Goal: Task Accomplishment & Management: Use online tool/utility

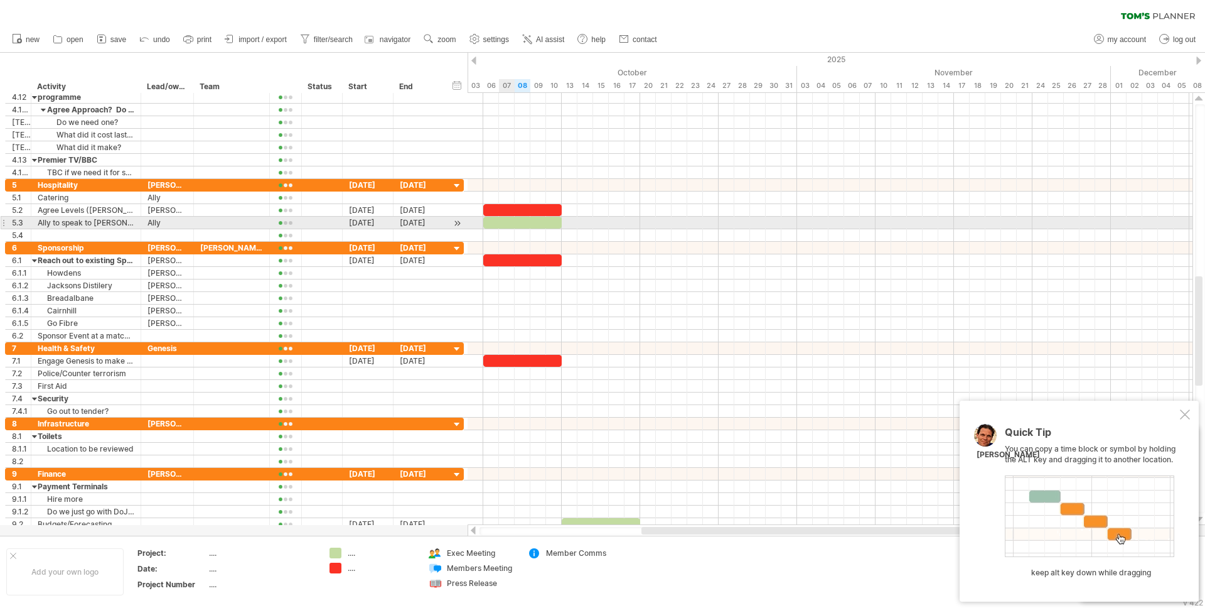
click at [502, 219] on div at bounding box center [522, 223] width 78 height 12
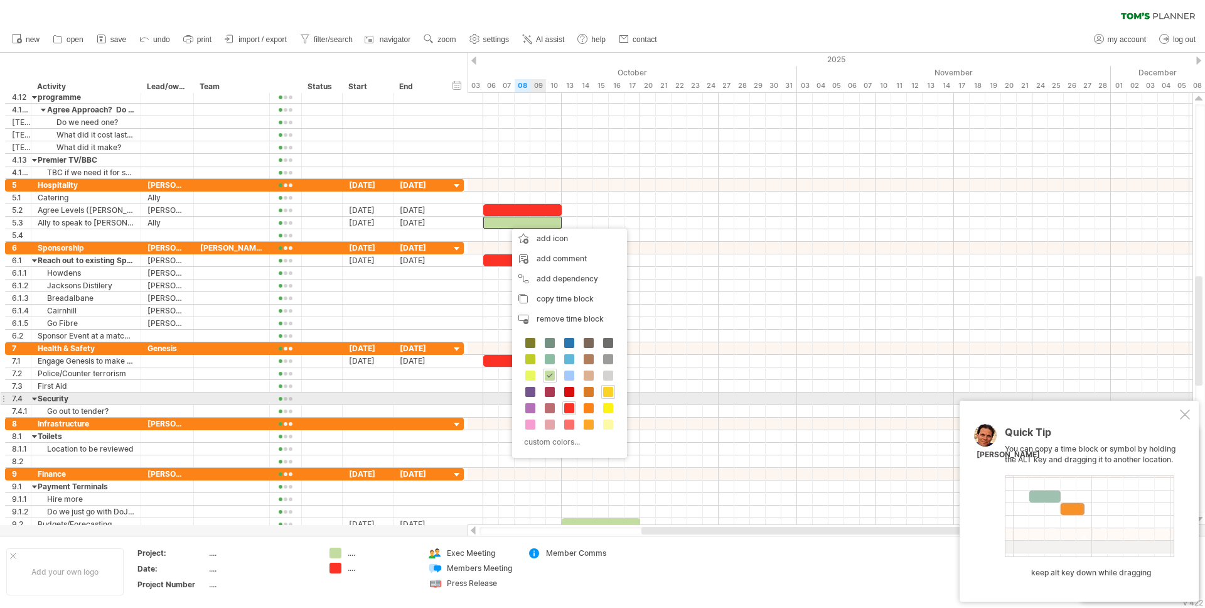
click at [609, 395] on span at bounding box center [608, 392] width 10 height 10
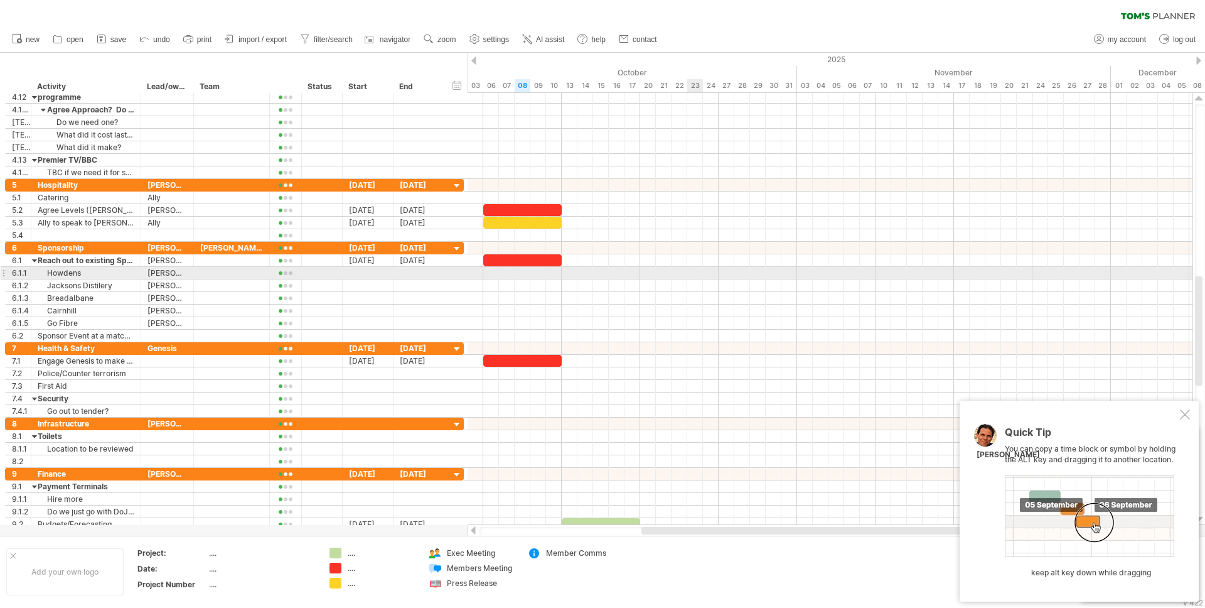
drag, startPoint x: 701, startPoint y: 274, endPoint x: 542, endPoint y: 234, distance: 163.8
click at [701, 274] on div at bounding box center [830, 273] width 725 height 13
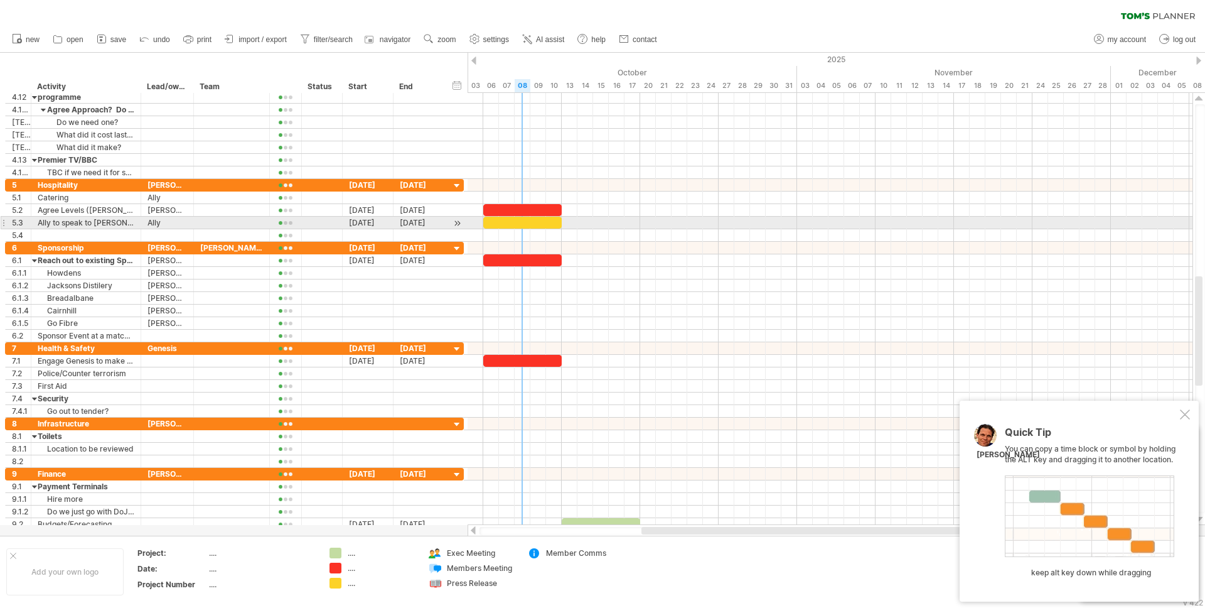
click at [515, 219] on div at bounding box center [522, 223] width 78 height 12
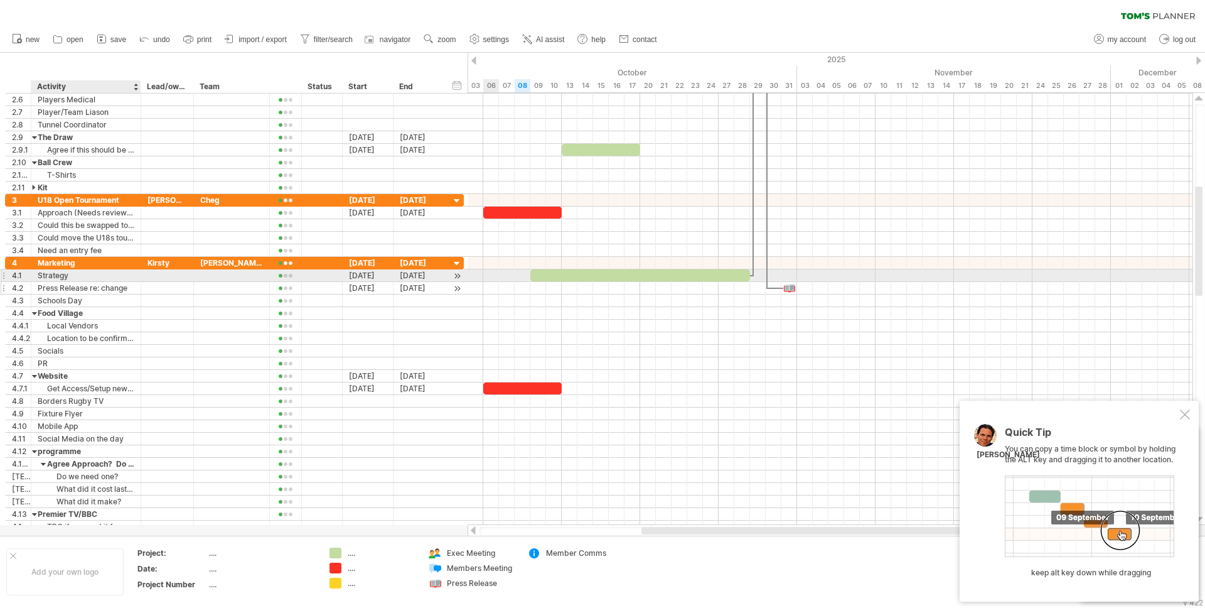
click at [80, 293] on div "Press Release re: change" at bounding box center [86, 288] width 97 height 12
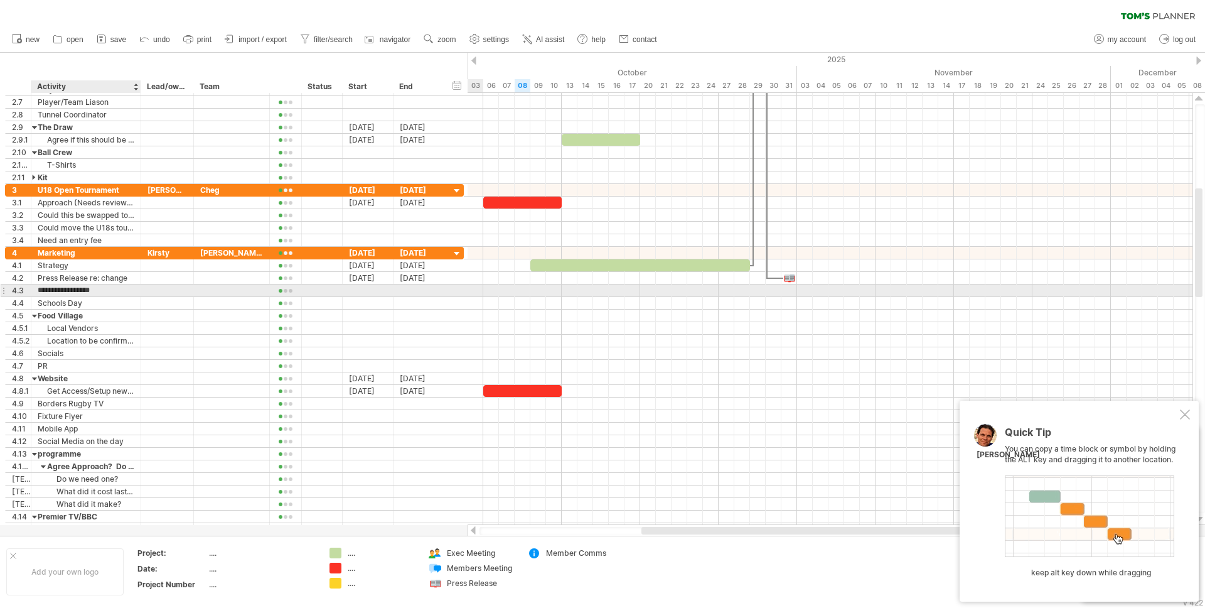
click at [82, 291] on input "**********" at bounding box center [86, 290] width 97 height 12
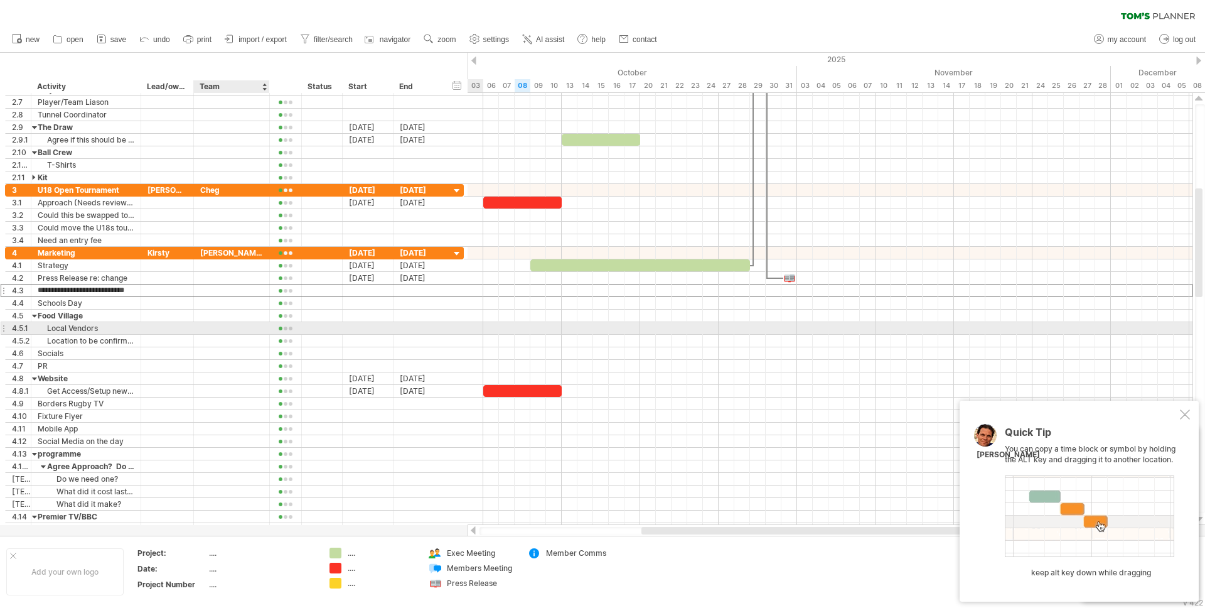
type input "**********"
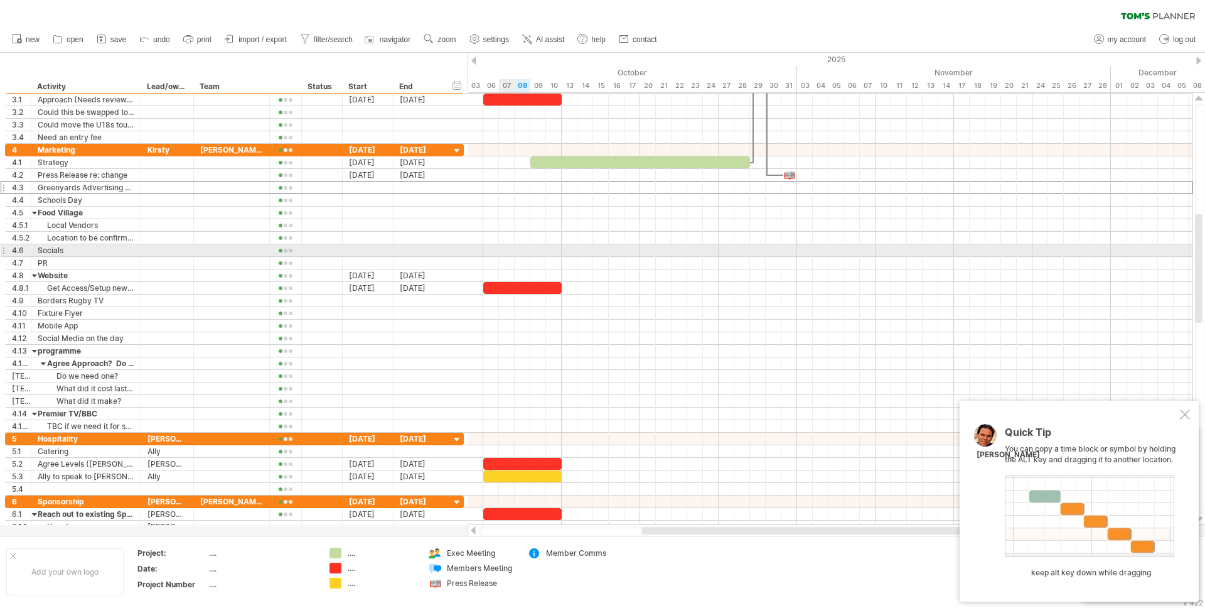
drag, startPoint x: 513, startPoint y: 477, endPoint x: 511, endPoint y: 256, distance: 221.0
click at [511, 256] on div "[DATE] [DATE]" at bounding box center [830, 309] width 725 height 432
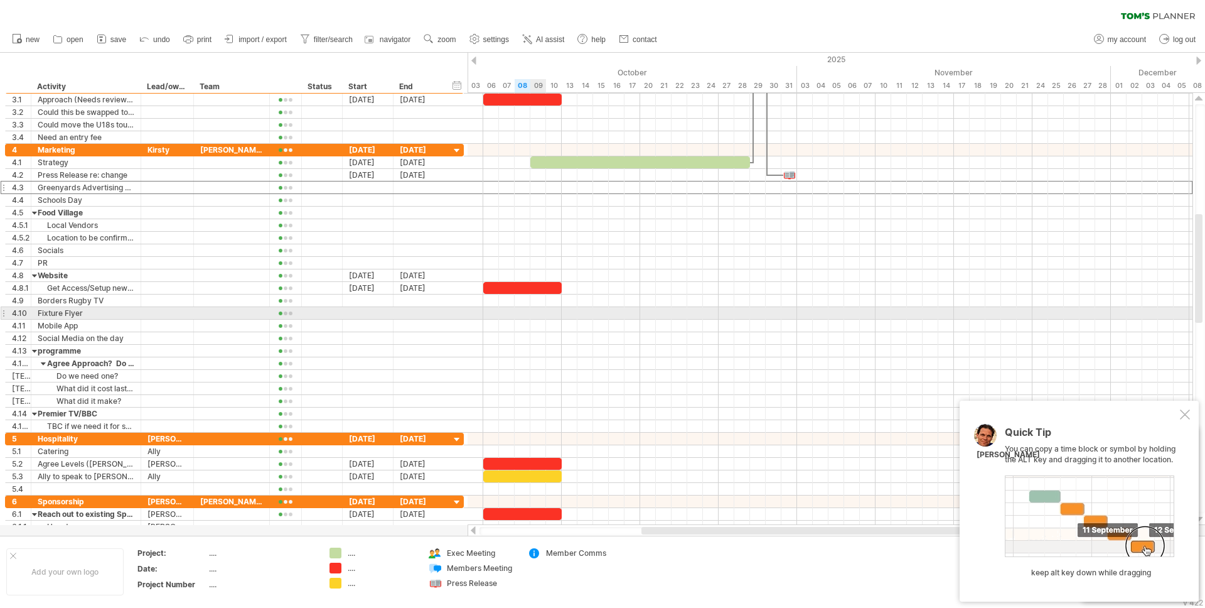
drag, startPoint x: 529, startPoint y: 477, endPoint x: 537, endPoint y: 307, distance: 169.7
click at [537, 307] on div "[DATE] [DATE]" at bounding box center [830, 309] width 725 height 432
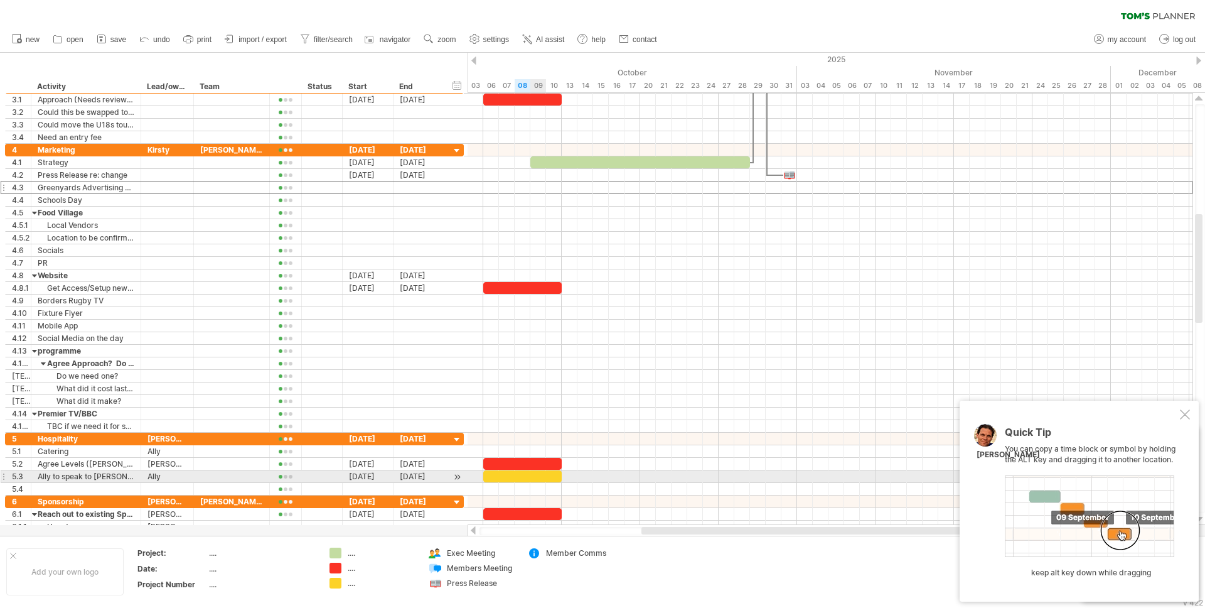
click at [533, 473] on div at bounding box center [522, 476] width 78 height 12
click at [538, 477] on div at bounding box center [522, 476] width 78 height 12
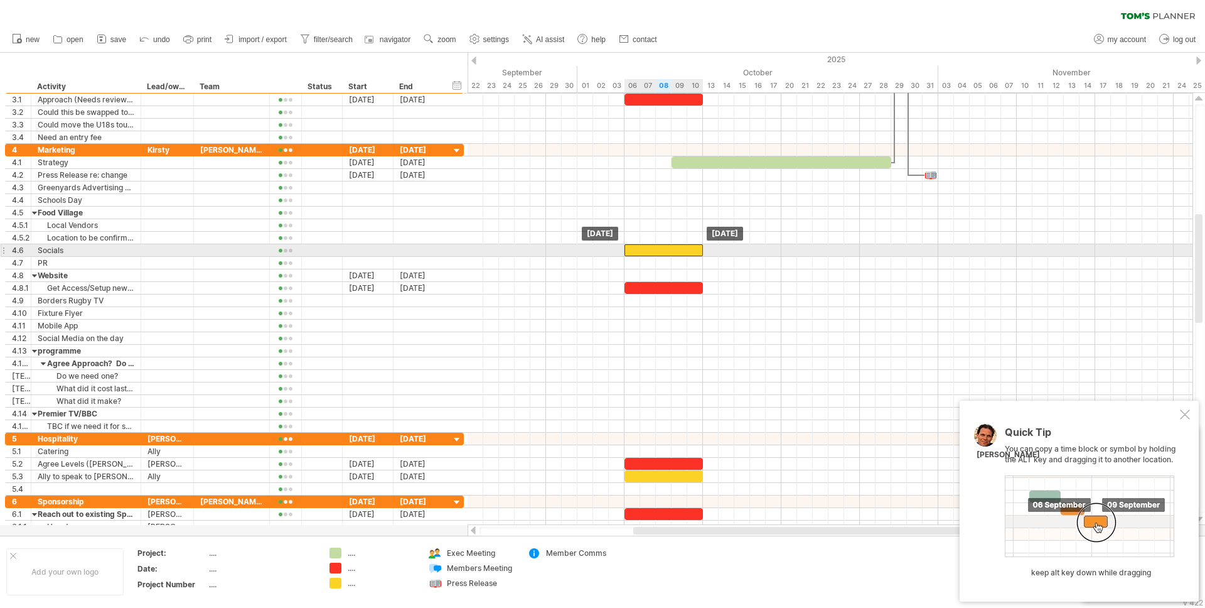
drag, startPoint x: 538, startPoint y: 477, endPoint x: 676, endPoint y: 248, distance: 267.6
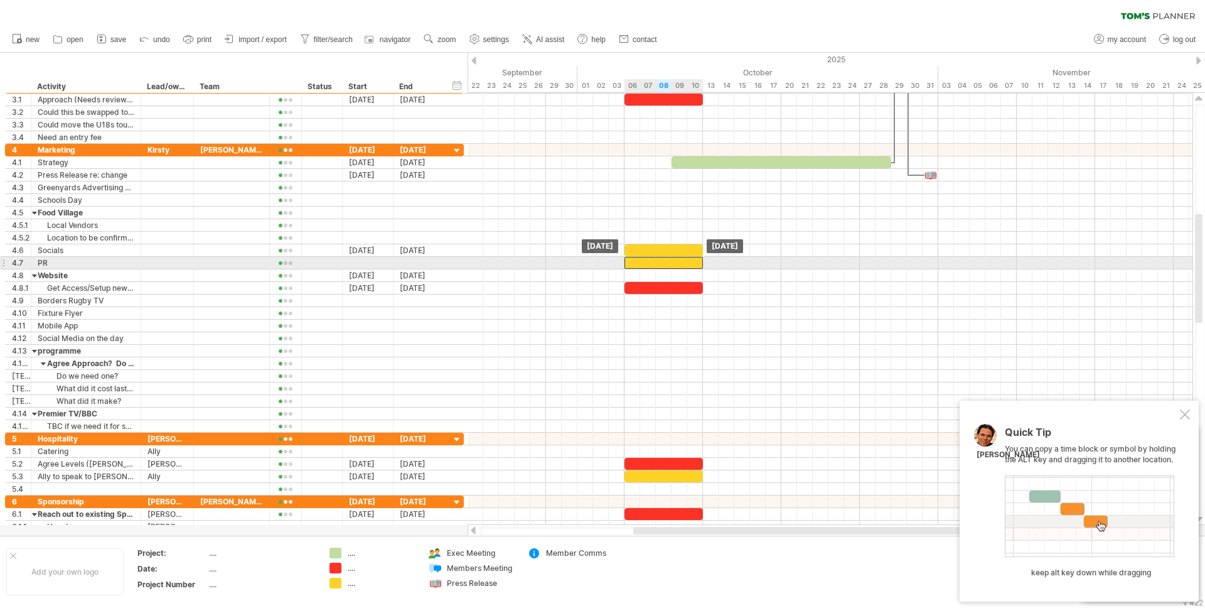
drag, startPoint x: 676, startPoint y: 248, endPoint x: 676, endPoint y: 264, distance: 16.3
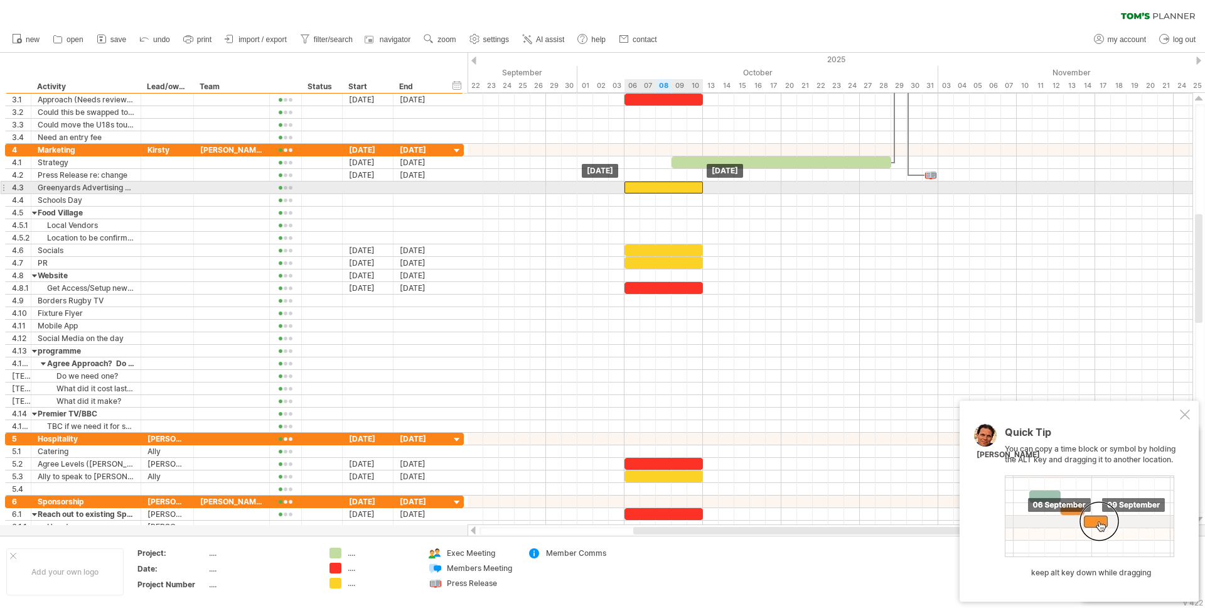
drag, startPoint x: 676, startPoint y: 264, endPoint x: 674, endPoint y: 184, distance: 80.4
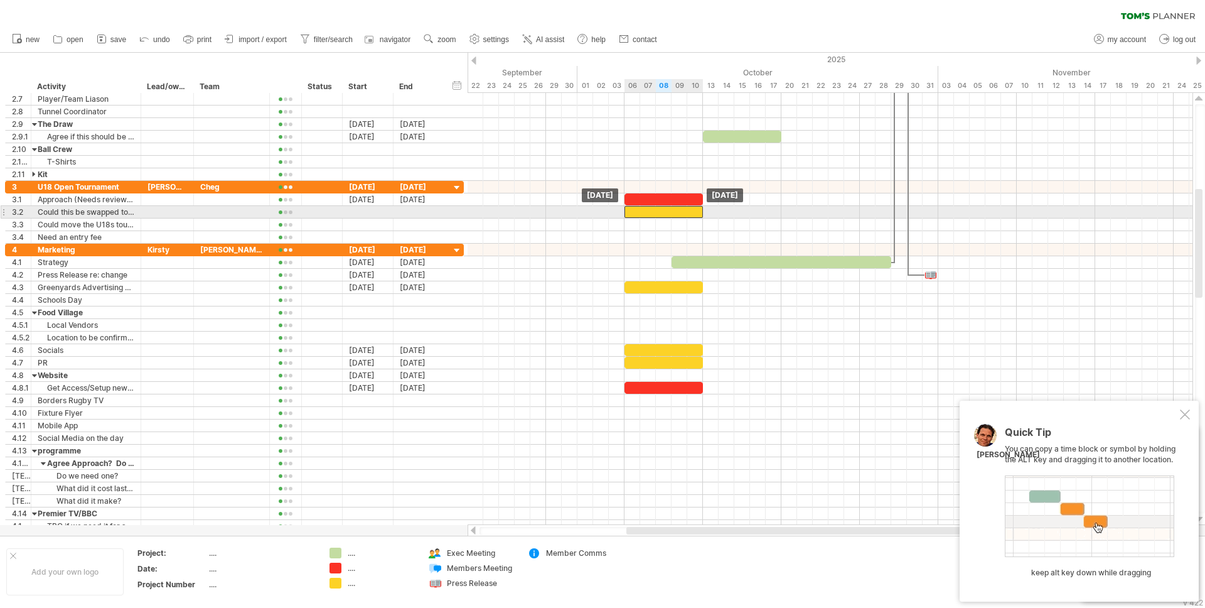
drag, startPoint x: 675, startPoint y: 289, endPoint x: 674, endPoint y: 215, distance: 74.1
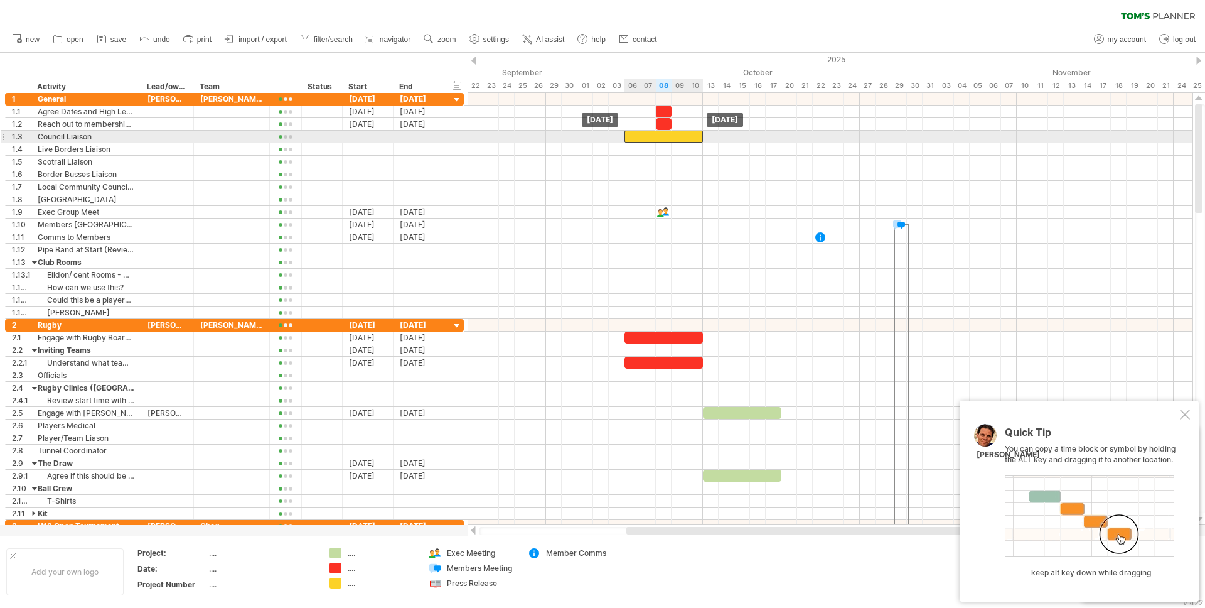
drag, startPoint x: 666, startPoint y: 404, endPoint x: 665, endPoint y: 133, distance: 270.6
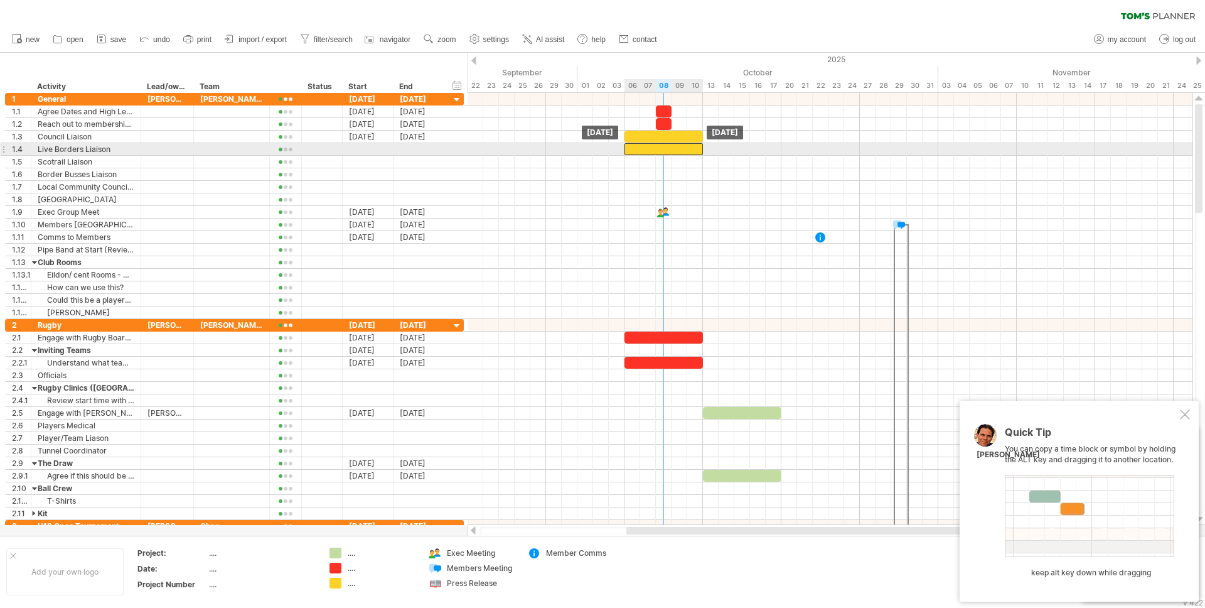
drag, startPoint x: 665, startPoint y: 134, endPoint x: 666, endPoint y: 147, distance: 13.2
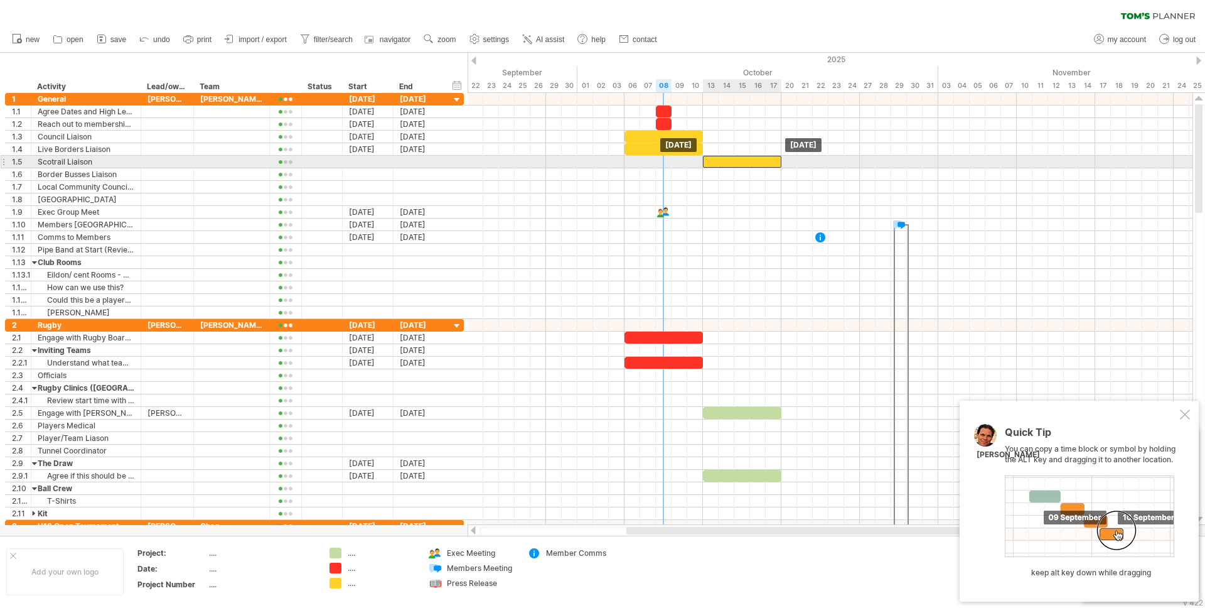
drag, startPoint x: 666, startPoint y: 147, endPoint x: 745, endPoint y: 162, distance: 79.9
click at [751, 161] on div at bounding box center [742, 162] width 78 height 12
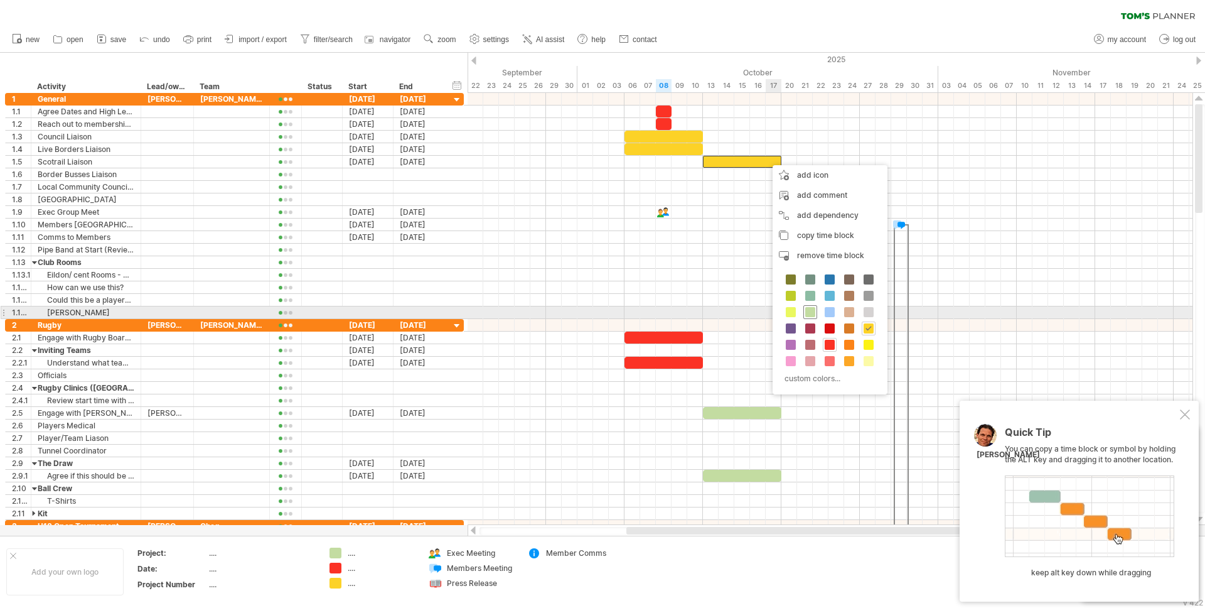
click at [812, 311] on span at bounding box center [811, 312] width 10 height 10
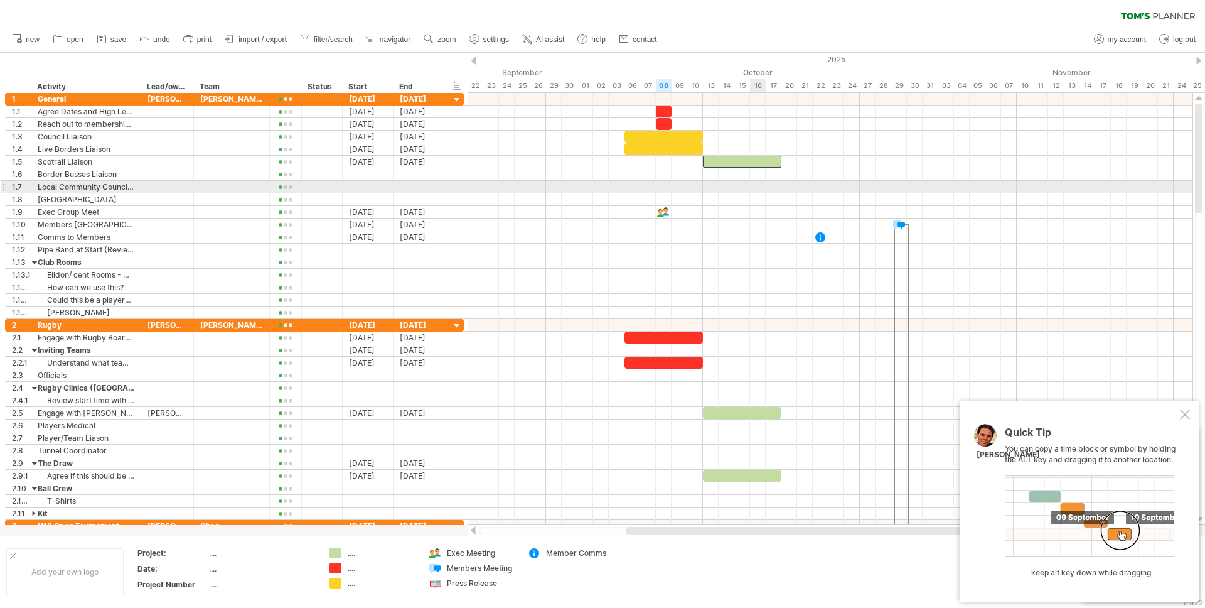
click at [761, 187] on div at bounding box center [830, 187] width 725 height 13
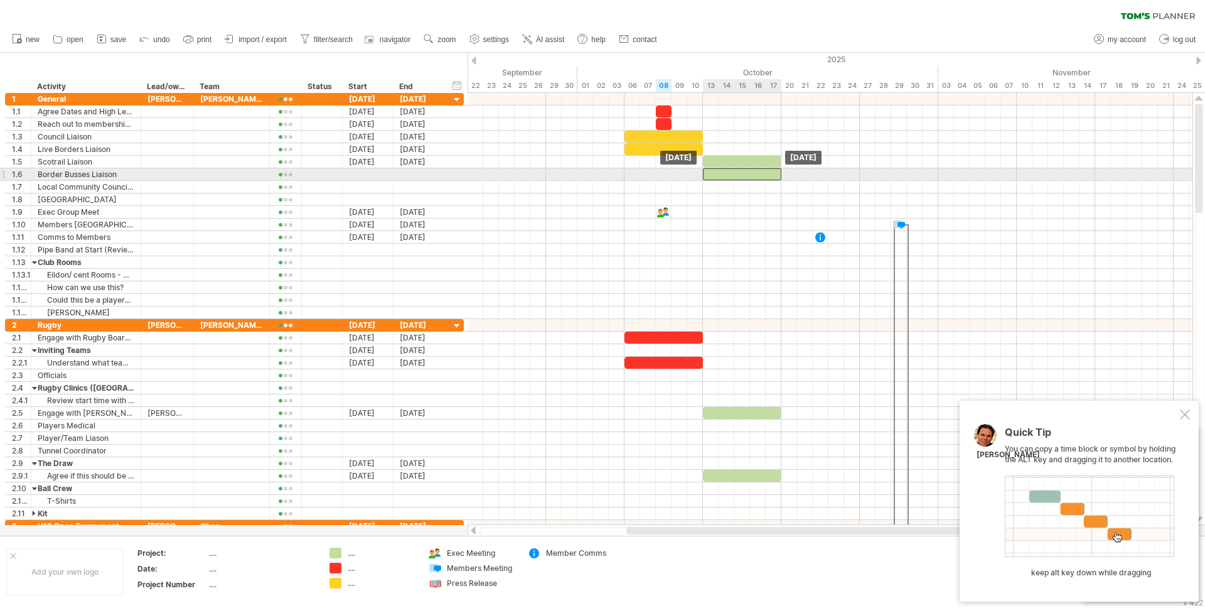
drag, startPoint x: 719, startPoint y: 162, endPoint x: 720, endPoint y: 179, distance: 17.0
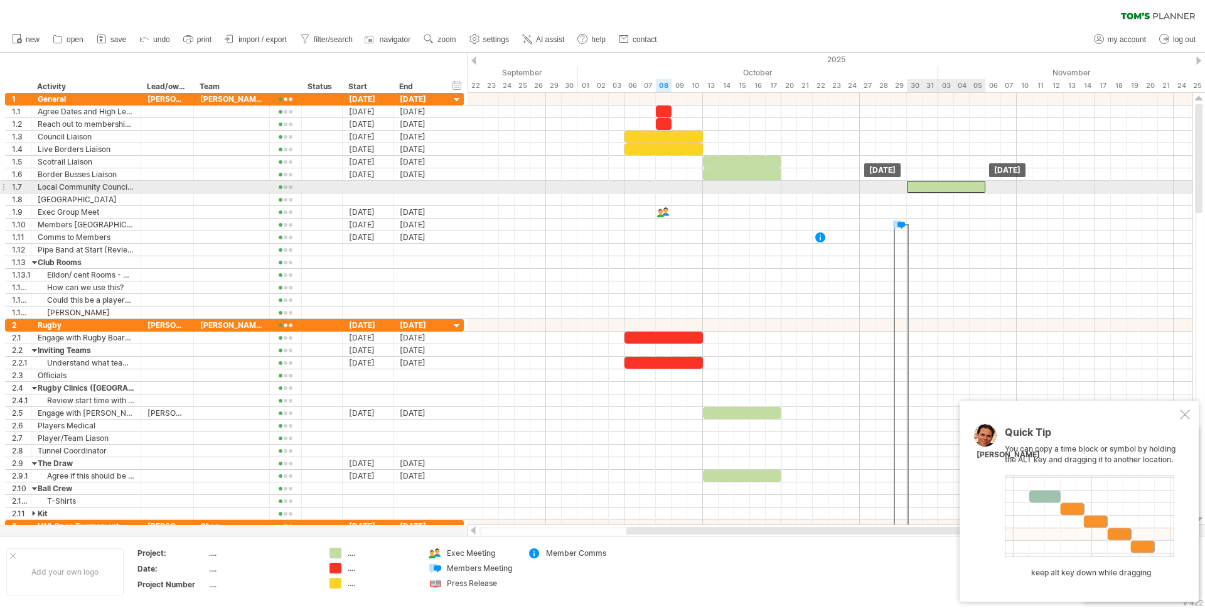
drag, startPoint x: 725, startPoint y: 175, endPoint x: 930, endPoint y: 188, distance: 205.1
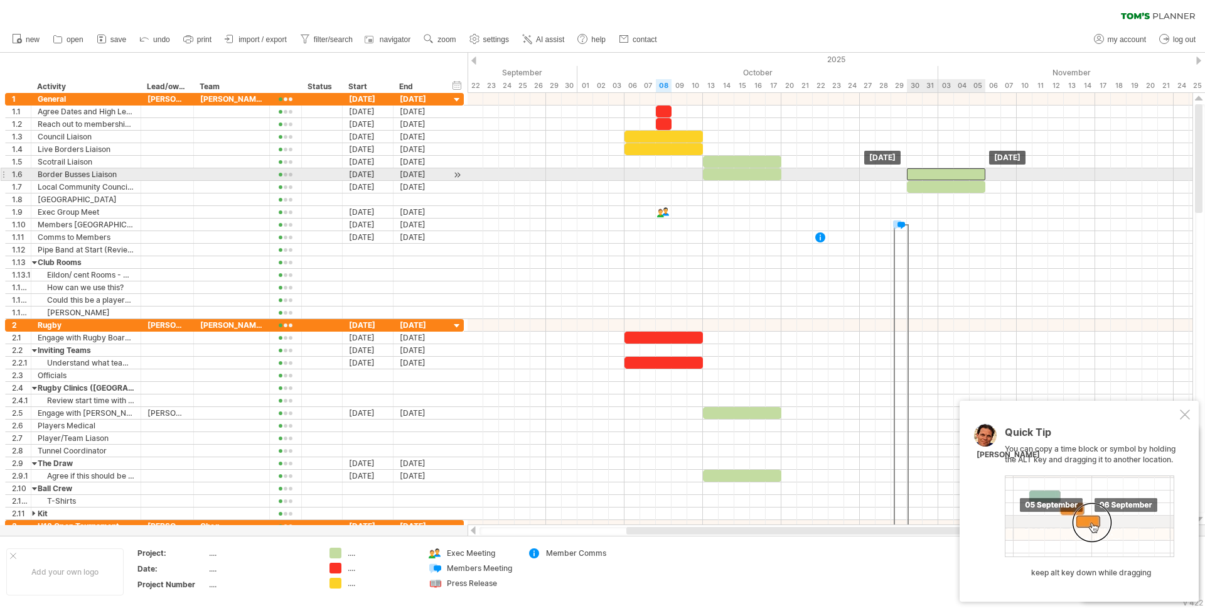
drag, startPoint x: 744, startPoint y: 173, endPoint x: 950, endPoint y: 172, distance: 205.9
click at [950, 172] on div at bounding box center [946, 174] width 78 height 12
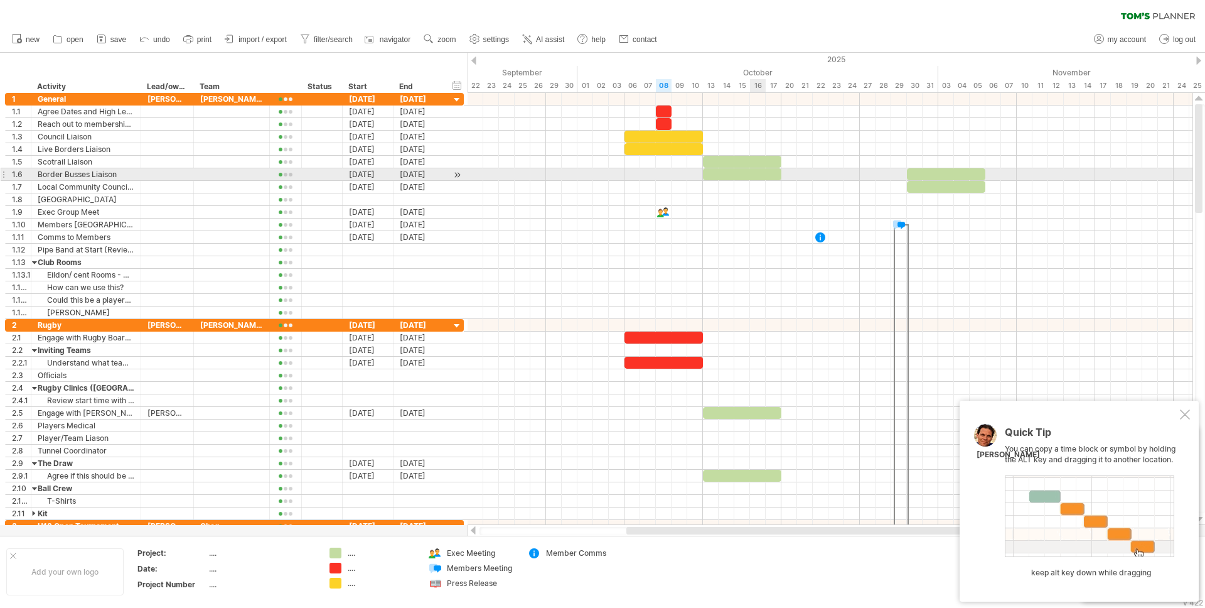
click at [753, 171] on div at bounding box center [742, 174] width 78 height 12
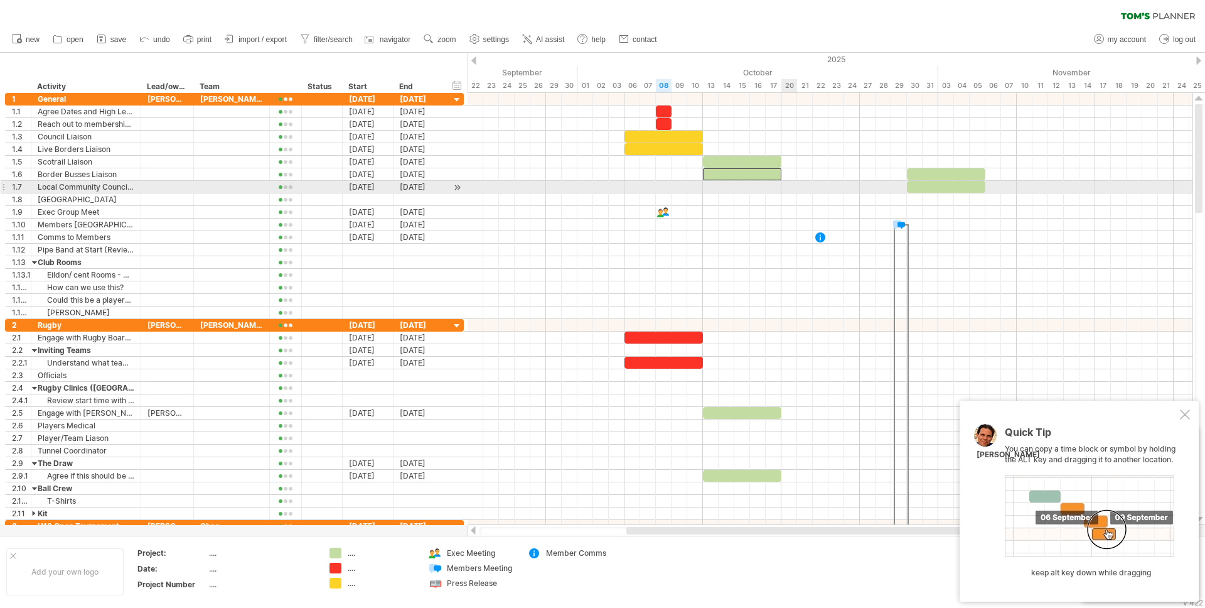
click at [791, 186] on div at bounding box center [830, 187] width 725 height 13
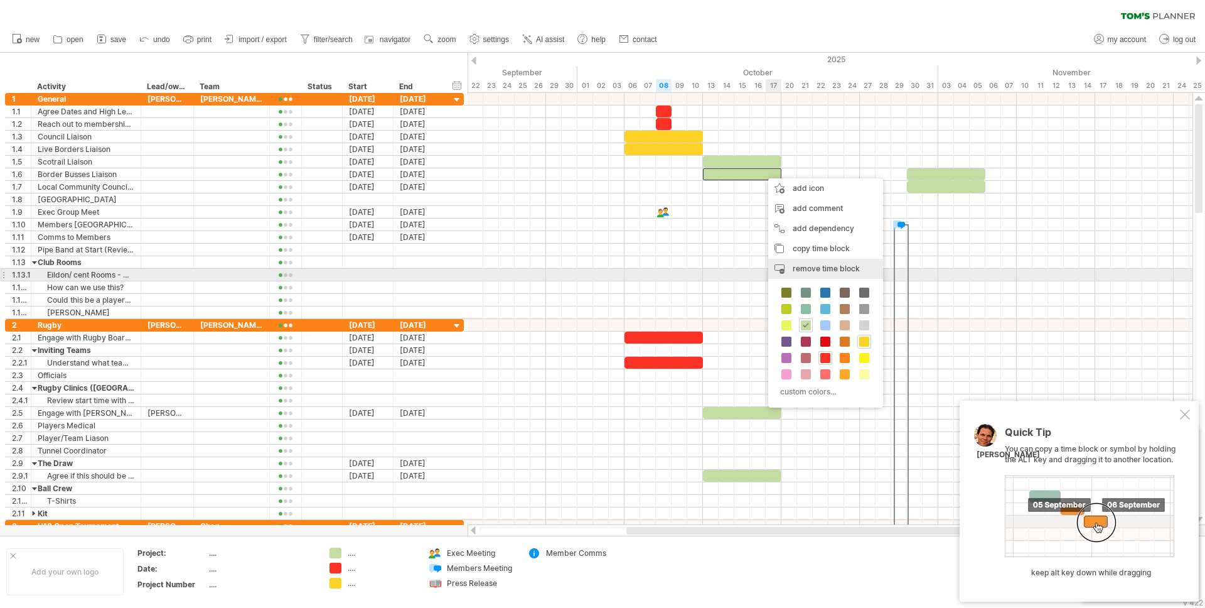
click at [817, 268] on span "remove time block" at bounding box center [826, 268] width 67 height 9
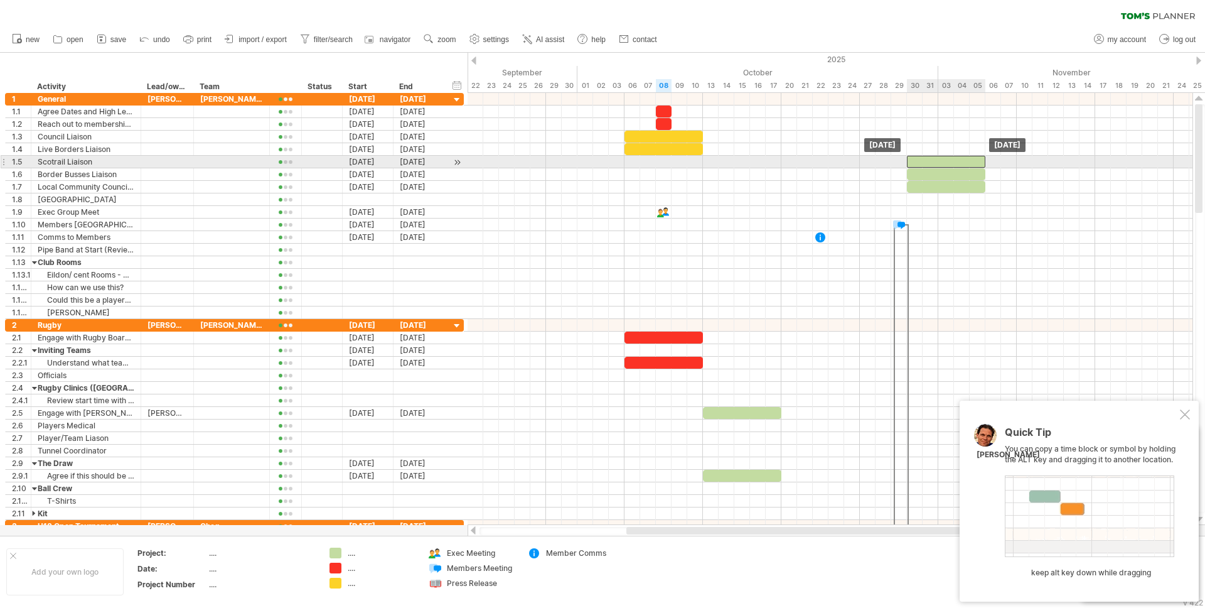
drag, startPoint x: 758, startPoint y: 158, endPoint x: 961, endPoint y: 160, distance: 202.8
click at [961, 160] on div at bounding box center [946, 162] width 78 height 12
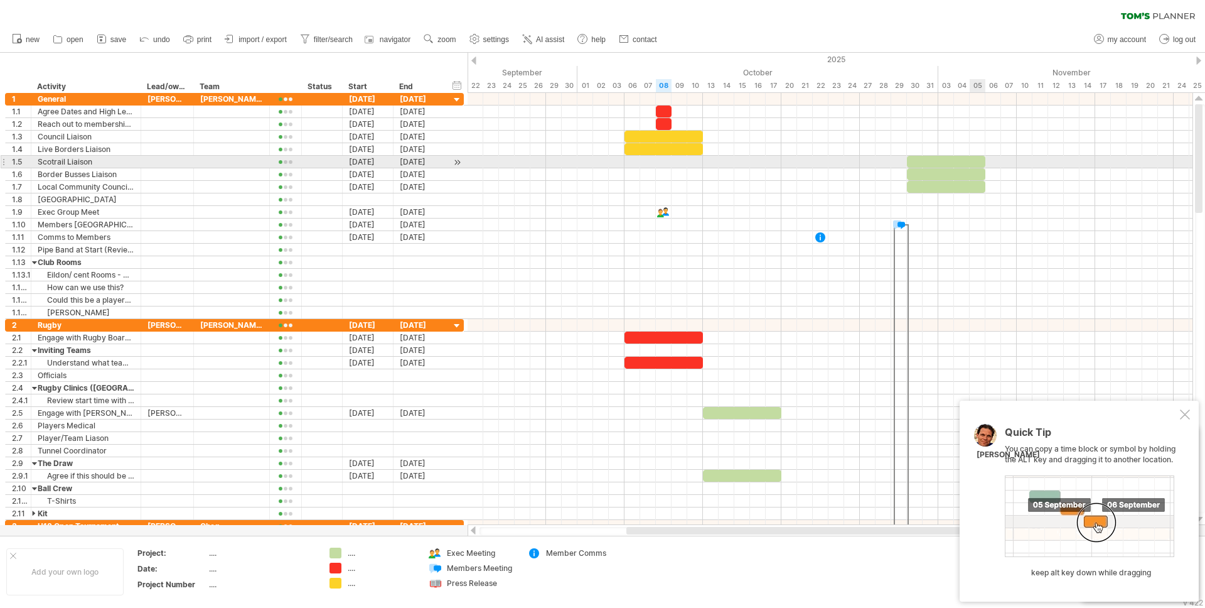
click at [979, 159] on div at bounding box center [946, 162] width 78 height 12
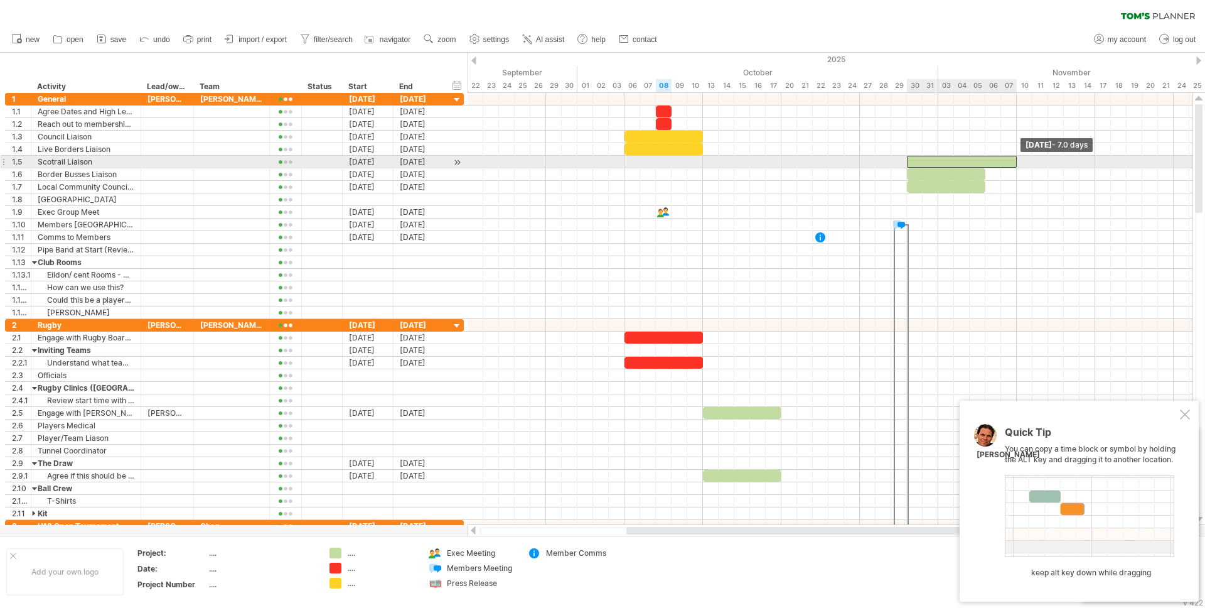
drag, startPoint x: 1002, startPoint y: 157, endPoint x: 1016, endPoint y: 158, distance: 14.5
click at [1016, 158] on span at bounding box center [1017, 162] width 5 height 12
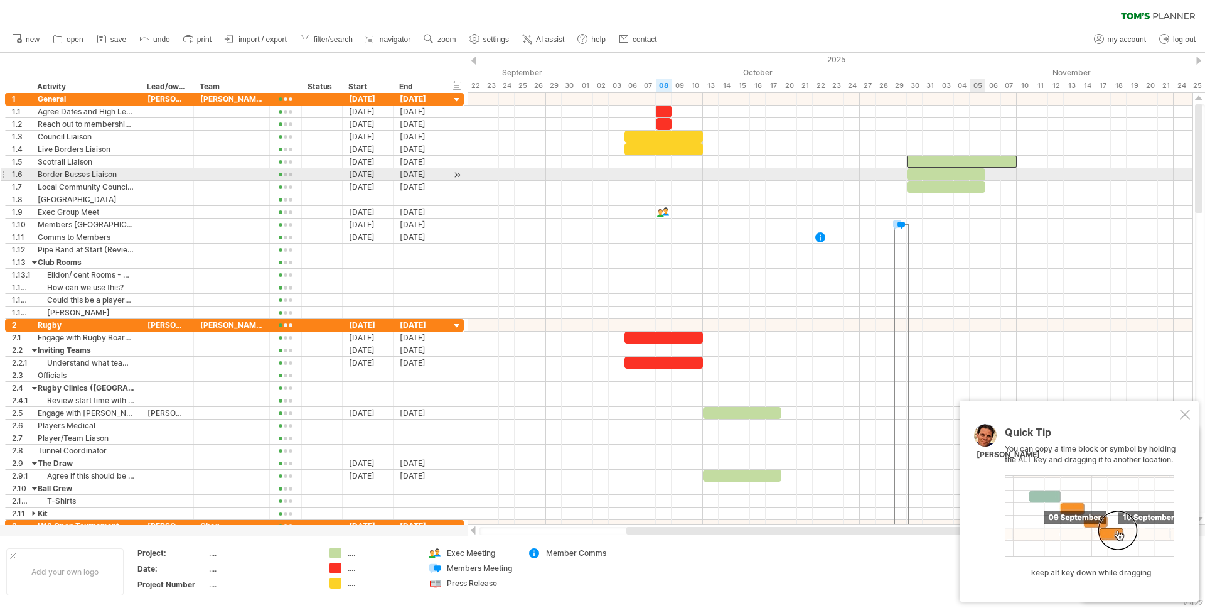
click at [978, 176] on div at bounding box center [946, 174] width 78 height 12
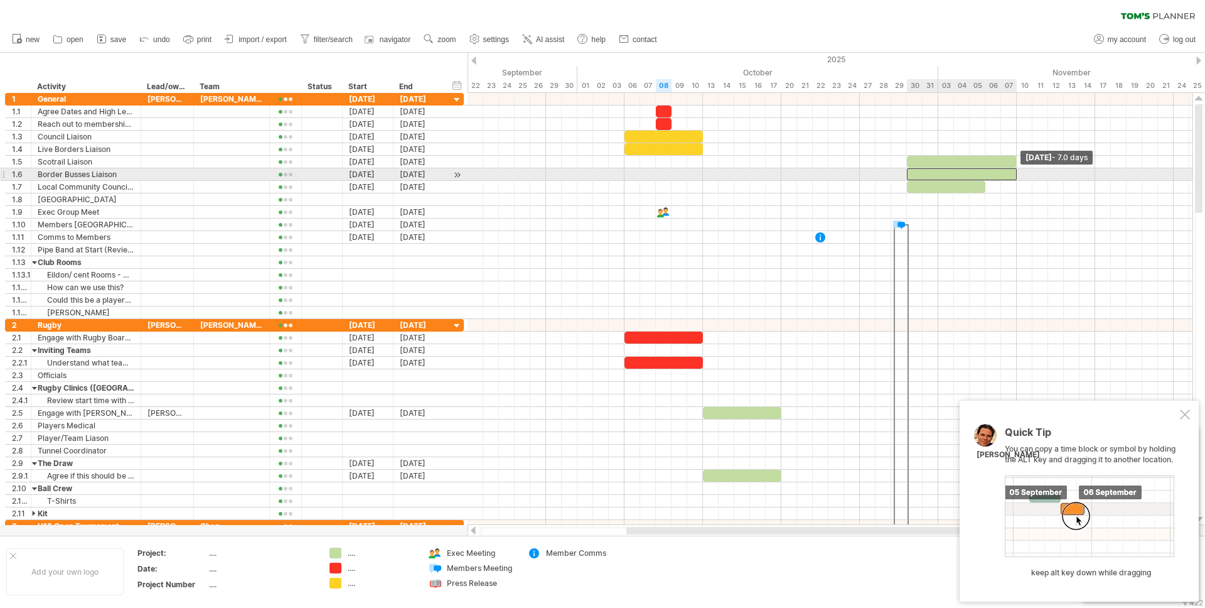
drag, startPoint x: 983, startPoint y: 173, endPoint x: 1014, endPoint y: 173, distance: 30.8
click at [1015, 173] on span at bounding box center [1017, 174] width 5 height 12
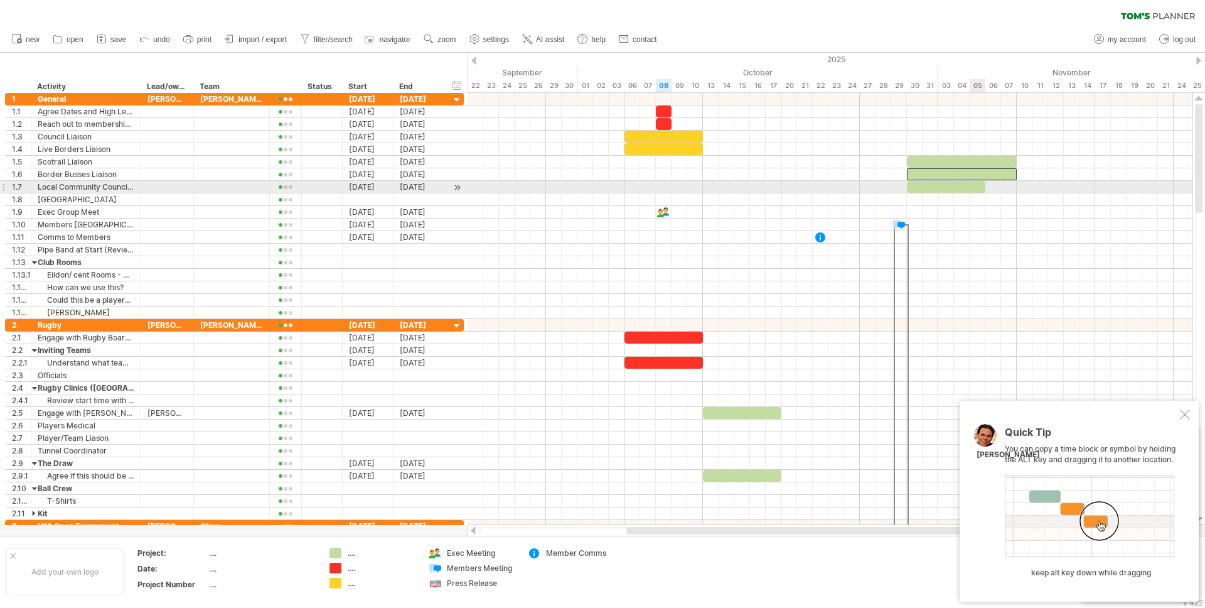
click at [981, 189] on div at bounding box center [946, 187] width 78 height 12
drag, startPoint x: 986, startPoint y: 188, endPoint x: 1018, endPoint y: 188, distance: 31.4
click at [1018, 188] on span at bounding box center [1017, 187] width 5 height 12
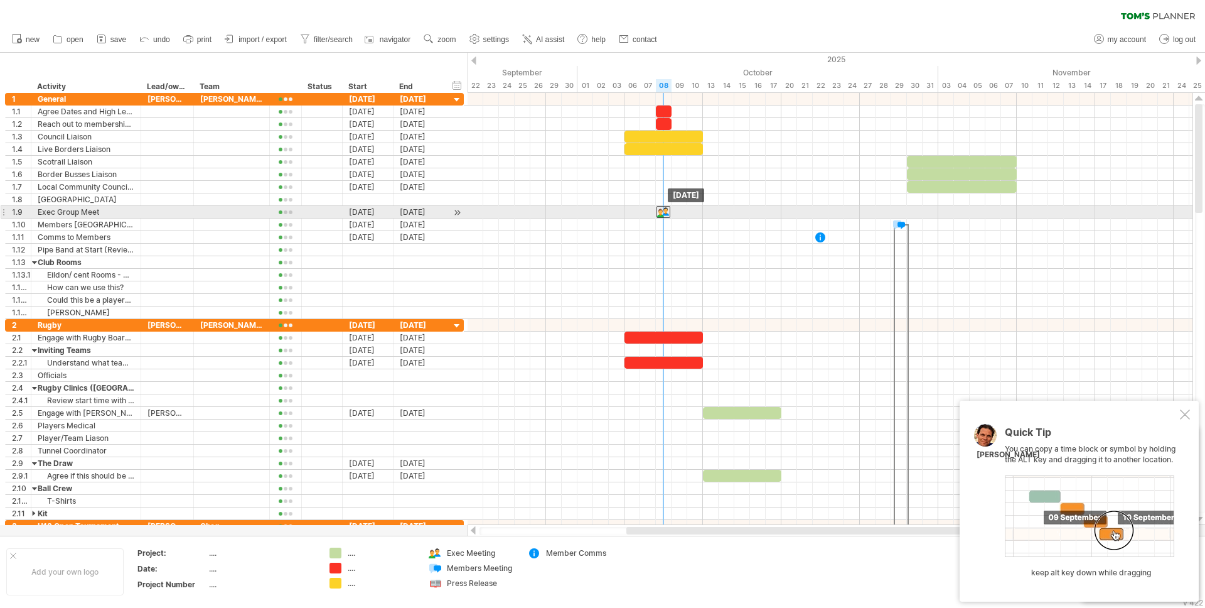
click at [666, 212] on div at bounding box center [664, 212] width 14 height 12
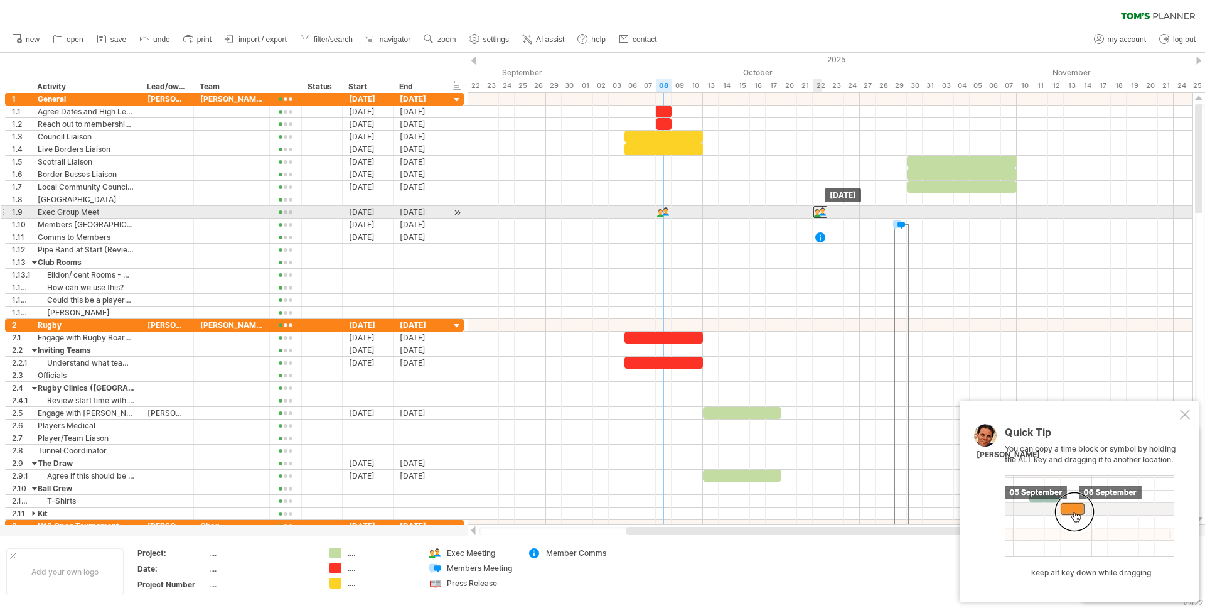
drag, startPoint x: 666, startPoint y: 212, endPoint x: 820, endPoint y: 212, distance: 153.8
click at [820, 212] on div at bounding box center [821, 212] width 14 height 12
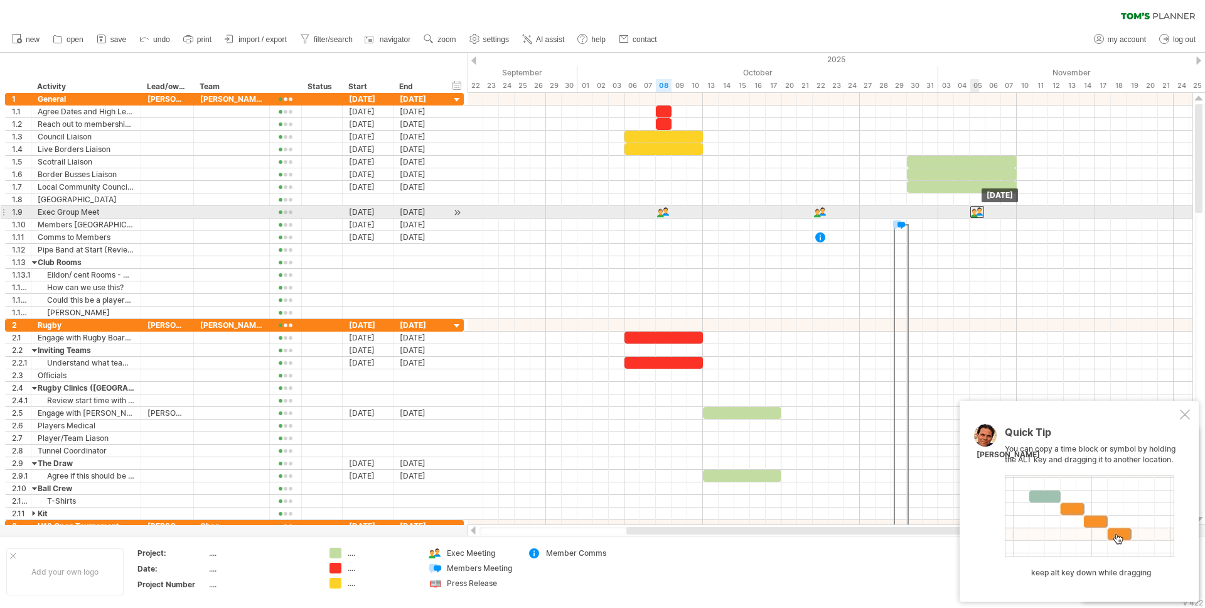
drag, startPoint x: 820, startPoint y: 212, endPoint x: 979, endPoint y: 214, distance: 159.5
click at [979, 214] on div at bounding box center [978, 212] width 14 height 12
drag, startPoint x: 978, startPoint y: 213, endPoint x: 1139, endPoint y: 217, distance: 160.8
click at [1139, 217] on div at bounding box center [1135, 212] width 14 height 12
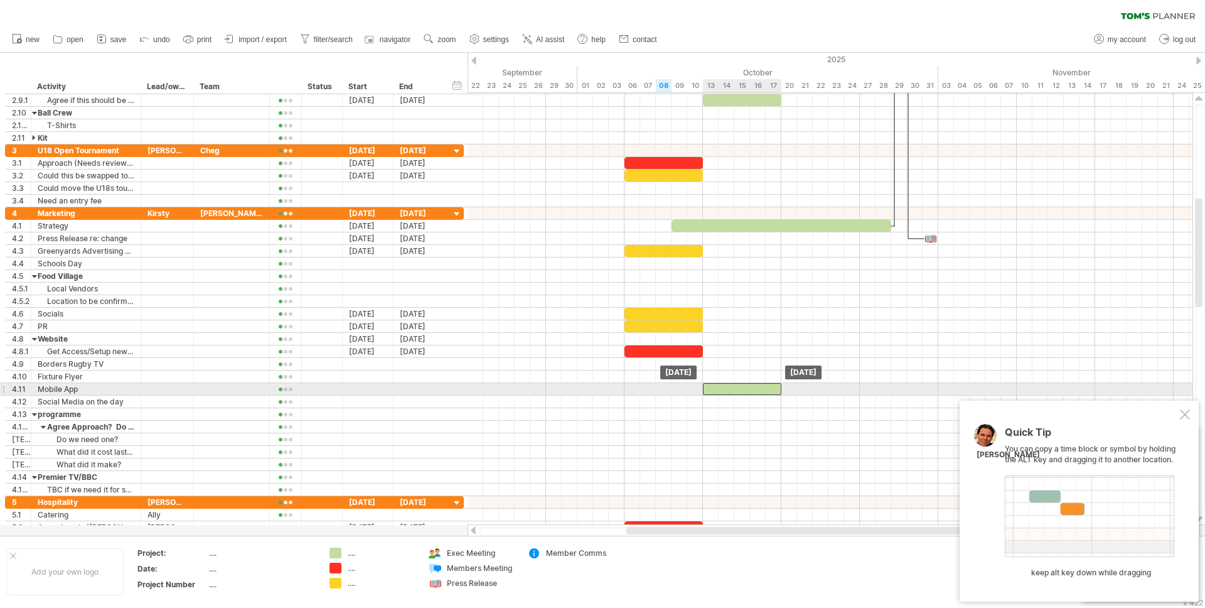
drag, startPoint x: 739, startPoint y: 100, endPoint x: 740, endPoint y: 384, distance: 283.8
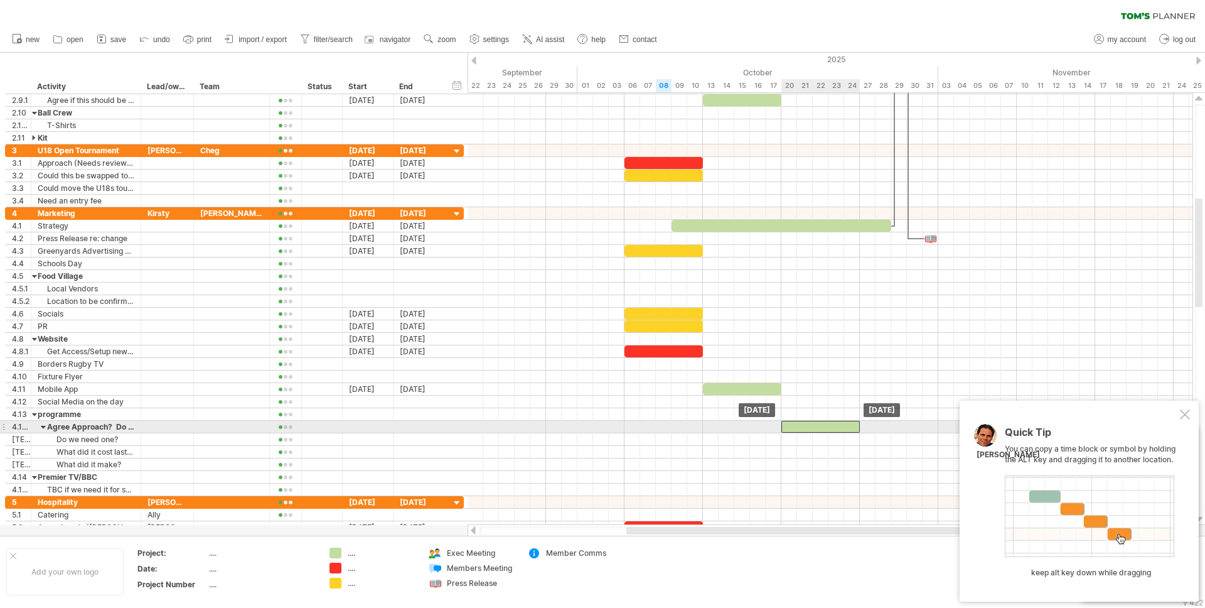
drag, startPoint x: 736, startPoint y: 387, endPoint x: 813, endPoint y: 425, distance: 85.6
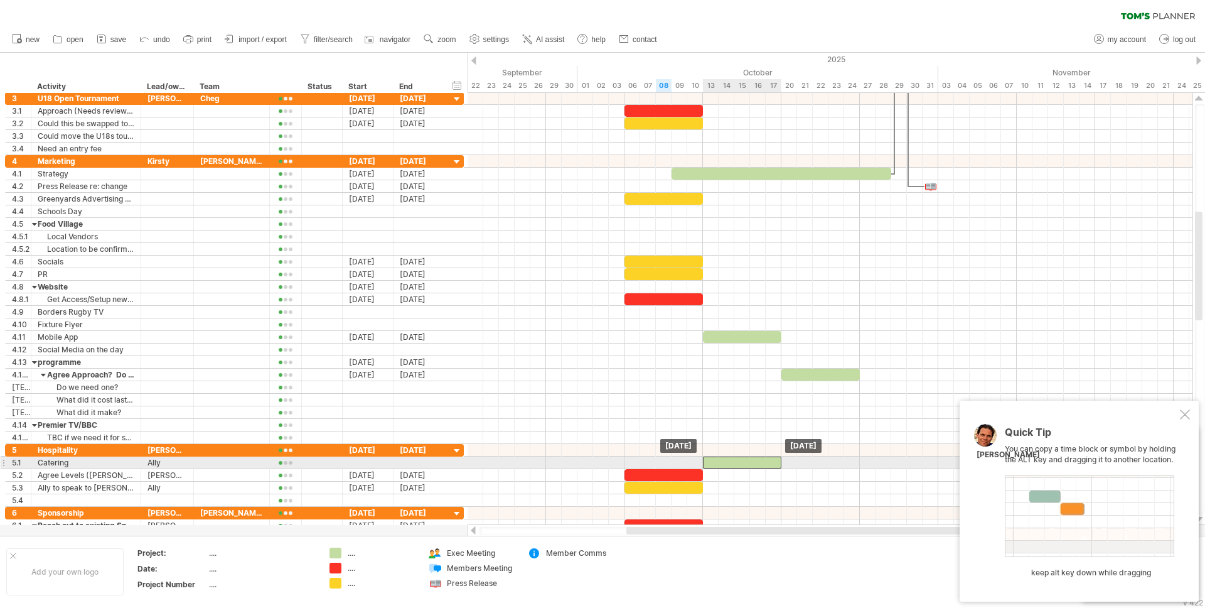
drag, startPoint x: 721, startPoint y: 336, endPoint x: 722, endPoint y: 461, distance: 124.9
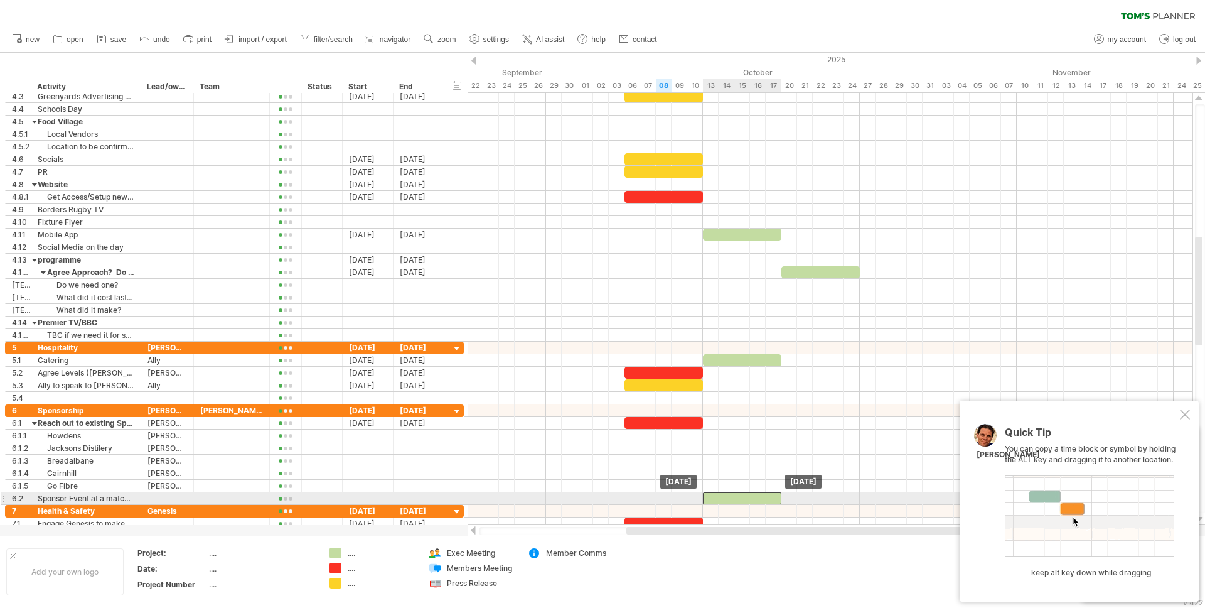
drag, startPoint x: 734, startPoint y: 358, endPoint x: 735, endPoint y: 500, distance: 141.3
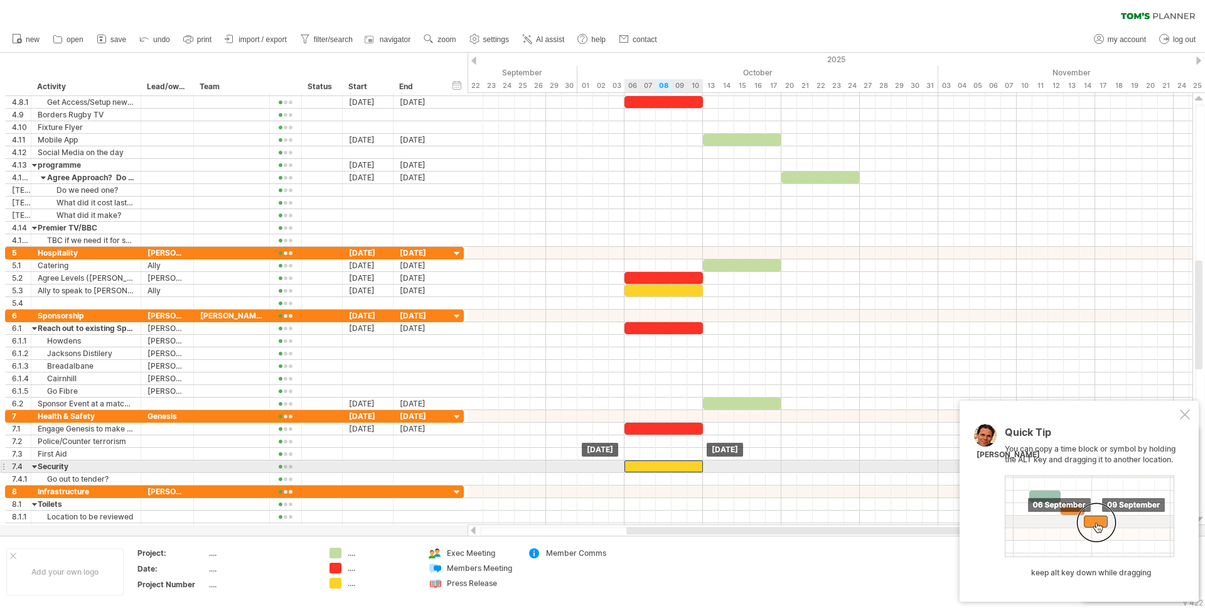
drag, startPoint x: 675, startPoint y: 289, endPoint x: 673, endPoint y: 470, distance: 180.8
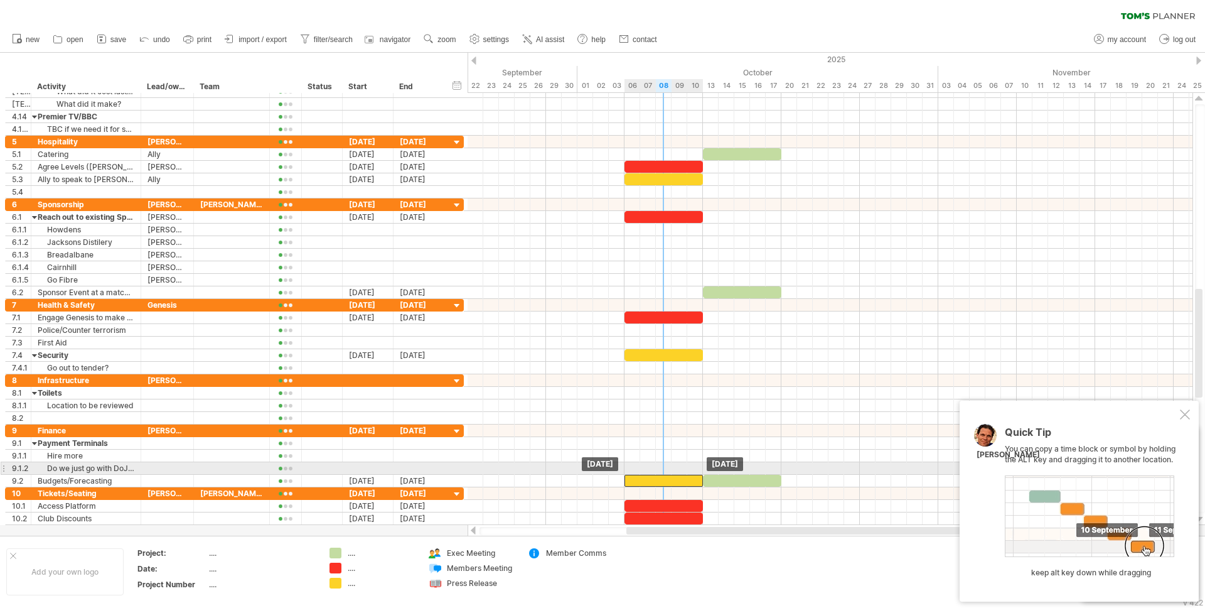
drag, startPoint x: 667, startPoint y: 352, endPoint x: 670, endPoint y: 475, distance: 123.1
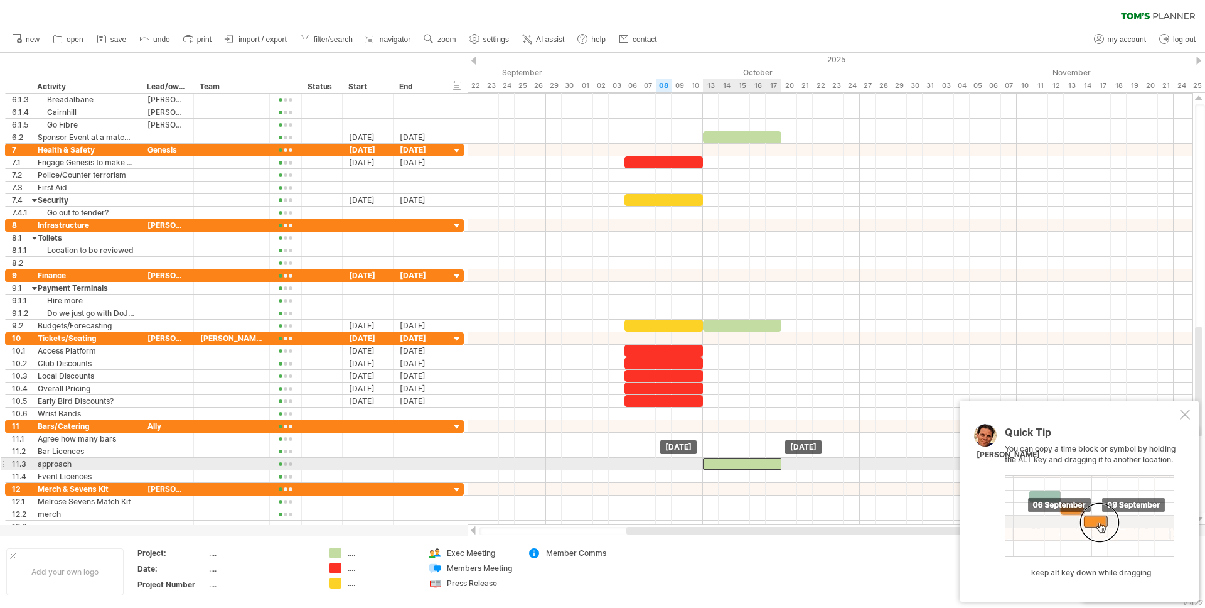
drag, startPoint x: 733, startPoint y: 325, endPoint x: 731, endPoint y: 463, distance: 138.8
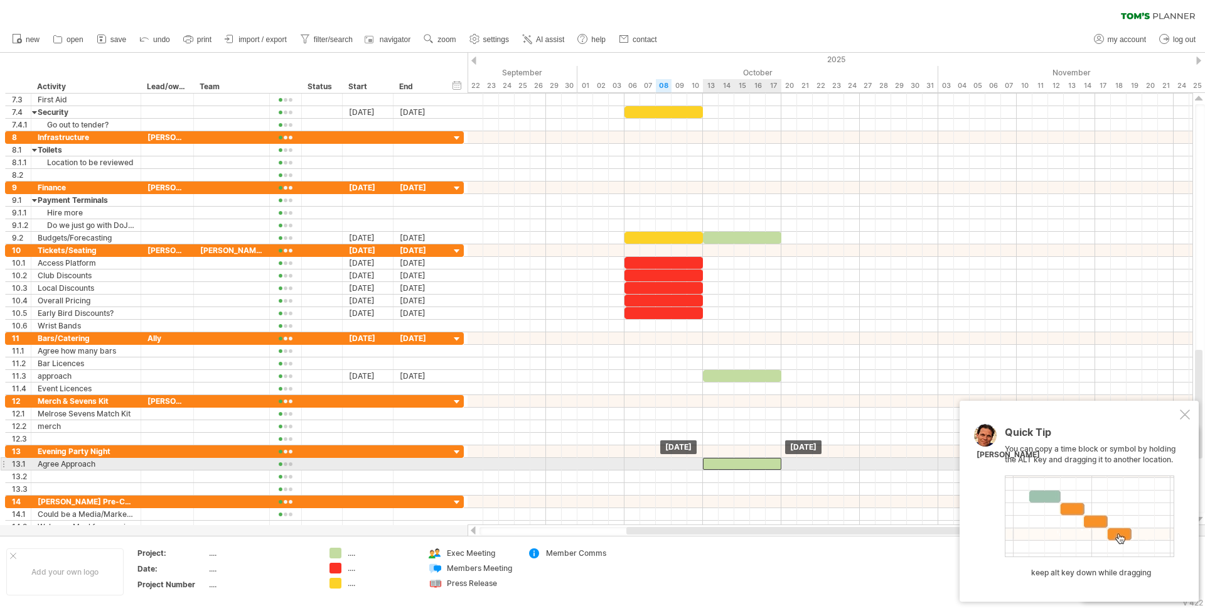
drag, startPoint x: 736, startPoint y: 377, endPoint x: 735, endPoint y: 459, distance: 81.6
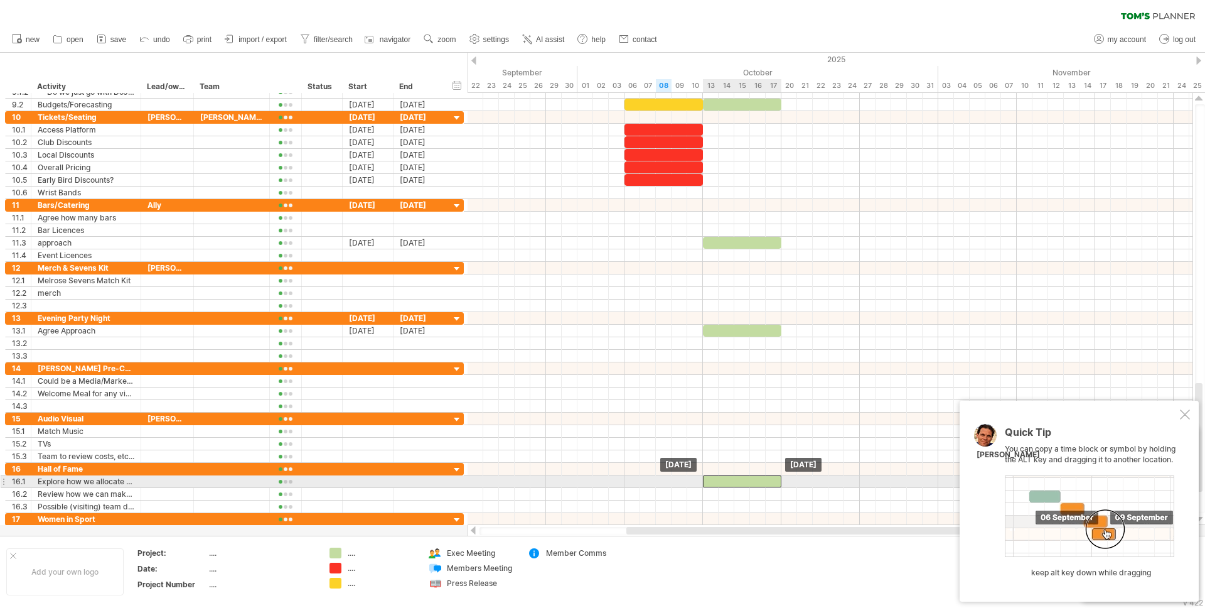
drag, startPoint x: 736, startPoint y: 332, endPoint x: 740, endPoint y: 483, distance: 150.7
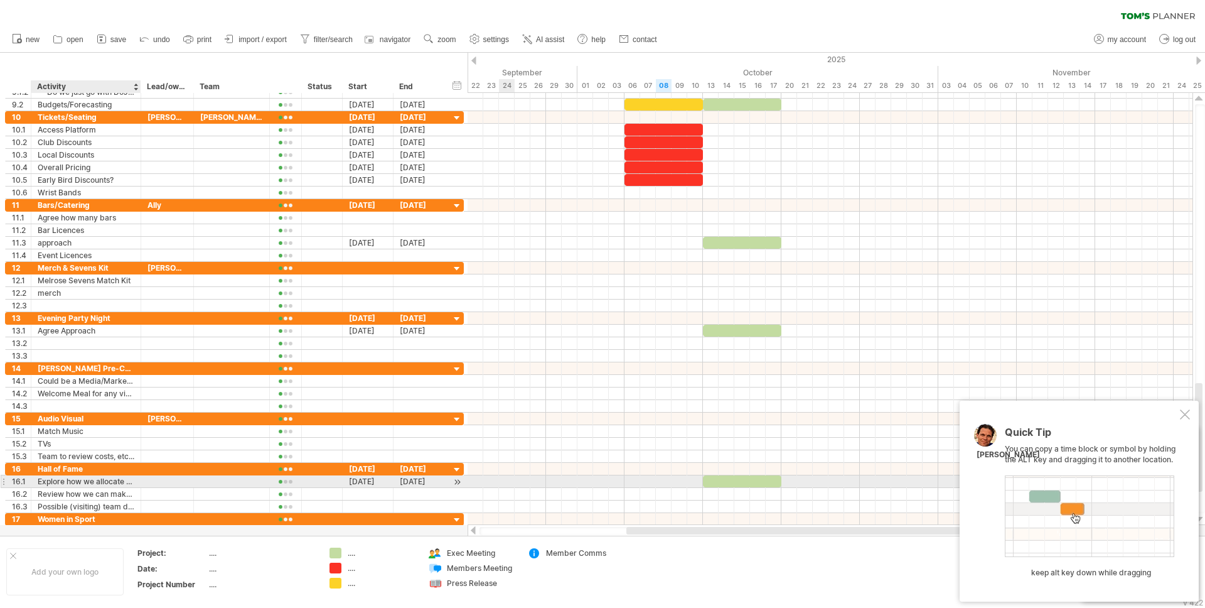
click at [56, 484] on div "Explore how we allocate sponsorship for this event" at bounding box center [86, 481] width 97 height 12
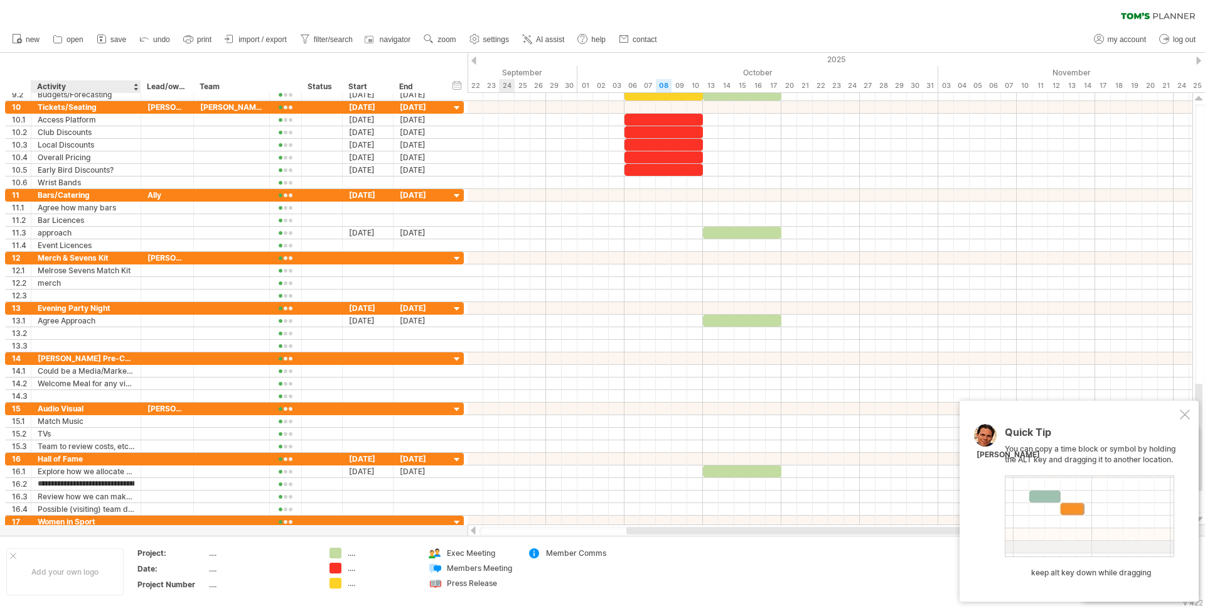
type input "**********"
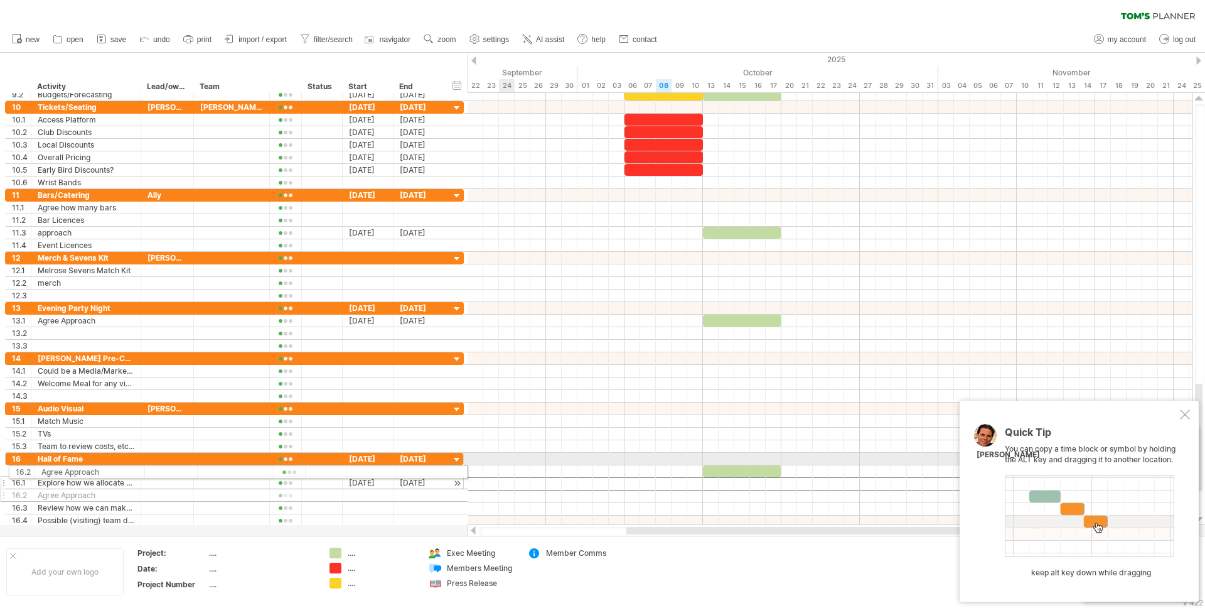
drag, startPoint x: 4, startPoint y: 482, endPoint x: 4, endPoint y: 470, distance: 12.6
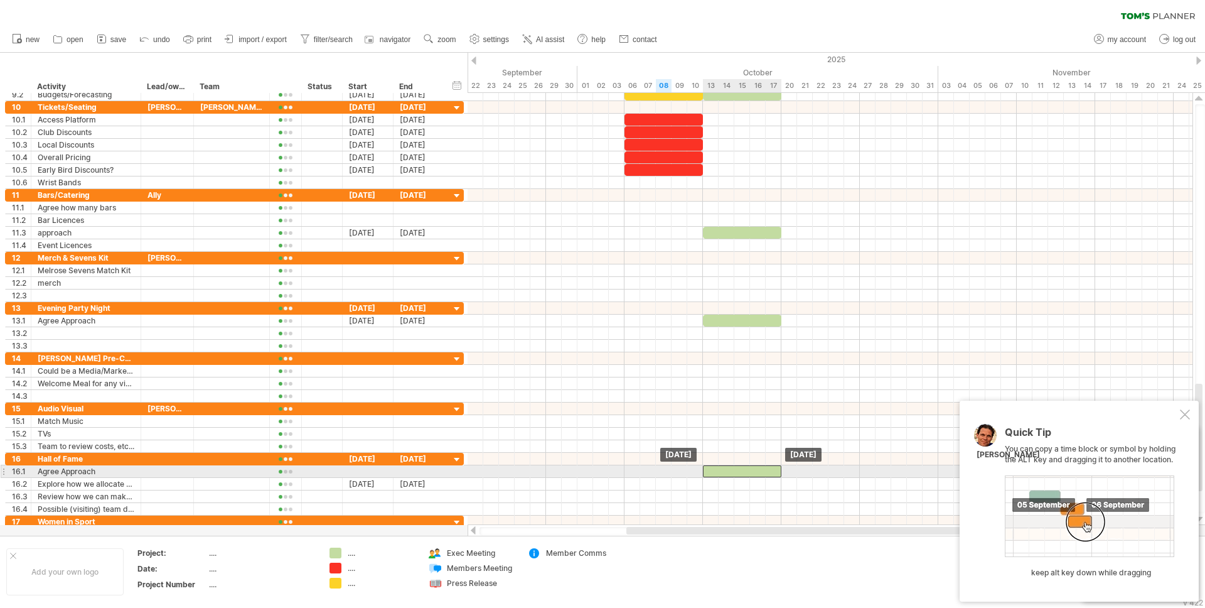
drag, startPoint x: 750, startPoint y: 483, endPoint x: 753, endPoint y: 467, distance: 16.6
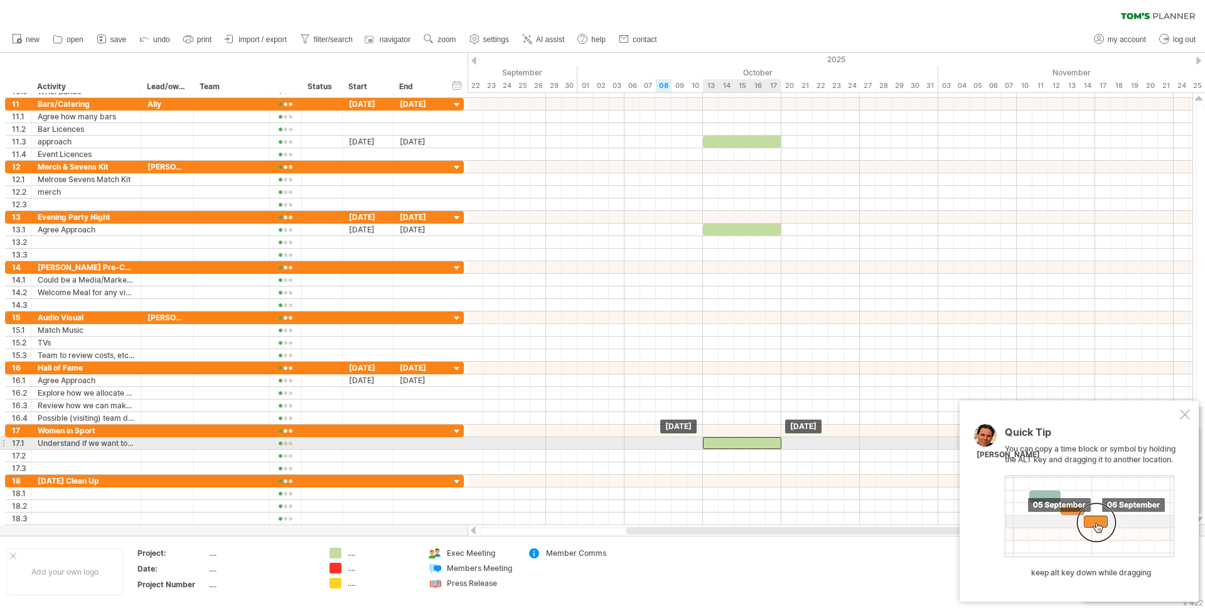
drag, startPoint x: 731, startPoint y: 386, endPoint x: 730, endPoint y: 446, distance: 60.3
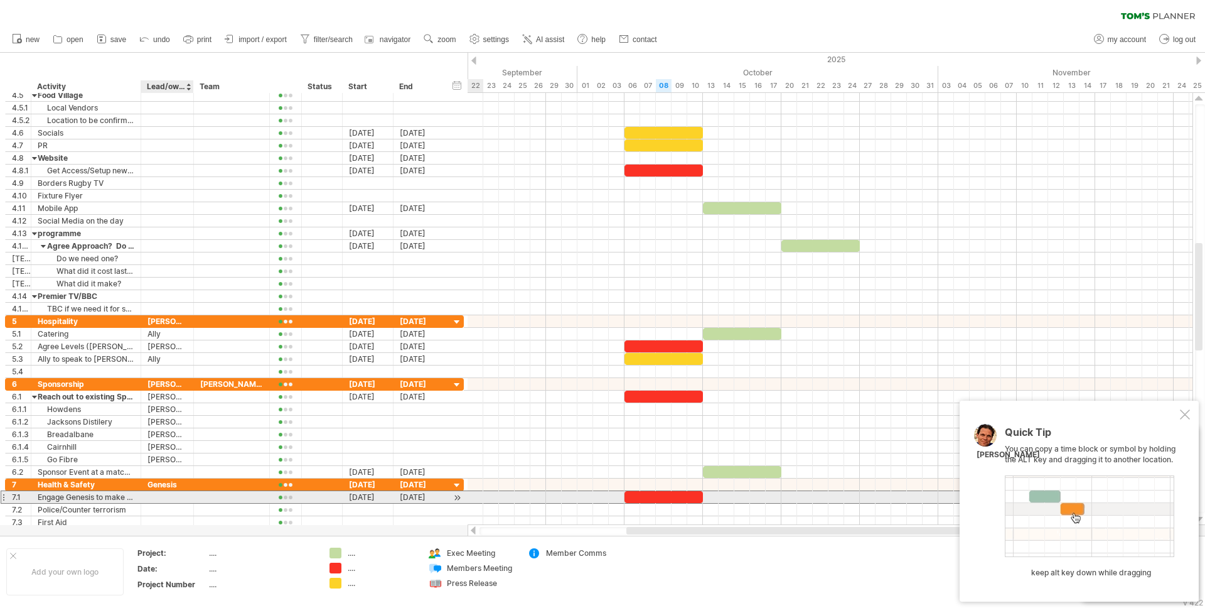
click at [155, 501] on div at bounding box center [168, 497] width 40 height 12
type input "*"
type input "****"
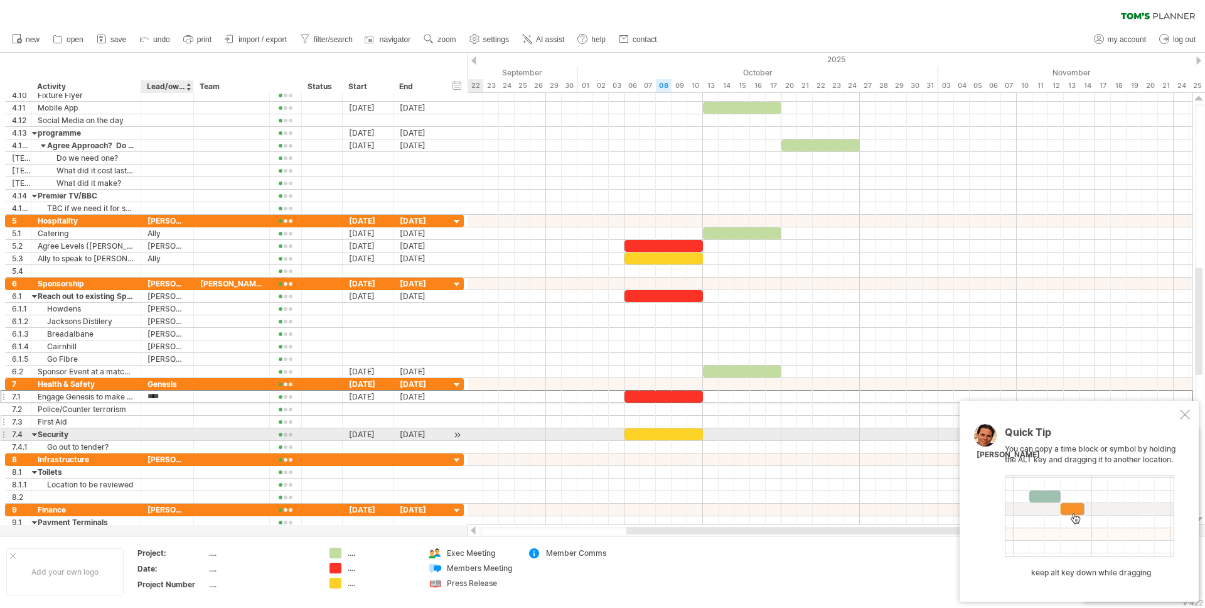
click at [140, 424] on div at bounding box center [139, 422] width 6 height 13
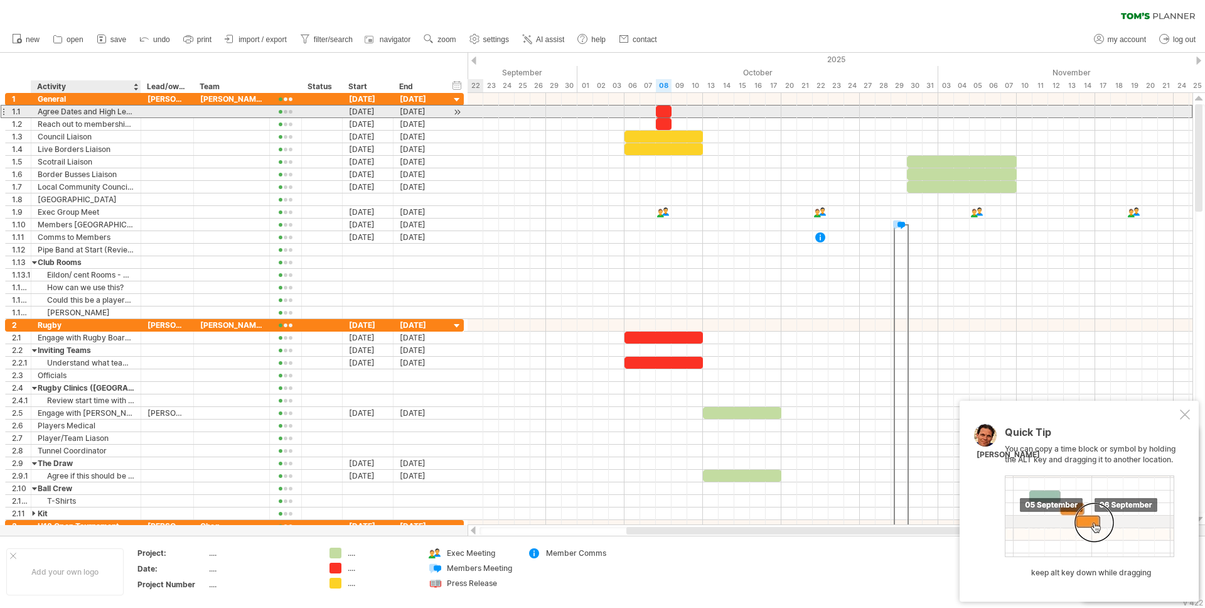
click at [82, 114] on div "Agree Dates and High Level Approach" at bounding box center [86, 111] width 97 height 12
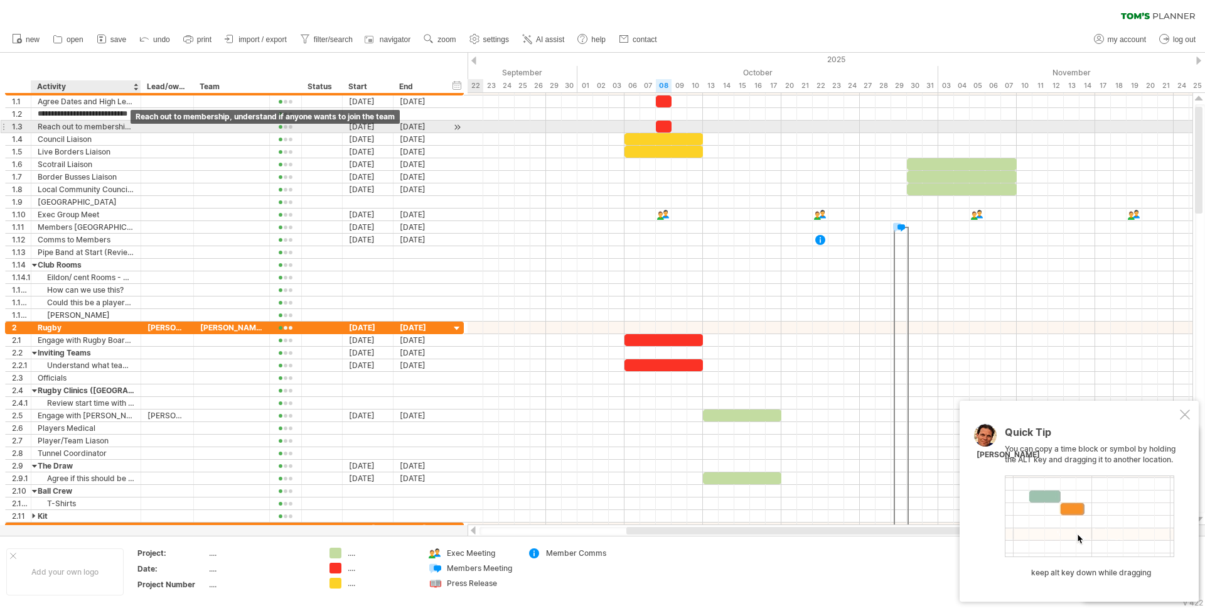
type input "**********"
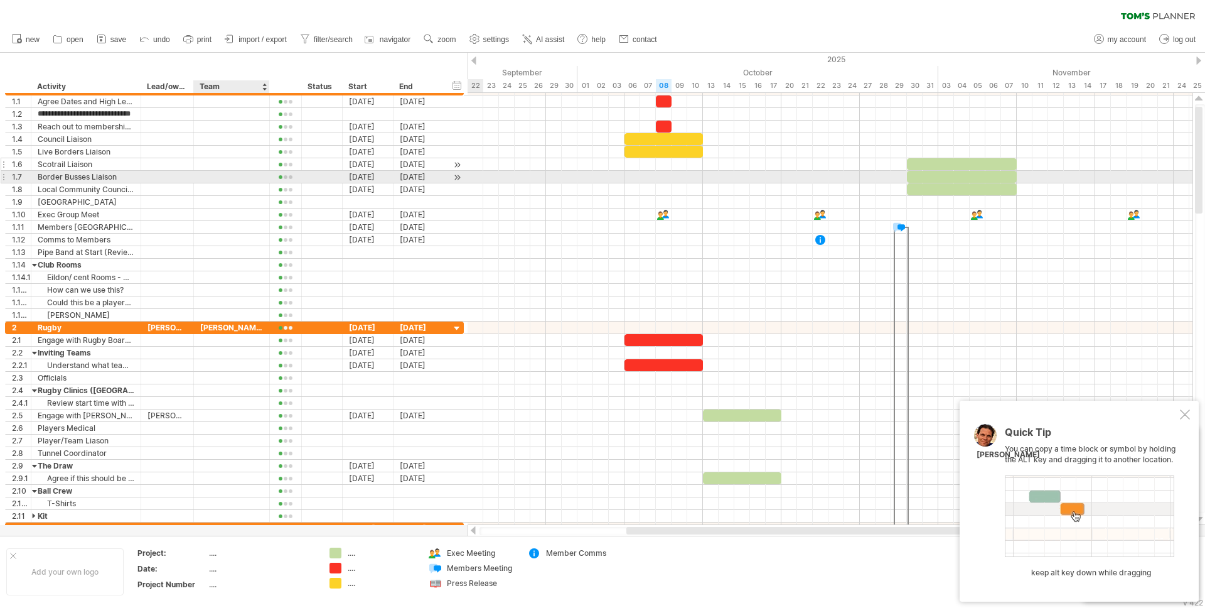
click at [186, 162] on div at bounding box center [168, 164] width 40 height 12
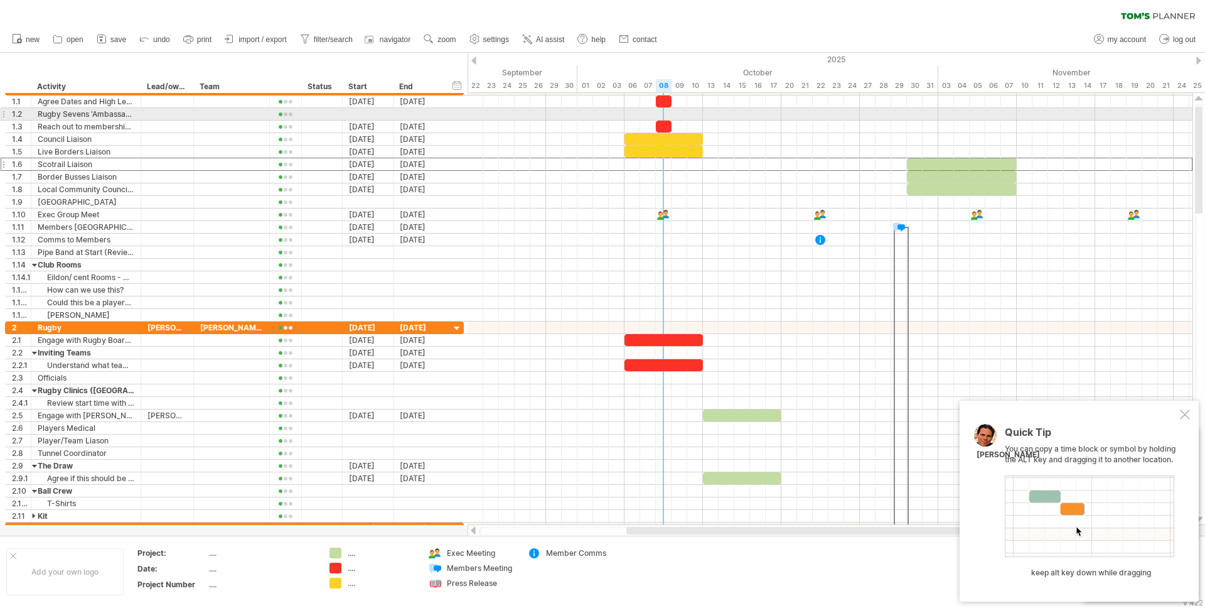
drag, startPoint x: 665, startPoint y: 127, endPoint x: 664, endPoint y: 113, distance: 14.5
click at [664, 113] on div "[DATE] [DATE]" at bounding box center [830, 309] width 725 height 432
drag, startPoint x: 663, startPoint y: 129, endPoint x: 664, endPoint y: 116, distance: 13.2
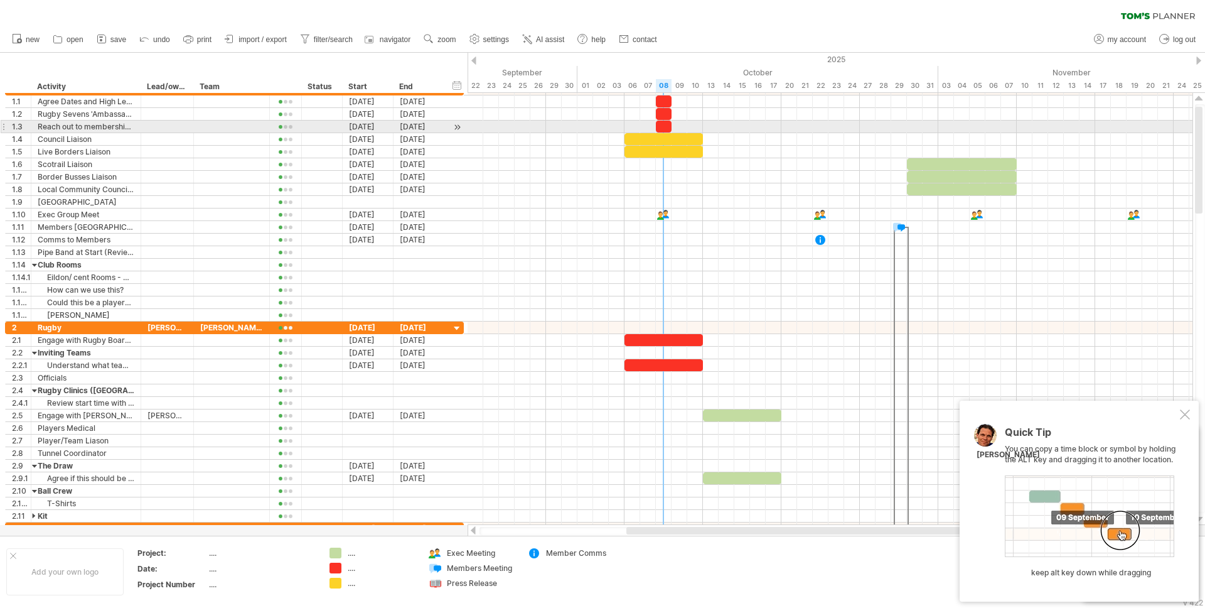
click at [667, 124] on div at bounding box center [664, 127] width 16 height 12
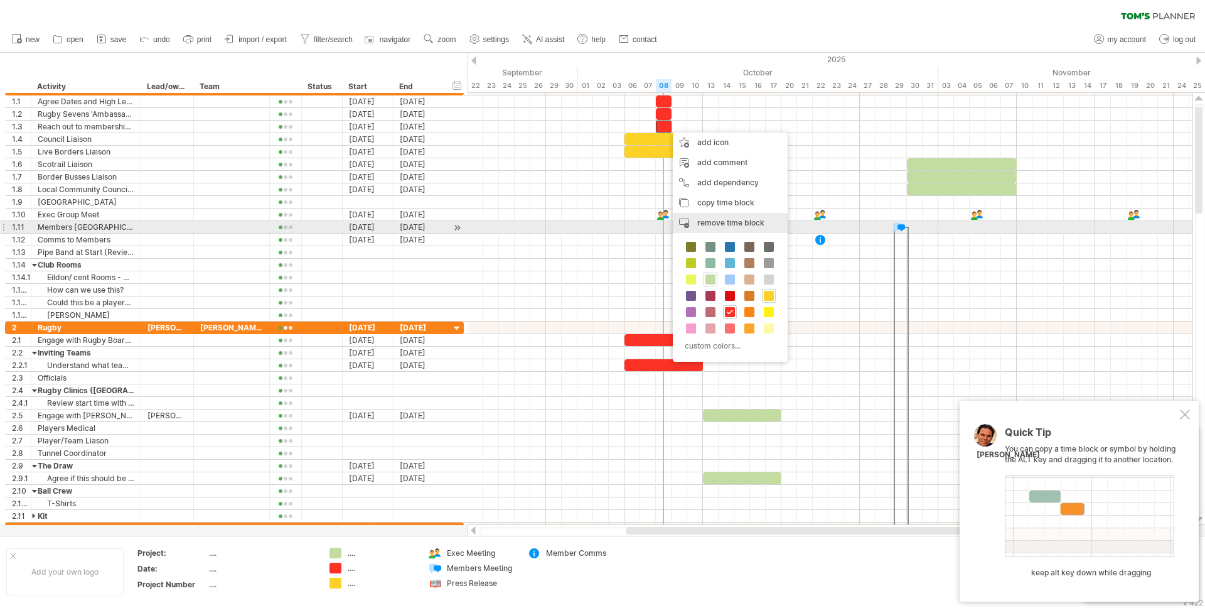
click at [729, 222] on span "remove time block" at bounding box center [731, 222] width 67 height 9
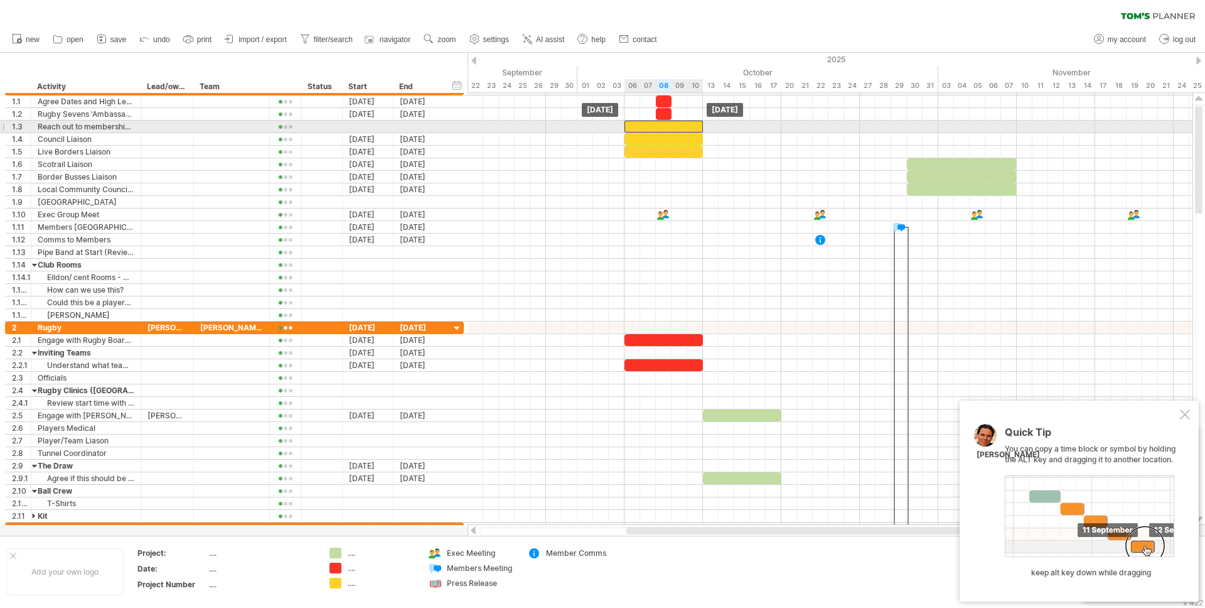
drag, startPoint x: 677, startPoint y: 139, endPoint x: 676, endPoint y: 128, distance: 11.5
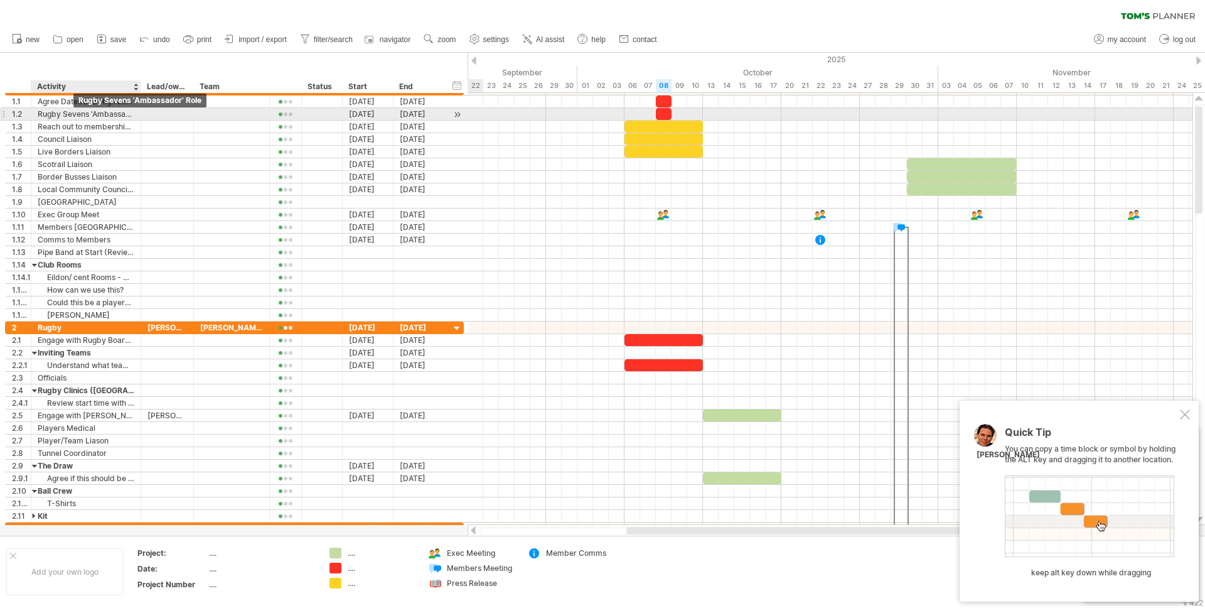
click at [57, 117] on div "Rugby Sevens 'Ambassador' Role" at bounding box center [86, 114] width 97 height 12
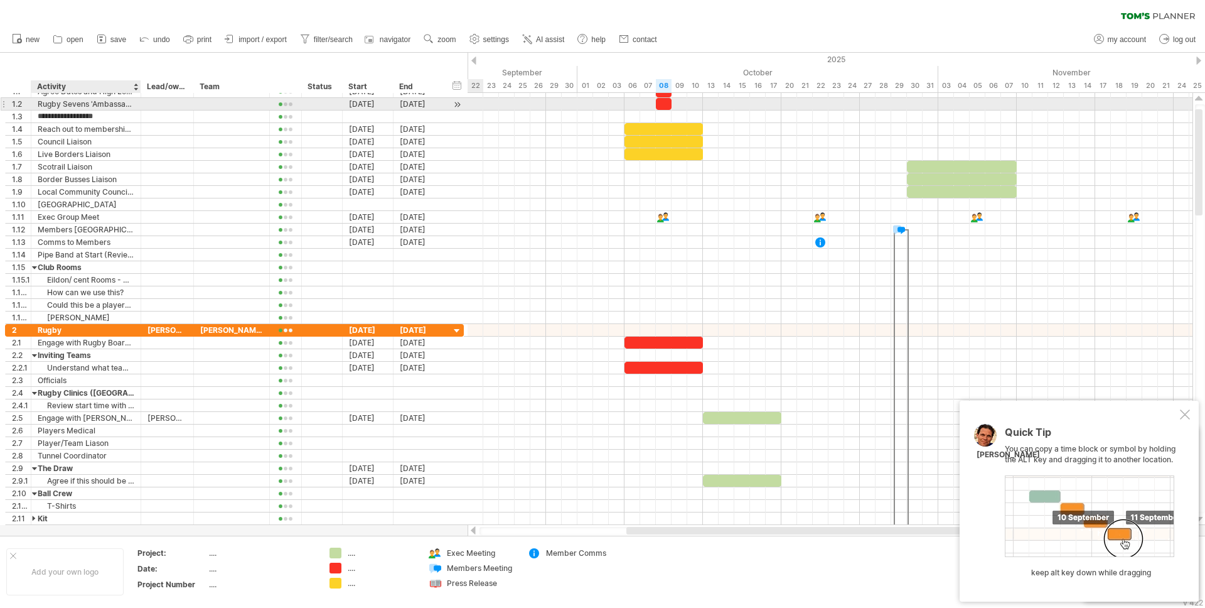
type input "**********"
click at [662, 104] on div at bounding box center [664, 104] width 16 height 12
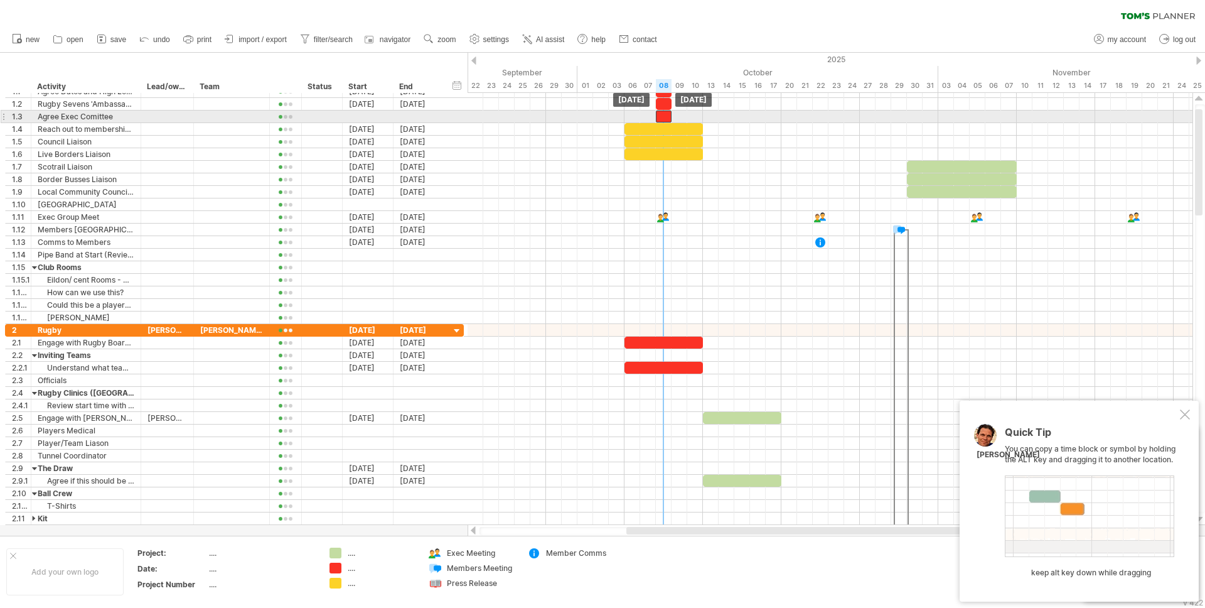
drag, startPoint x: 662, startPoint y: 104, endPoint x: 663, endPoint y: 117, distance: 12.6
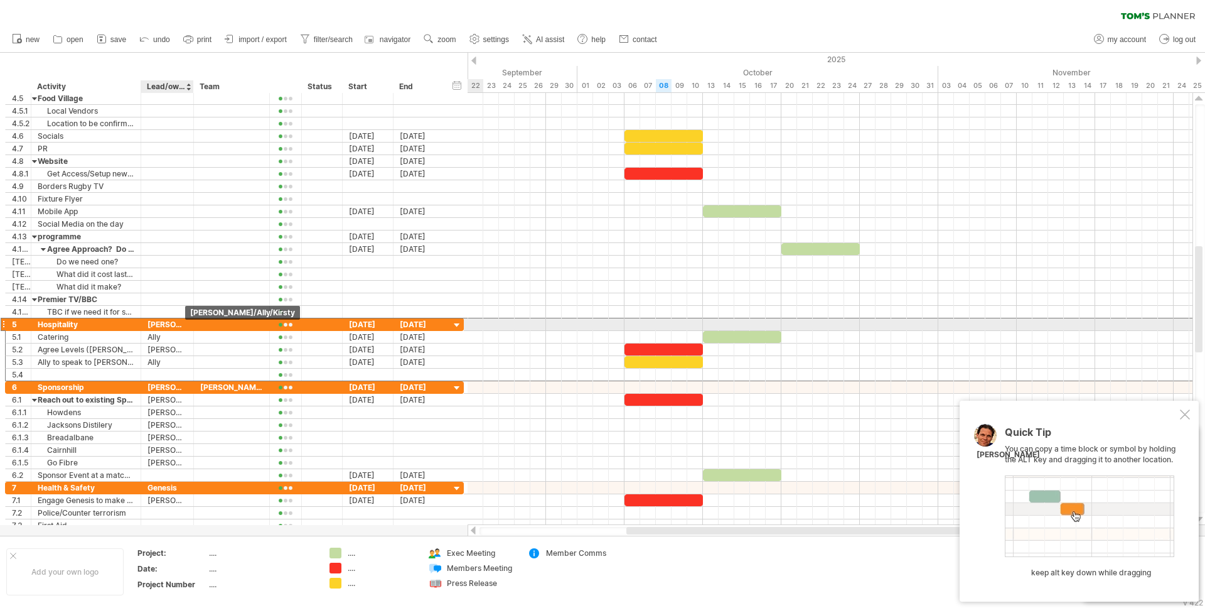
click at [164, 323] on div "[PERSON_NAME]/Ally/Kirsty" at bounding box center [168, 324] width 40 height 12
click at [169, 323] on input "**********" at bounding box center [168, 324] width 40 height 12
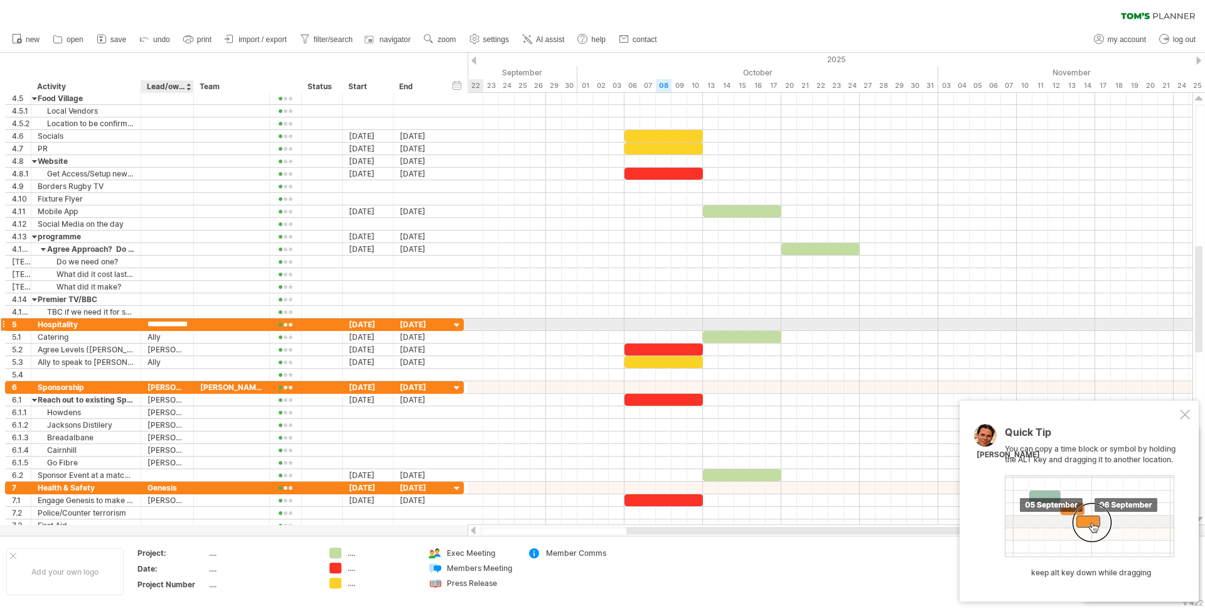
click at [169, 323] on input "**********" at bounding box center [168, 324] width 40 height 12
click at [210, 325] on div at bounding box center [231, 324] width 63 height 12
paste input "**********"
type input "**********"
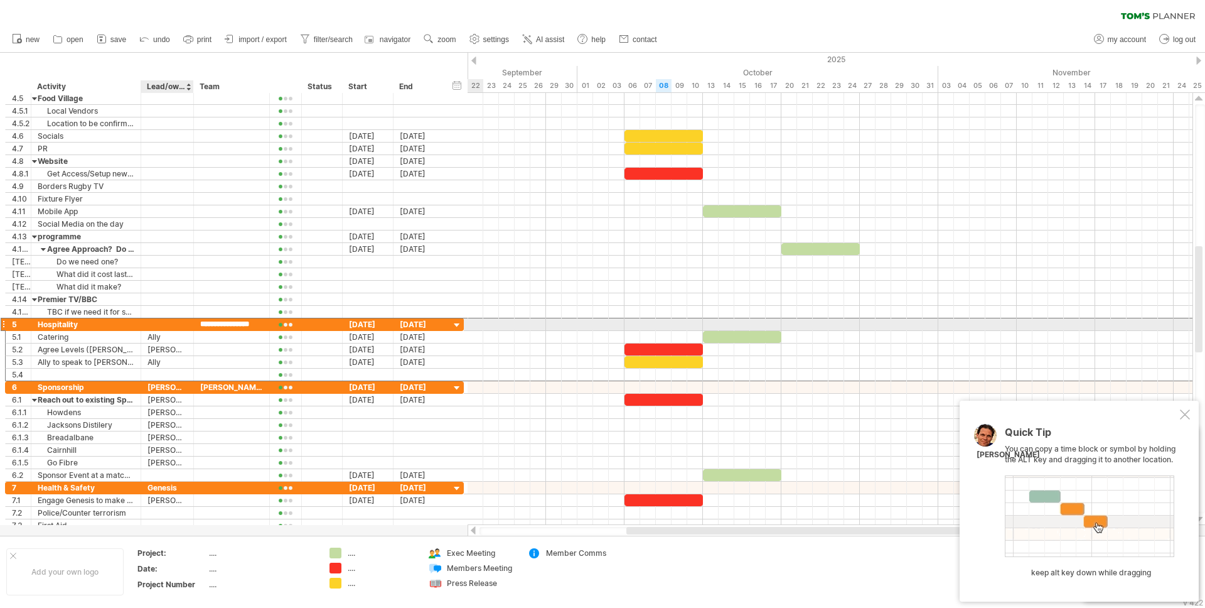
click at [148, 326] on div at bounding box center [168, 324] width 40 height 12
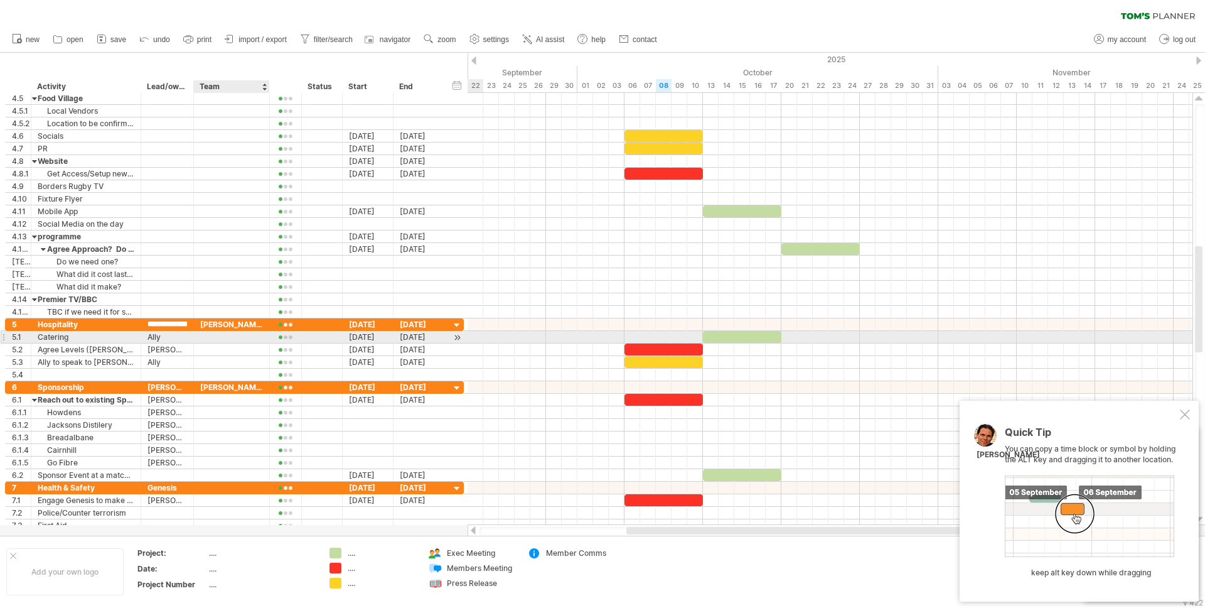
type input "***"
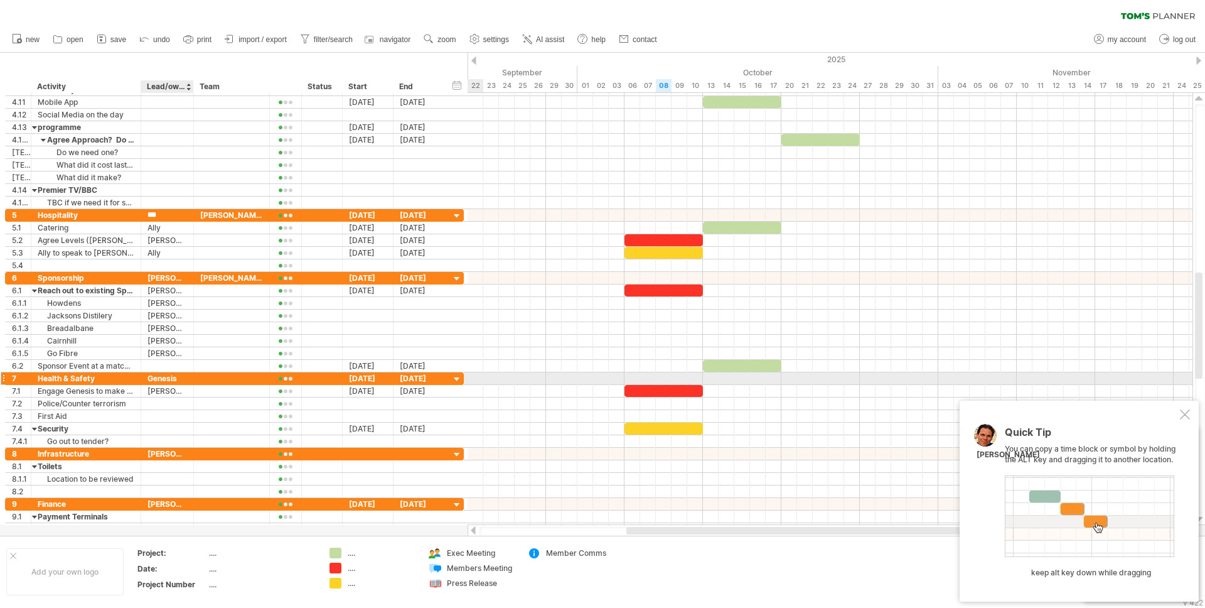
click at [166, 377] on div "Genesis" at bounding box center [168, 378] width 40 height 12
click at [0, 0] on input "*******" at bounding box center [0, 0] width 0 height 0
click at [166, 377] on input "*******" at bounding box center [168, 378] width 40 height 12
click at [242, 379] on div at bounding box center [231, 378] width 63 height 12
paste input "*******"
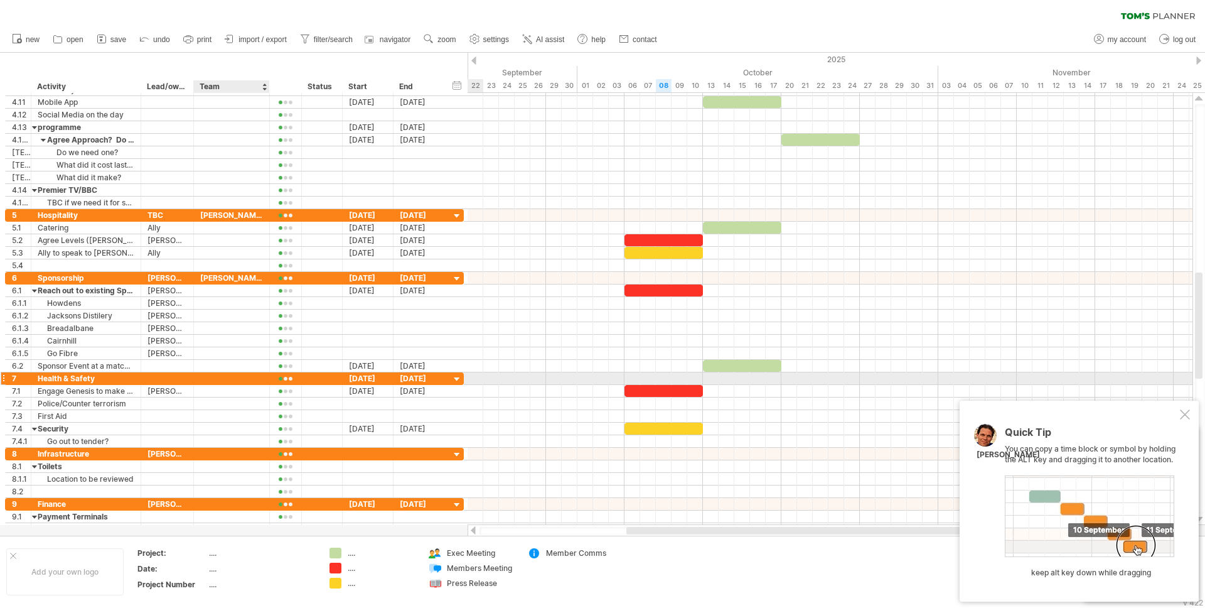
type input "*******"
click at [144, 375] on div at bounding box center [167, 378] width 53 height 12
click at [156, 373] on div at bounding box center [168, 378] width 40 height 12
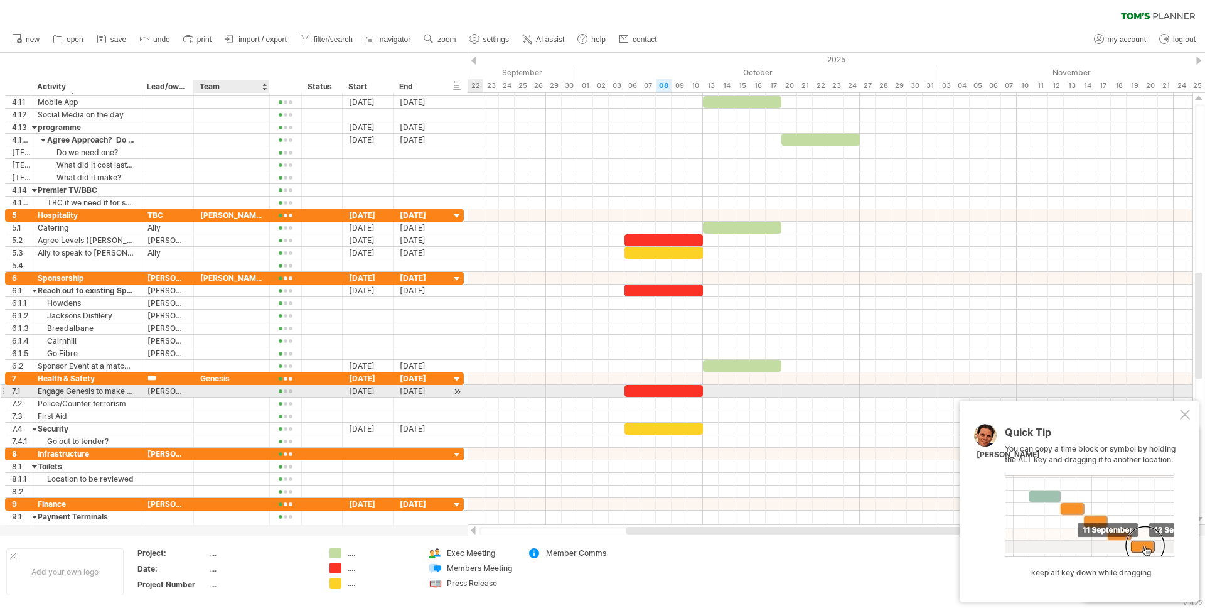
type input "****"
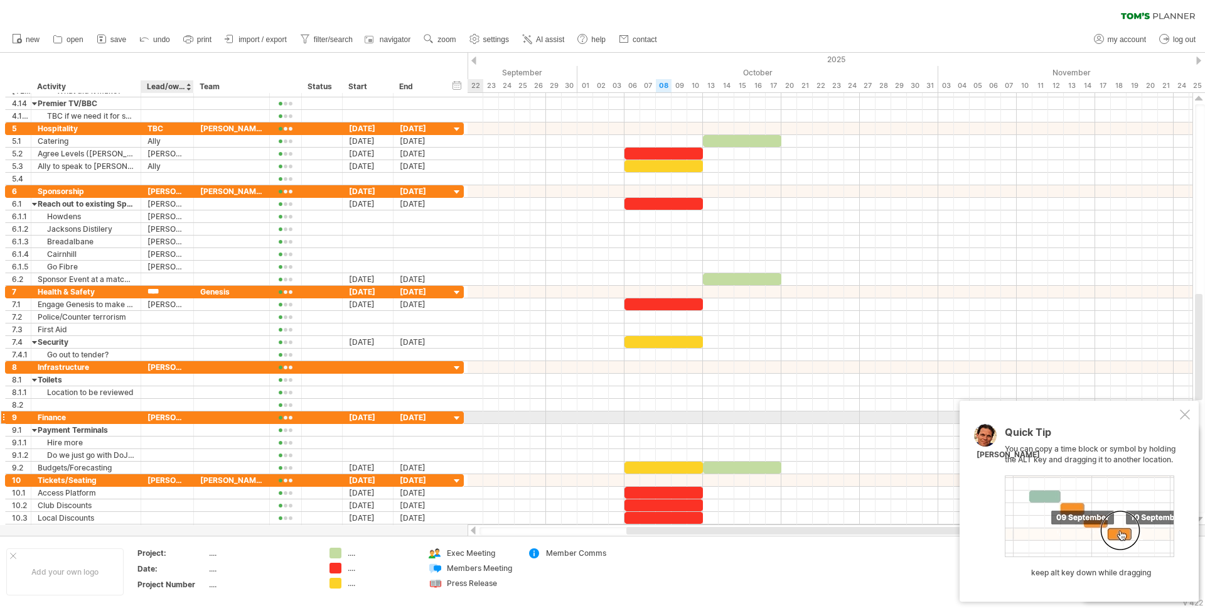
click at [159, 418] on div "[PERSON_NAME]/[PERSON_NAME]/[PERSON_NAME]" at bounding box center [168, 417] width 40 height 12
click at [159, 418] on input "**********" at bounding box center [168, 417] width 40 height 12
click at [227, 417] on div at bounding box center [231, 417] width 63 height 12
paste input "**********"
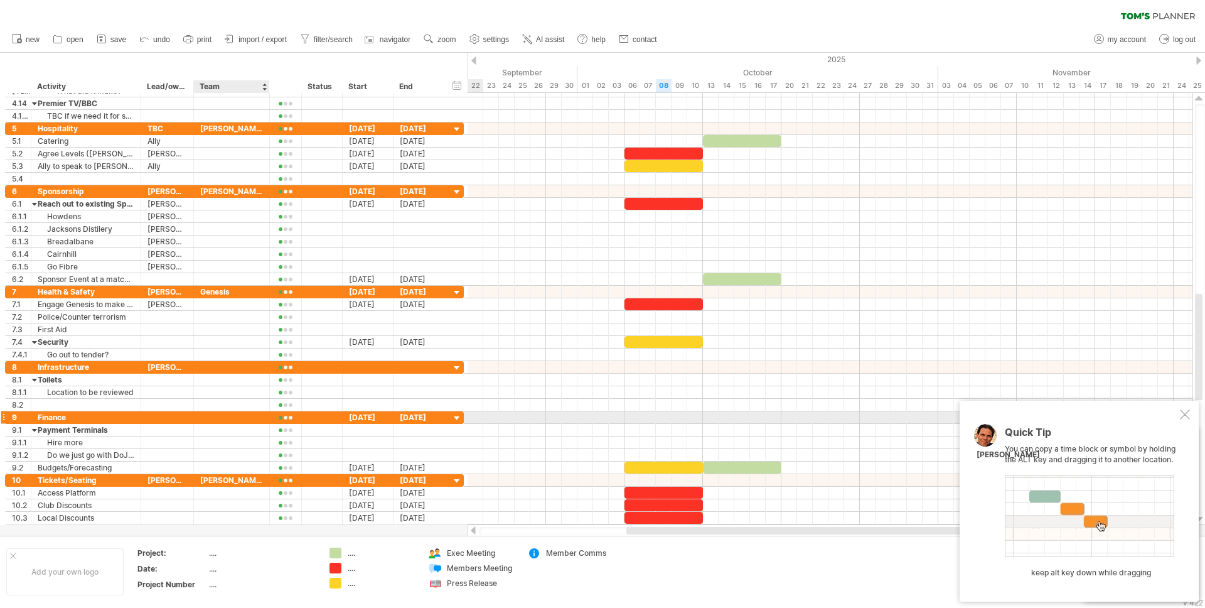
type input "**********"
click at [144, 418] on div at bounding box center [167, 417] width 53 height 12
click at [172, 419] on div at bounding box center [168, 417] width 40 height 12
type input "***"
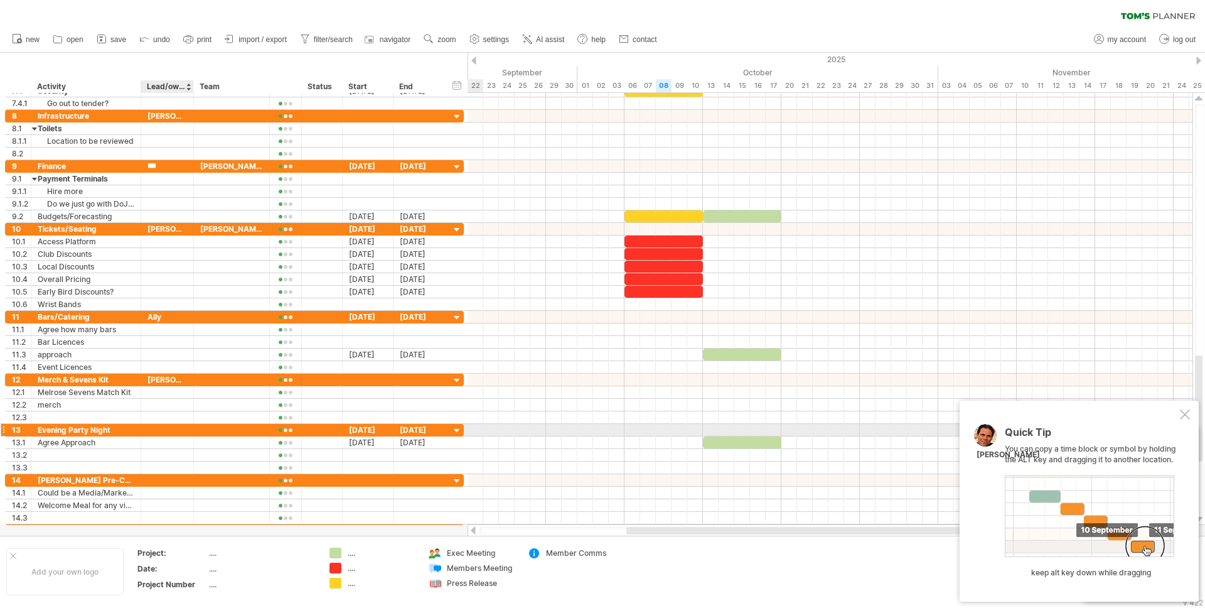
click at [156, 430] on div at bounding box center [168, 430] width 40 height 12
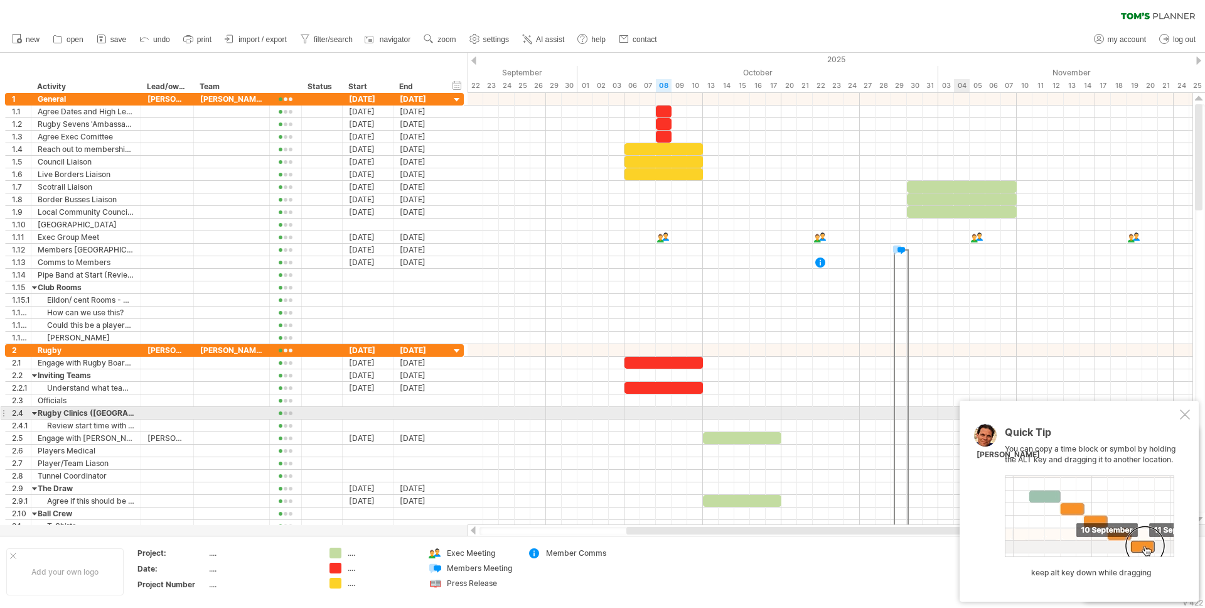
click at [1185, 414] on div at bounding box center [1185, 414] width 10 height 10
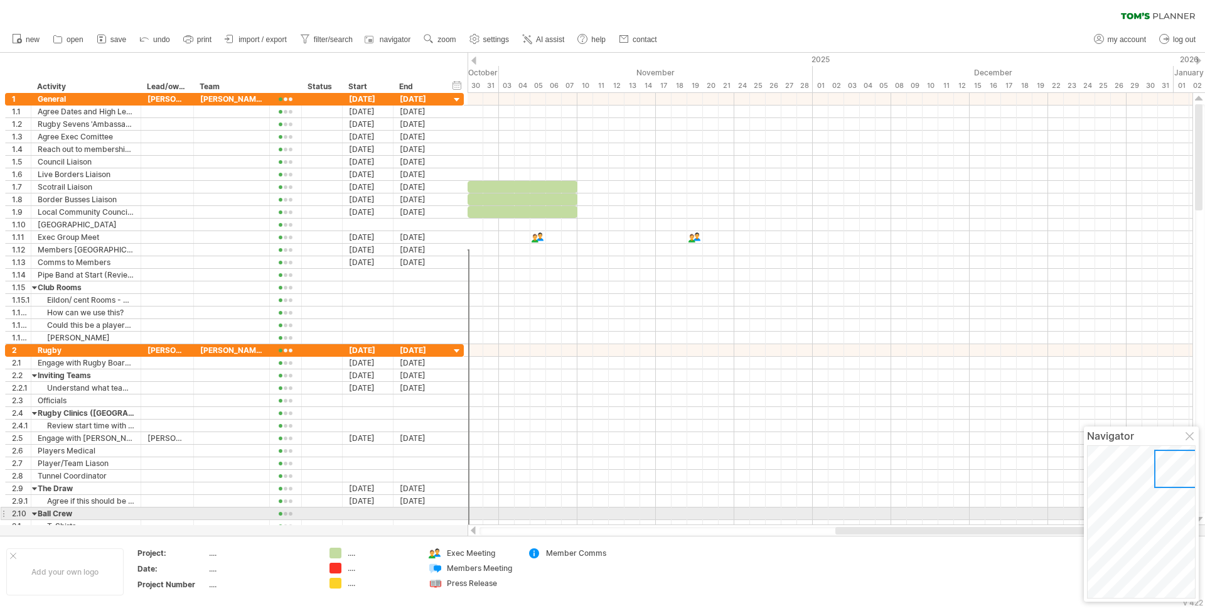
drag, startPoint x: 931, startPoint y: 529, endPoint x: 1205, endPoint y: 510, distance: 274.3
click at [1205, 510] on div at bounding box center [837, 315] width 738 height 444
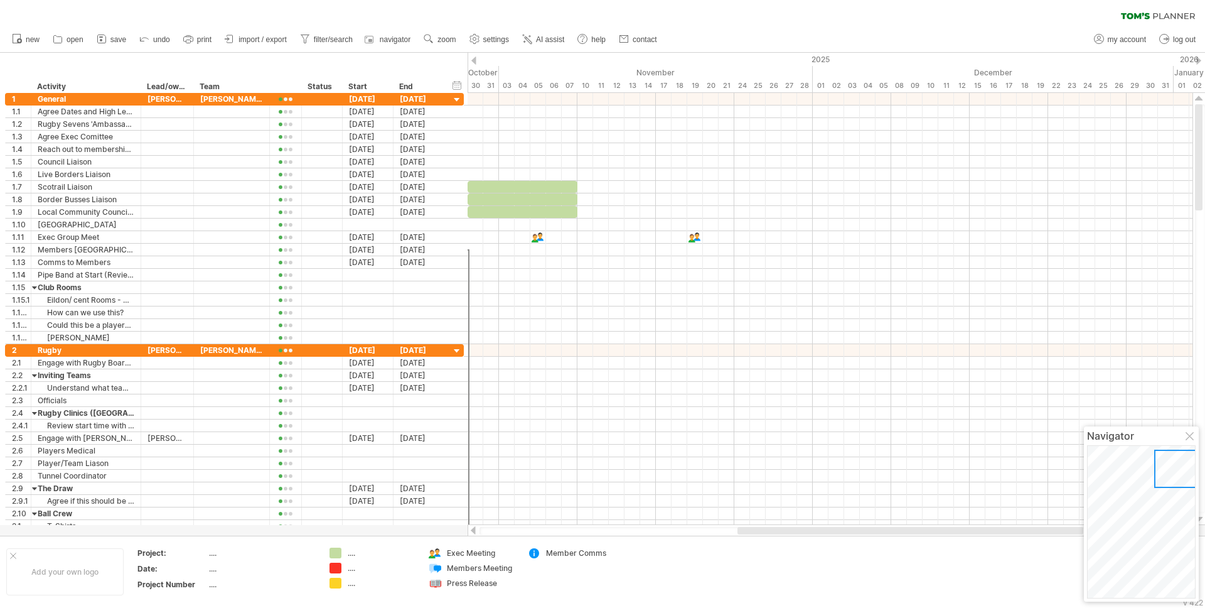
click at [1197, 62] on div at bounding box center [1199, 61] width 5 height 8
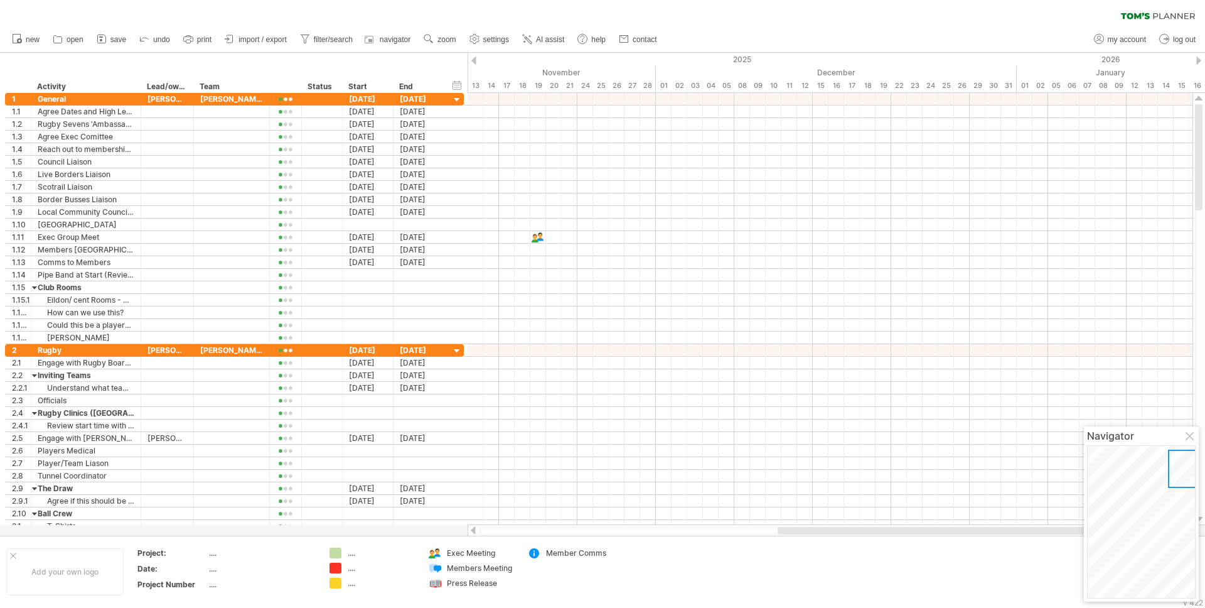
click at [1197, 62] on div at bounding box center [1199, 61] width 5 height 8
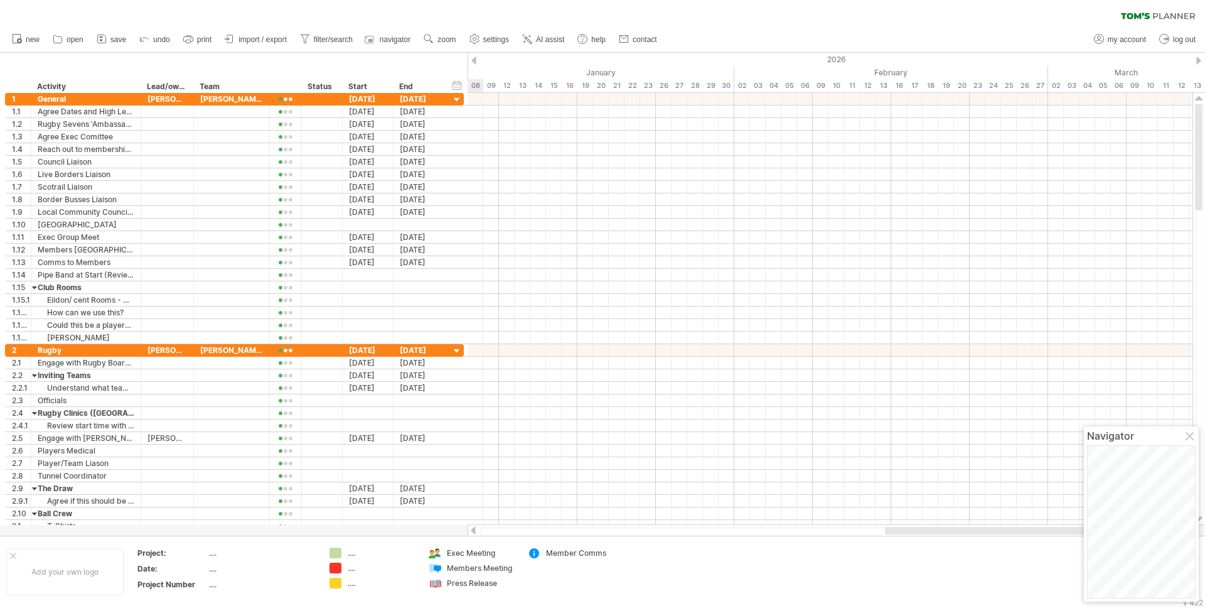
click at [1197, 62] on div at bounding box center [1199, 61] width 5 height 8
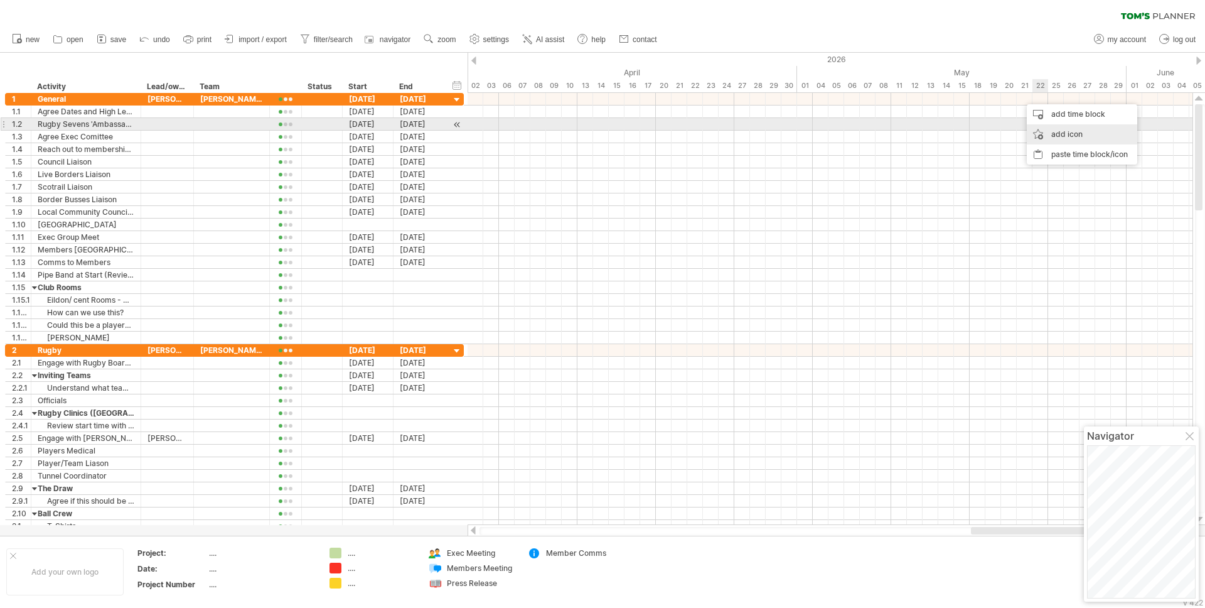
click at [1074, 131] on div "add icon" at bounding box center [1082, 134] width 110 height 20
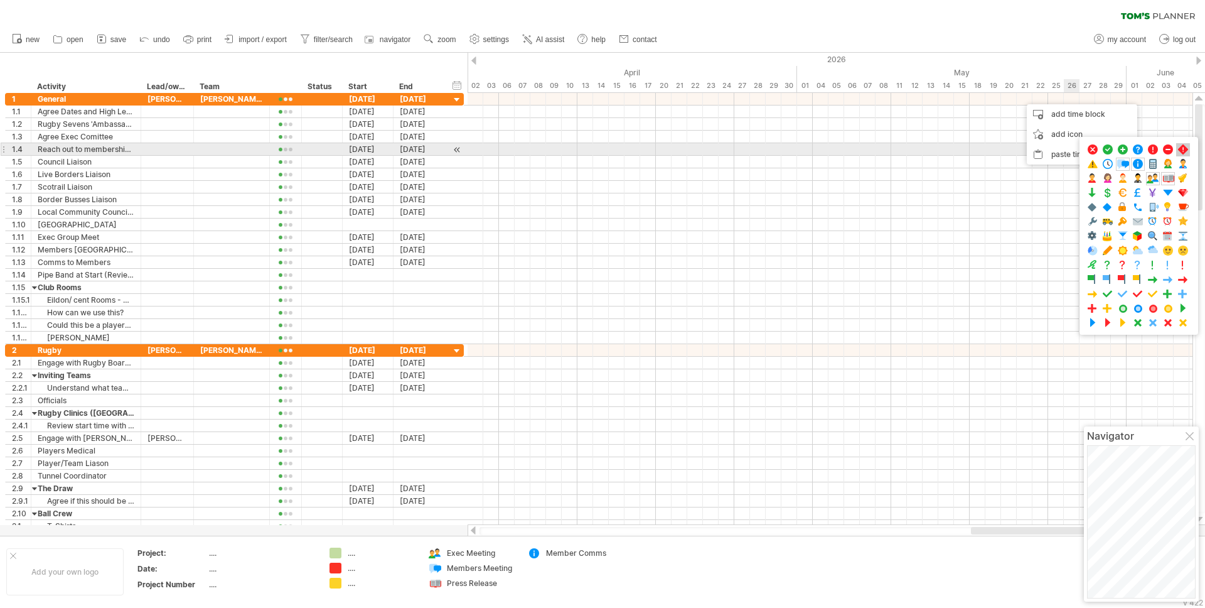
click at [1182, 152] on span at bounding box center [1183, 150] width 13 height 12
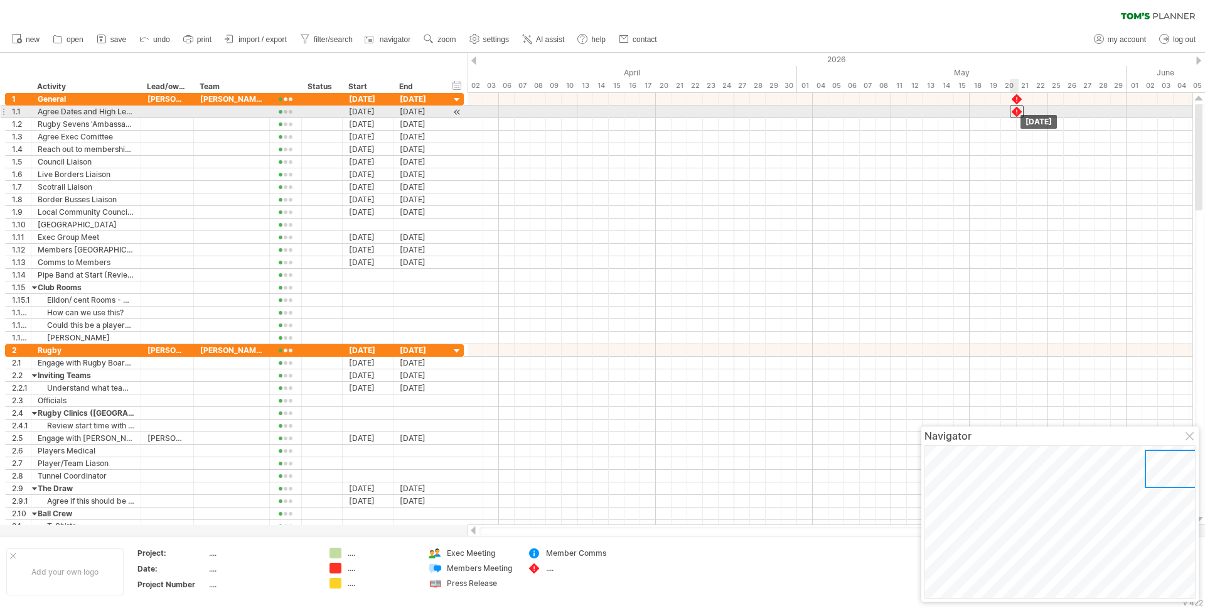
drag, startPoint x: 1017, startPoint y: 100, endPoint x: 1016, endPoint y: 113, distance: 12.6
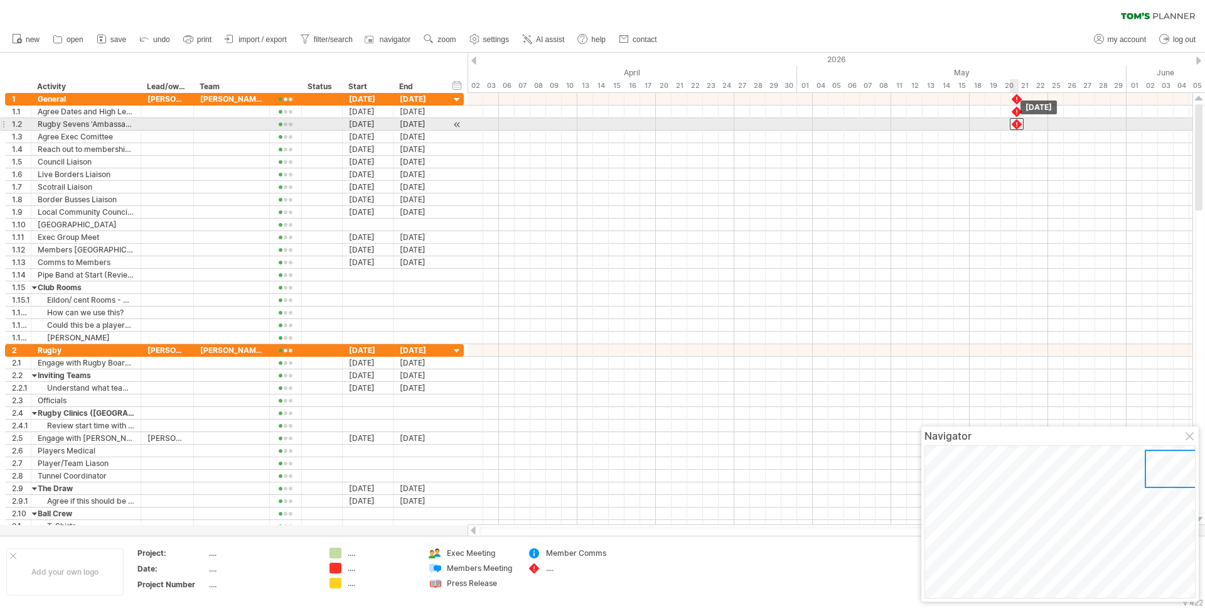
drag, startPoint x: 1016, startPoint y: 112, endPoint x: 1016, endPoint y: 124, distance: 11.3
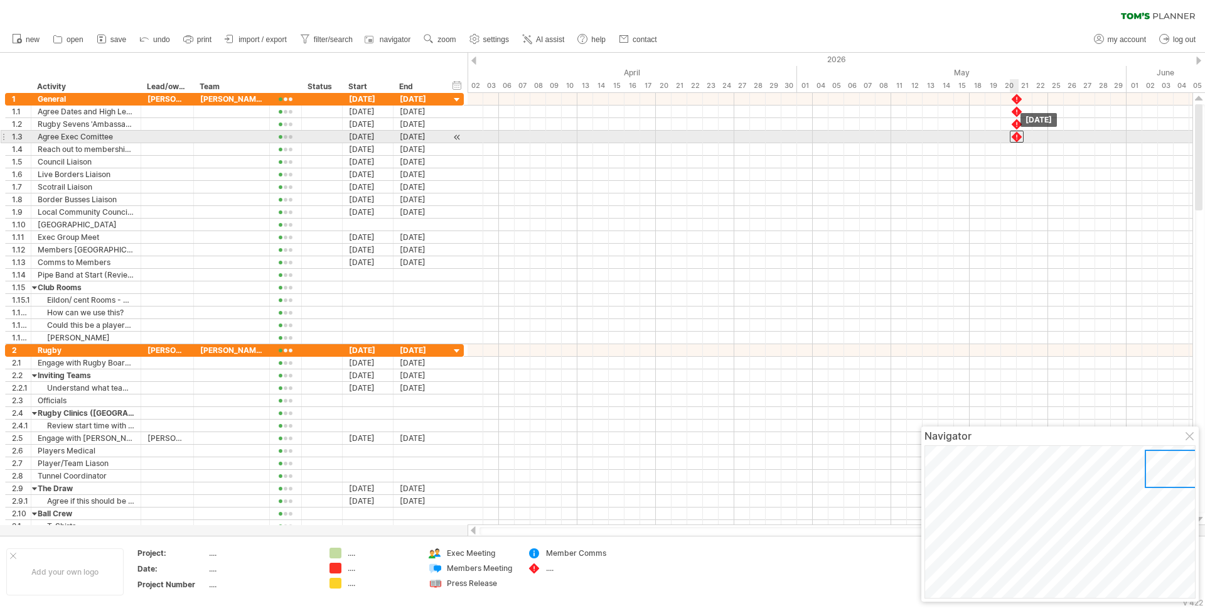
drag, startPoint x: 1016, startPoint y: 124, endPoint x: 1018, endPoint y: 140, distance: 16.4
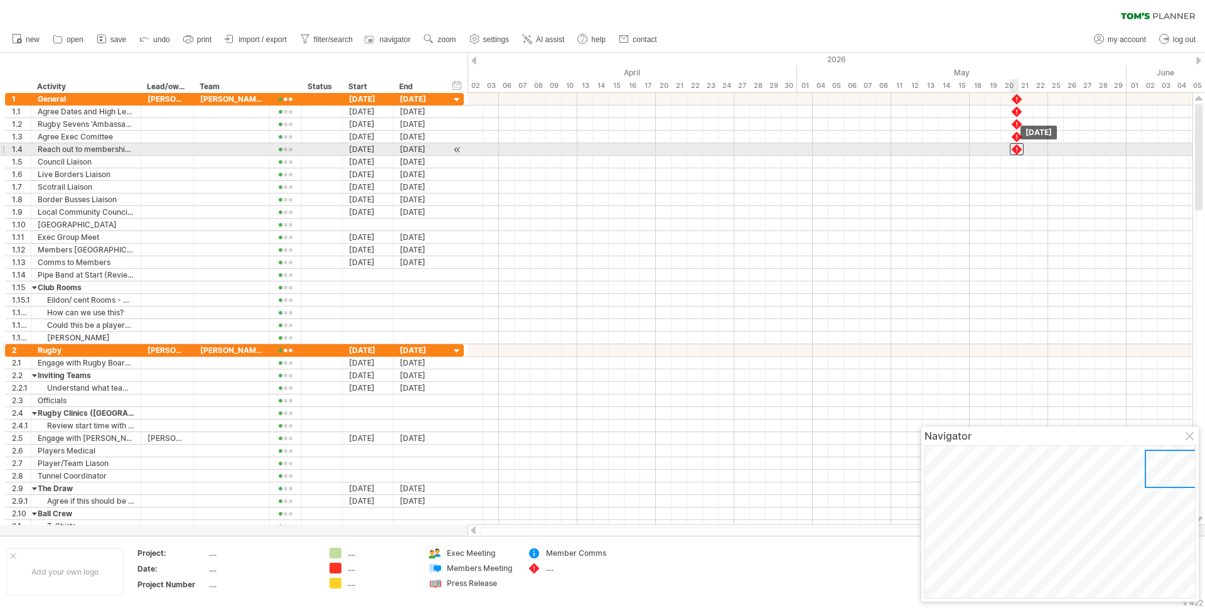
drag, startPoint x: 1019, startPoint y: 137, endPoint x: 1019, endPoint y: 149, distance: 11.3
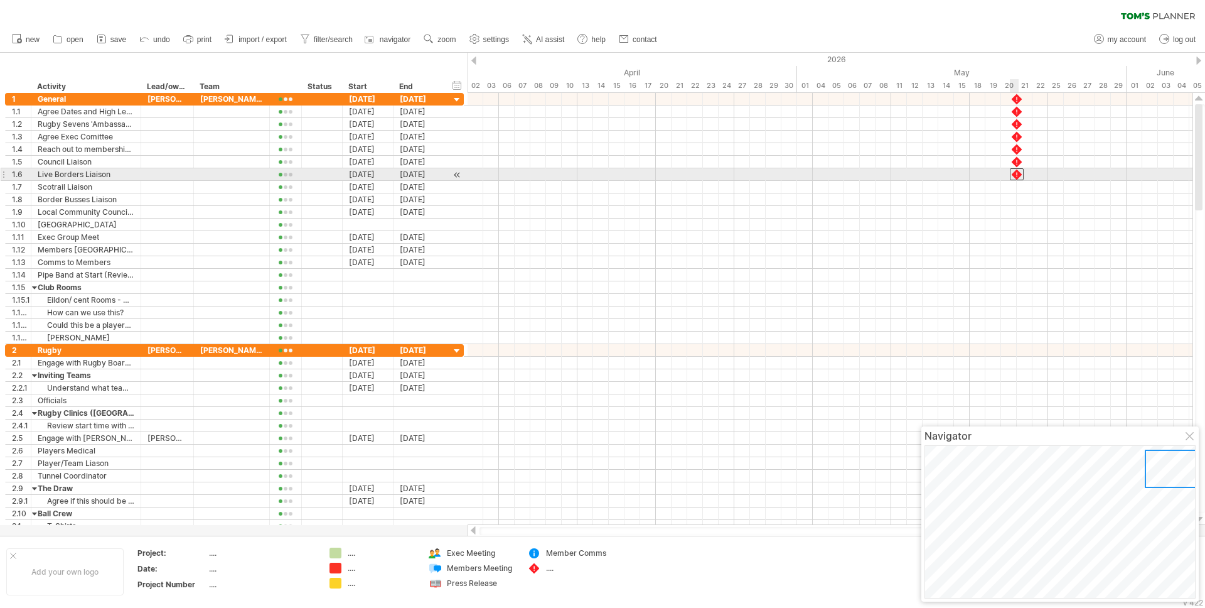
drag, startPoint x: 1020, startPoint y: 166, endPoint x: 1018, endPoint y: 178, distance: 12.0
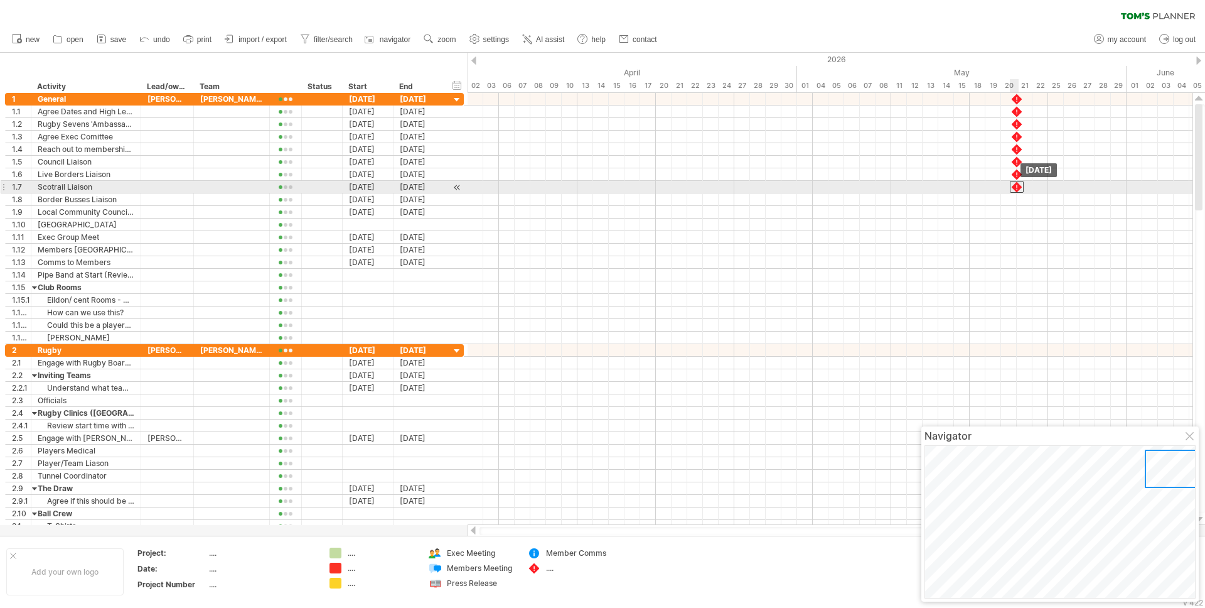
drag, startPoint x: 1020, startPoint y: 176, endPoint x: 1018, endPoint y: 191, distance: 14.6
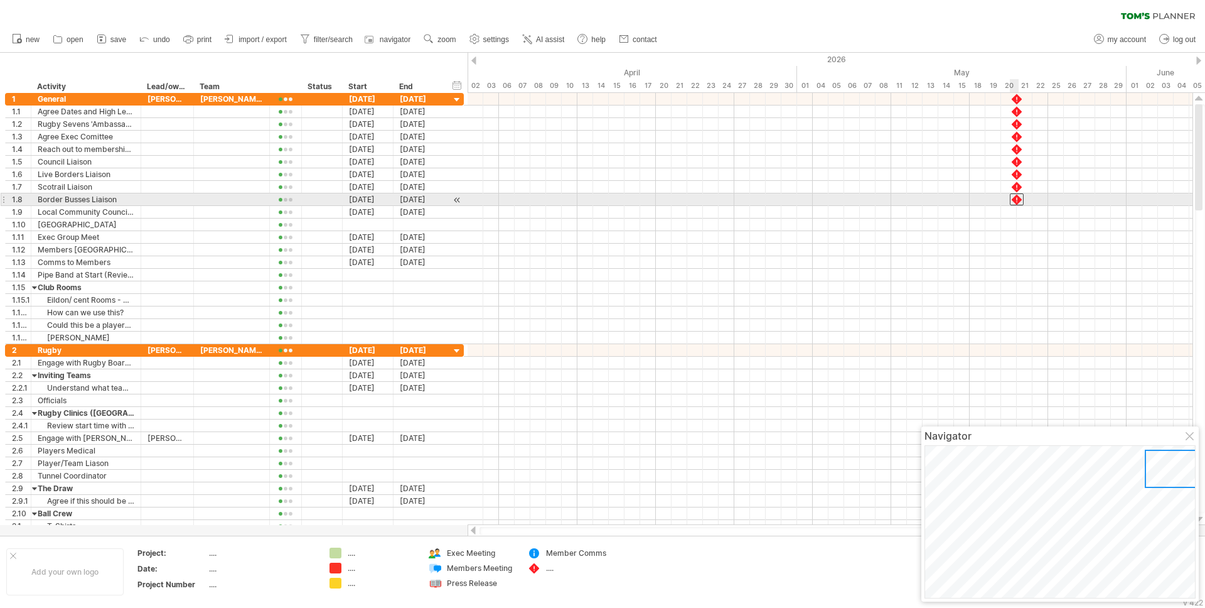
drag, startPoint x: 1019, startPoint y: 188, endPoint x: 1016, endPoint y: 201, distance: 12.8
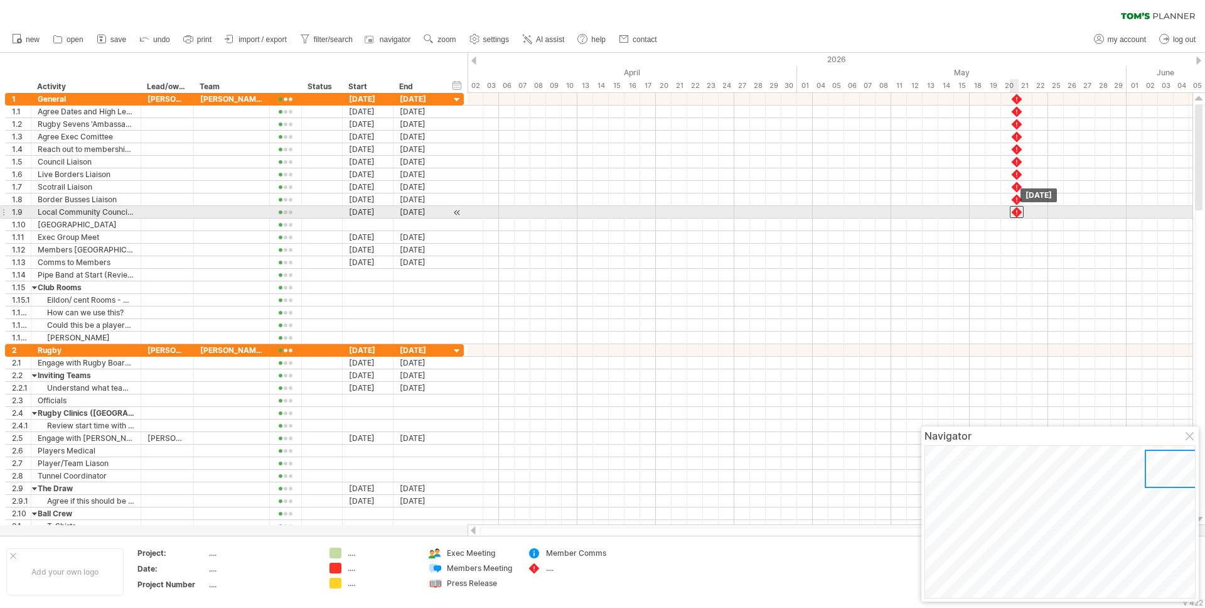
drag, startPoint x: 1018, startPoint y: 197, endPoint x: 1018, endPoint y: 213, distance: 17.0
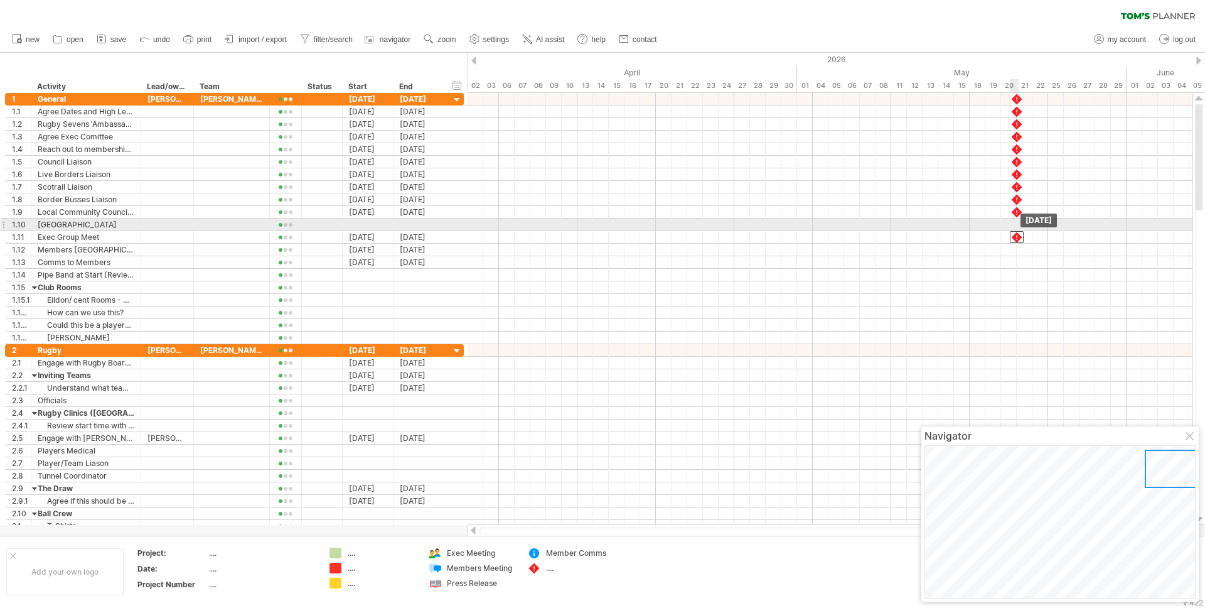
drag, startPoint x: 1018, startPoint y: 212, endPoint x: 1018, endPoint y: 230, distance: 18.8
drag, startPoint x: 1018, startPoint y: 210, endPoint x: 1017, endPoint y: 221, distance: 11.3
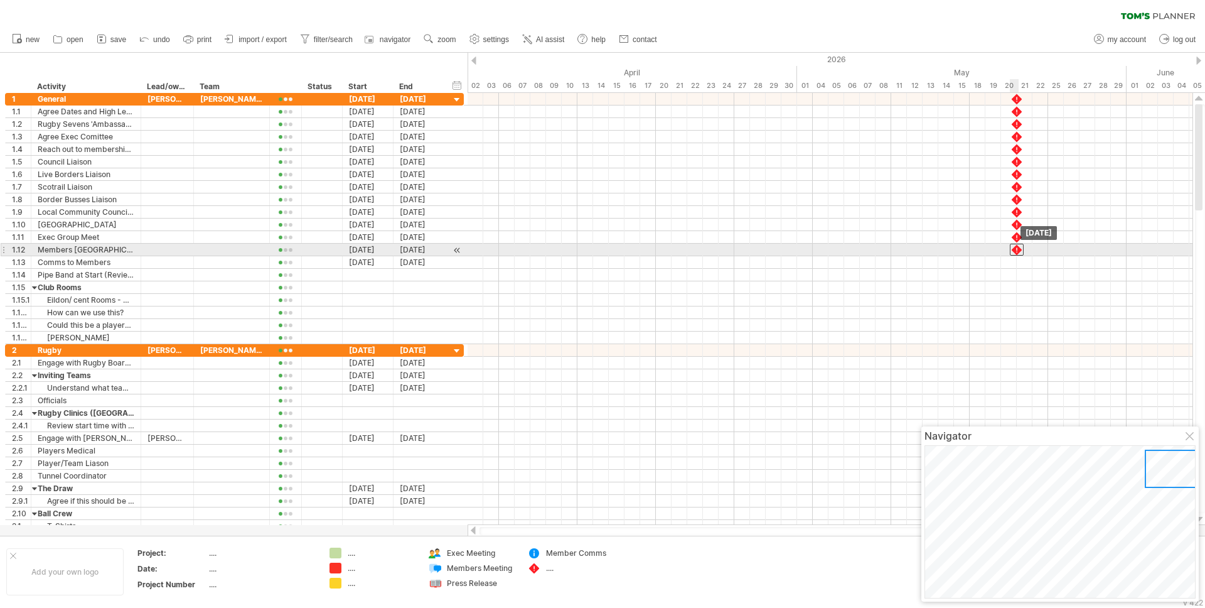
drag, startPoint x: 1017, startPoint y: 224, endPoint x: 1016, endPoint y: 247, distance: 23.9
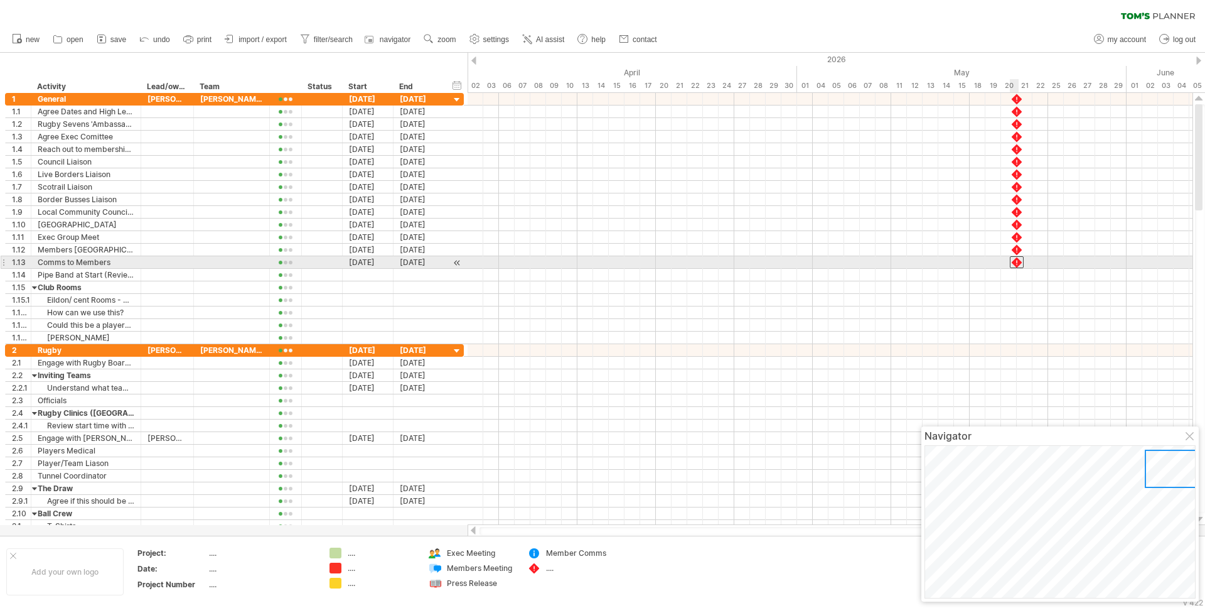
drag, startPoint x: 1016, startPoint y: 248, endPoint x: 1016, endPoint y: 264, distance: 16.3
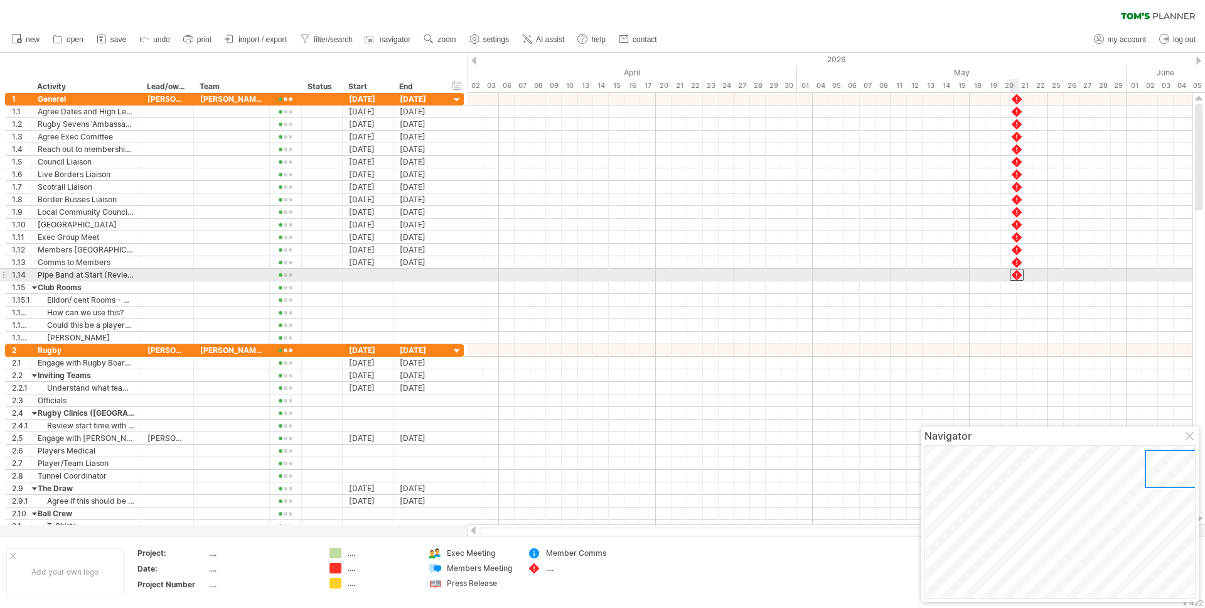
drag, startPoint x: 1016, startPoint y: 262, endPoint x: 1013, endPoint y: 278, distance: 15.3
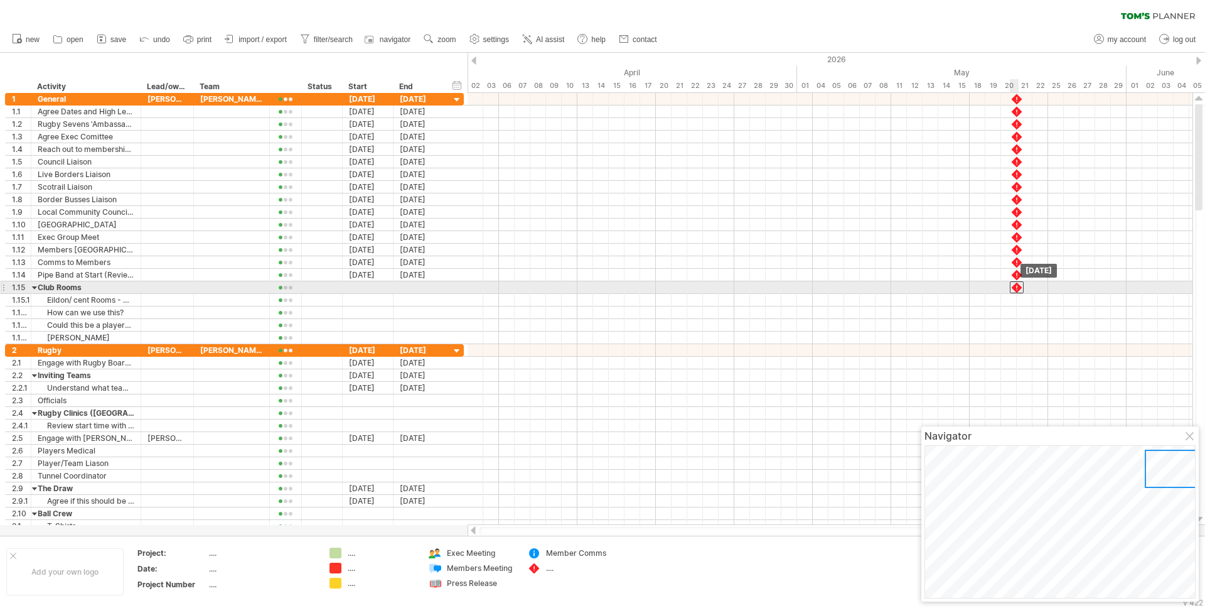
drag, startPoint x: 1016, startPoint y: 272, endPoint x: 1017, endPoint y: 286, distance: 13.2
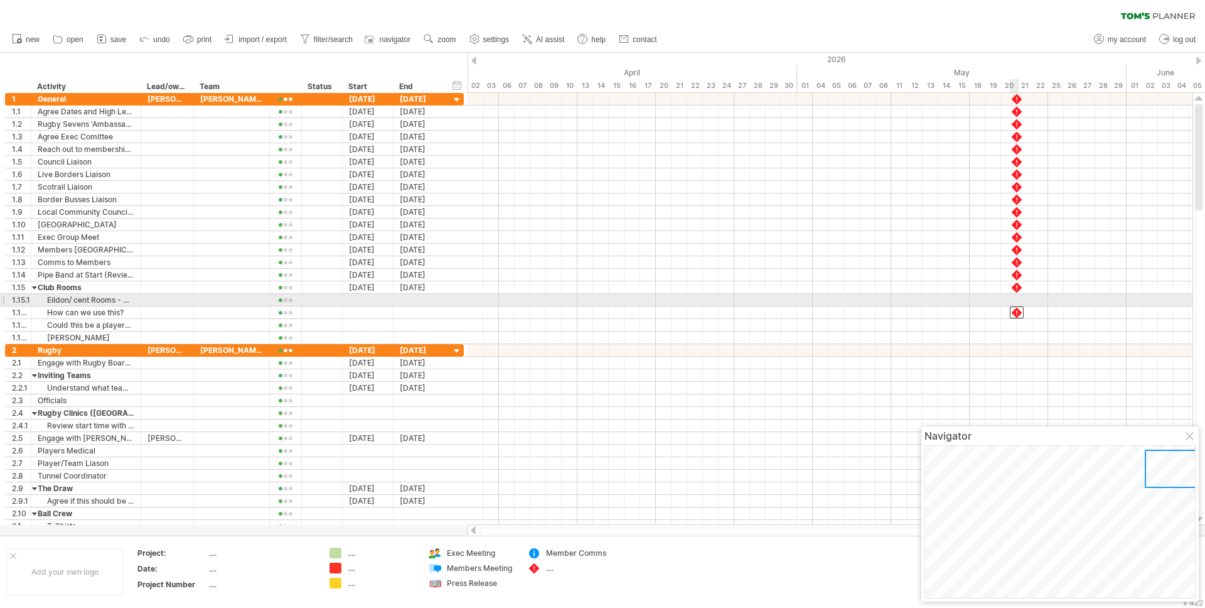
drag, startPoint x: 1016, startPoint y: 291, endPoint x: 1015, endPoint y: 308, distance: 17.0
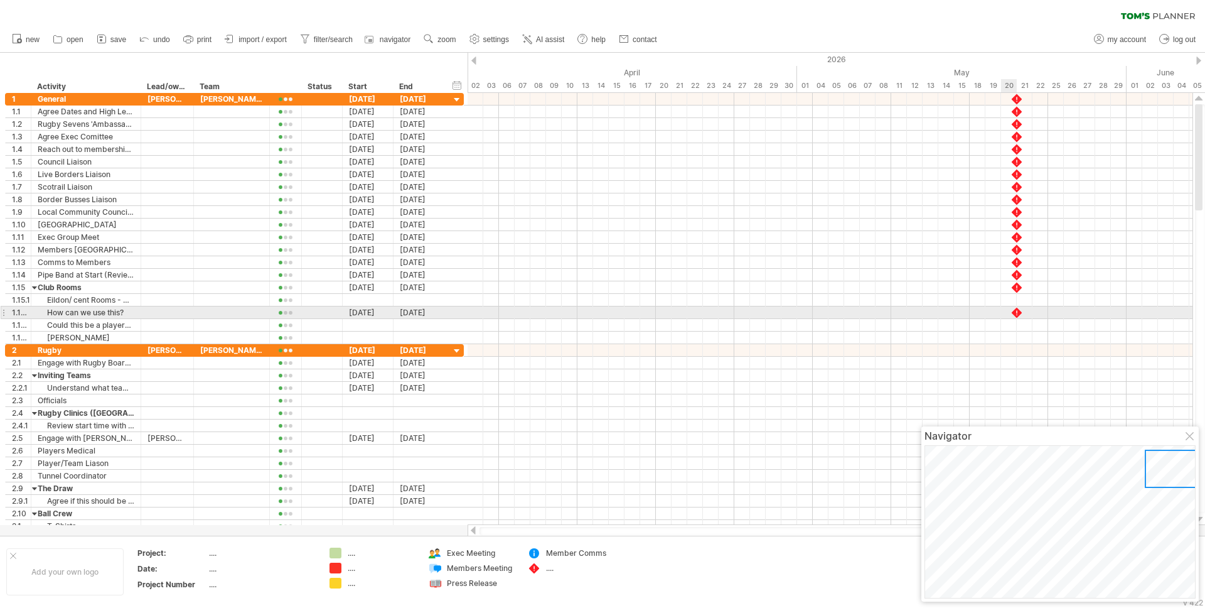
click at [1016, 307] on div at bounding box center [1017, 312] width 13 height 12
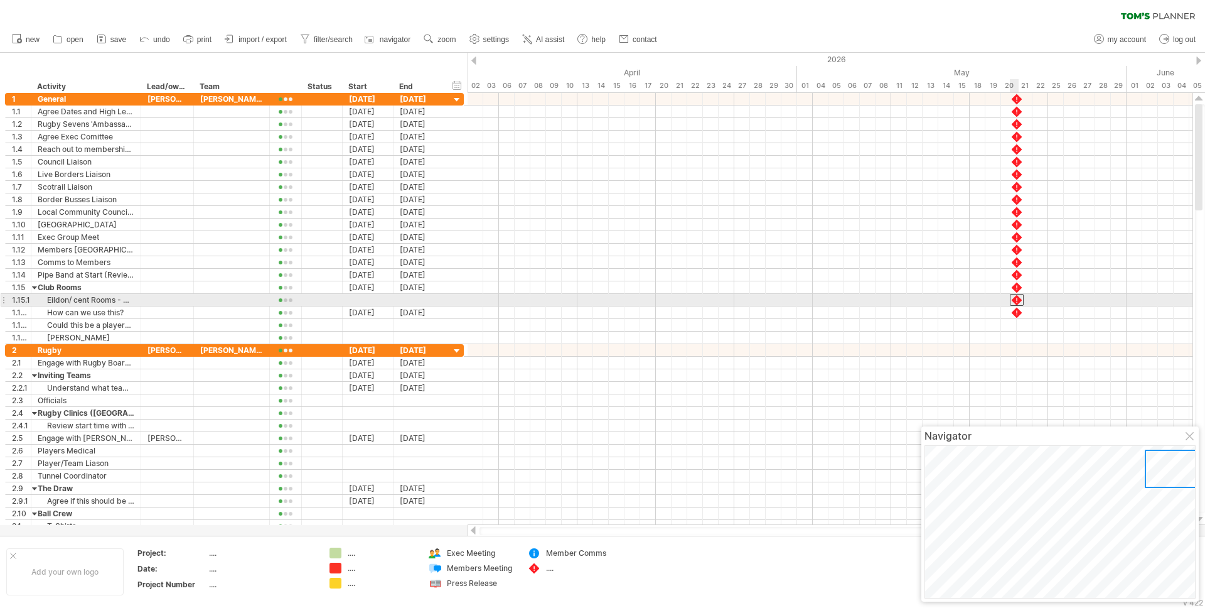
drag, startPoint x: 1016, startPoint y: 288, endPoint x: 1015, endPoint y: 298, distance: 10.1
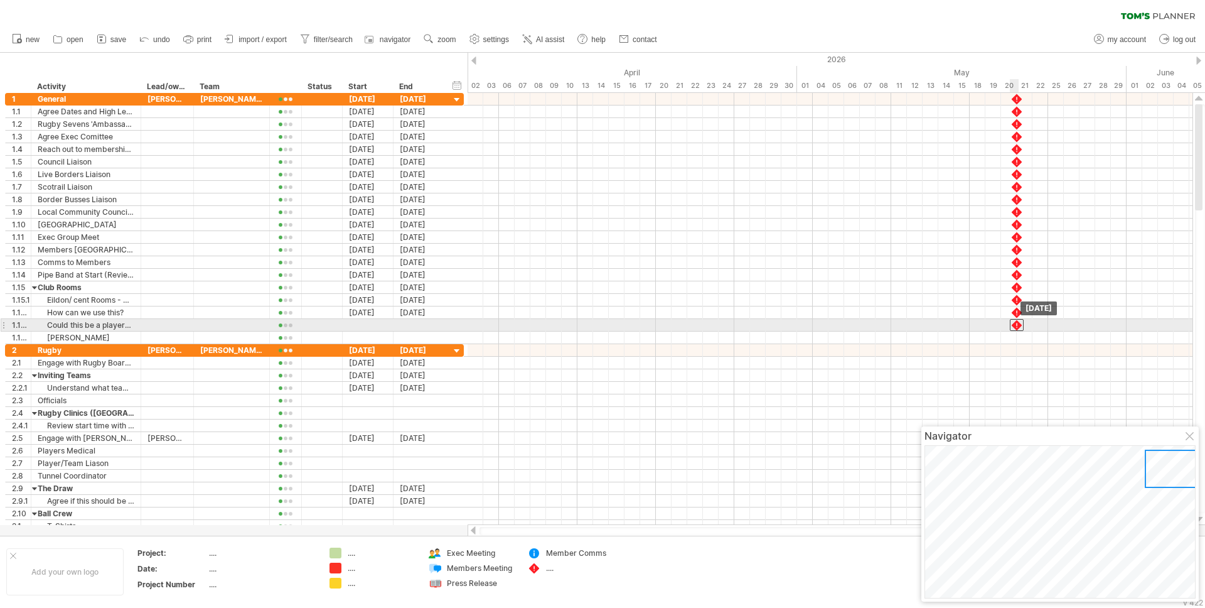
drag, startPoint x: 1017, startPoint y: 313, endPoint x: 1017, endPoint y: 328, distance: 15.1
drag, startPoint x: 1019, startPoint y: 325, endPoint x: 1018, endPoint y: 337, distance: 11.3
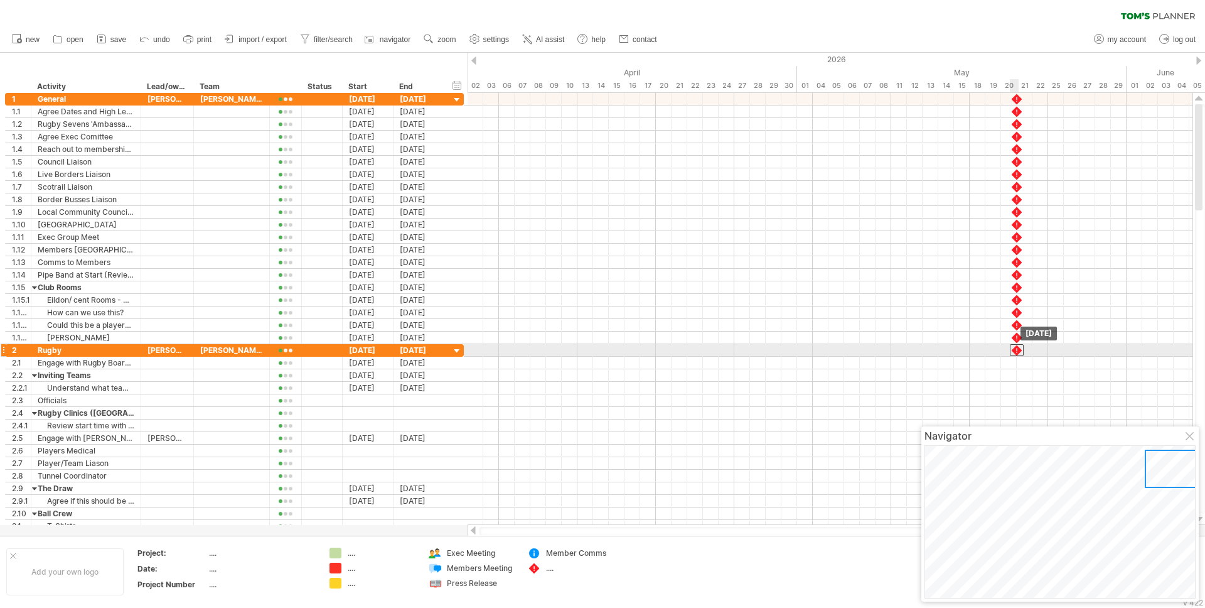
drag, startPoint x: 1018, startPoint y: 337, endPoint x: 1019, endPoint y: 348, distance: 11.3
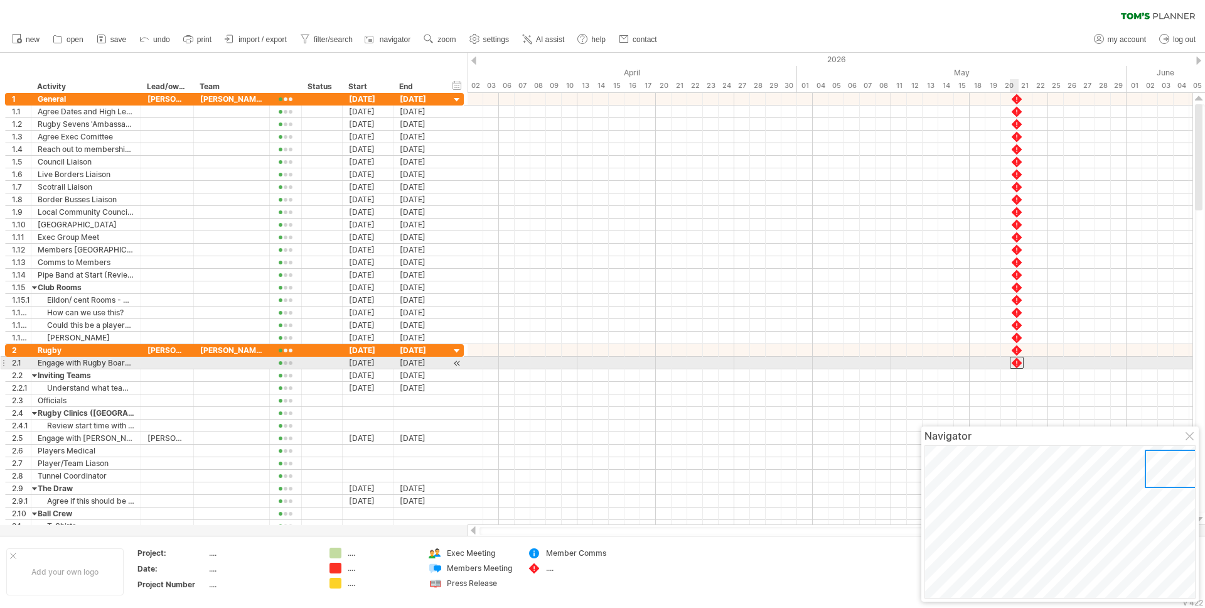
drag, startPoint x: 1019, startPoint y: 348, endPoint x: 1019, endPoint y: 365, distance: 17.0
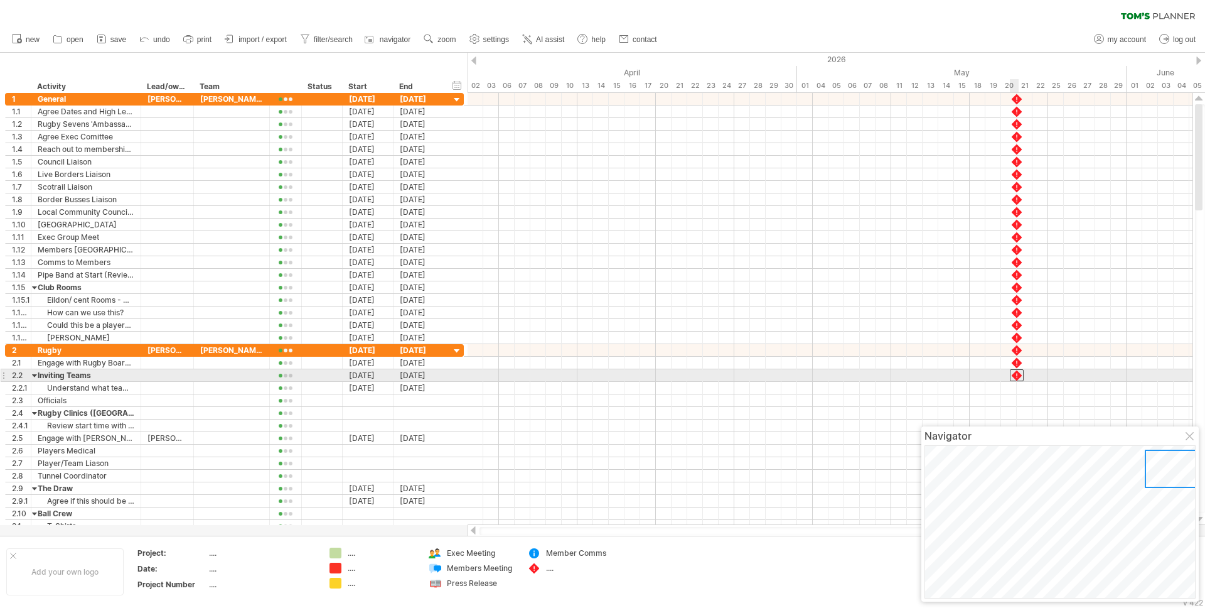
drag, startPoint x: 1019, startPoint y: 365, endPoint x: 1019, endPoint y: 378, distance: 13.2
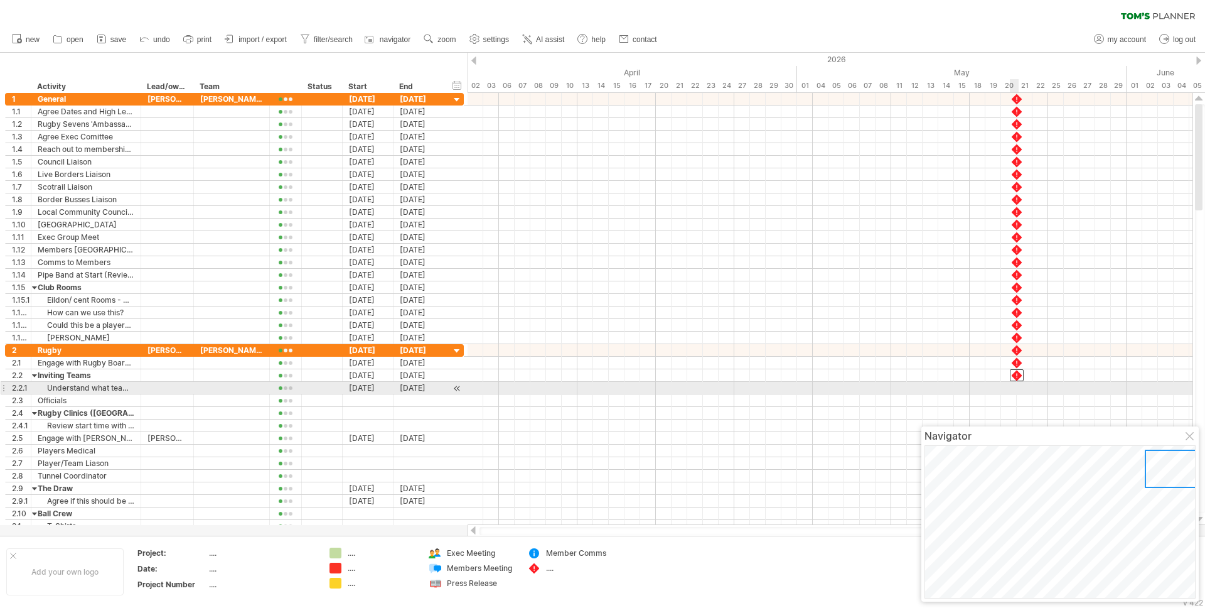
drag, startPoint x: 1019, startPoint y: 378, endPoint x: 1020, endPoint y: 393, distance: 15.1
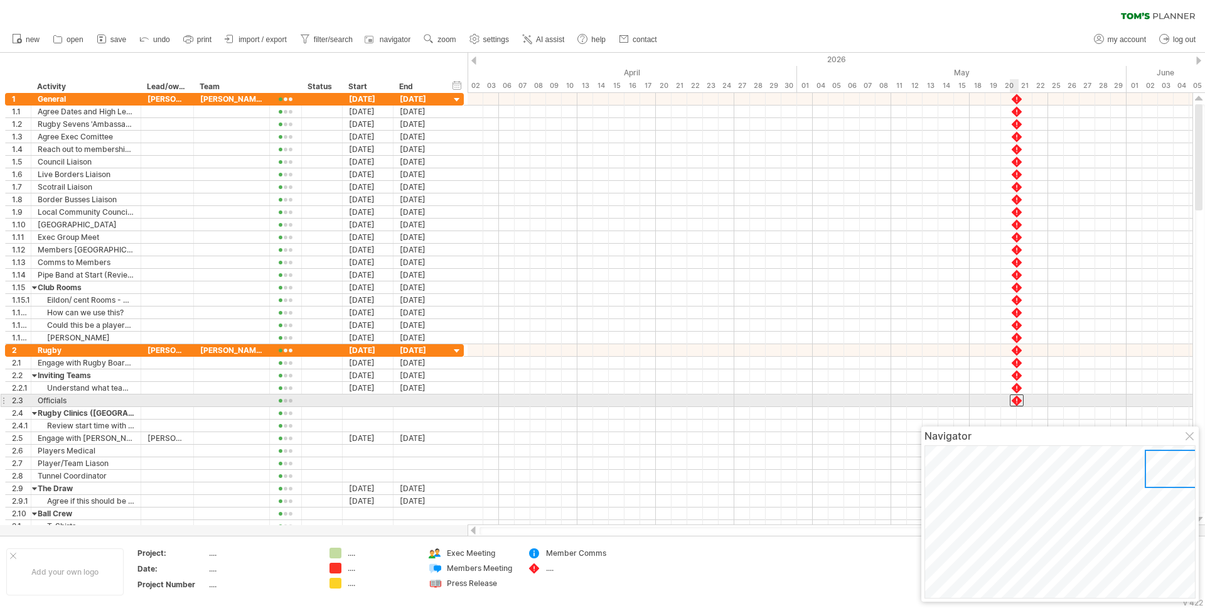
drag, startPoint x: 1020, startPoint y: 388, endPoint x: 1020, endPoint y: 401, distance: 12.6
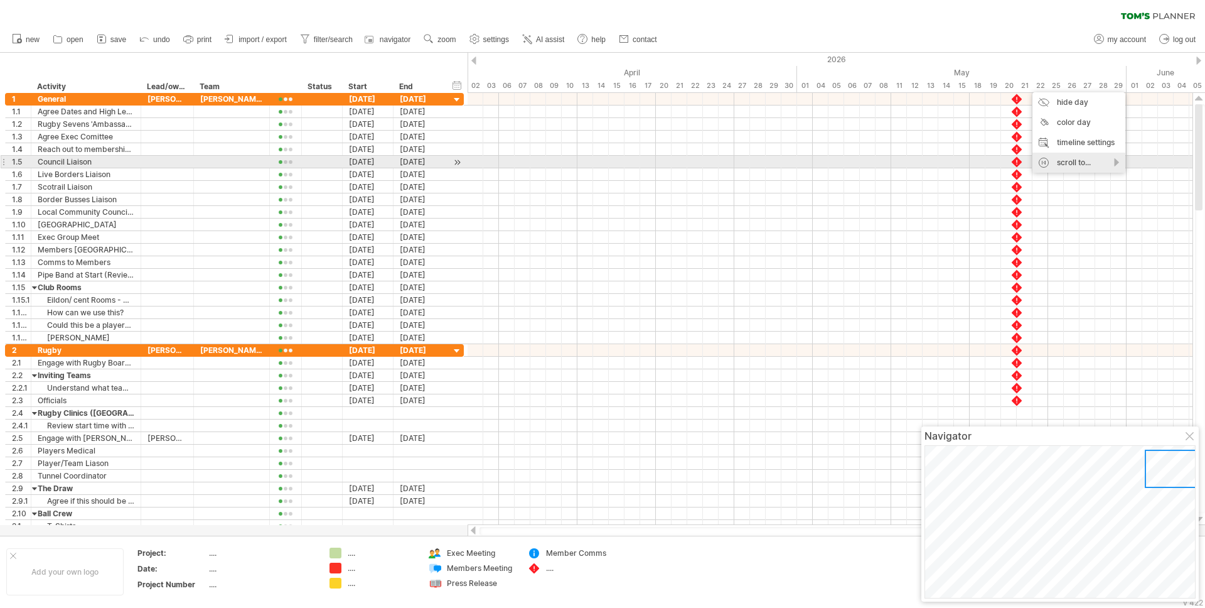
click at [1065, 163] on div "scroll to..." at bounding box center [1079, 163] width 93 height 20
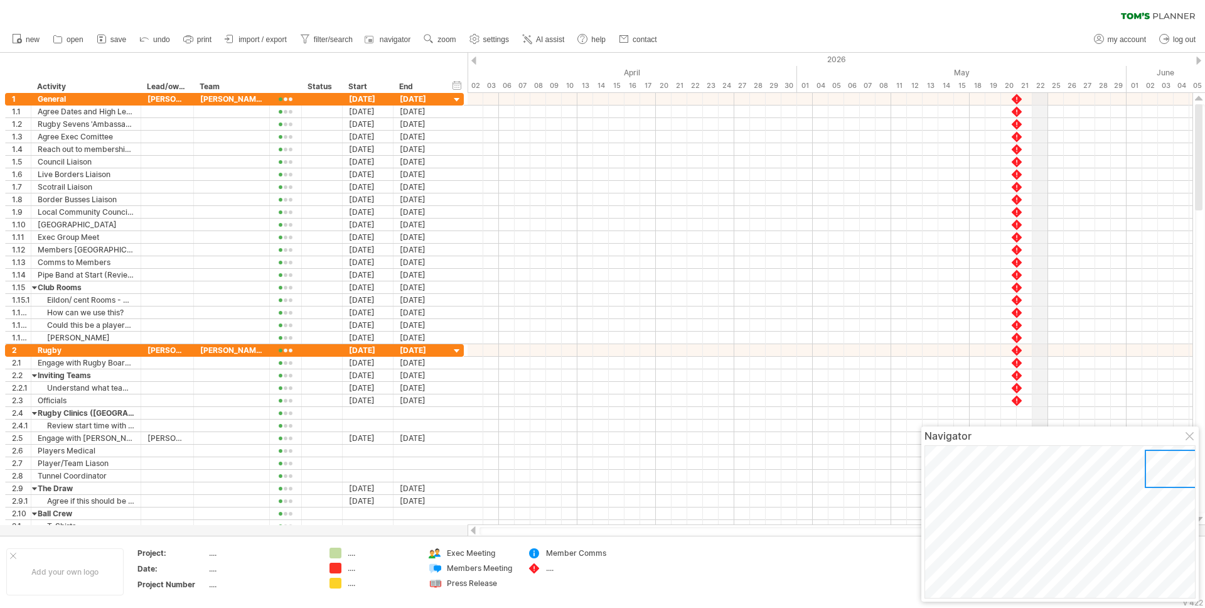
click at [1045, 60] on div "2026" at bounding box center [703, 59] width 2511 height 13
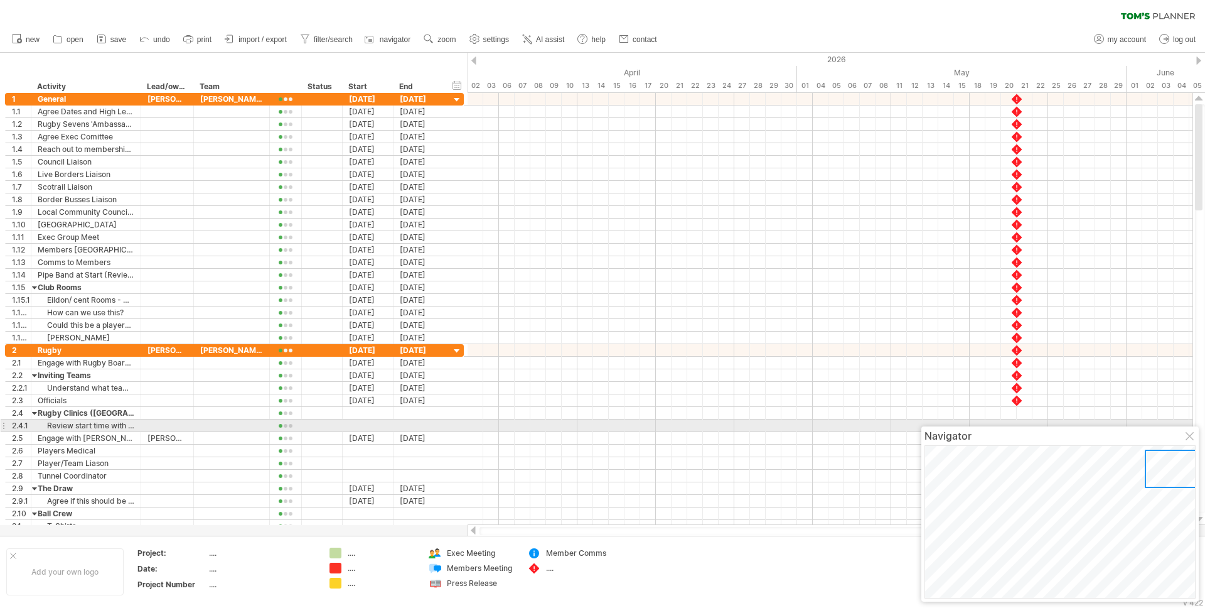
click at [1194, 433] on div at bounding box center [1191, 437] width 10 height 10
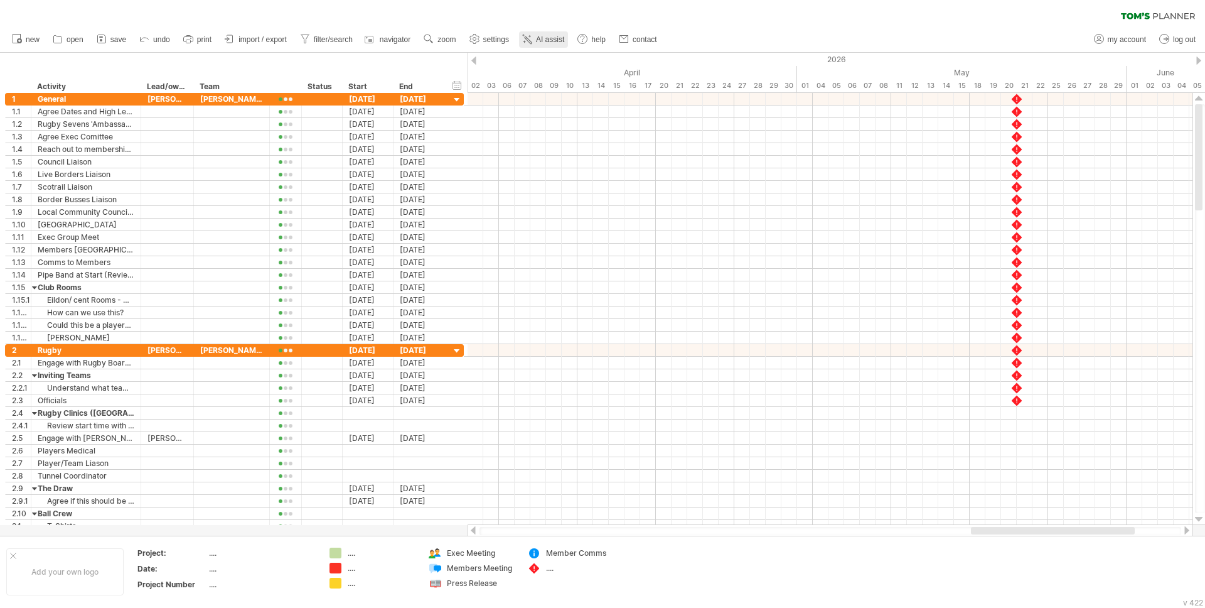
click at [549, 36] on span "AI assist" at bounding box center [550, 39] width 28 height 9
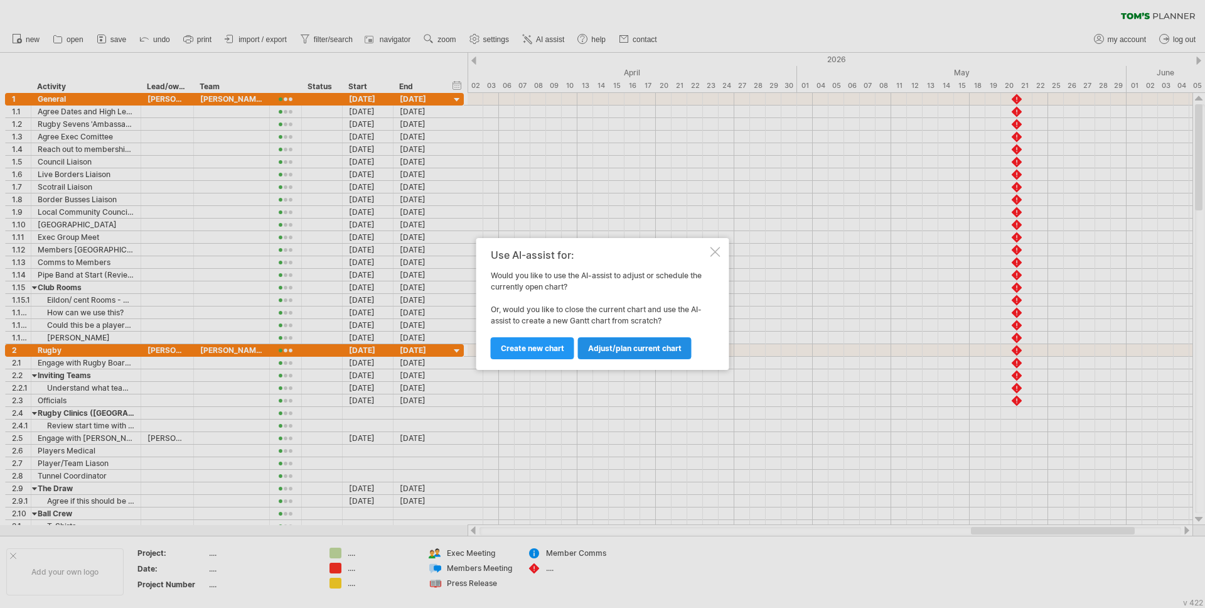
click at [650, 349] on span "Adjust/plan current chart" at bounding box center [635, 347] width 94 height 9
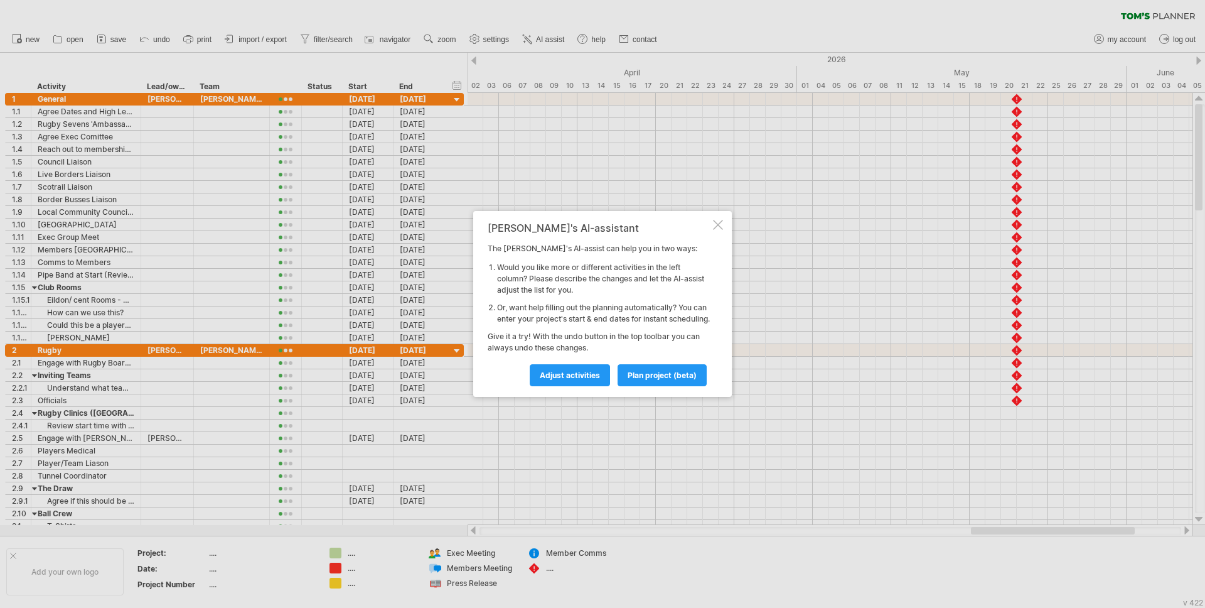
click at [721, 220] on div at bounding box center [718, 225] width 10 height 10
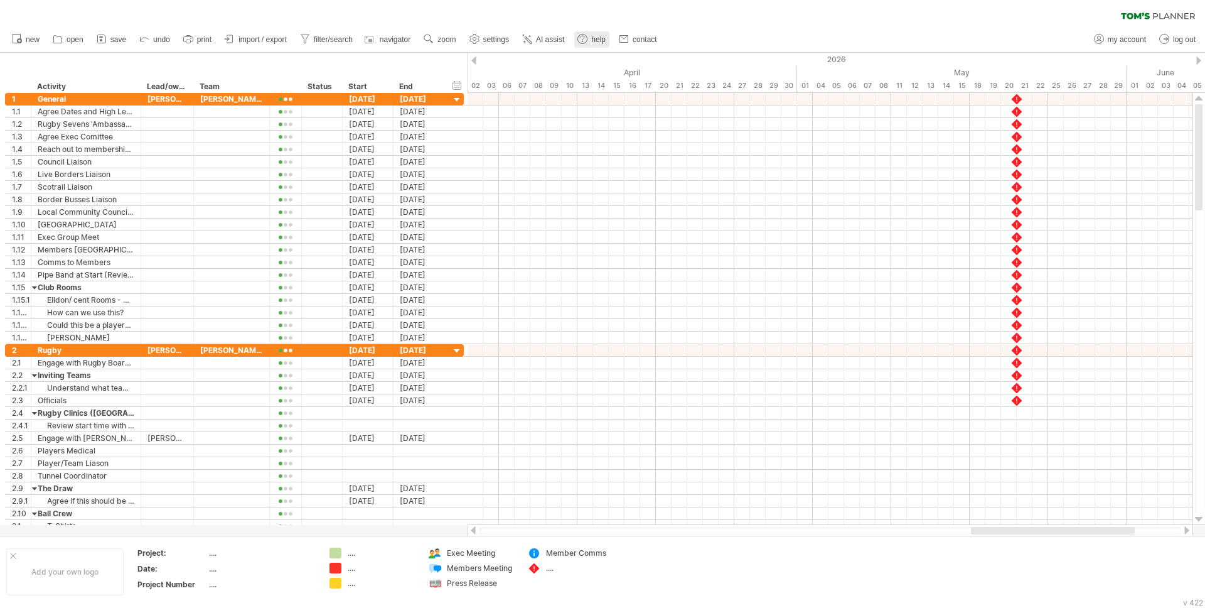
click at [588, 33] on use at bounding box center [582, 39] width 13 height 13
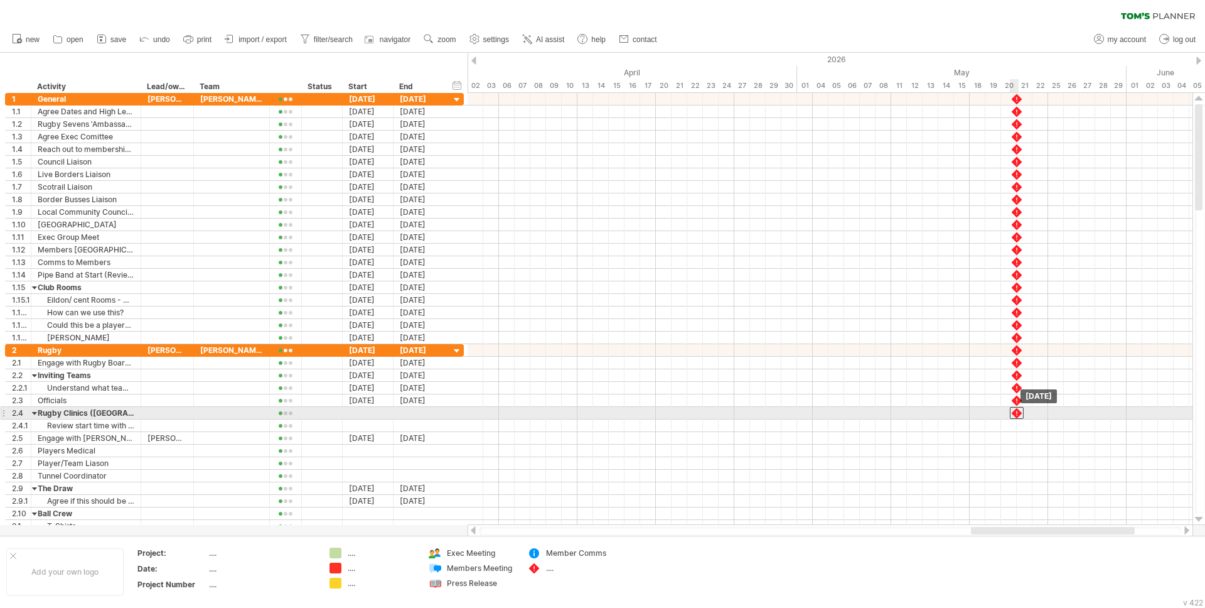
drag, startPoint x: 1018, startPoint y: 401, endPoint x: 1020, endPoint y: 411, distance: 10.8
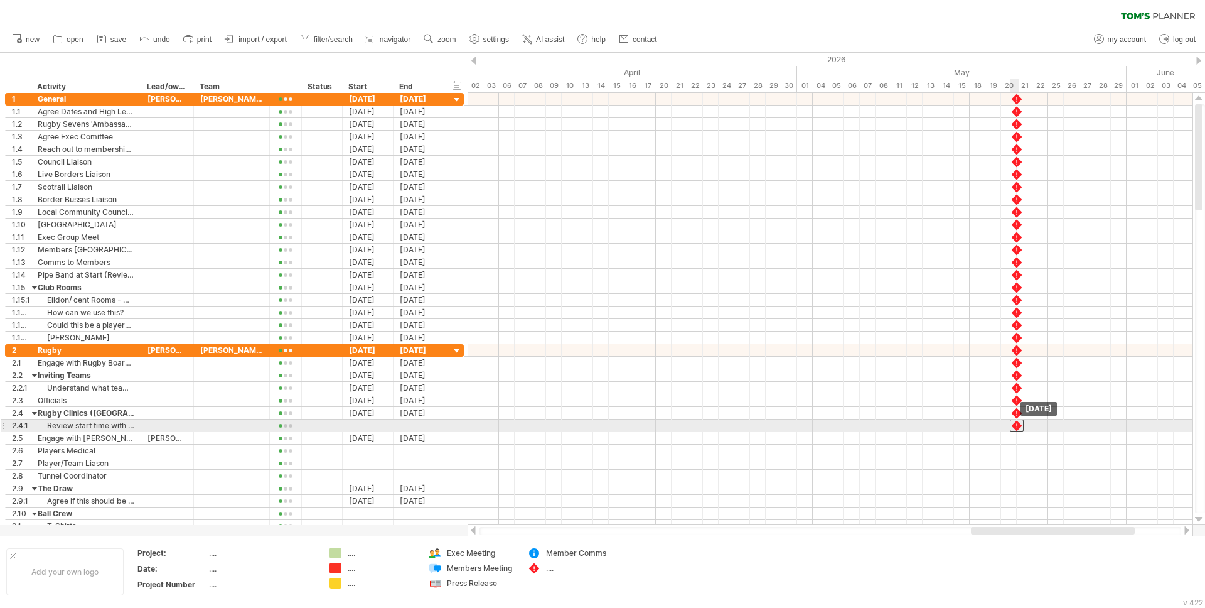
drag, startPoint x: 1019, startPoint y: 412, endPoint x: 1019, endPoint y: 425, distance: 12.6
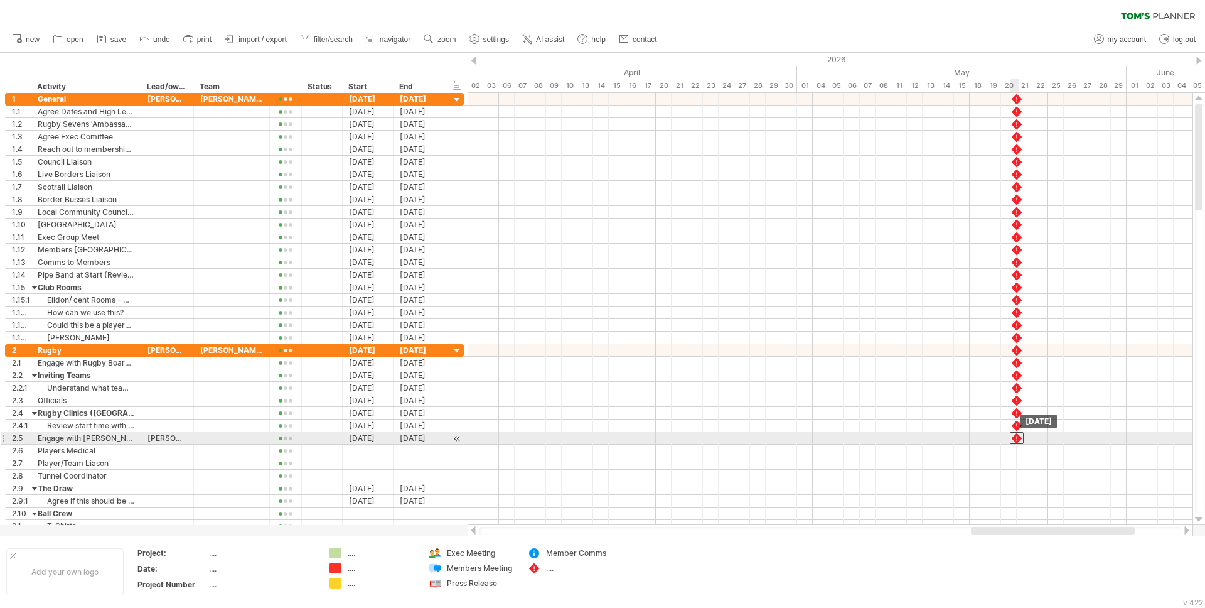
drag, startPoint x: 1019, startPoint y: 425, endPoint x: 1019, endPoint y: 436, distance: 10.7
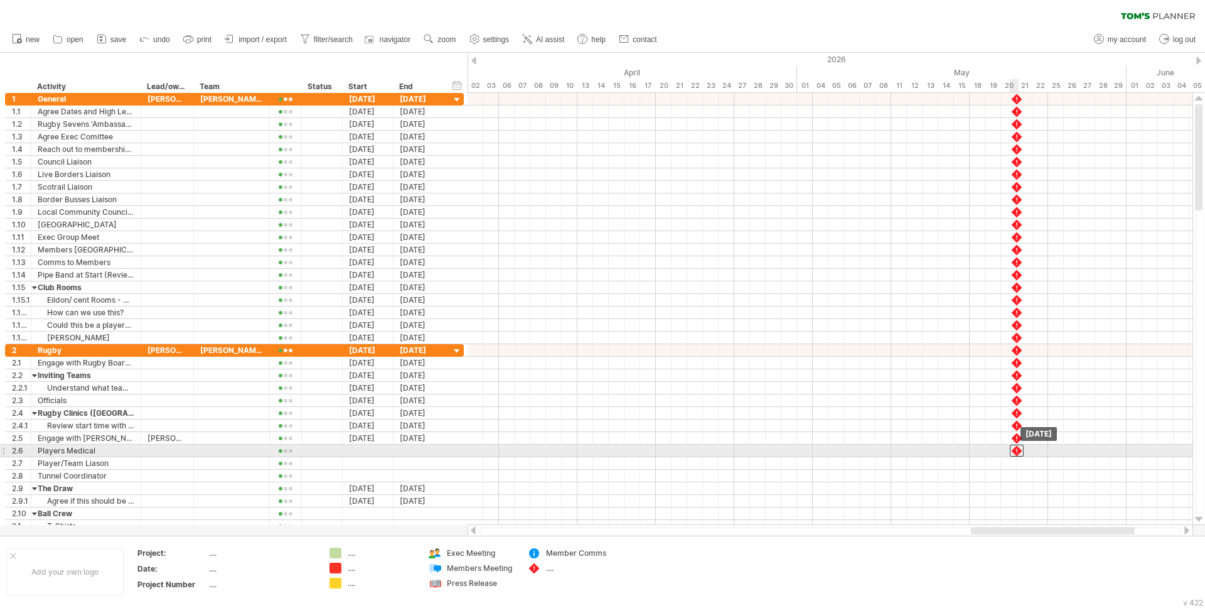
drag, startPoint x: 1019, startPoint y: 438, endPoint x: 1019, endPoint y: 447, distance: 9.4
drag, startPoint x: 1019, startPoint y: 450, endPoint x: 1018, endPoint y: 458, distance: 8.2
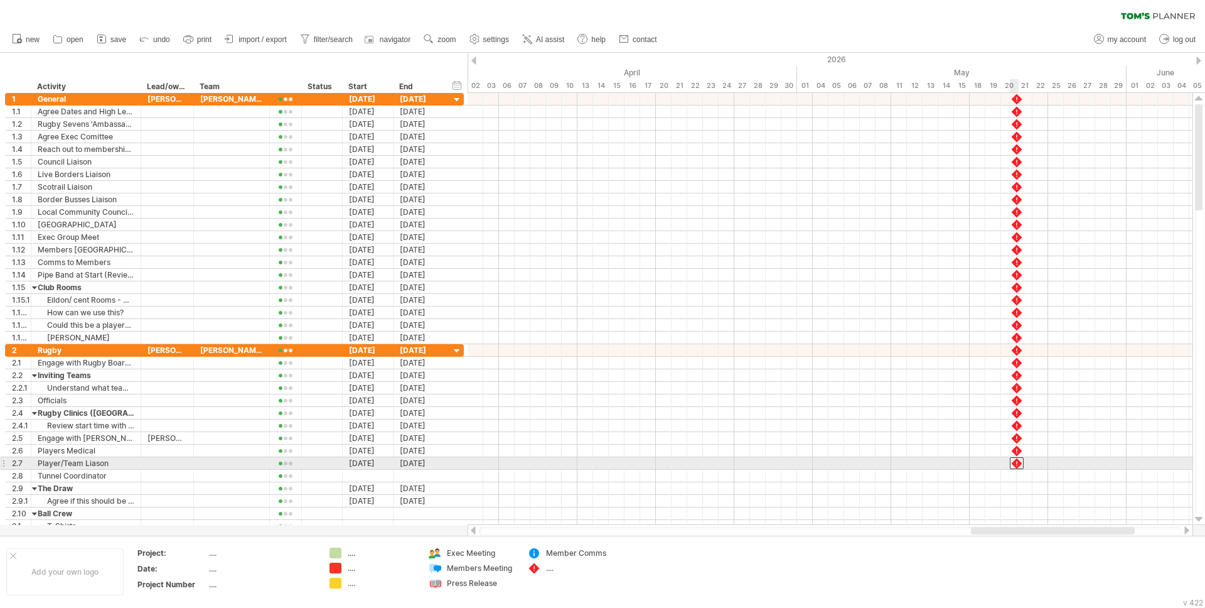
drag, startPoint x: 1017, startPoint y: 466, endPoint x: 1018, endPoint y: 476, distance: 10.1
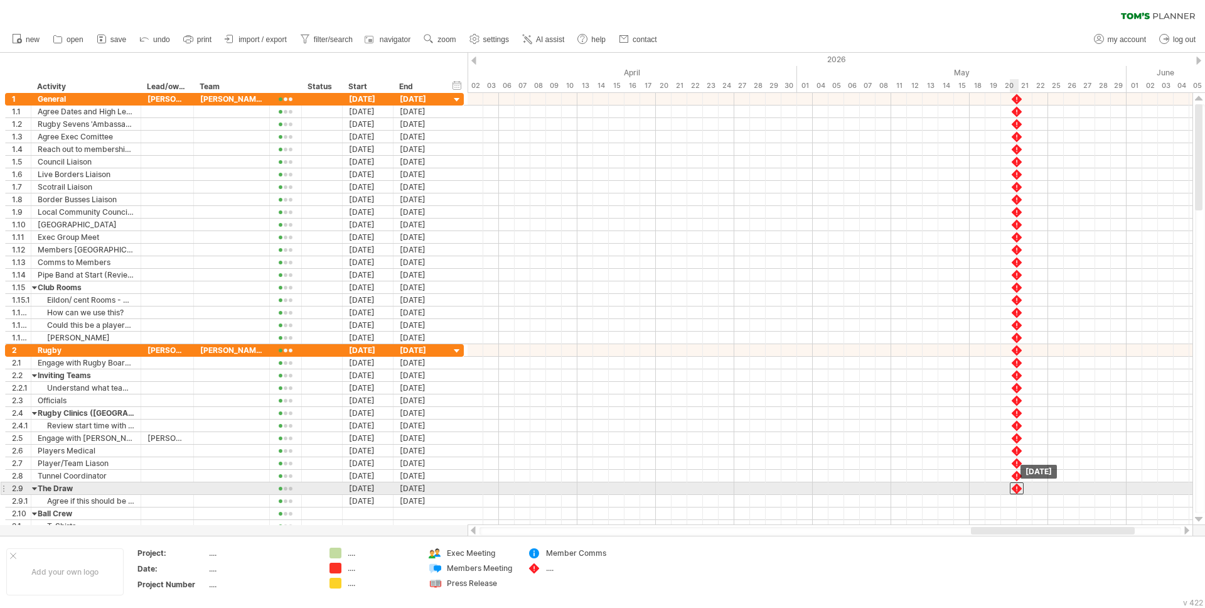
drag, startPoint x: 1018, startPoint y: 480, endPoint x: 1016, endPoint y: 487, distance: 7.8
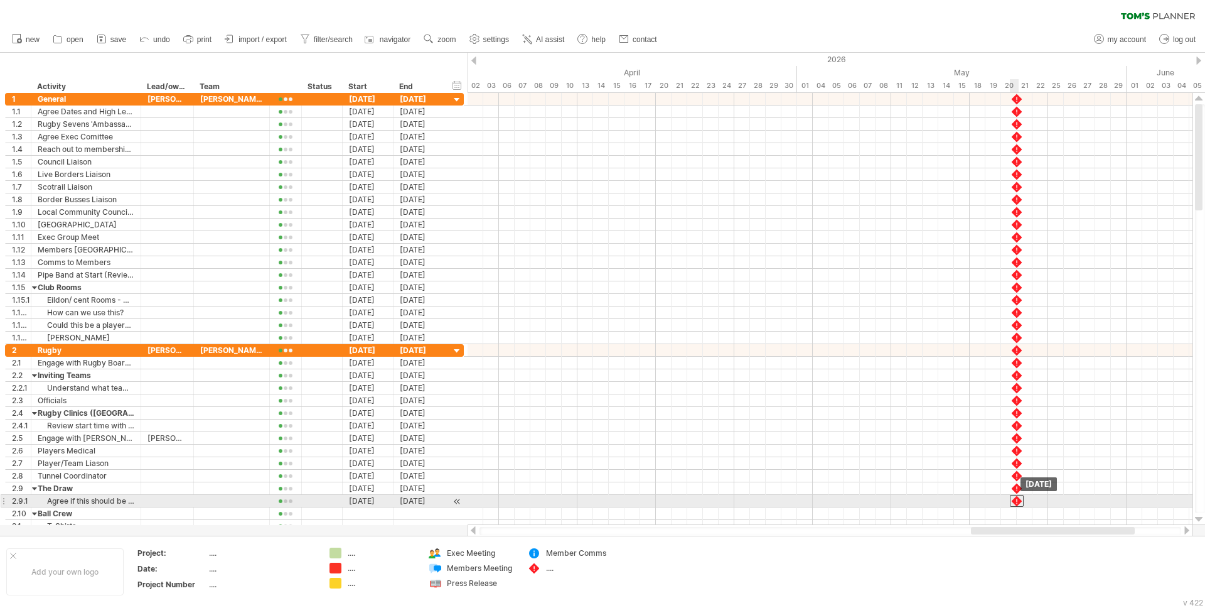
drag, startPoint x: 1016, startPoint y: 487, endPoint x: 1016, endPoint y: 497, distance: 9.4
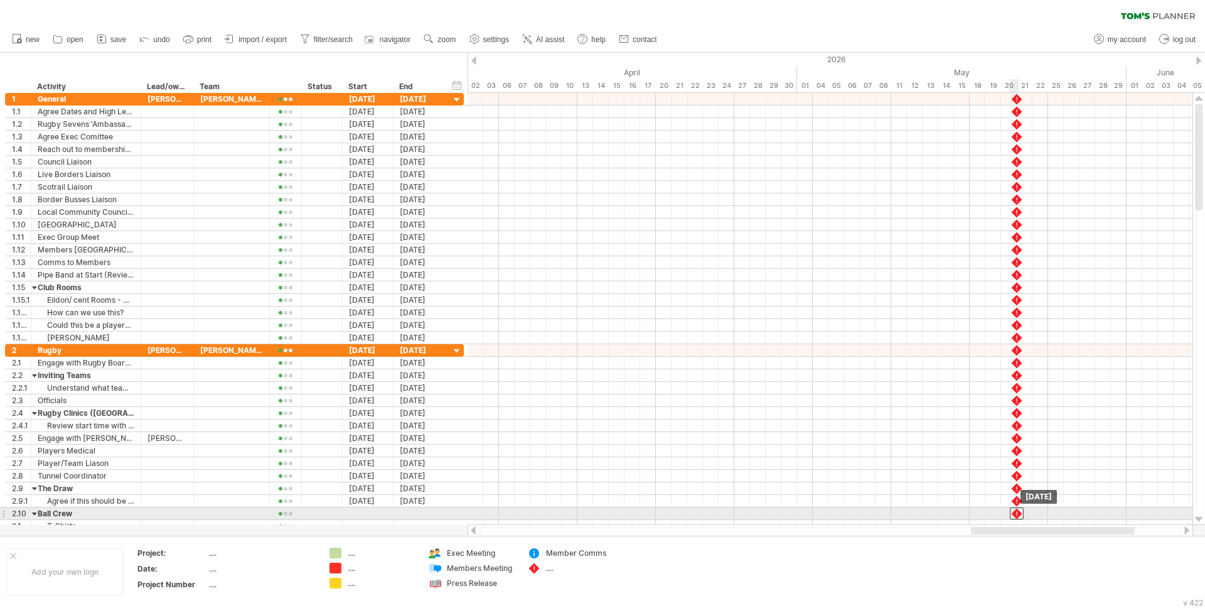
drag, startPoint x: 1017, startPoint y: 501, endPoint x: 1016, endPoint y: 510, distance: 8.8
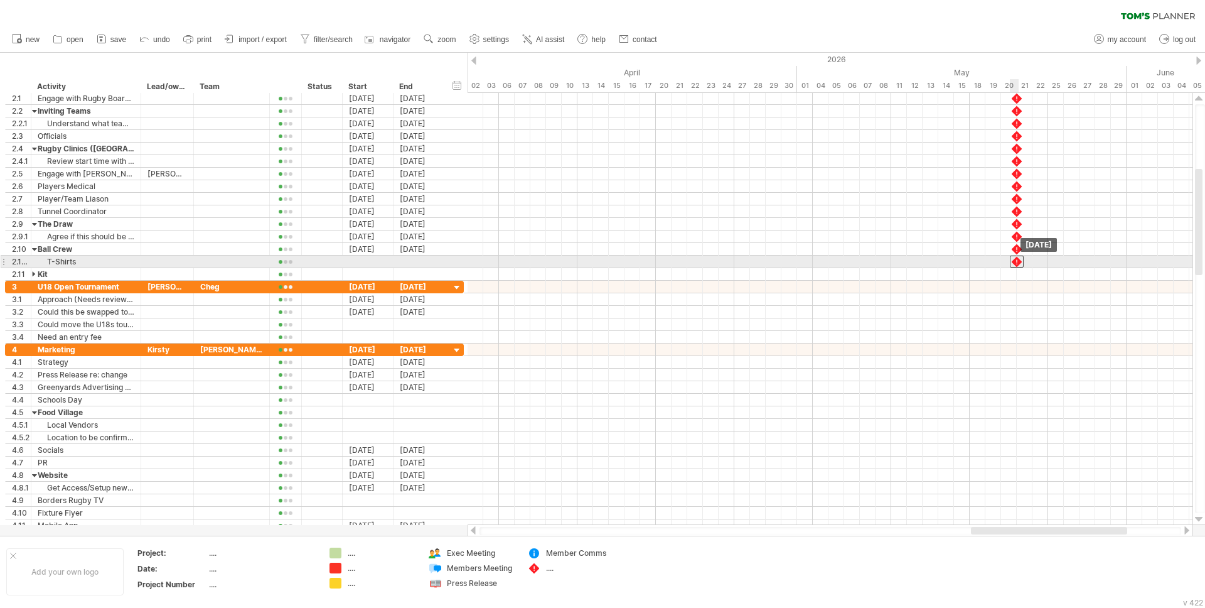
drag, startPoint x: 1015, startPoint y: 251, endPoint x: 1016, endPoint y: 260, distance: 9.4
drag, startPoint x: 1016, startPoint y: 261, endPoint x: 1018, endPoint y: 274, distance: 12.8
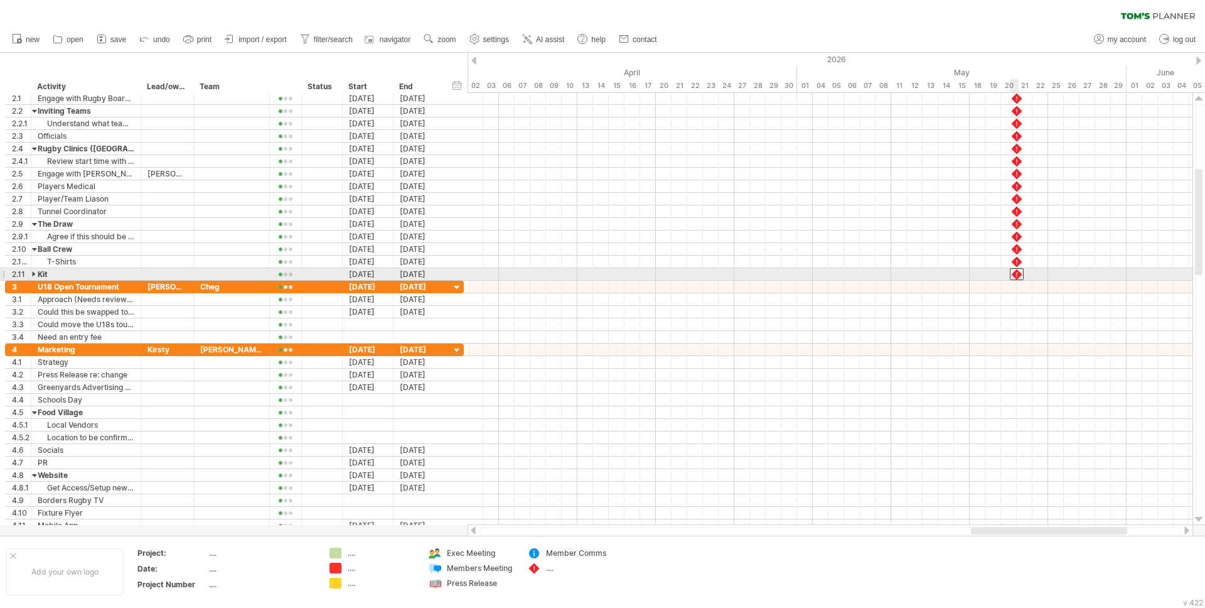
drag, startPoint x: 1018, startPoint y: 274, endPoint x: 1019, endPoint y: 286, distance: 12.6
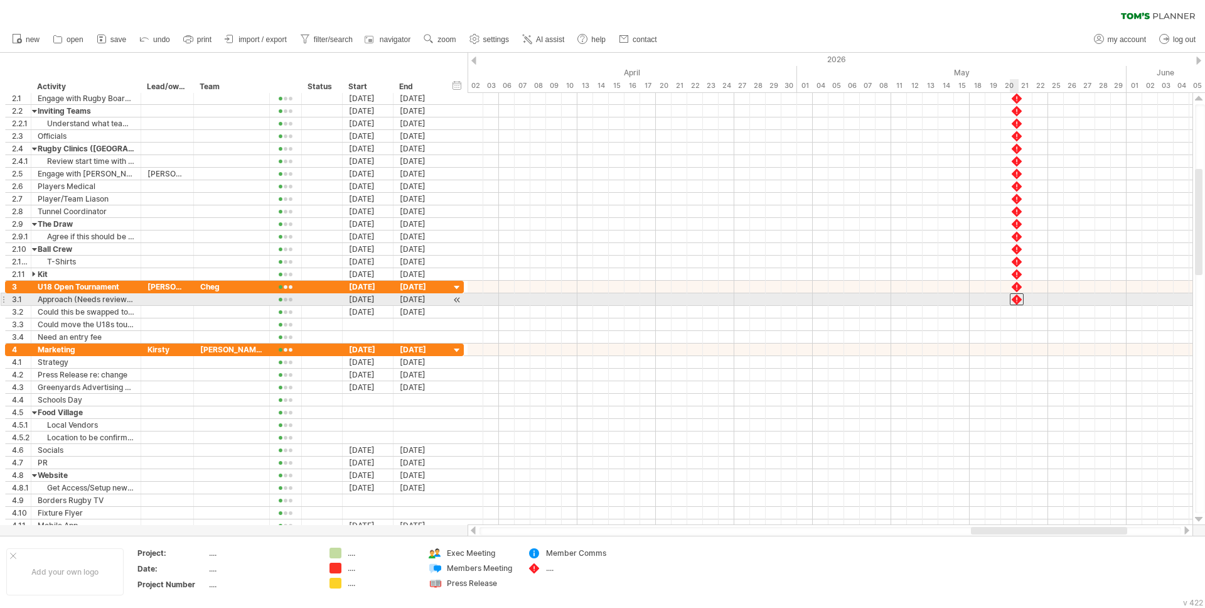
drag, startPoint x: 1020, startPoint y: 286, endPoint x: 1020, endPoint y: 298, distance: 11.9
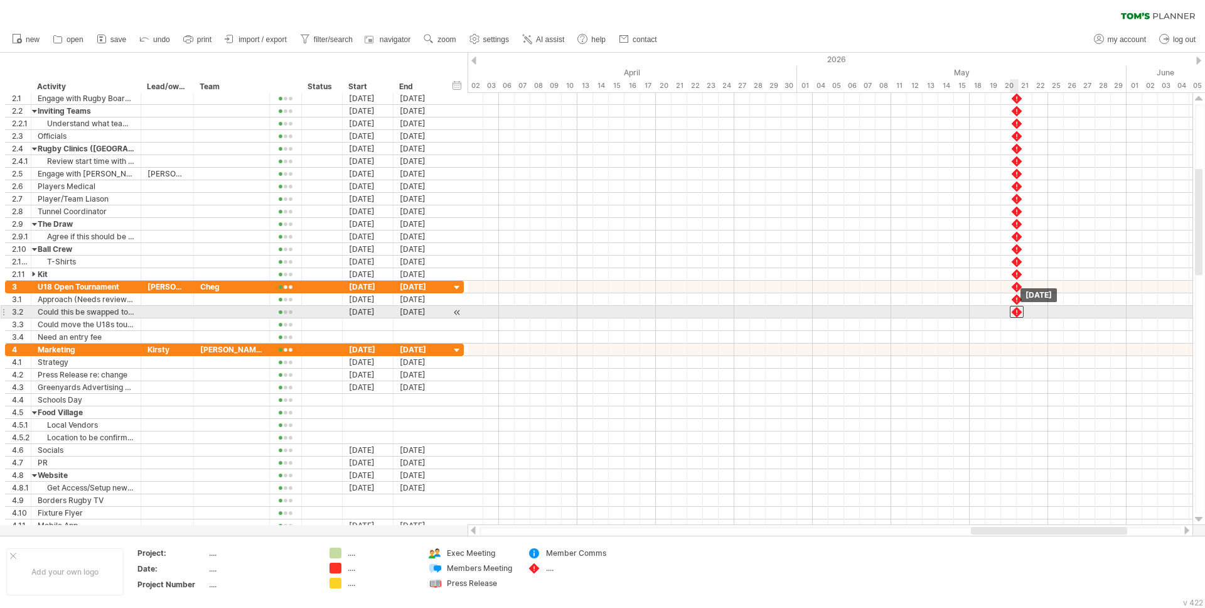
drag, startPoint x: 1020, startPoint y: 298, endPoint x: 1020, endPoint y: 308, distance: 10.0
drag, startPoint x: 1020, startPoint y: 310, endPoint x: 1020, endPoint y: 323, distance: 13.8
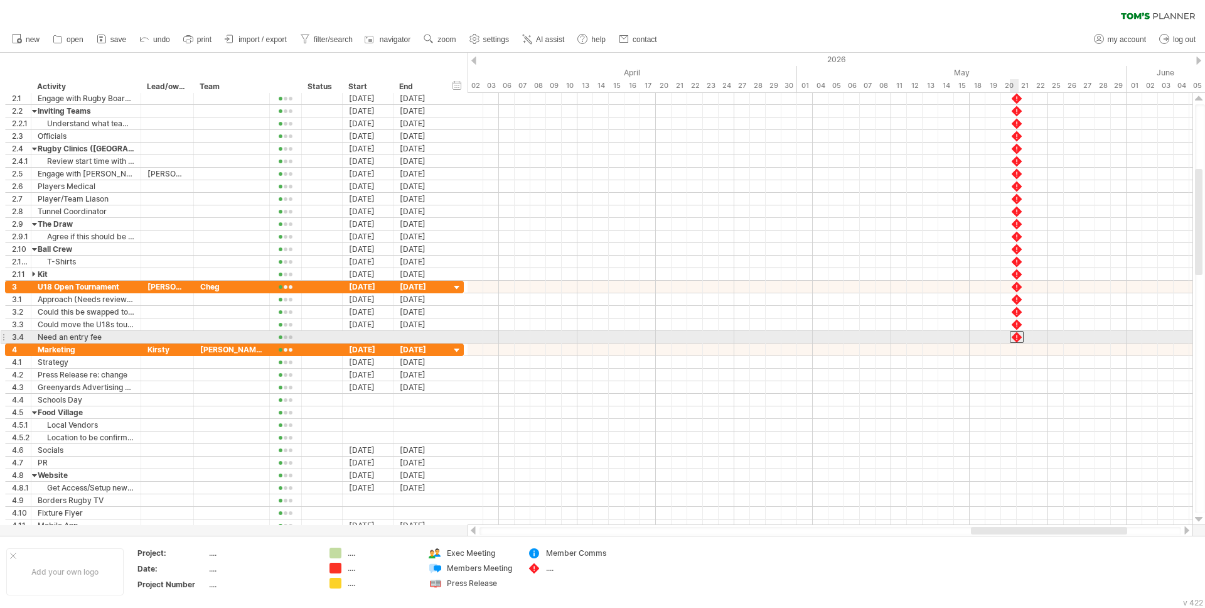
drag, startPoint x: 1020, startPoint y: 326, endPoint x: 1020, endPoint y: 337, distance: 10.7
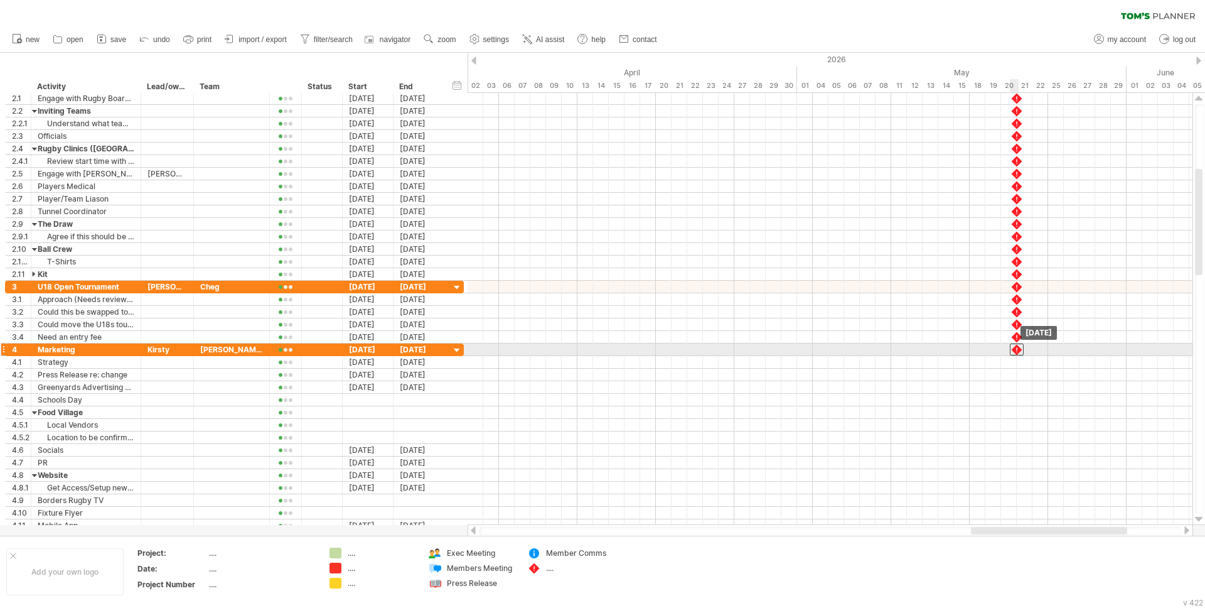
drag, startPoint x: 1020, startPoint y: 337, endPoint x: 1020, endPoint y: 344, distance: 7.5
drag, startPoint x: 1020, startPoint y: 343, endPoint x: 1018, endPoint y: 360, distance: 17.1
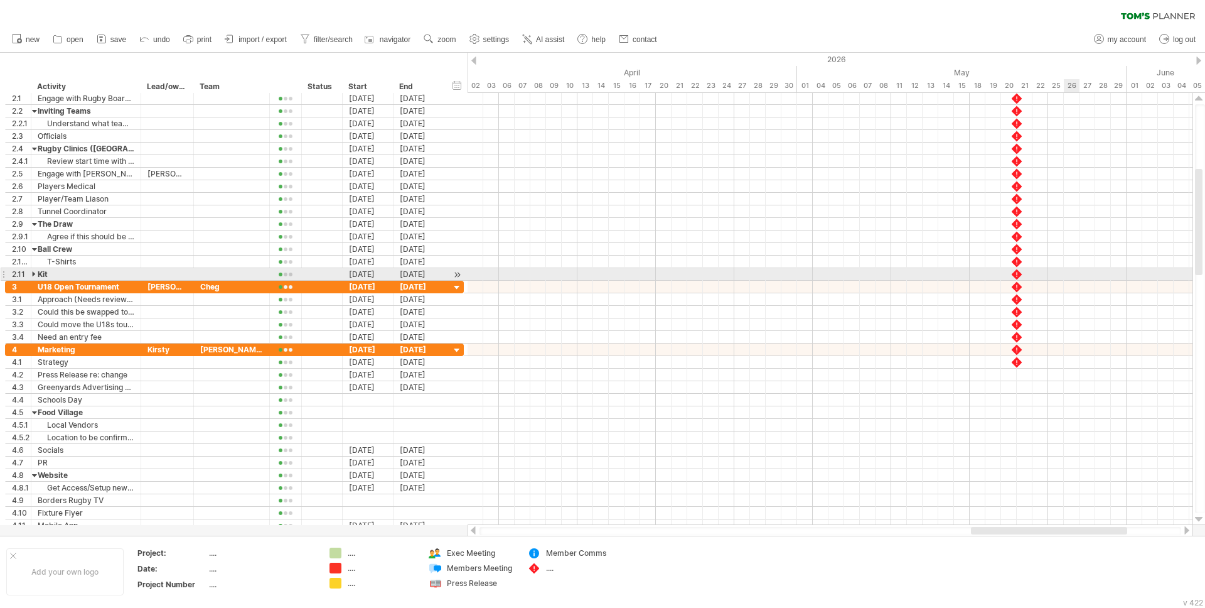
click at [1070, 269] on div at bounding box center [830, 274] width 725 height 13
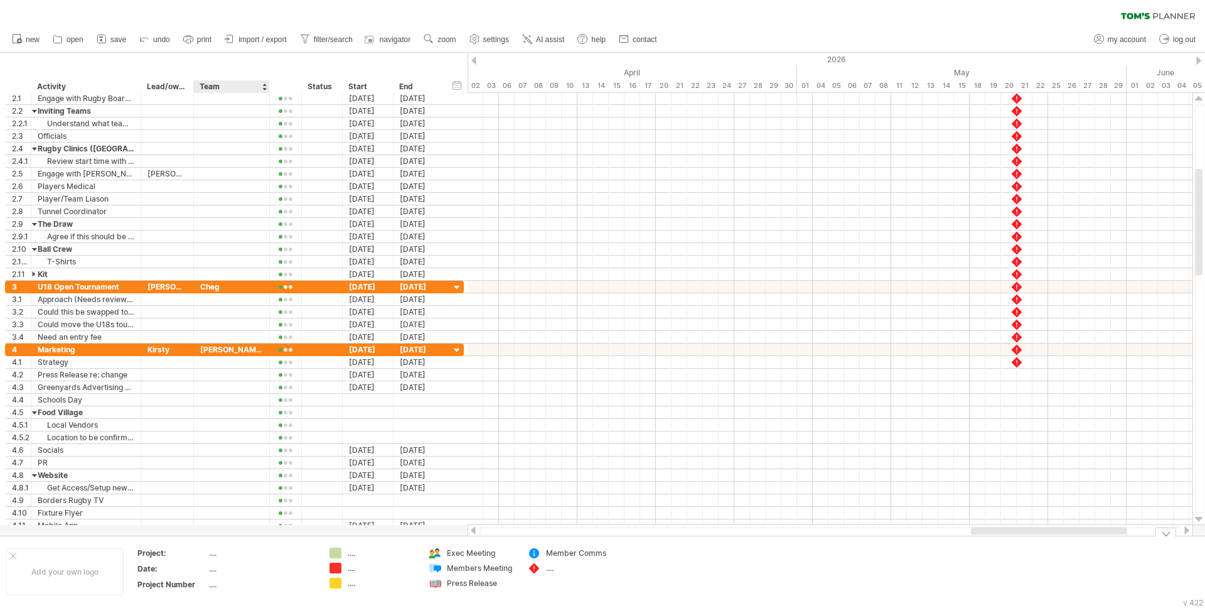
click at [217, 565] on div "...." at bounding box center [261, 568] width 105 height 11
type input "**********"
click at [215, 582] on div "...." at bounding box center [261, 584] width 105 height 11
click at [207, 551] on th "Project:" at bounding box center [172, 554] width 70 height 14
click at [219, 554] on div "...." at bounding box center [261, 552] width 105 height 11
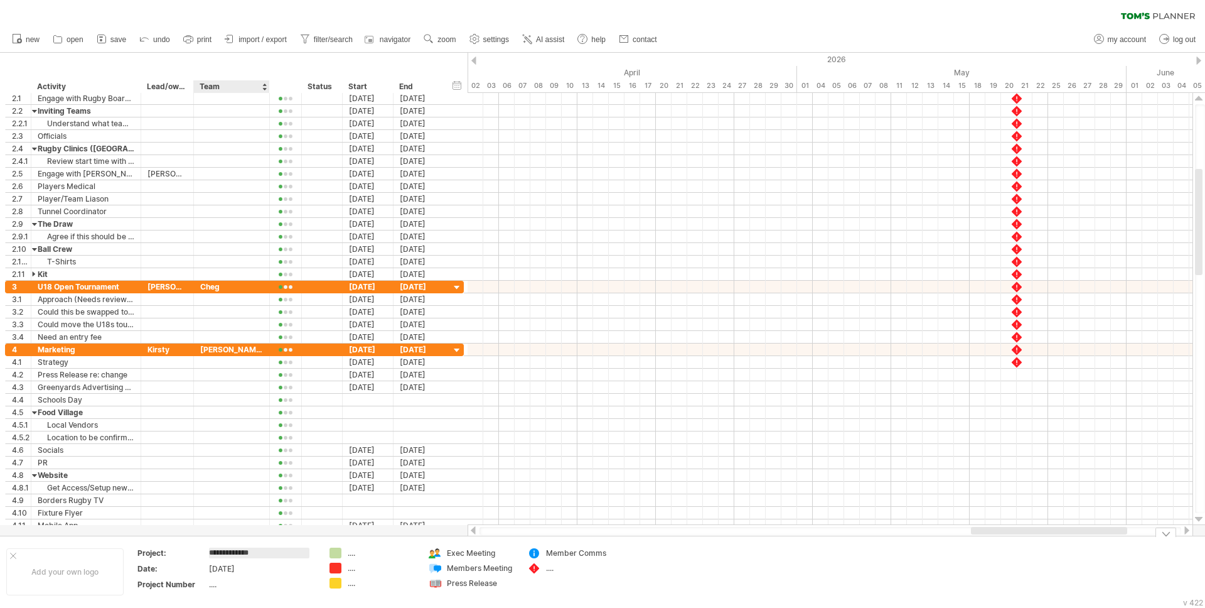
type input "**********"
click at [353, 571] on div "...." at bounding box center [382, 568] width 68 height 11
type input "********"
click at [363, 585] on div "...." at bounding box center [382, 583] width 68 height 11
type input "*********"
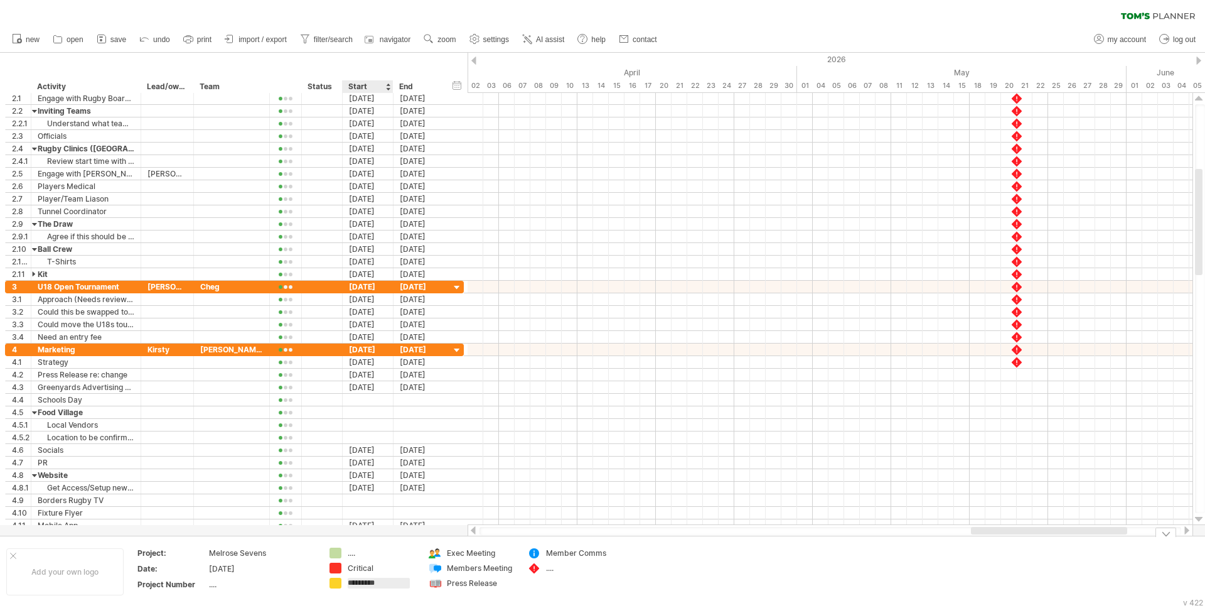
click at [355, 552] on div "...." at bounding box center [382, 552] width 68 height 11
type input "****"
click at [546, 571] on div "...." at bounding box center [580, 568] width 68 height 11
type input "*******"
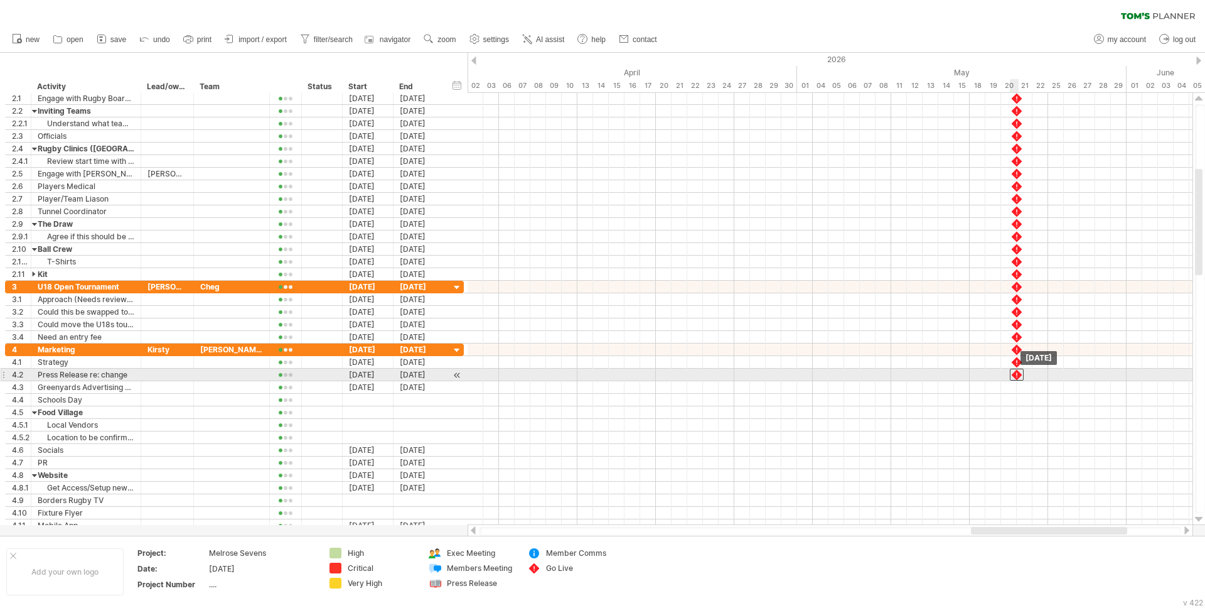
drag, startPoint x: 1019, startPoint y: 362, endPoint x: 1018, endPoint y: 369, distance: 7.6
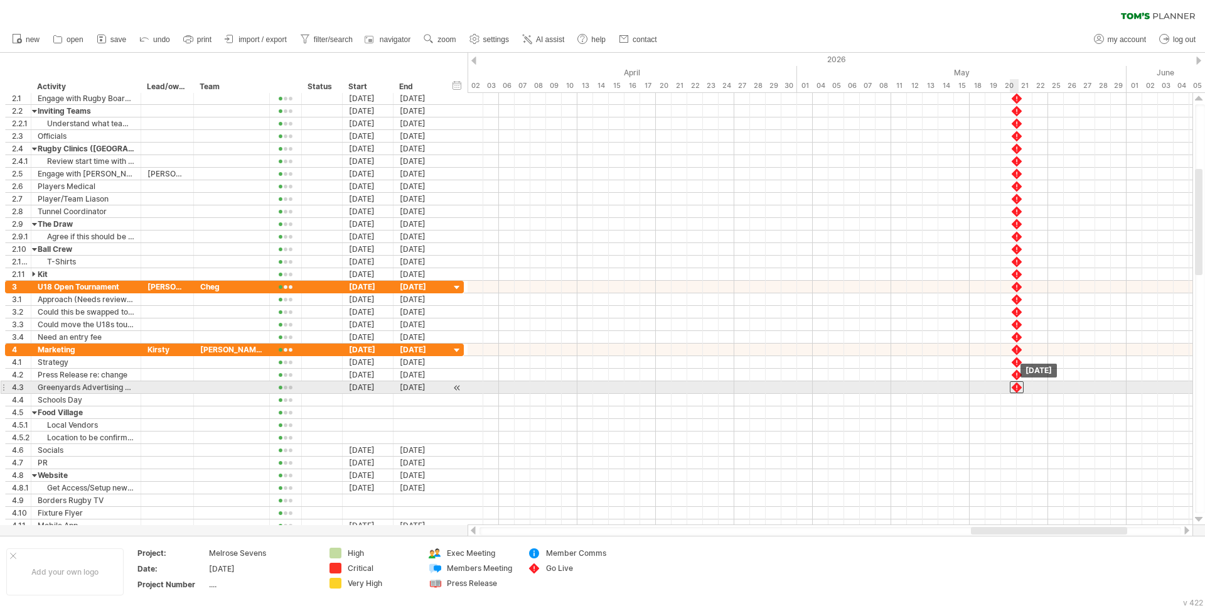
drag, startPoint x: 1020, startPoint y: 376, endPoint x: 1021, endPoint y: 388, distance: 11.9
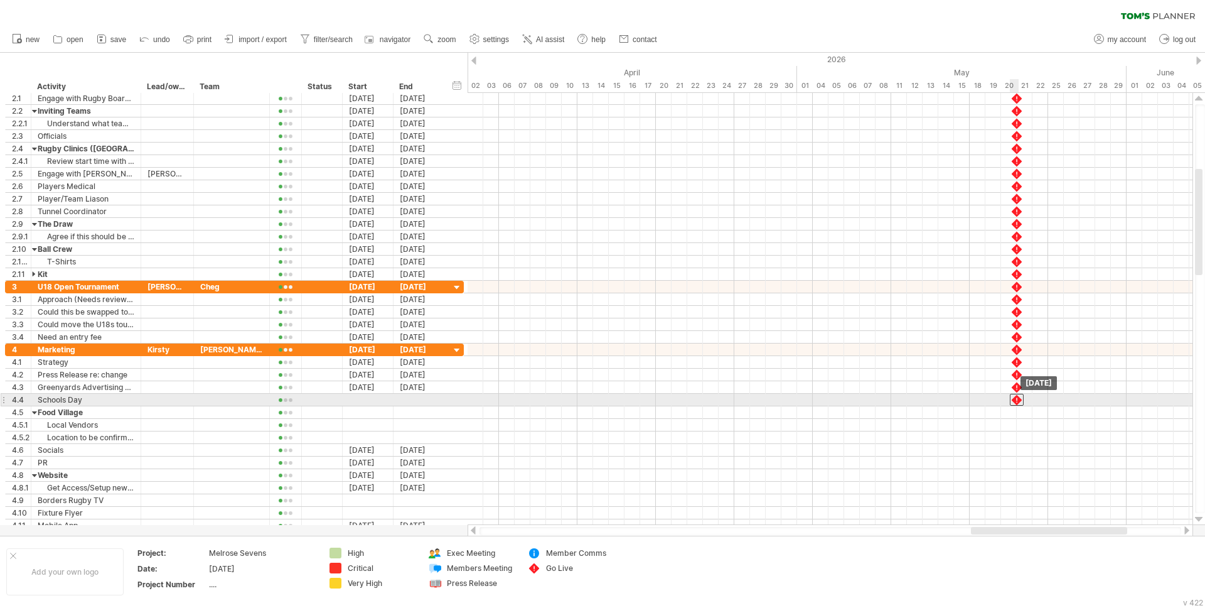
drag, startPoint x: 1021, startPoint y: 388, endPoint x: 1020, endPoint y: 399, distance: 10.7
drag, startPoint x: 1020, startPoint y: 399, endPoint x: 1018, endPoint y: 417, distance: 18.3
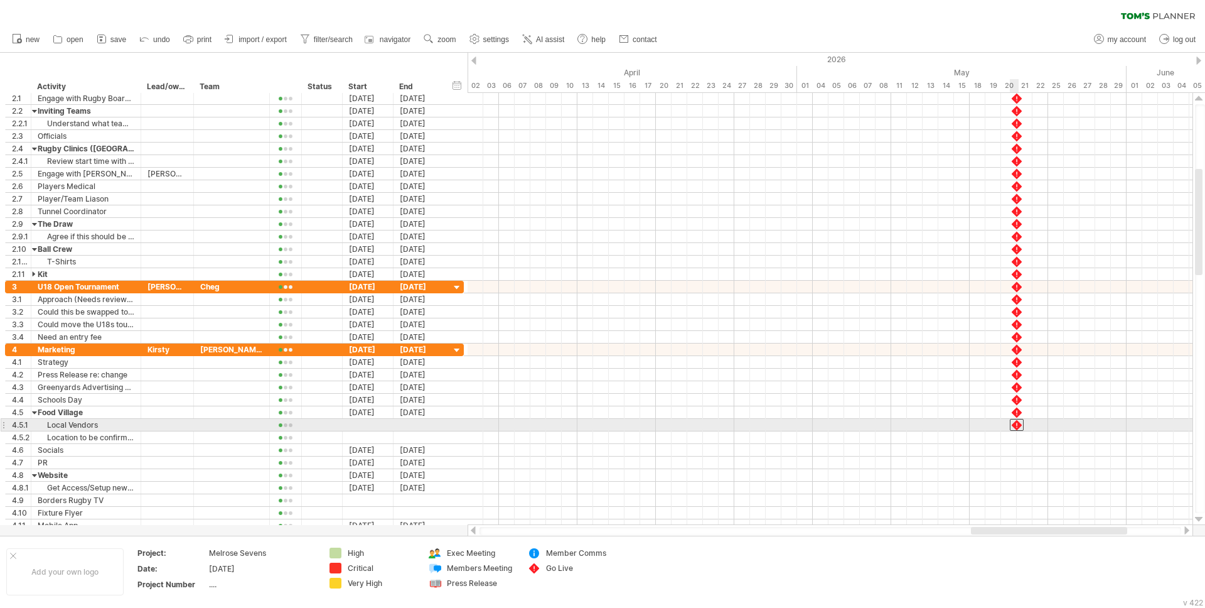
drag, startPoint x: 1018, startPoint y: 417, endPoint x: 1019, endPoint y: 427, distance: 10.1
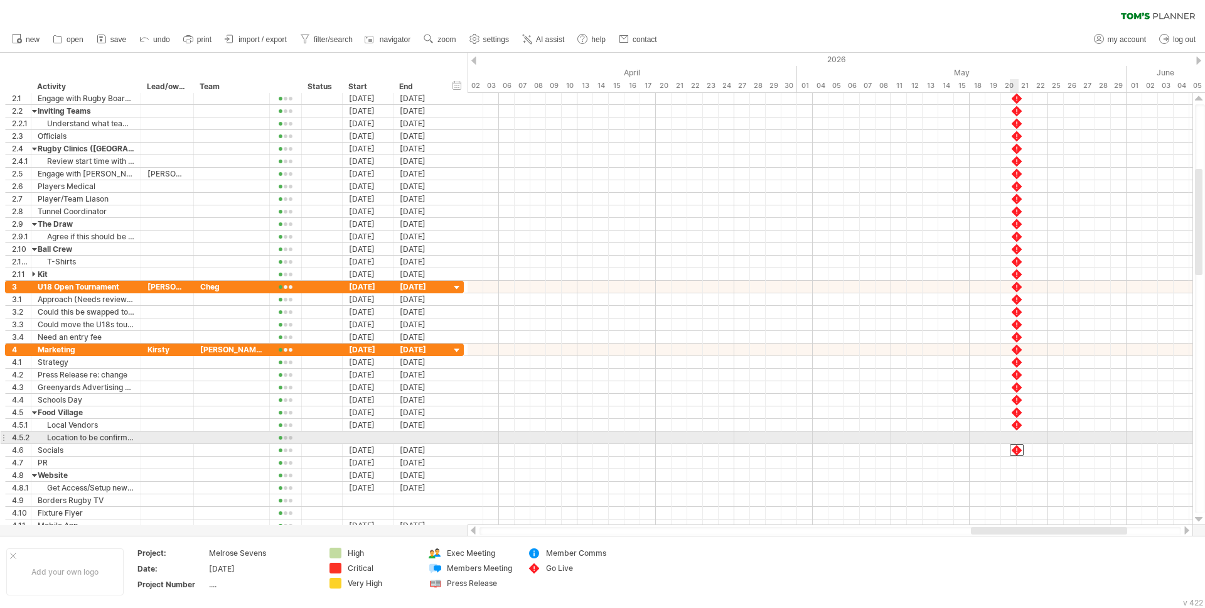
drag, startPoint x: 1020, startPoint y: 429, endPoint x: 1018, endPoint y: 443, distance: 14.5
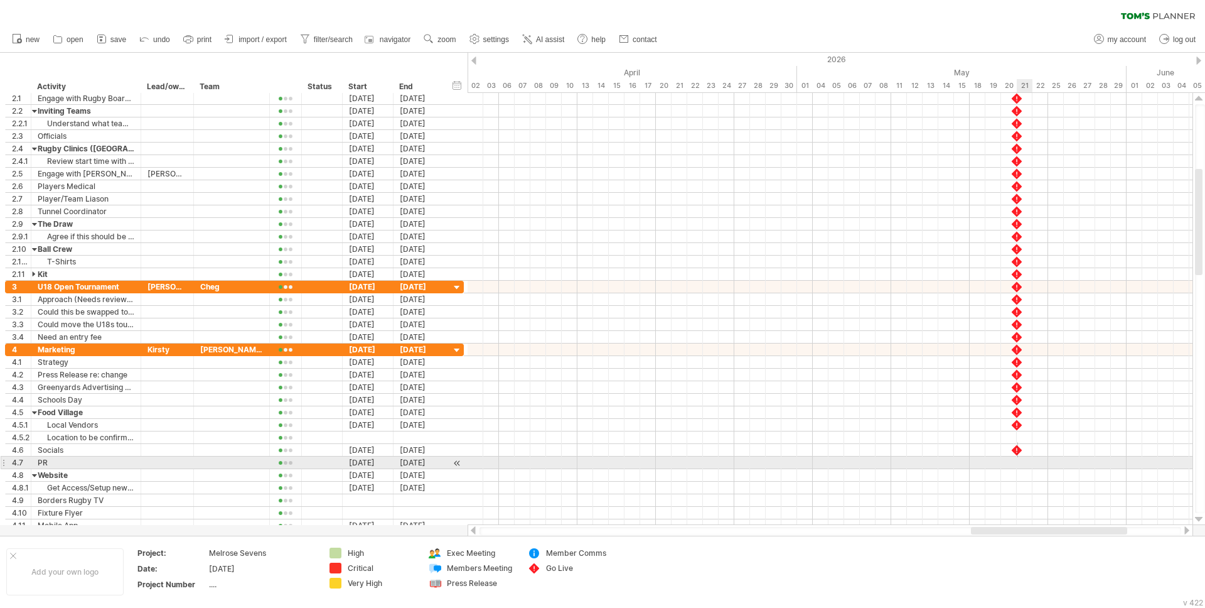
drag, startPoint x: 1018, startPoint y: 442, endPoint x: 1018, endPoint y: 457, distance: 15.1
click at [1018, 457] on div at bounding box center [830, 437] width 725 height 188
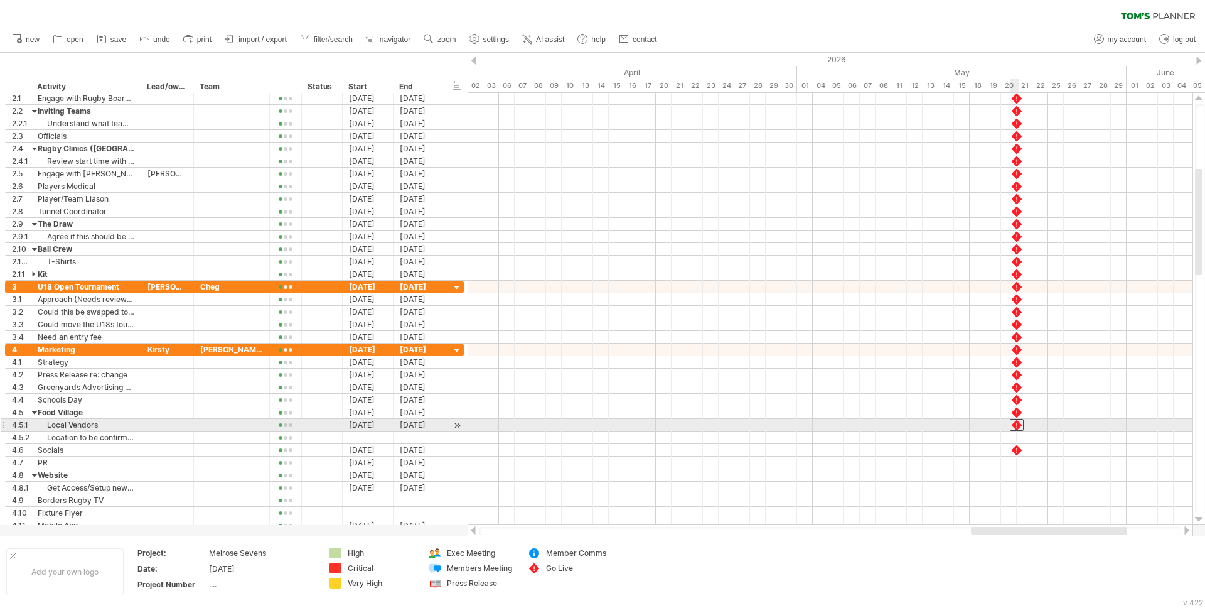
drag, startPoint x: 1020, startPoint y: 427, endPoint x: 1018, endPoint y: 434, distance: 7.6
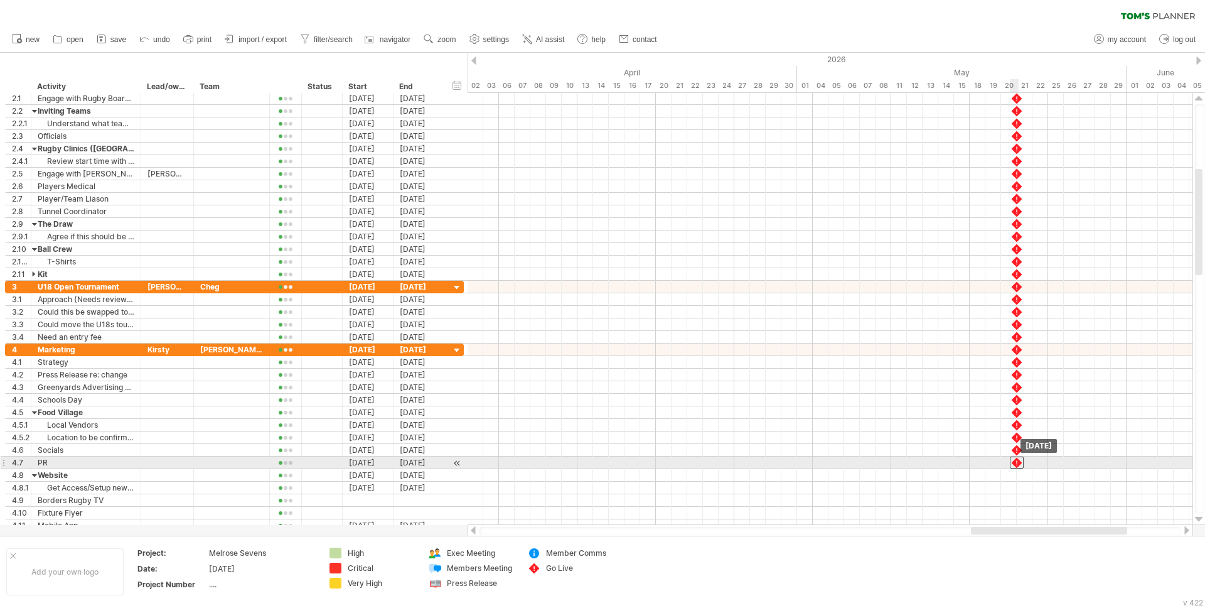
drag, startPoint x: 1018, startPoint y: 437, endPoint x: 1017, endPoint y: 466, distance: 29.5
drag, startPoint x: 1017, startPoint y: 464, endPoint x: 1017, endPoint y: 478, distance: 13.8
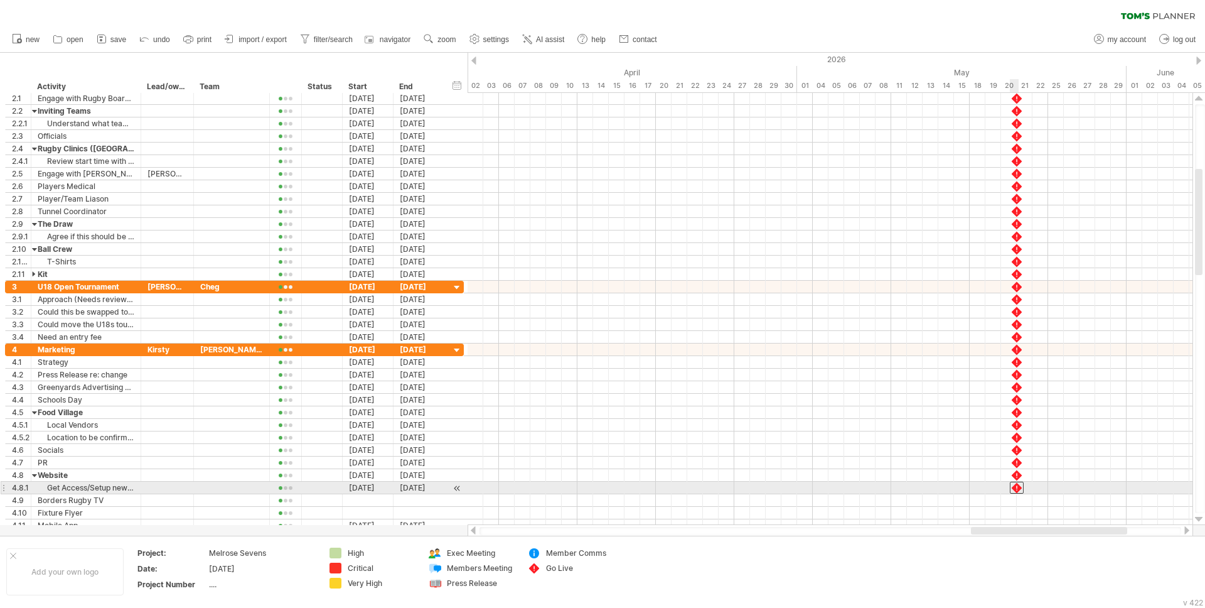
drag, startPoint x: 1018, startPoint y: 476, endPoint x: 1019, endPoint y: 492, distance: 15.7
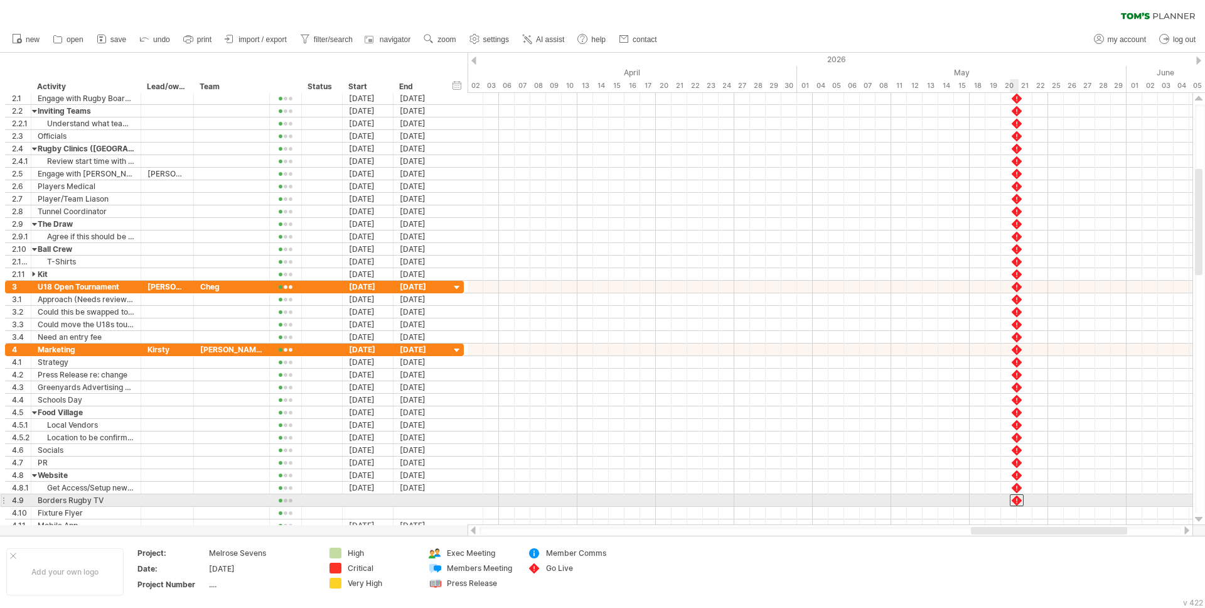
drag, startPoint x: 1019, startPoint y: 488, endPoint x: 1019, endPoint y: 500, distance: 11.9
drag
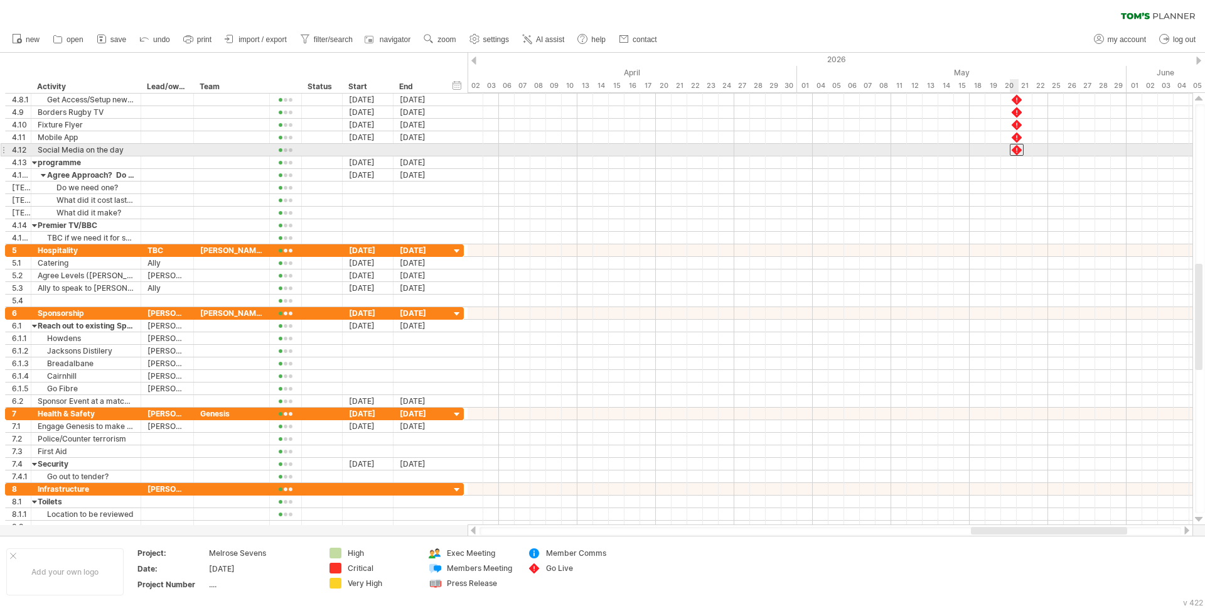
drag, startPoint x: 1016, startPoint y: 140, endPoint x: 1015, endPoint y: 155, distance: 15.1
drag, startPoint x: 1016, startPoint y: 152, endPoint x: 1019, endPoint y: 168, distance: 16.5
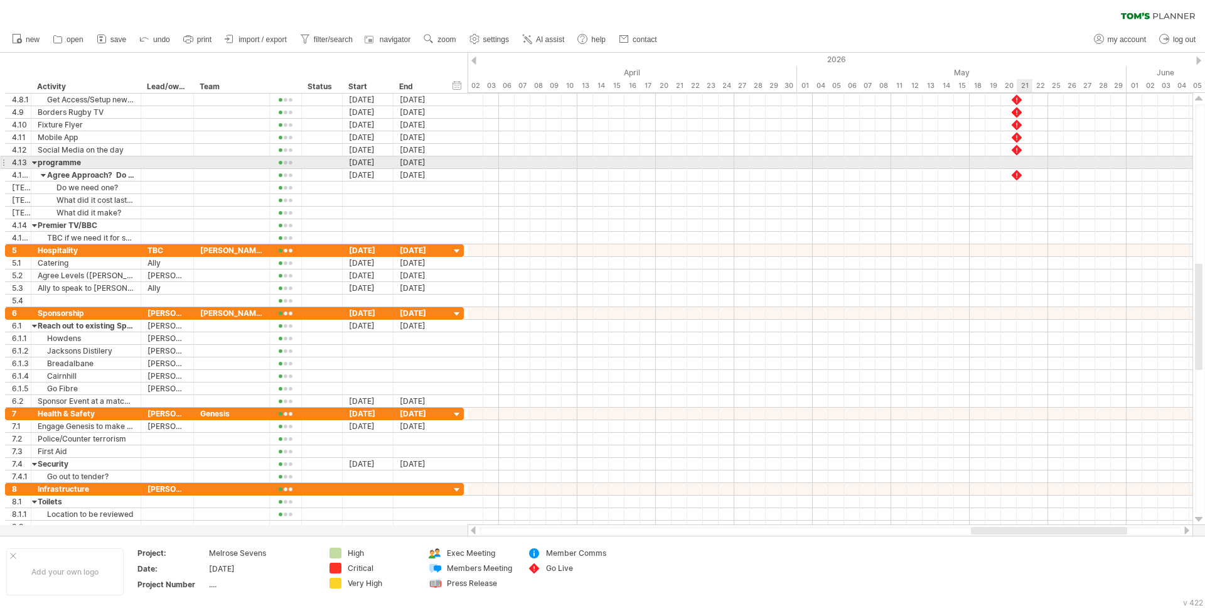
drag, startPoint x: 1021, startPoint y: 164, endPoint x: 1020, endPoint y: 176, distance: 12.7
click at [1020, 176] on div "[DATE] [DATE]" at bounding box center [830, 309] width 725 height 432
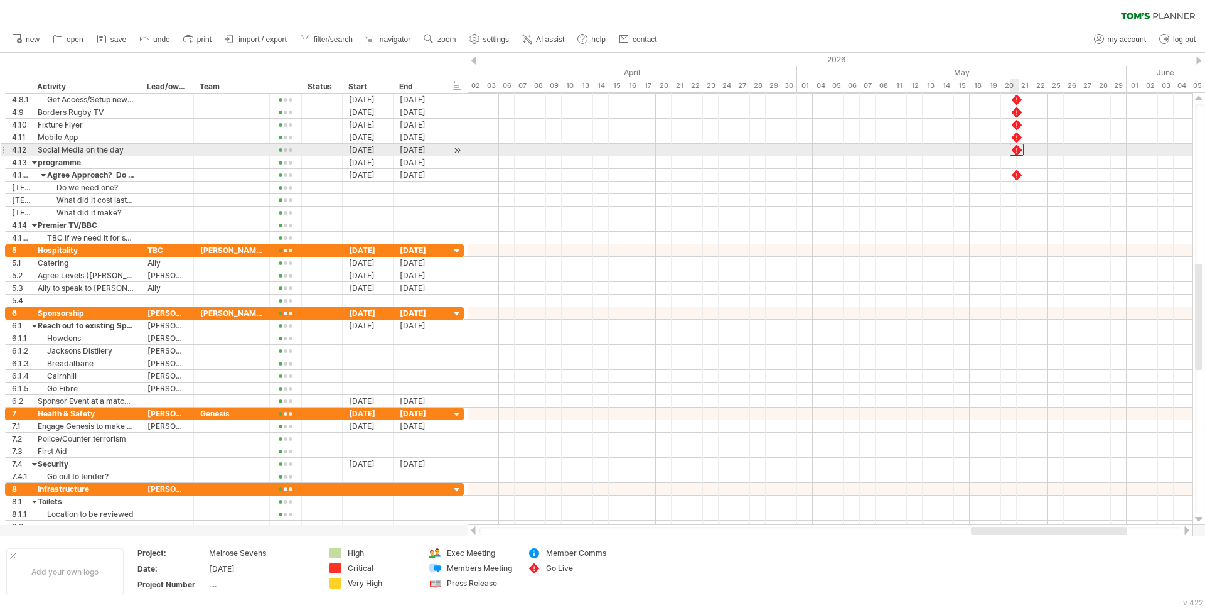
drag, startPoint x: 1021, startPoint y: 144, endPoint x: 1019, endPoint y: 157, distance: 13.3
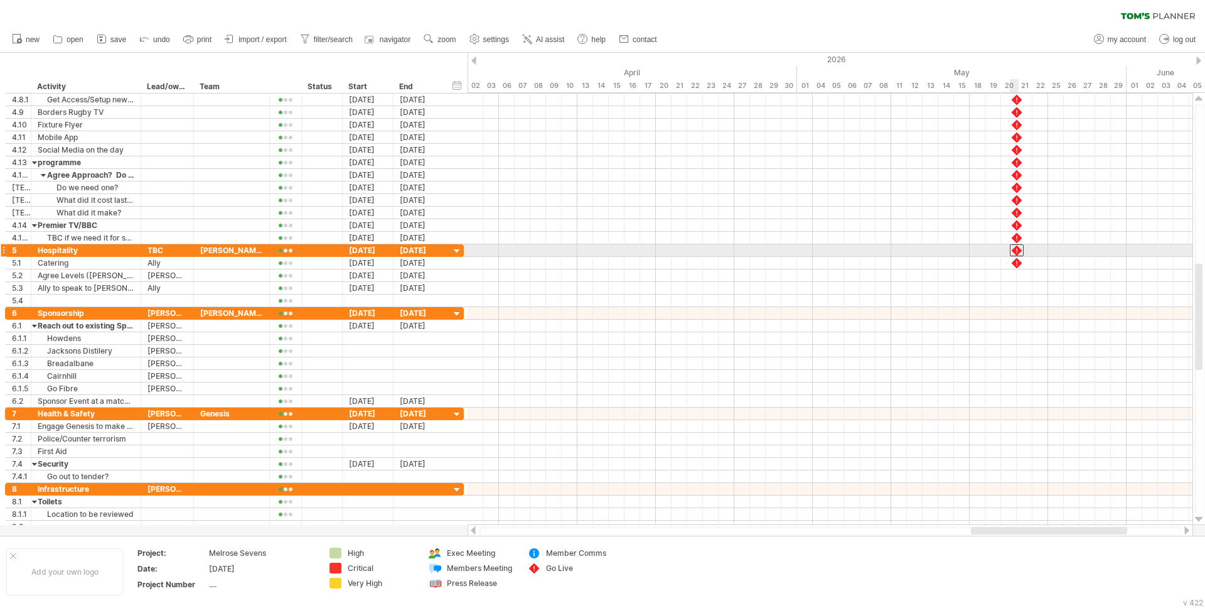
drag, startPoint x: 1020, startPoint y: 237, endPoint x: 1018, endPoint y: 251, distance: 13.9
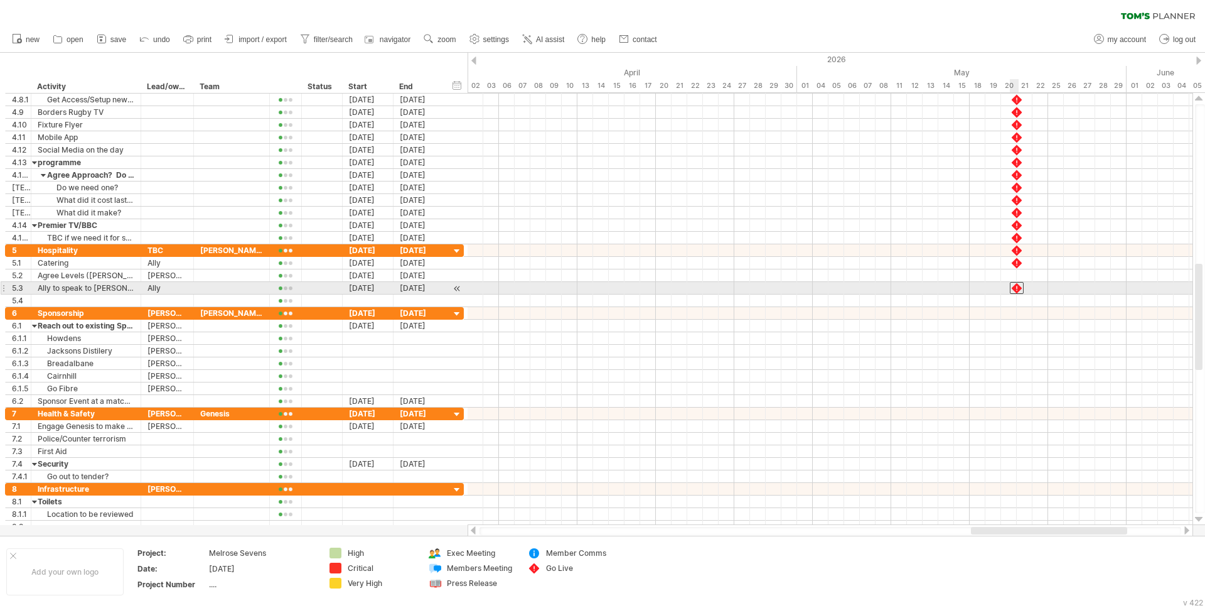
drag, startPoint x: 1017, startPoint y: 253, endPoint x: 1015, endPoint y: 288, distance: 34.6
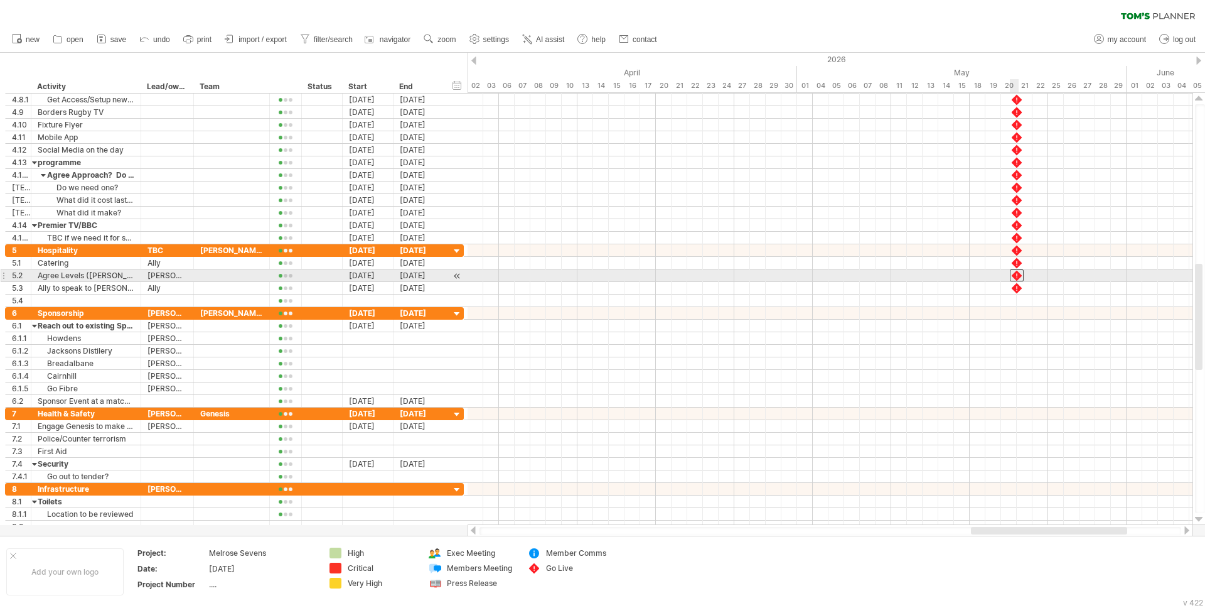
drag, startPoint x: 1016, startPoint y: 258, endPoint x: 1016, endPoint y: 272, distance: 13.8
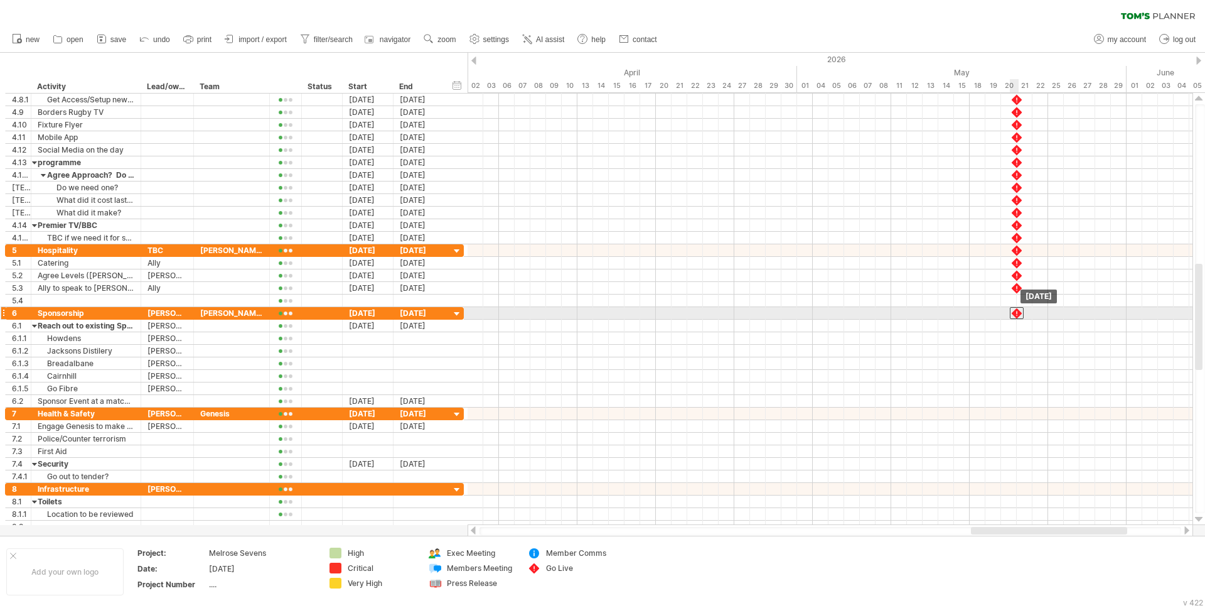
drag, startPoint x: 1016, startPoint y: 276, endPoint x: 1018, endPoint y: 310, distance: 34.0
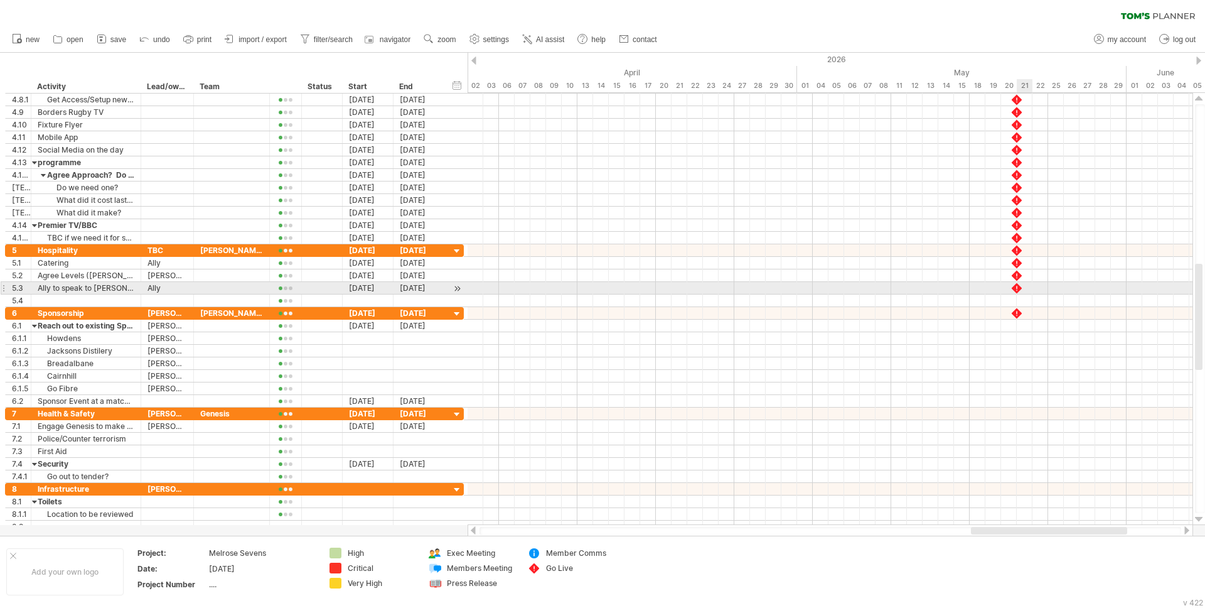
drag, startPoint x: 1020, startPoint y: 290, endPoint x: 1019, endPoint y: 300, distance: 10.1
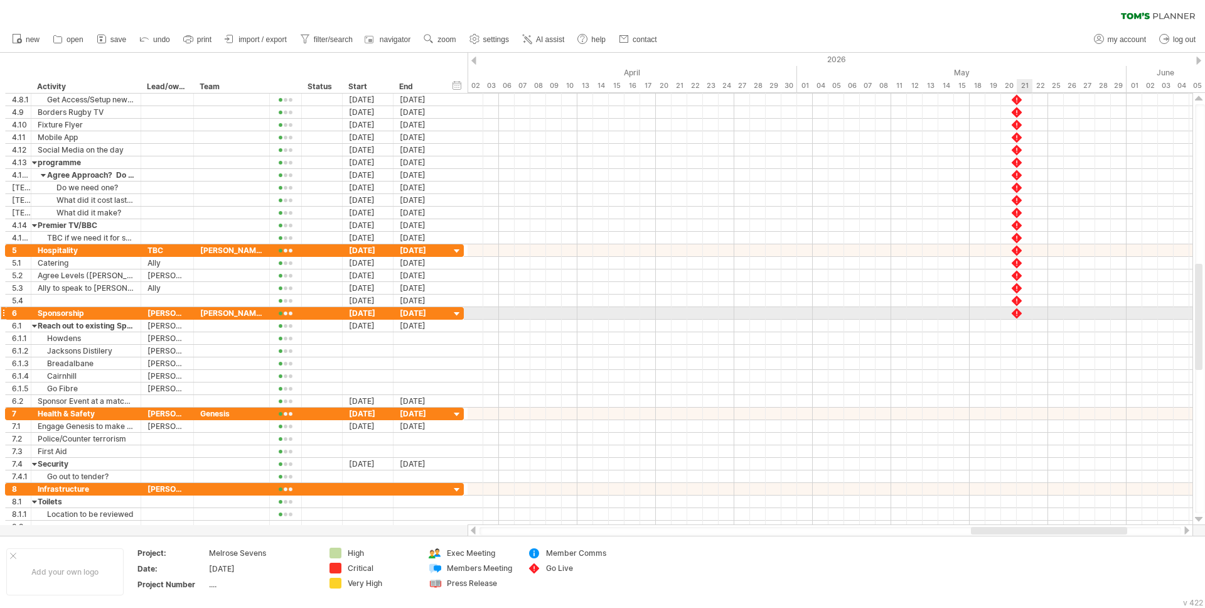
drag, startPoint x: 1019, startPoint y: 313, endPoint x: 1020, endPoint y: 324, distance: 11.4
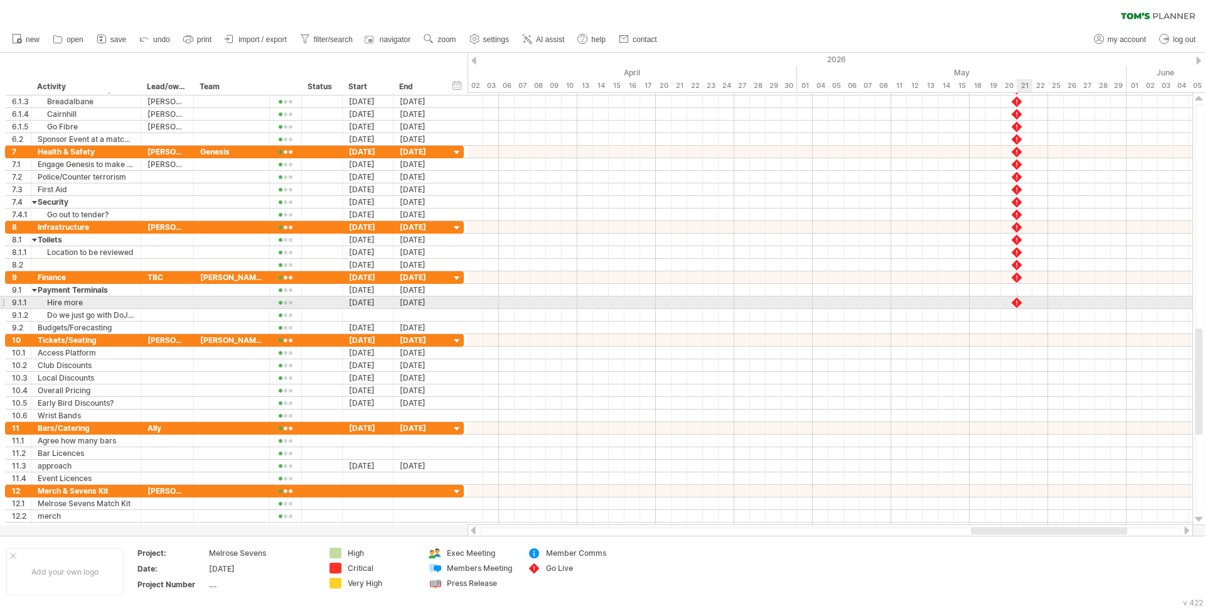
click at [1018, 297] on div "[DATE] [DATE]" at bounding box center [830, 309] width 725 height 432
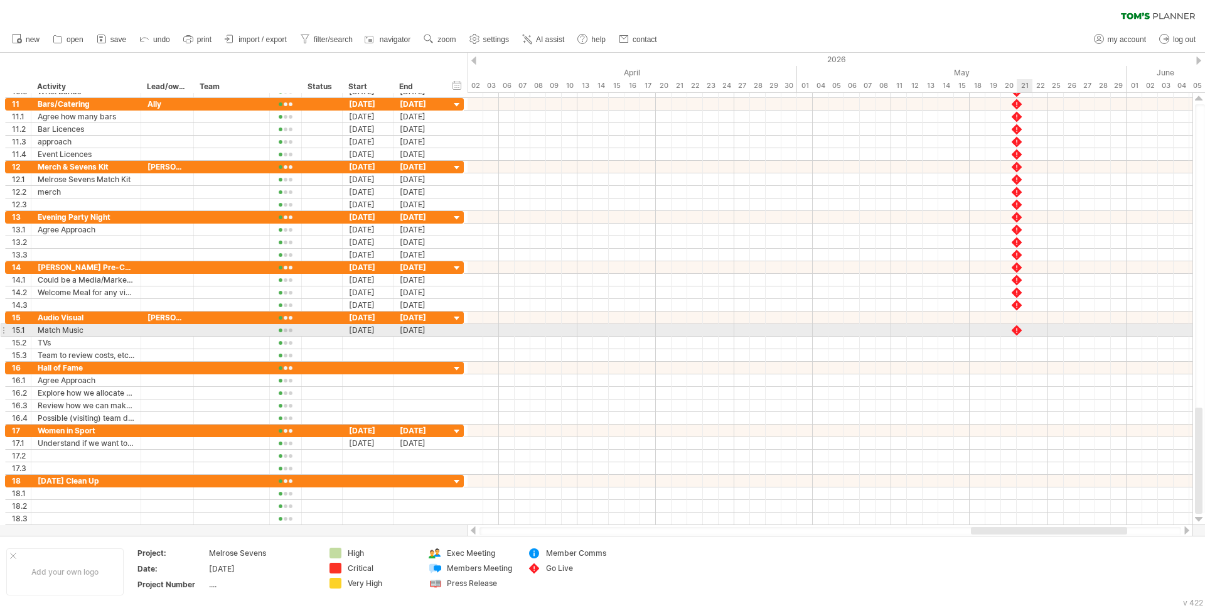
click at [1018, 330] on div "[DATE] [DATE]" at bounding box center [830, 309] width 725 height 432
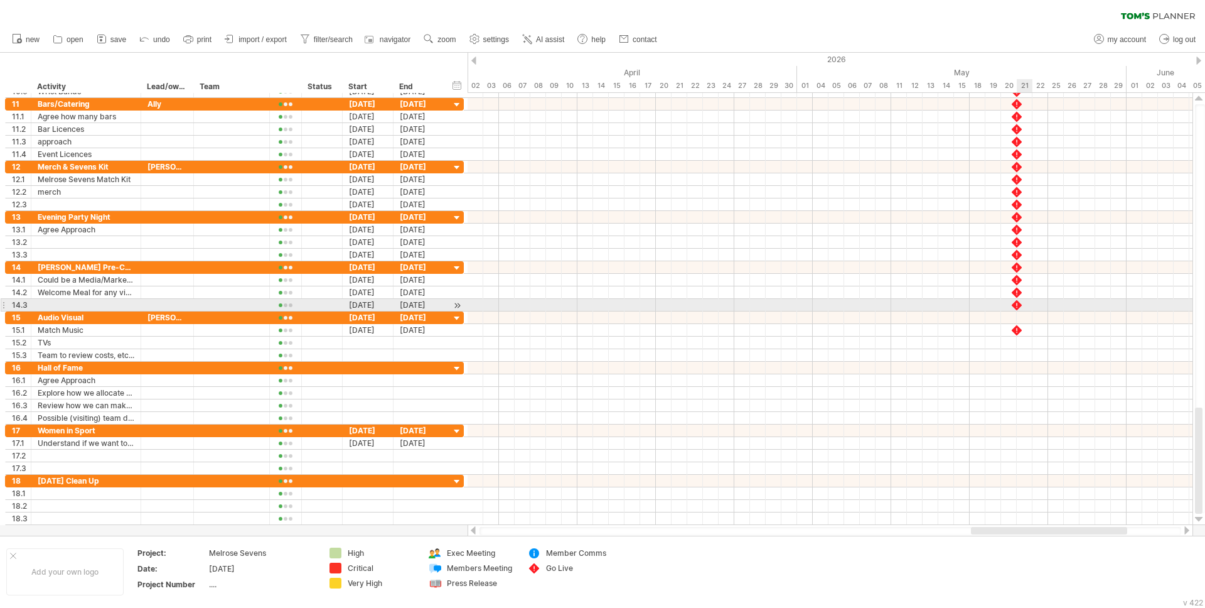
click at [1017, 311] on div "[DATE] [DATE]" at bounding box center [830, 309] width 725 height 432
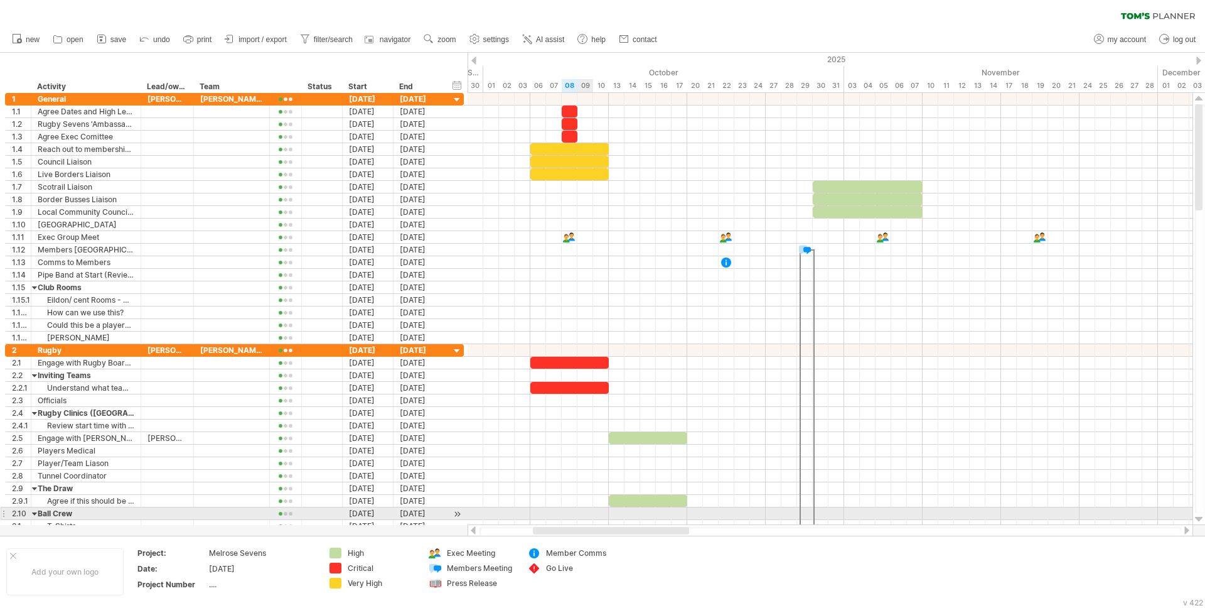
click at [591, 519] on div "Trying to reach [DOMAIN_NAME] Connected again... 0% filter: [ eildon ] clear fi…" at bounding box center [602, 304] width 1205 height 608
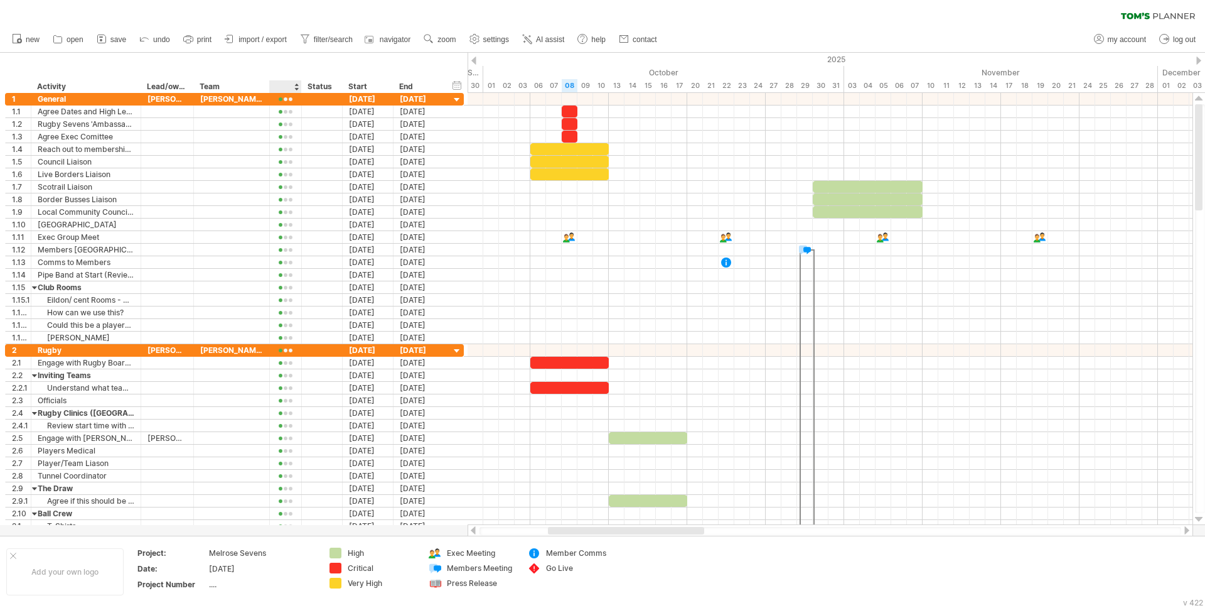
click at [289, 88] on div at bounding box center [285, 86] width 19 height 13
type input "***"
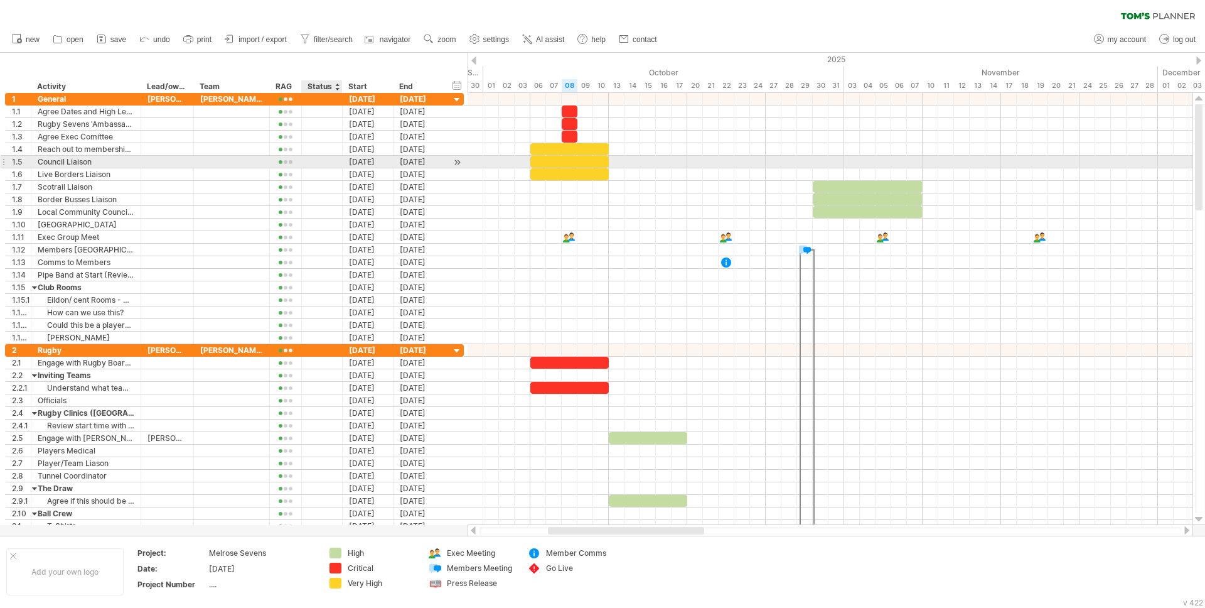
click at [342, 157] on div at bounding box center [341, 162] width 6 height 13
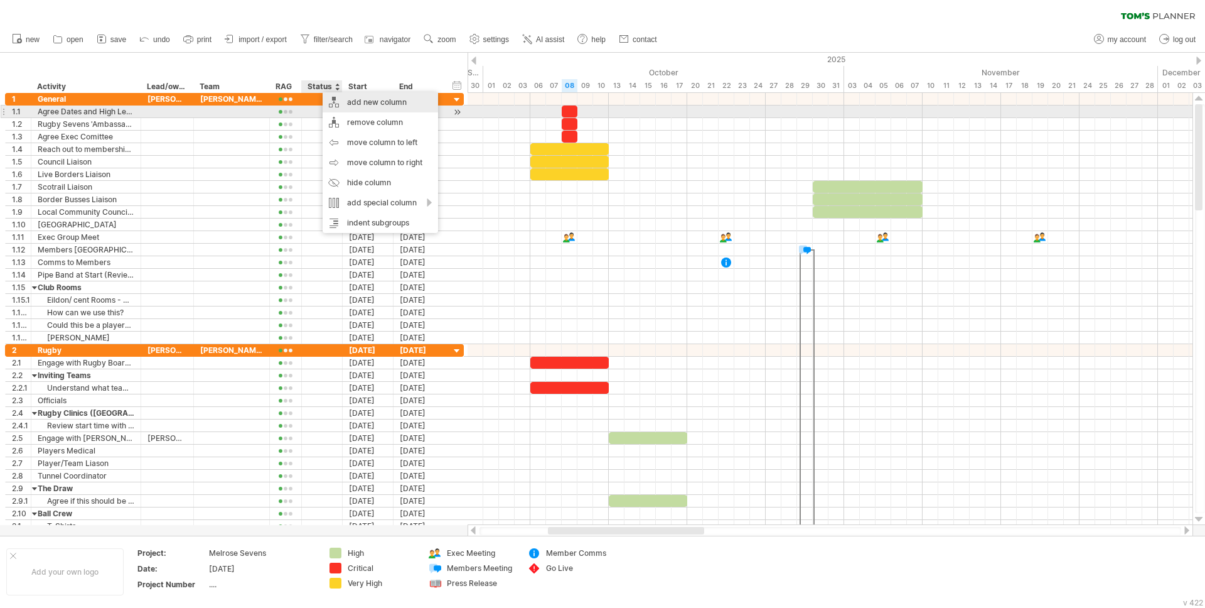
click at [374, 108] on div "add new column" at bounding box center [381, 102] width 116 height 20
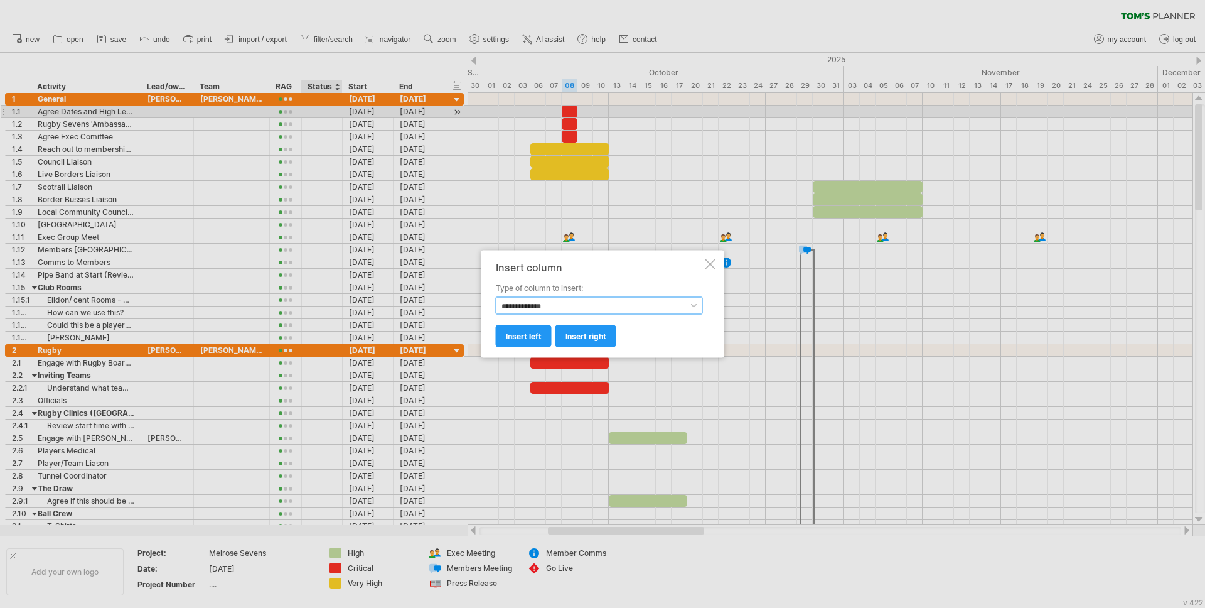
click at [546, 308] on select "**********" at bounding box center [599, 306] width 207 height 18
click at [496, 297] on select "**********" at bounding box center [599, 306] width 207 height 18
click at [591, 335] on span "insert right" at bounding box center [586, 335] width 41 height 9
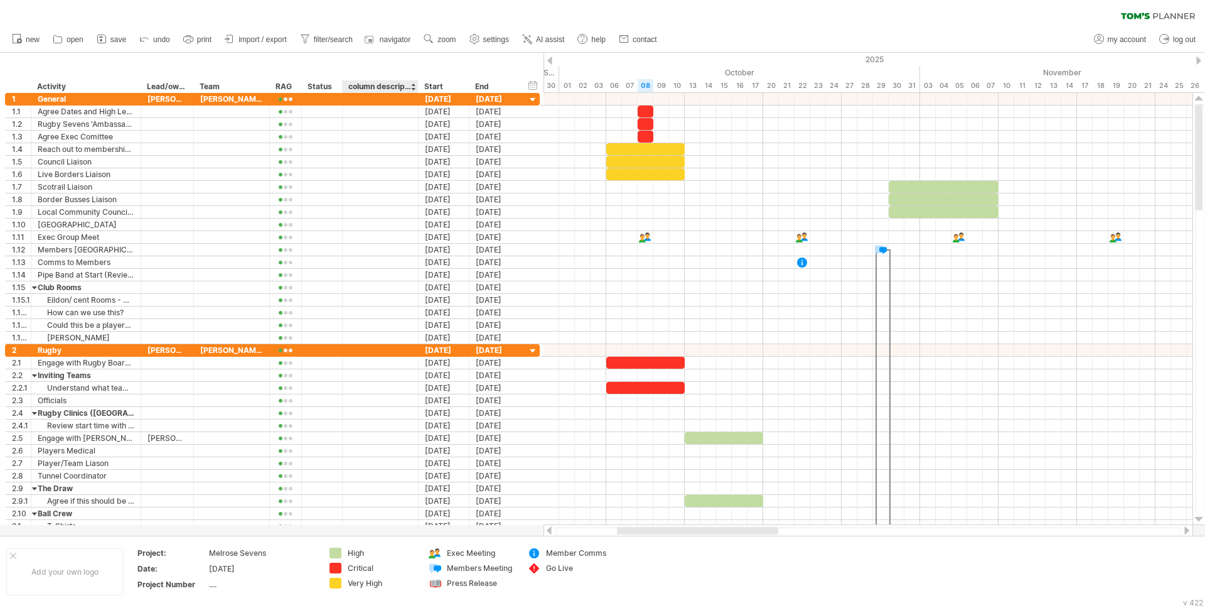
click at [379, 86] on div "column description" at bounding box center [379, 86] width 63 height 13
click at [379, 86] on input "**********" at bounding box center [379, 86] width 63 height 13
click at [394, 127] on div at bounding box center [380, 124] width 63 height 12
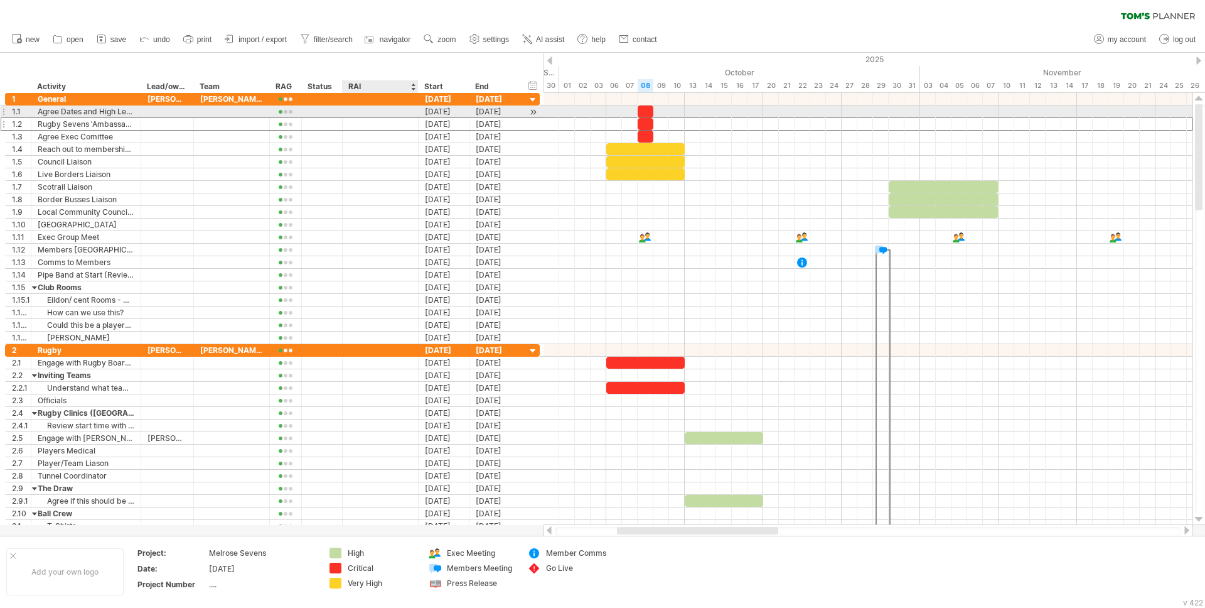
click at [371, 111] on div at bounding box center [380, 111] width 63 height 12
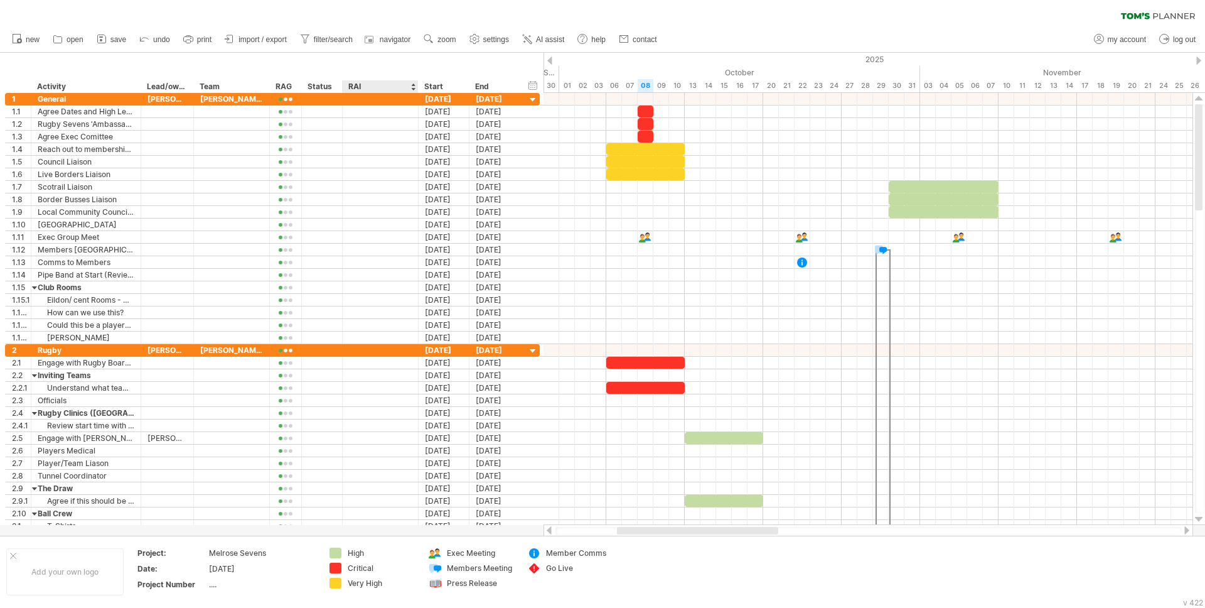
click at [378, 84] on div "RAI" at bounding box center [379, 86] width 63 height 13
type input "****"
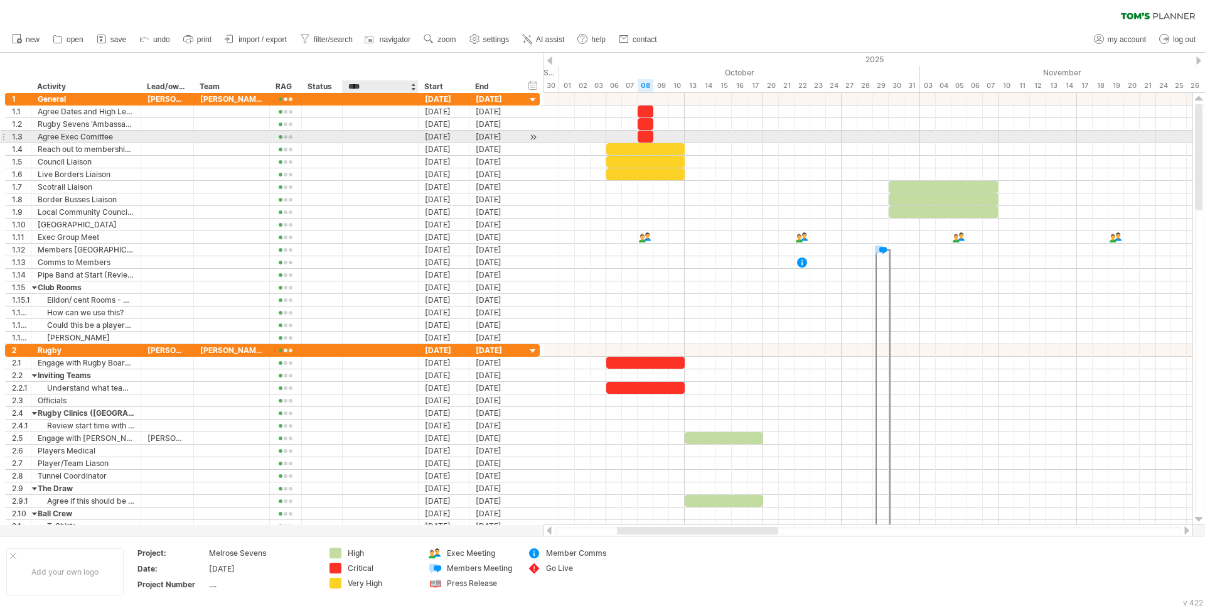
click at [362, 137] on div at bounding box center [380, 137] width 63 height 12
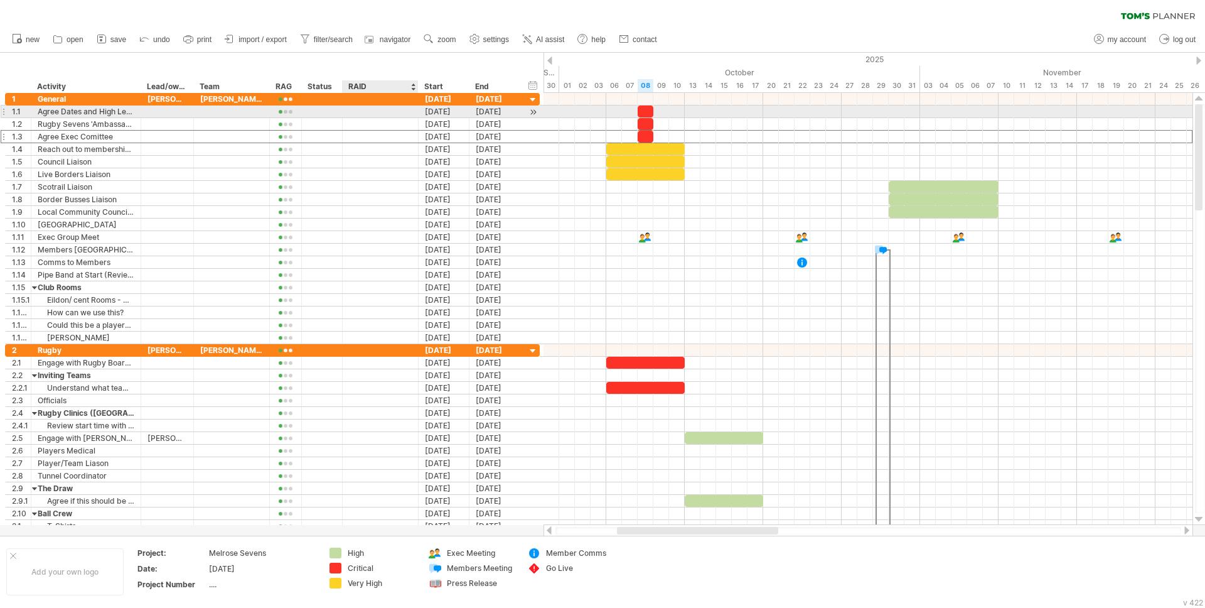
click at [363, 111] on div at bounding box center [380, 111] width 63 height 12
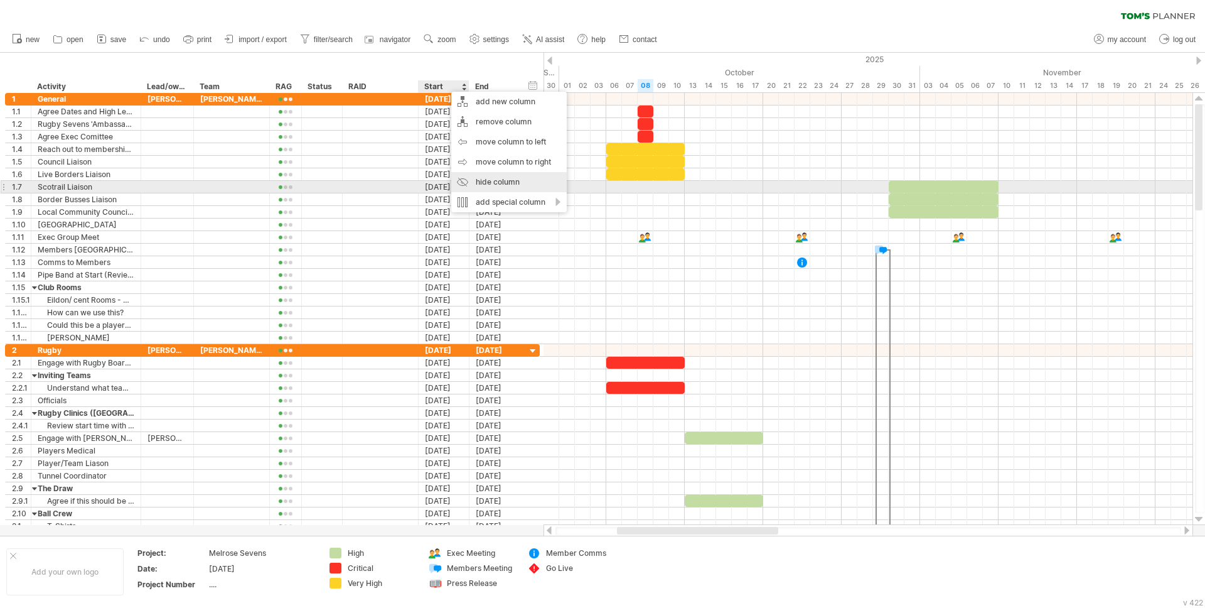
click at [473, 183] on div "hide column" at bounding box center [509, 182] width 116 height 20
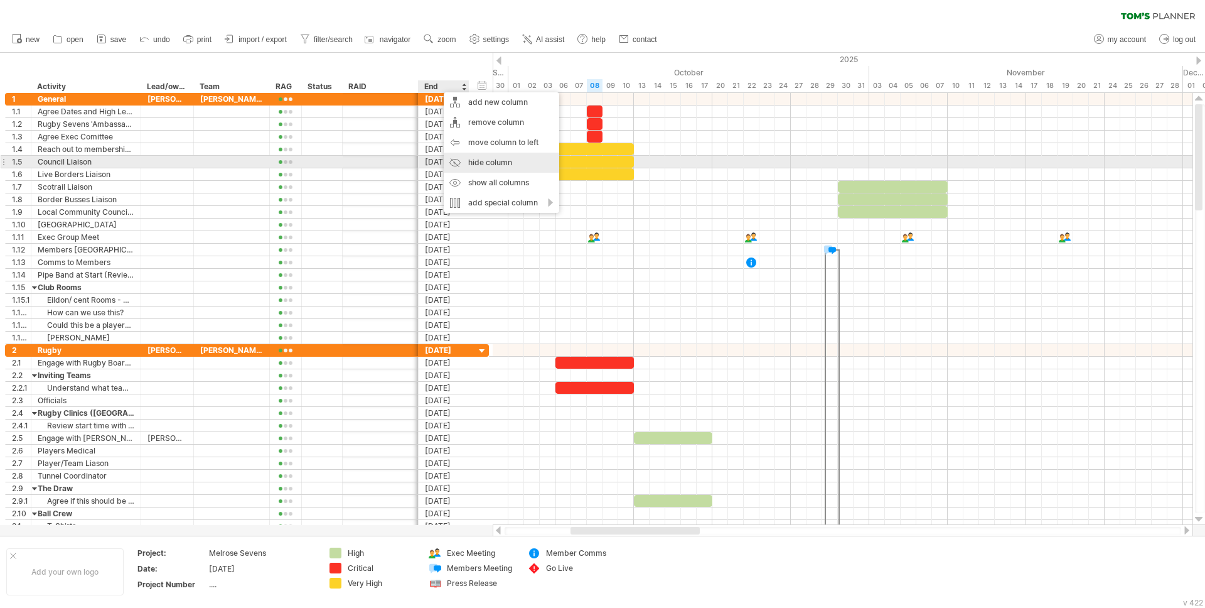
click at [465, 161] on div "hide column" at bounding box center [502, 163] width 116 height 20
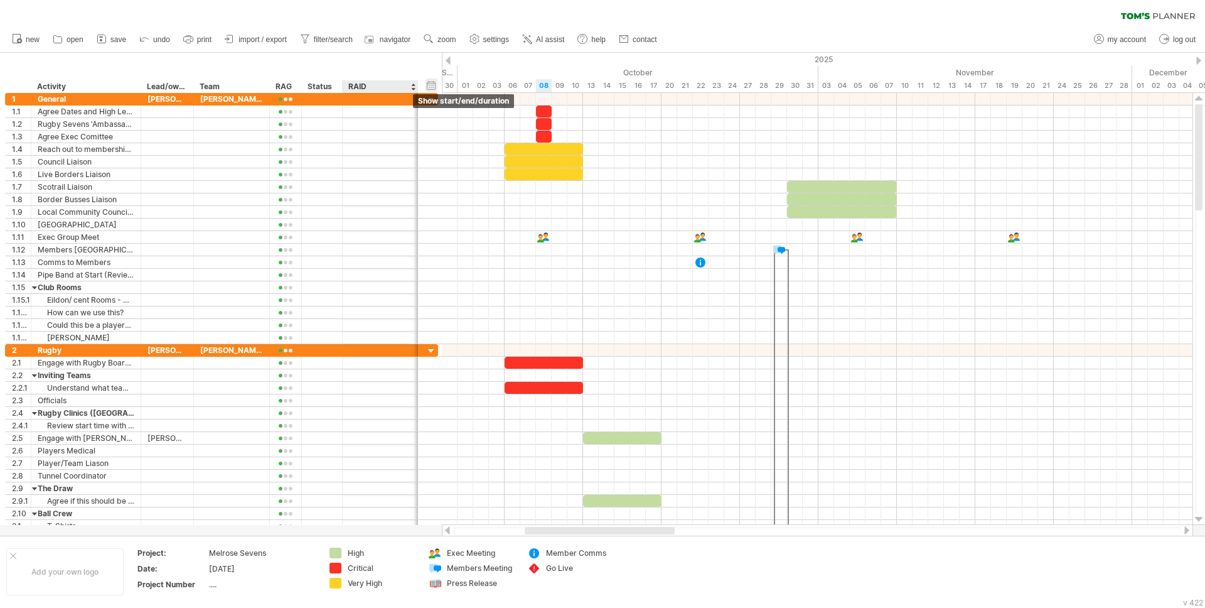
click at [433, 82] on div "hide start/end/duration show start/end/duration" at bounding box center [432, 84] width 12 height 13
click at [434, 83] on div "hide start/end/duration show start/end/duration" at bounding box center [432, 84] width 12 height 13
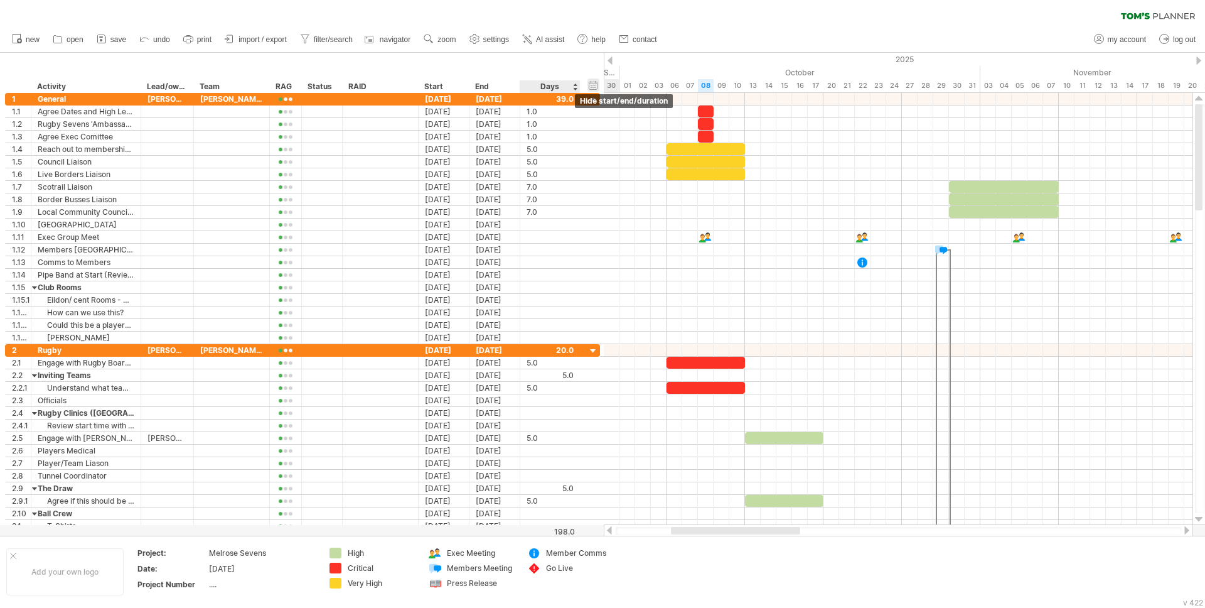
click at [593, 82] on div "hide start/end/duration show start/end/duration" at bounding box center [594, 84] width 12 height 13
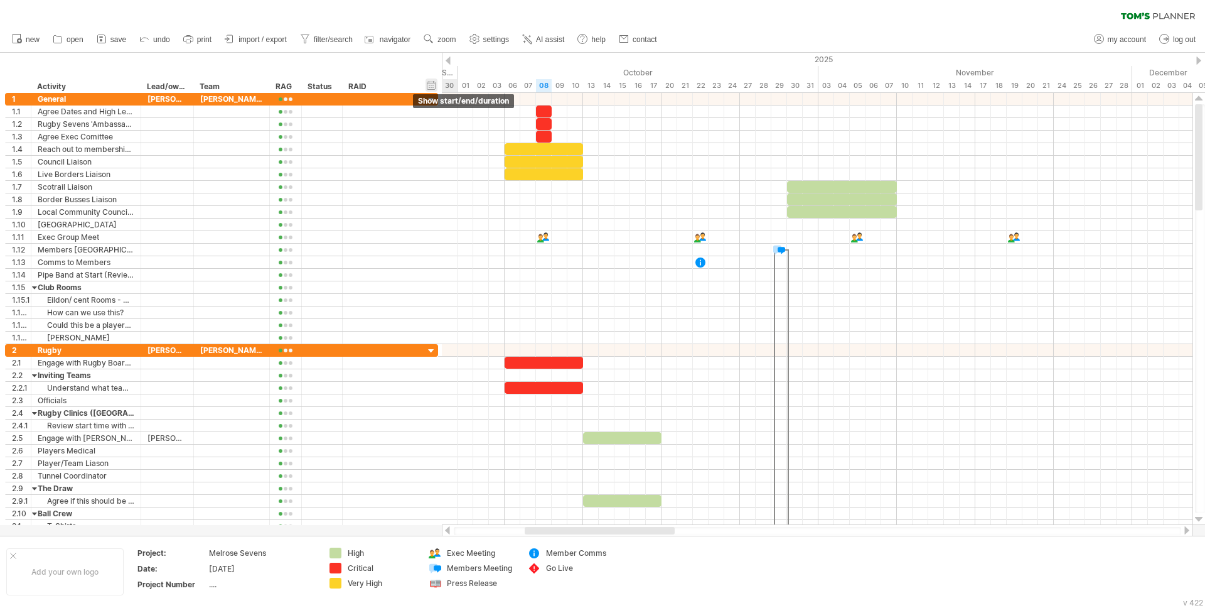
click at [431, 80] on div "hide start/end/duration show start/end/duration" at bounding box center [432, 84] width 12 height 13
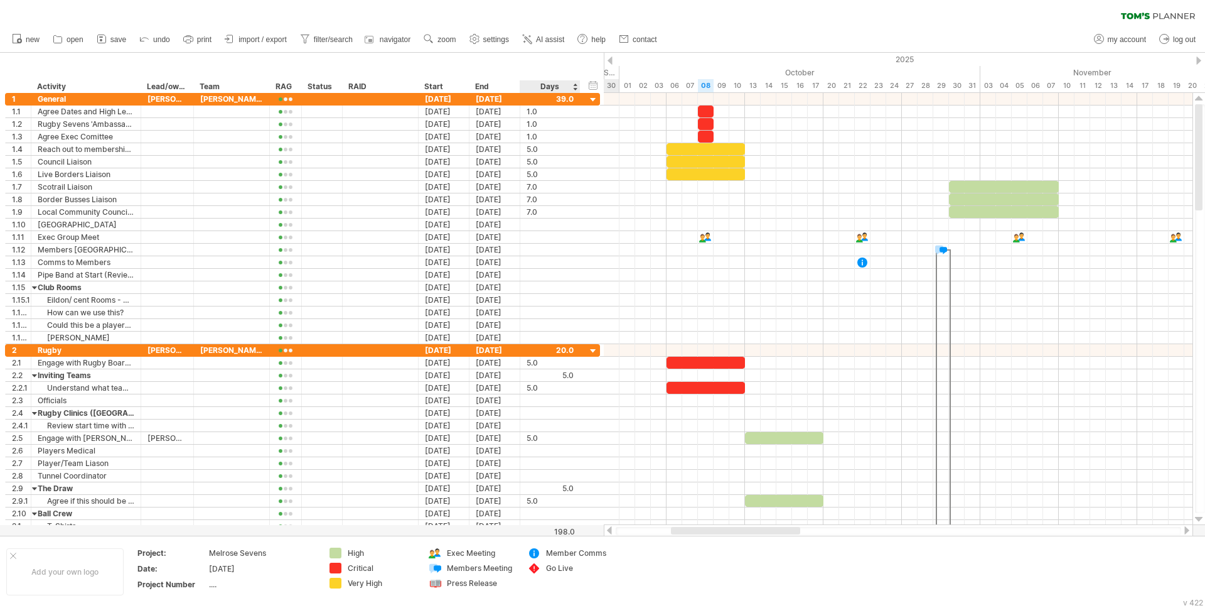
click at [600, 87] on div "**********" at bounding box center [302, 73] width 604 height 40
click at [594, 84] on div "hide start/end/duration show start/end/duration" at bounding box center [594, 84] width 12 height 13
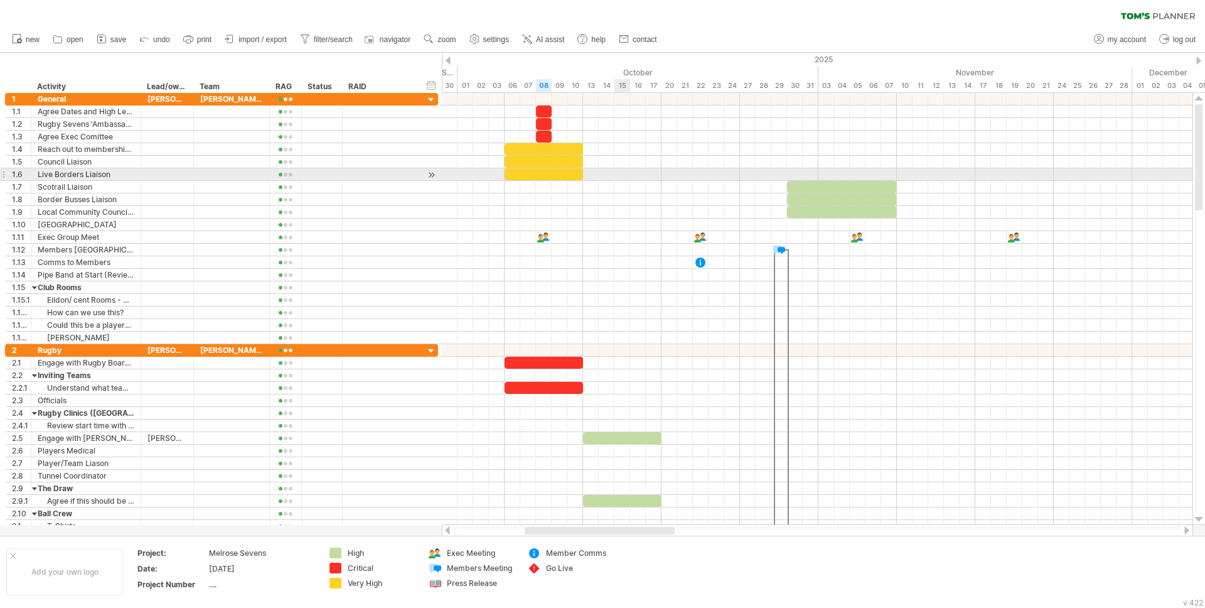
click at [629, 172] on div at bounding box center [817, 174] width 751 height 13
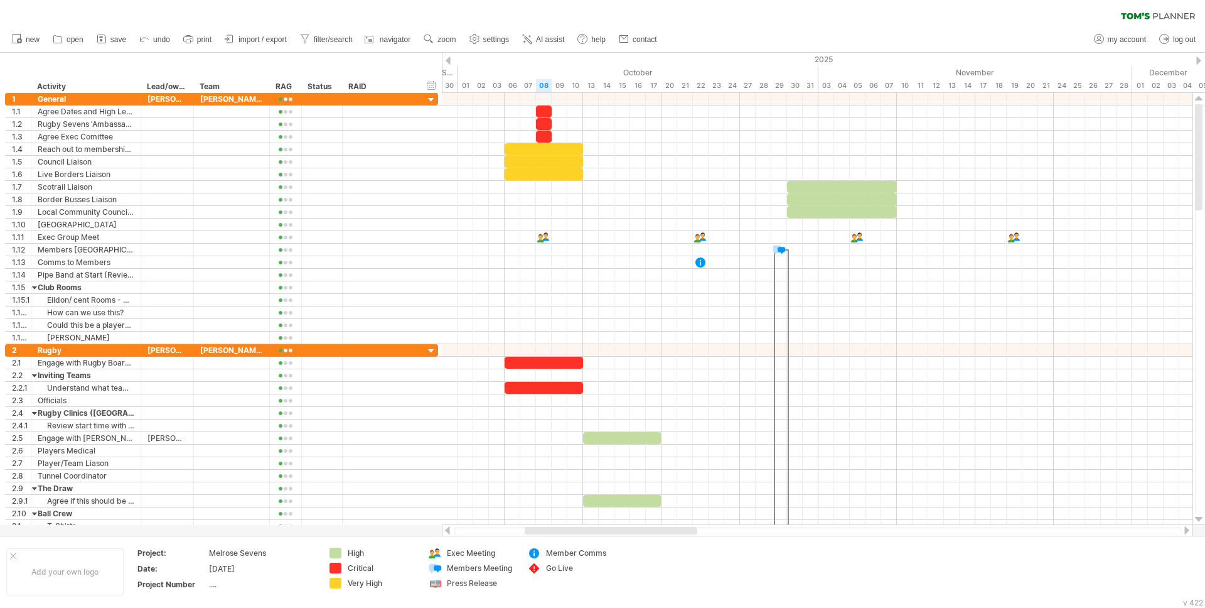
drag, startPoint x: 109, startPoint y: 35, endPoint x: 132, endPoint y: 45, distance: 25.3
click at [109, 35] on link "save" at bounding box center [112, 39] width 36 height 16
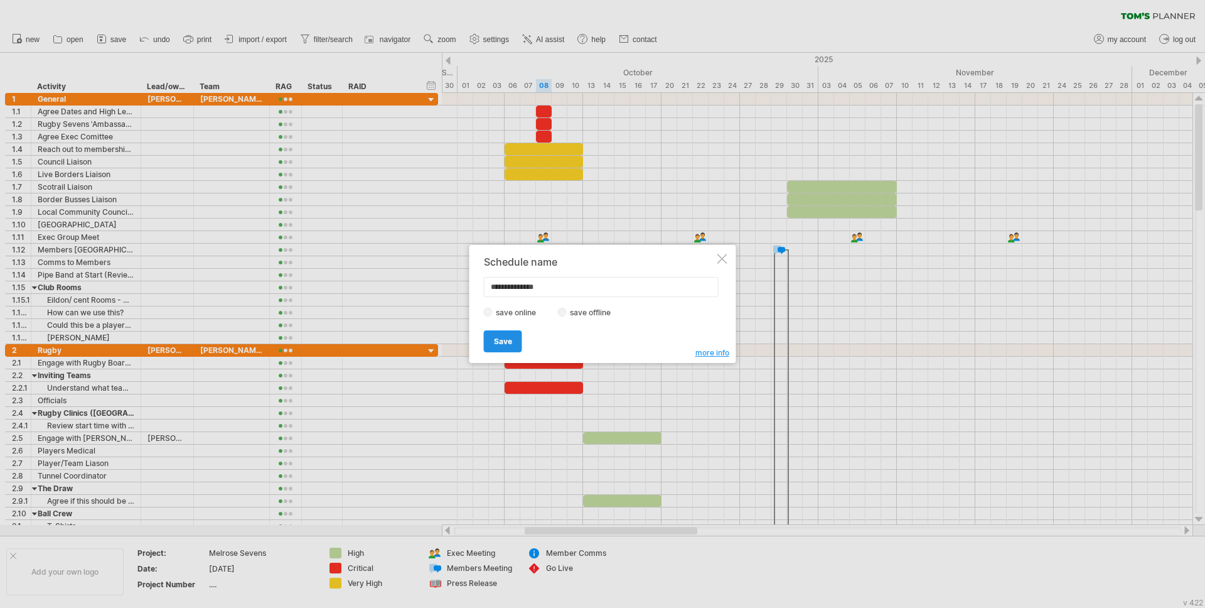
type input "**********"
click at [488, 345] on link "Save" at bounding box center [503, 341] width 38 height 22
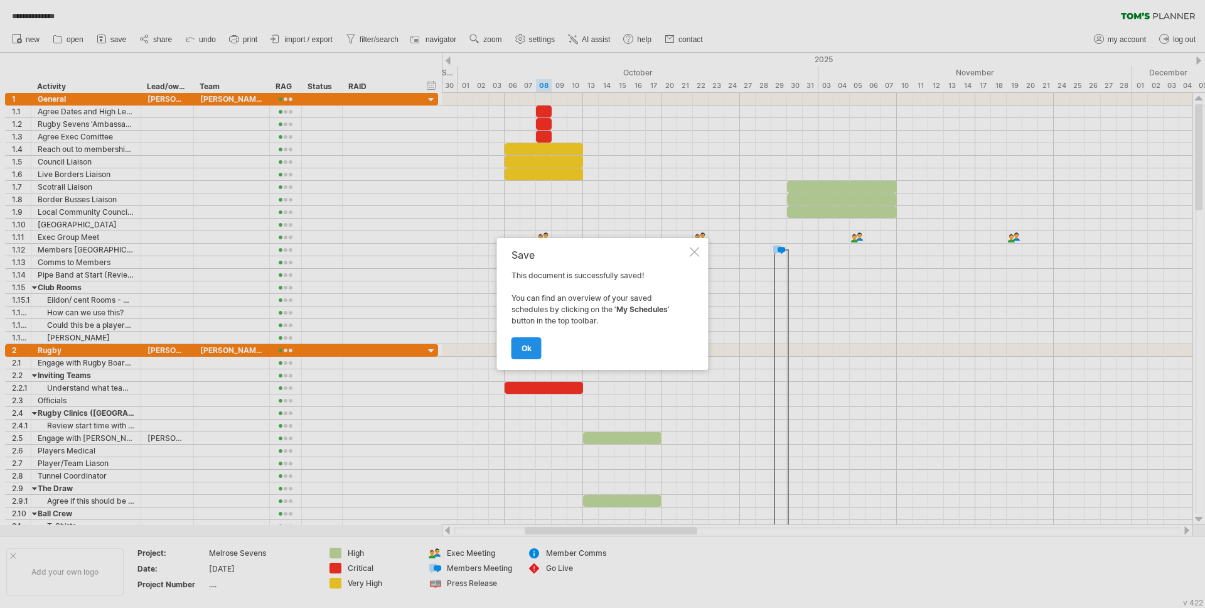
click at [535, 351] on link "ok" at bounding box center [527, 348] width 30 height 22
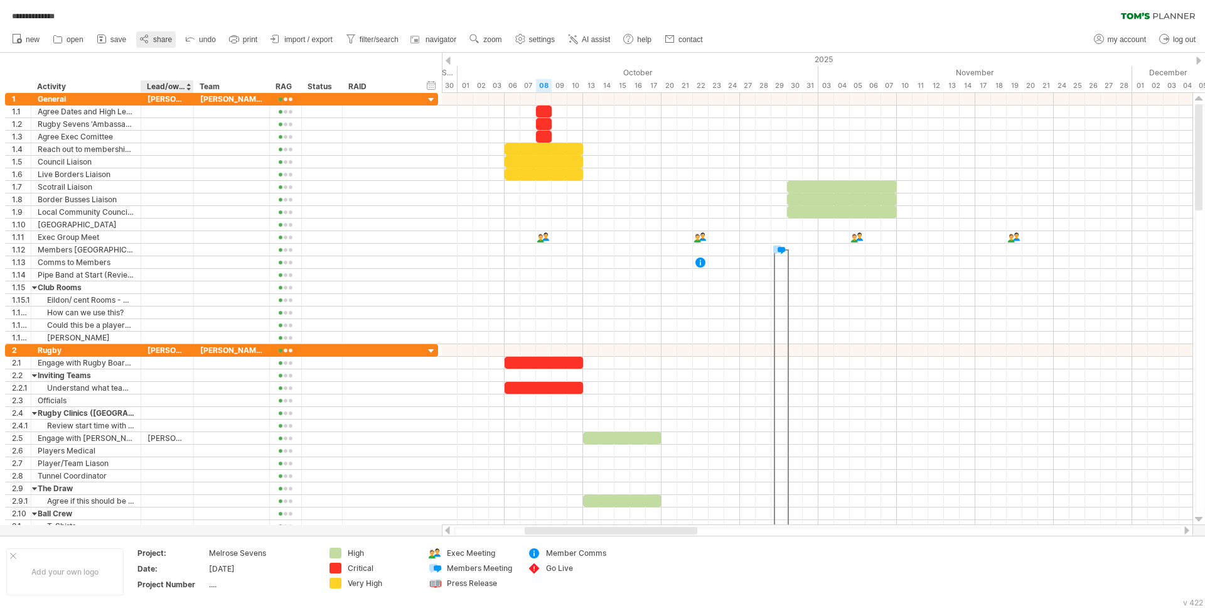
click at [154, 42] on span "share" at bounding box center [162, 39] width 19 height 9
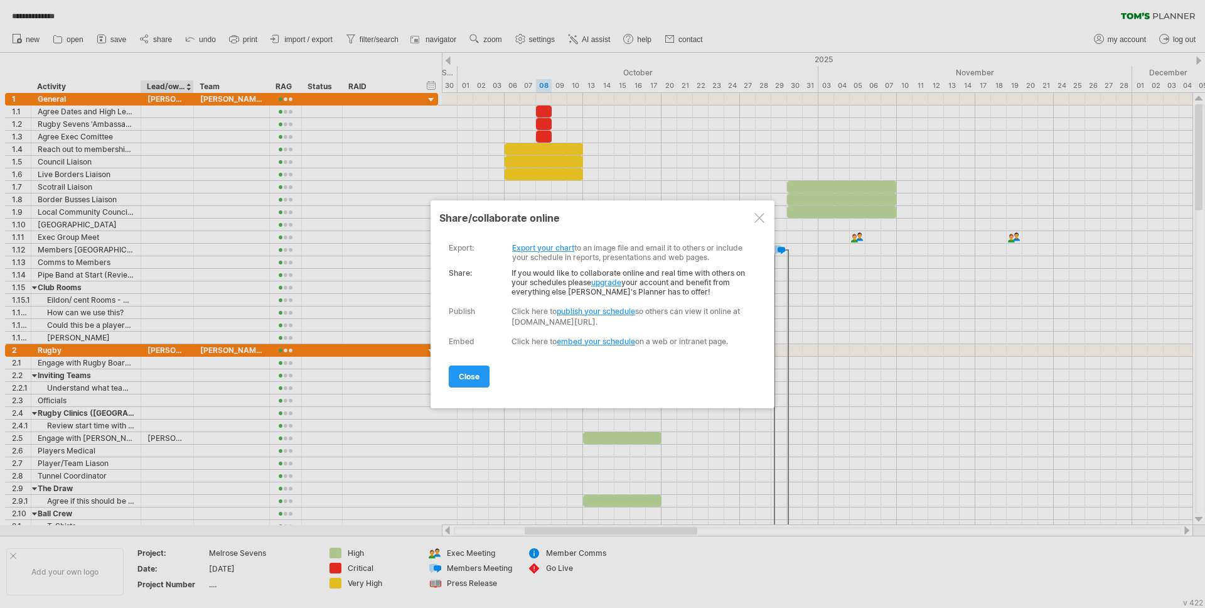
click at [628, 311] on link "publish your schedule" at bounding box center [596, 310] width 78 height 9
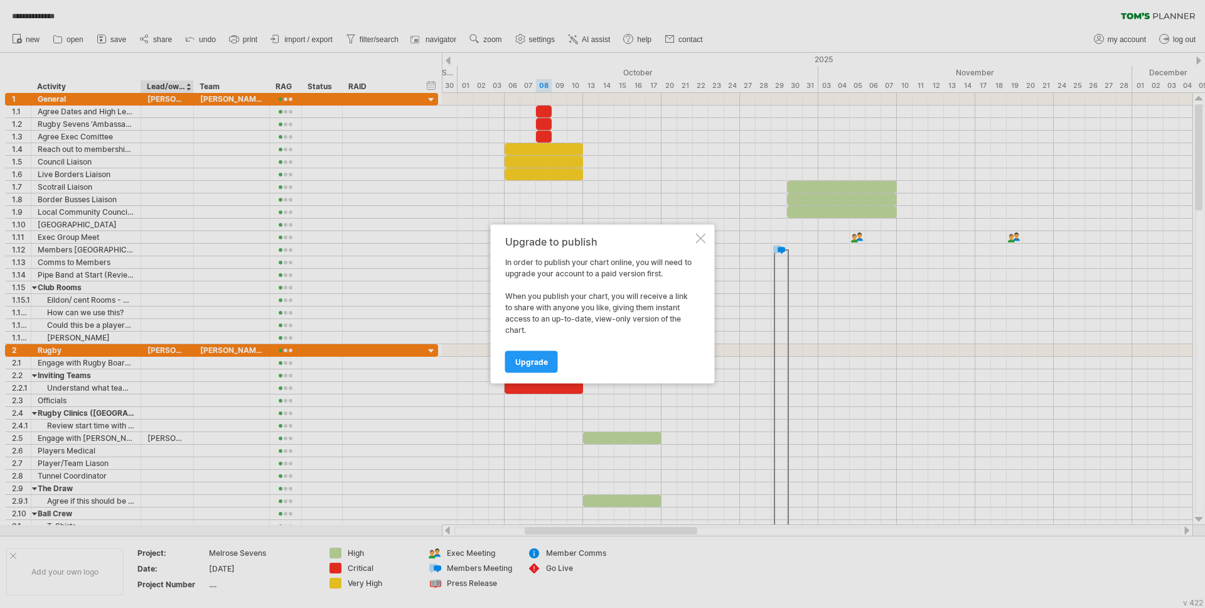
click at [701, 237] on div at bounding box center [701, 239] width 10 height 10
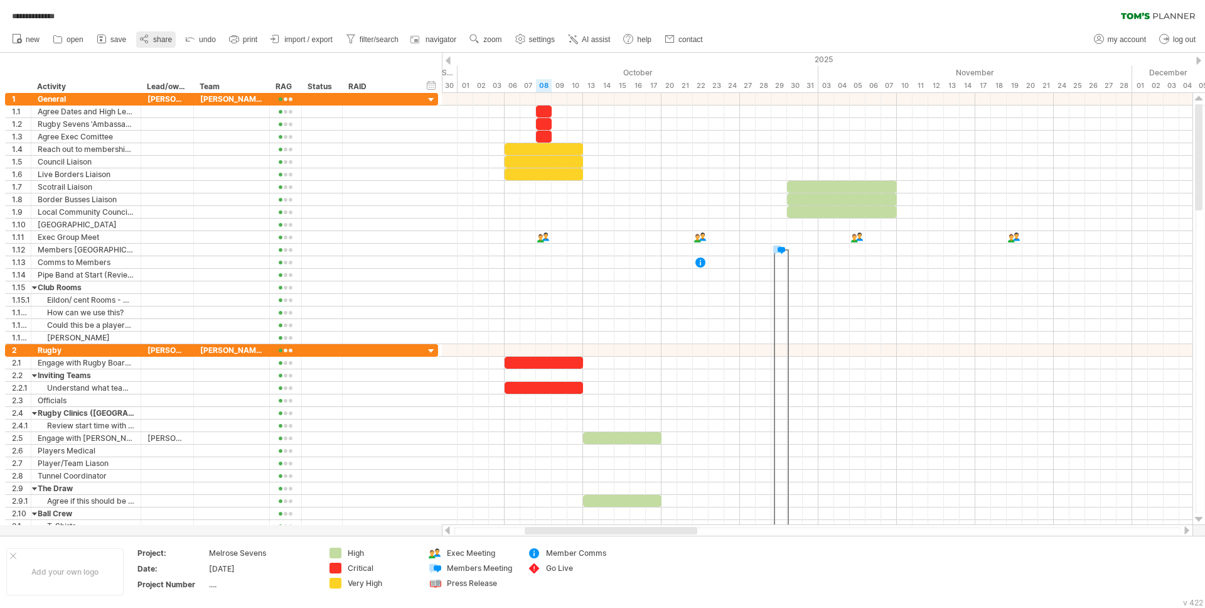
click at [156, 35] on span "share" at bounding box center [162, 39] width 19 height 9
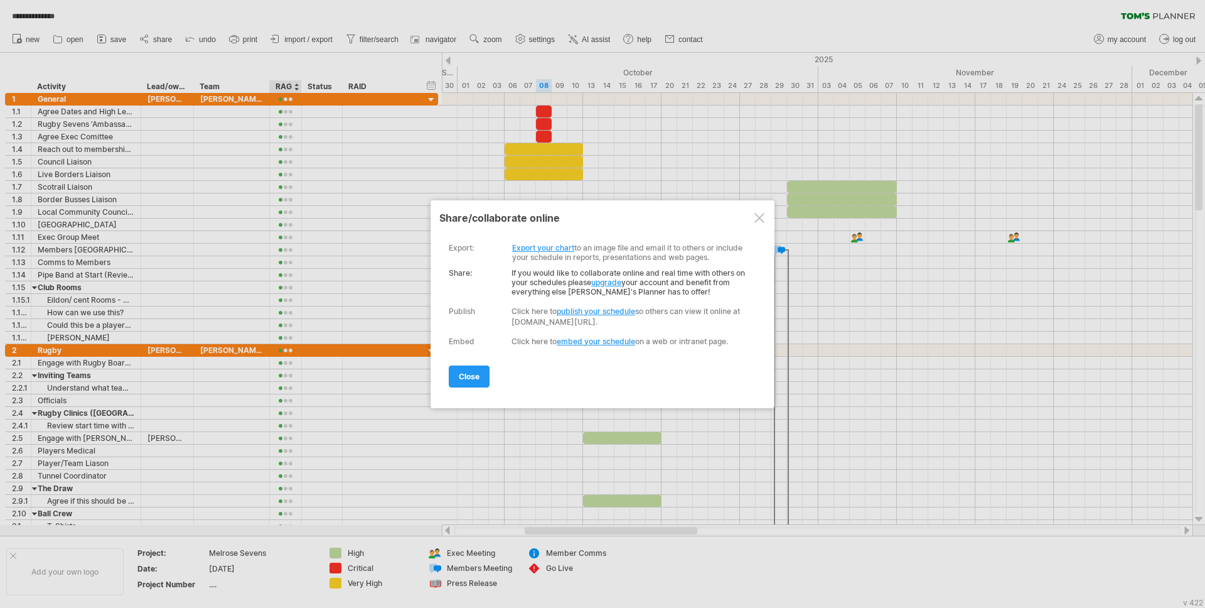
click at [538, 242] on div "export: Export your chart to an image file and email it to others or include yo…" at bounding box center [600, 248] width 302 height 28
click at [556, 247] on link "Export your chart" at bounding box center [543, 247] width 62 height 9
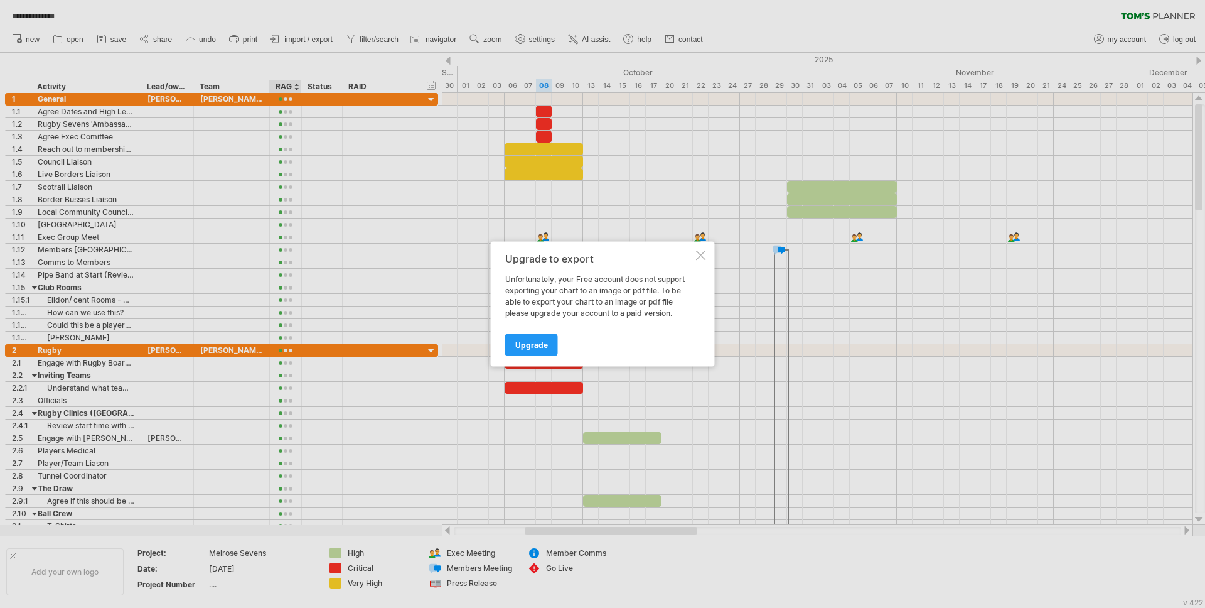
click at [700, 251] on div at bounding box center [701, 256] width 10 height 10
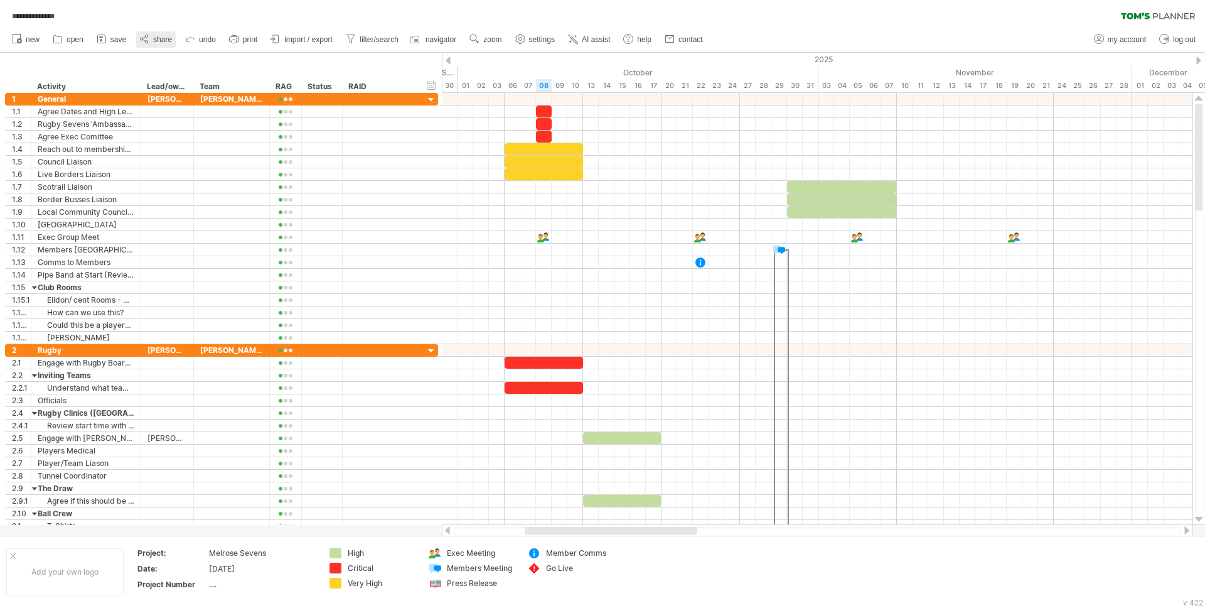
click at [150, 33] on icon at bounding box center [144, 39] width 13 height 13
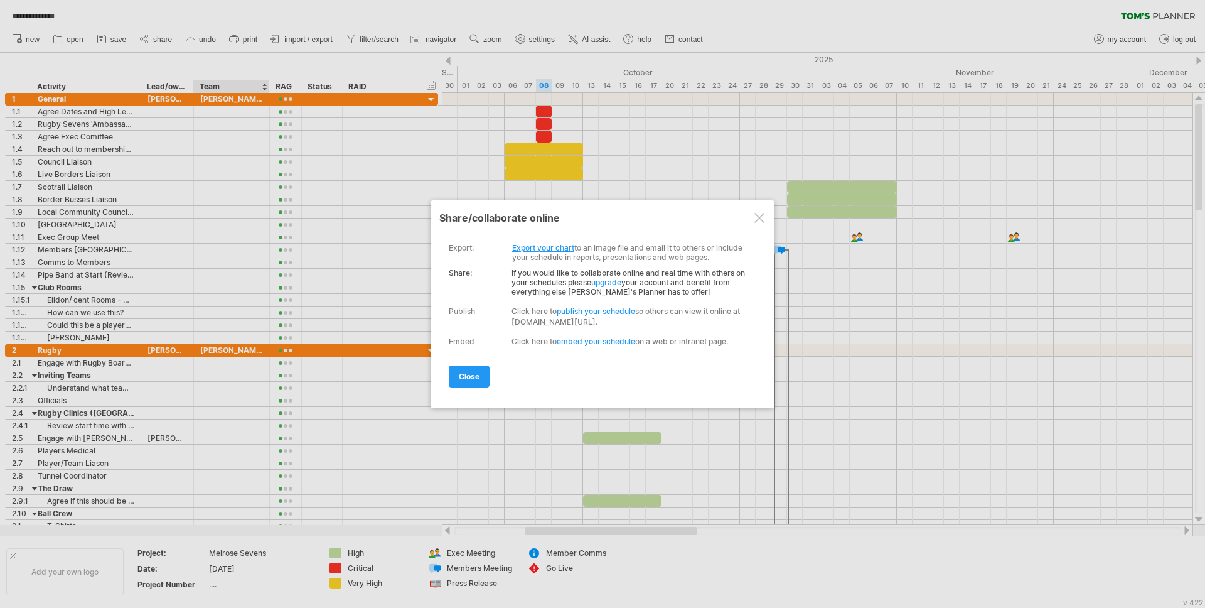
click at [607, 339] on link "embed your schedule" at bounding box center [596, 341] width 78 height 9
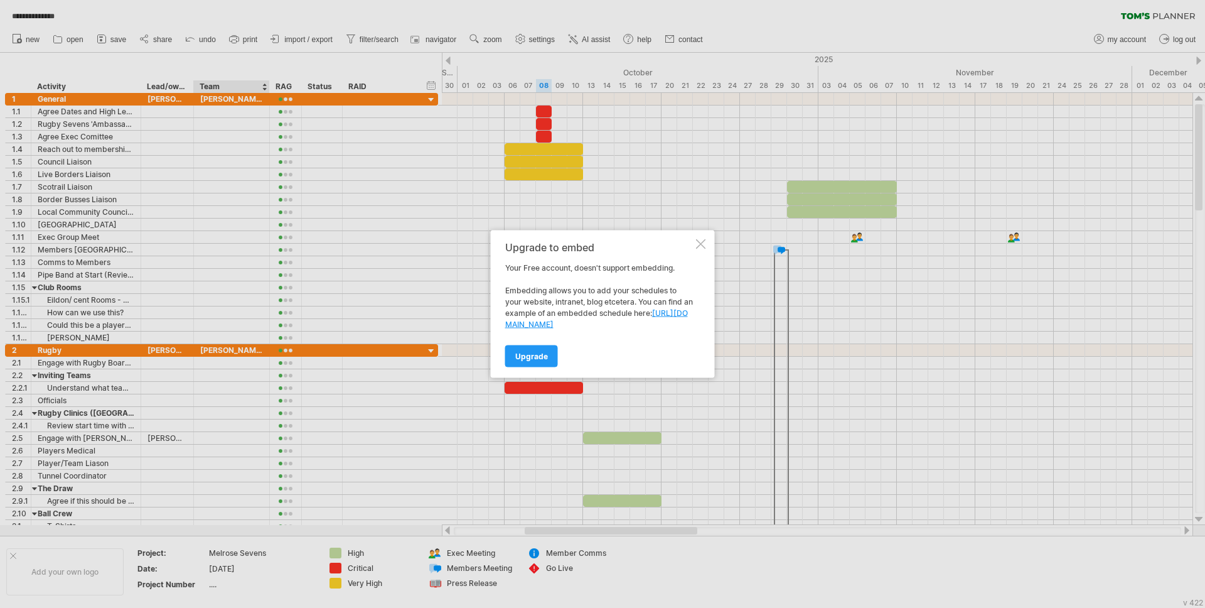
drag, startPoint x: 700, startPoint y: 241, endPoint x: 770, endPoint y: 278, distance: 78.6
click at [699, 242] on div at bounding box center [701, 244] width 10 height 10
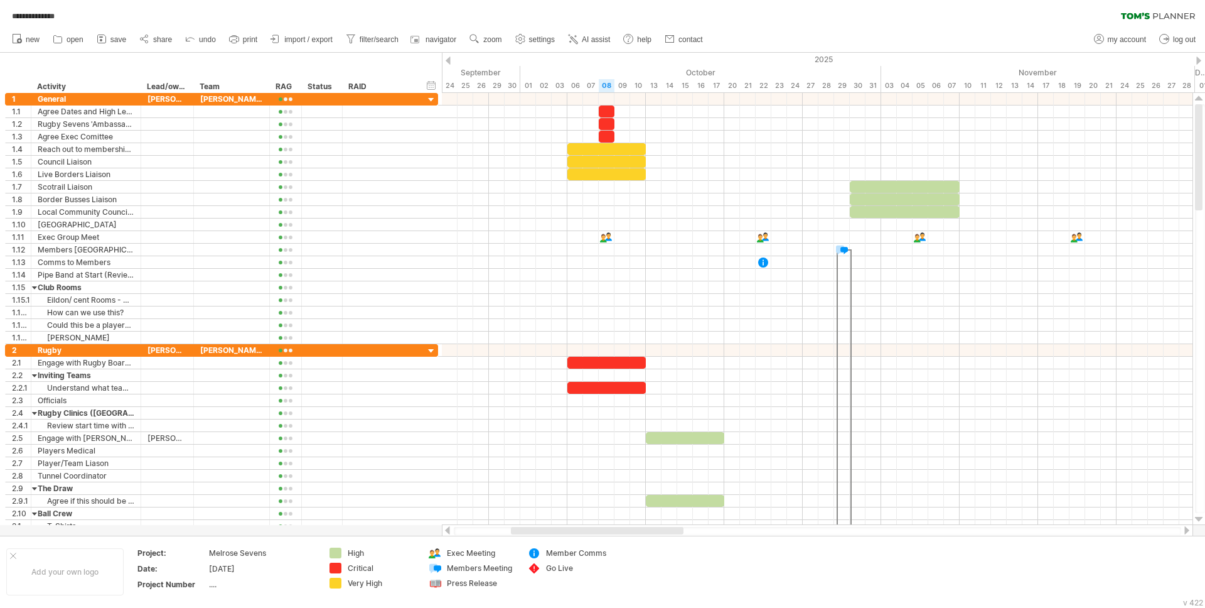
drag, startPoint x: 560, startPoint y: 529, endPoint x: 458, endPoint y: 529, distance: 101.7
click at [511, 529] on div at bounding box center [597, 531] width 173 height 8
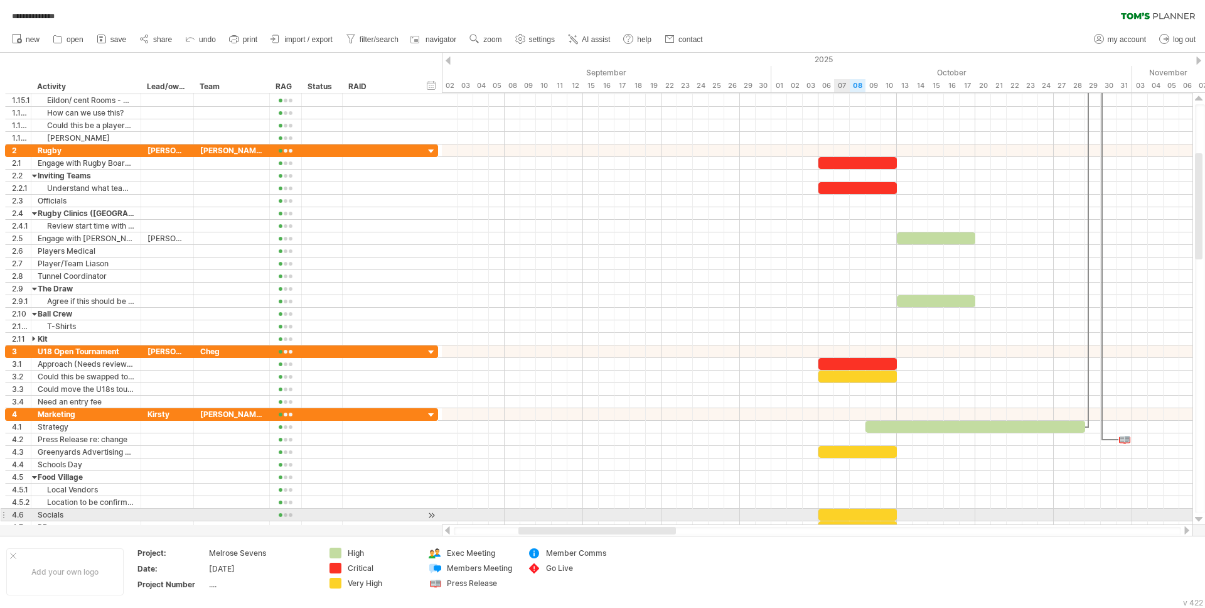
click at [841, 516] on div at bounding box center [858, 515] width 78 height 12
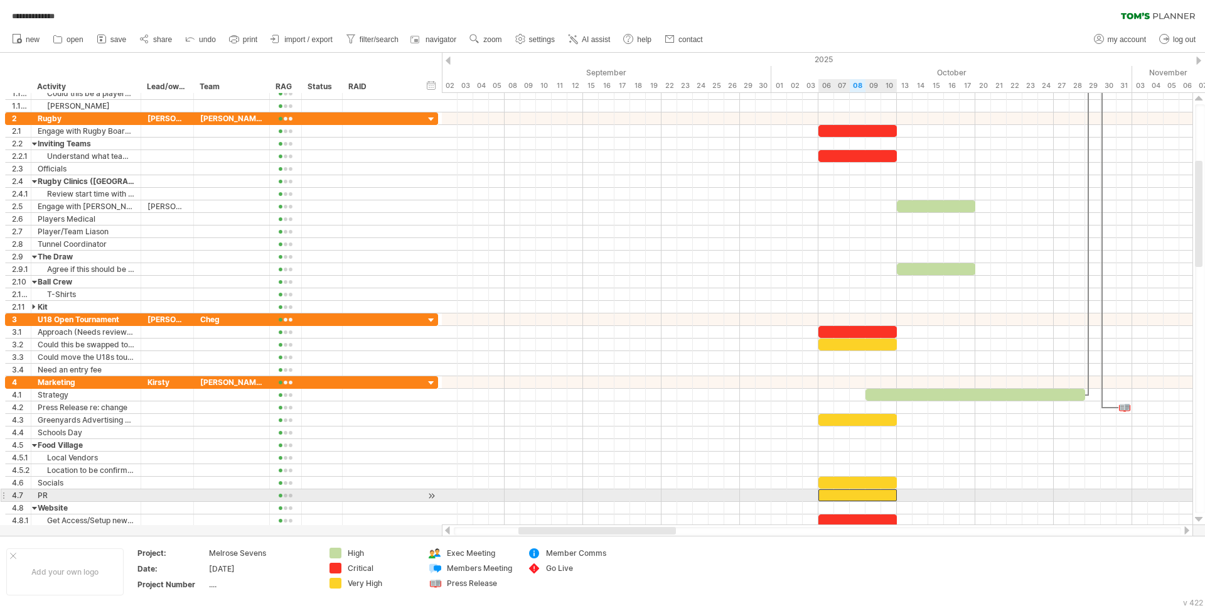
click at [829, 491] on div at bounding box center [858, 495] width 78 height 12
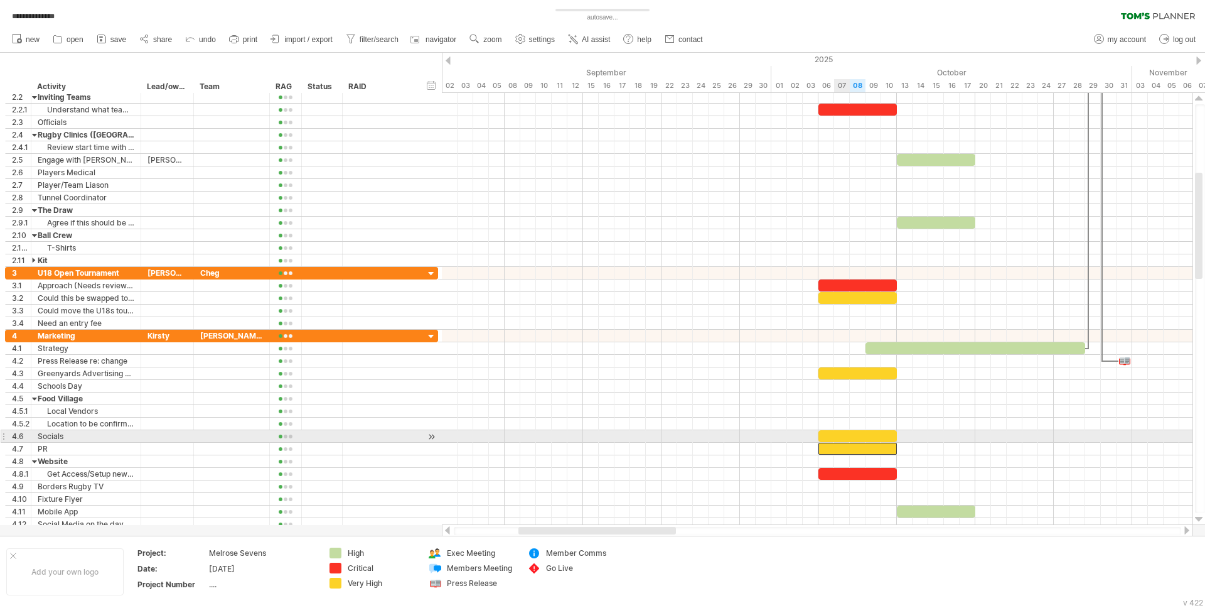
click at [849, 436] on div at bounding box center [858, 436] width 78 height 12
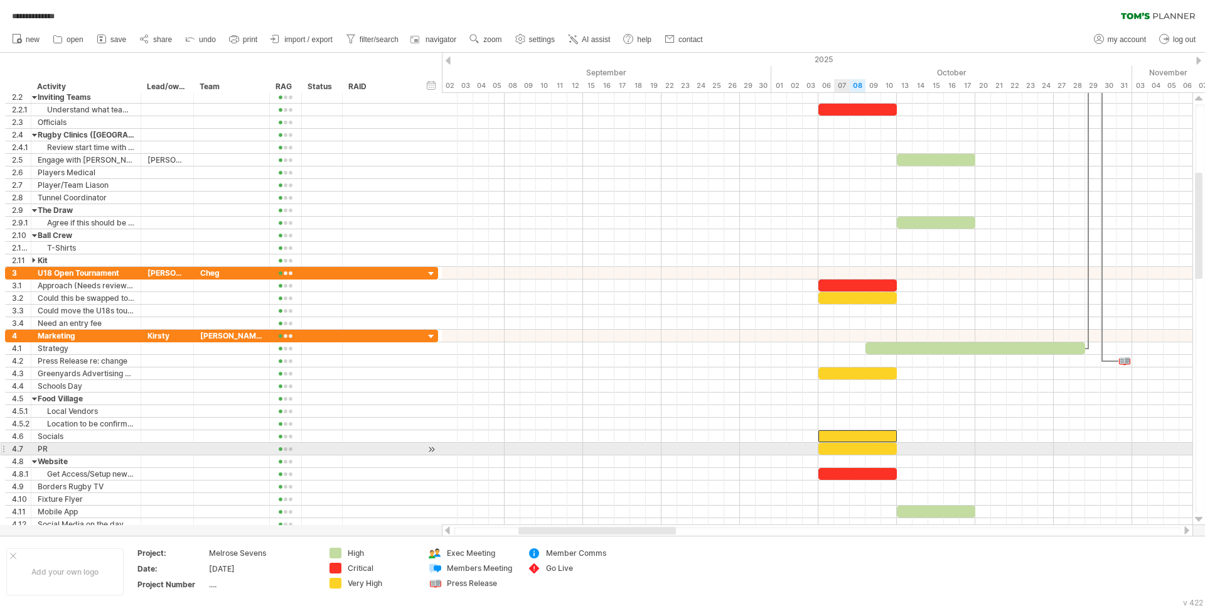
click at [845, 446] on div at bounding box center [858, 449] width 78 height 12
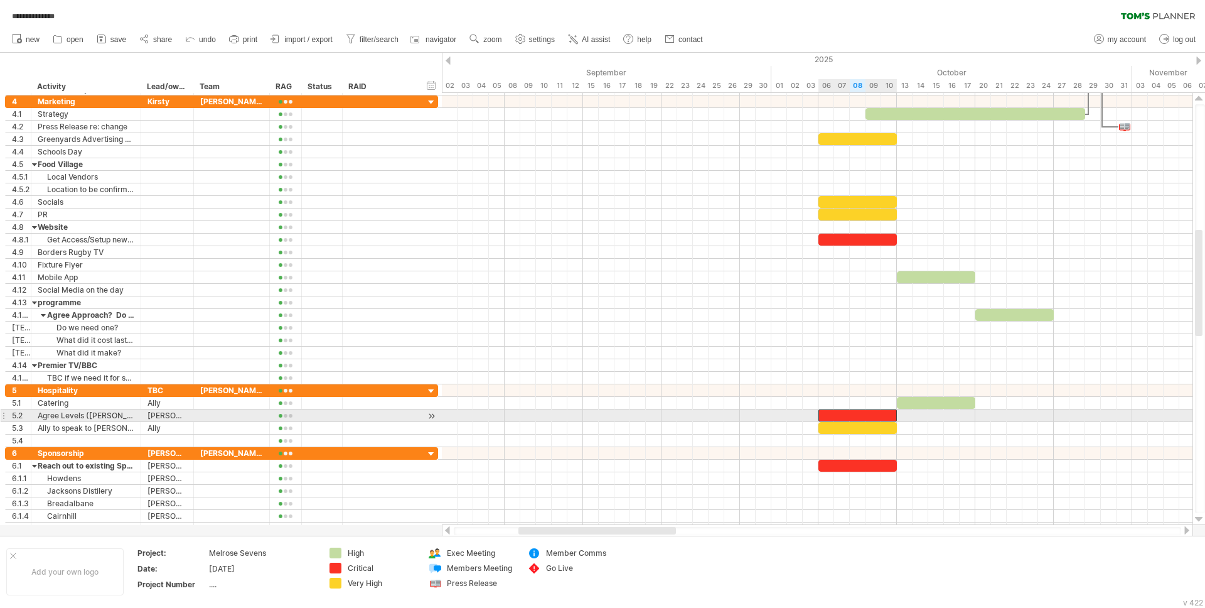
click at [866, 416] on div at bounding box center [858, 415] width 78 height 12
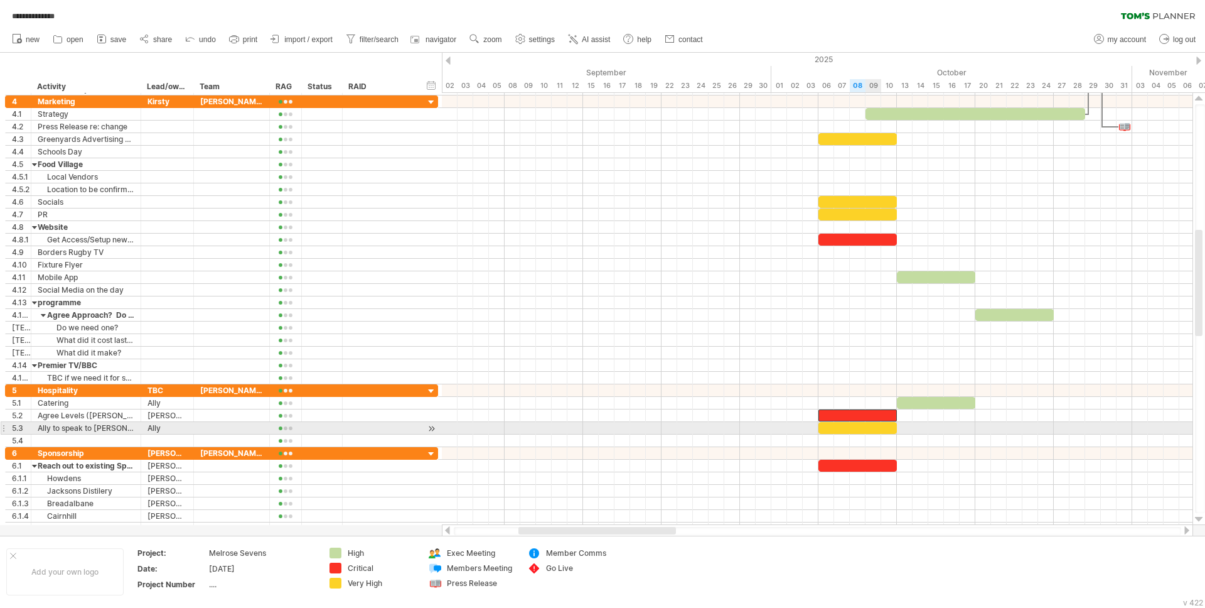
click at [866, 429] on div at bounding box center [858, 428] width 78 height 12
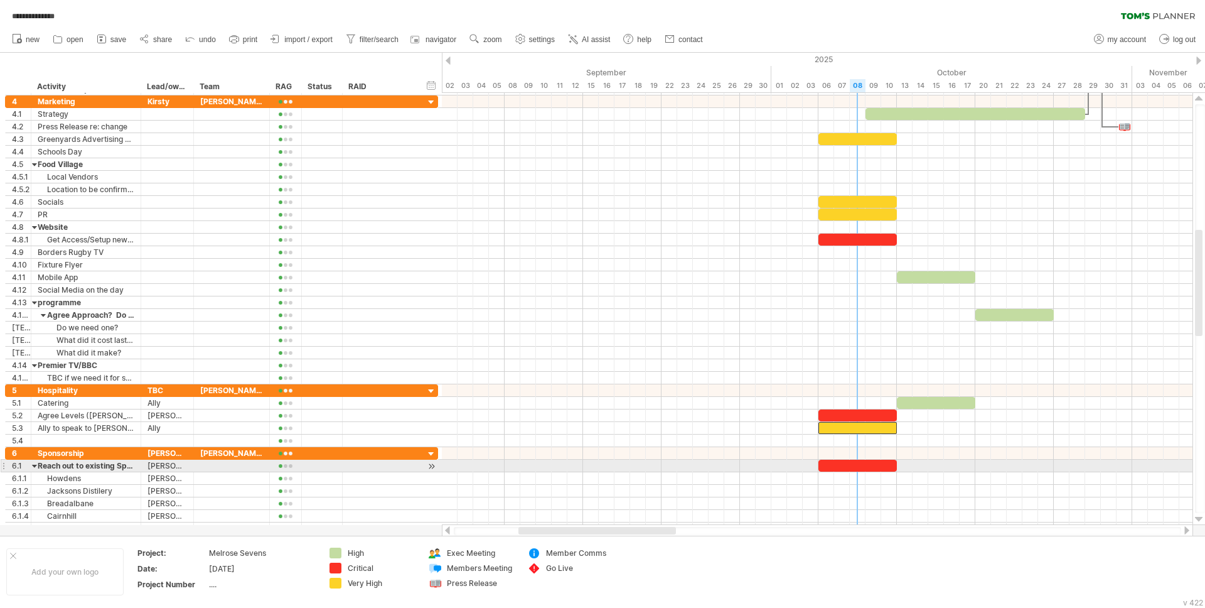
click at [858, 467] on div at bounding box center [858, 466] width 78 height 12
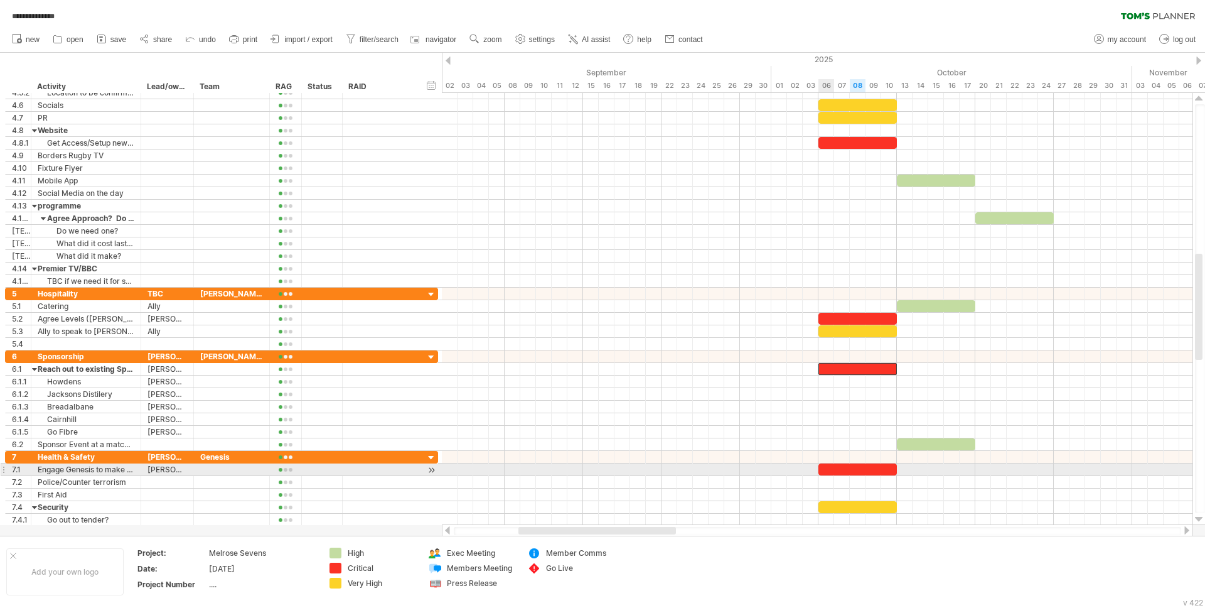
click at [833, 471] on div at bounding box center [858, 469] width 78 height 12
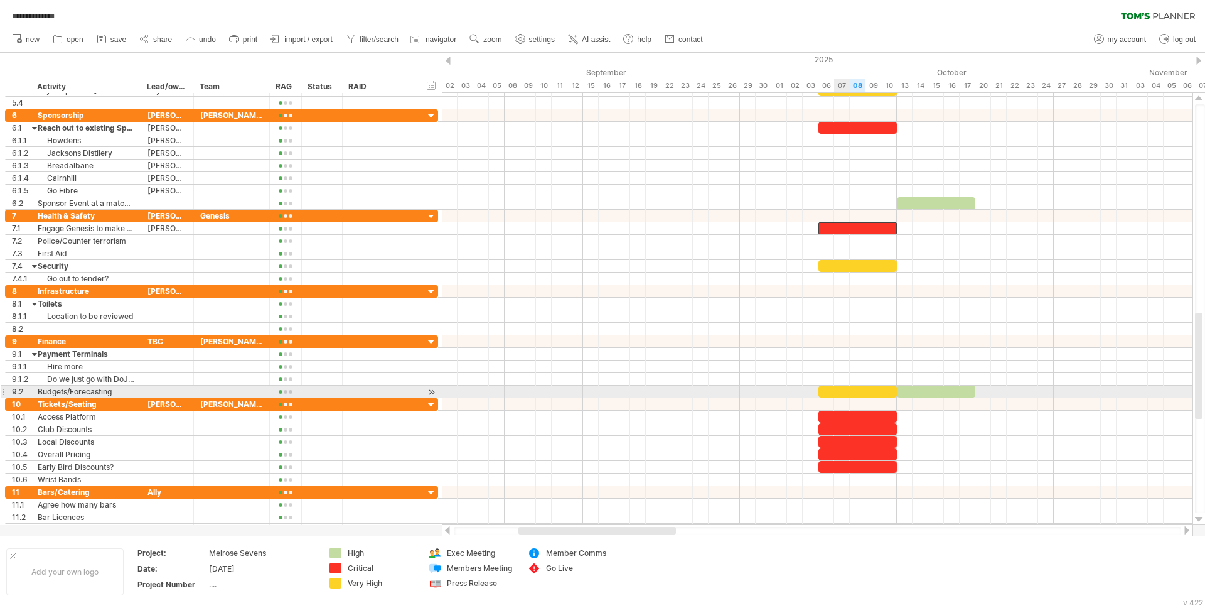
click at [841, 391] on div at bounding box center [858, 391] width 78 height 12
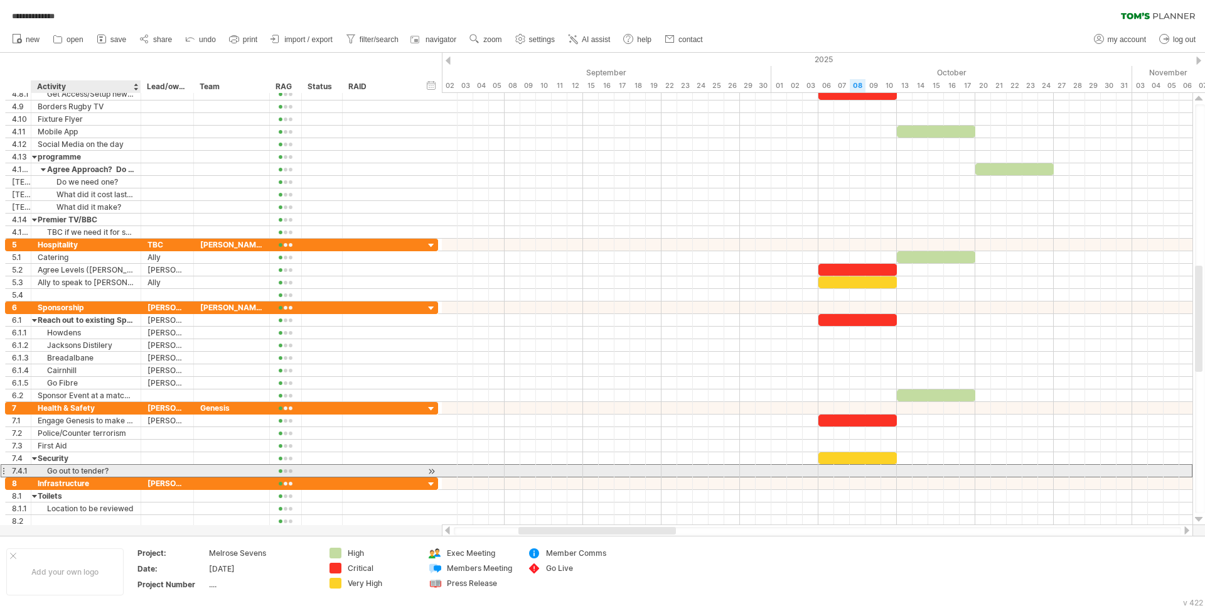
click at [112, 471] on div "Go out to tender?" at bounding box center [86, 471] width 97 height 12
click at [125, 470] on div "Go out to tender?" at bounding box center [86, 471] width 97 height 12
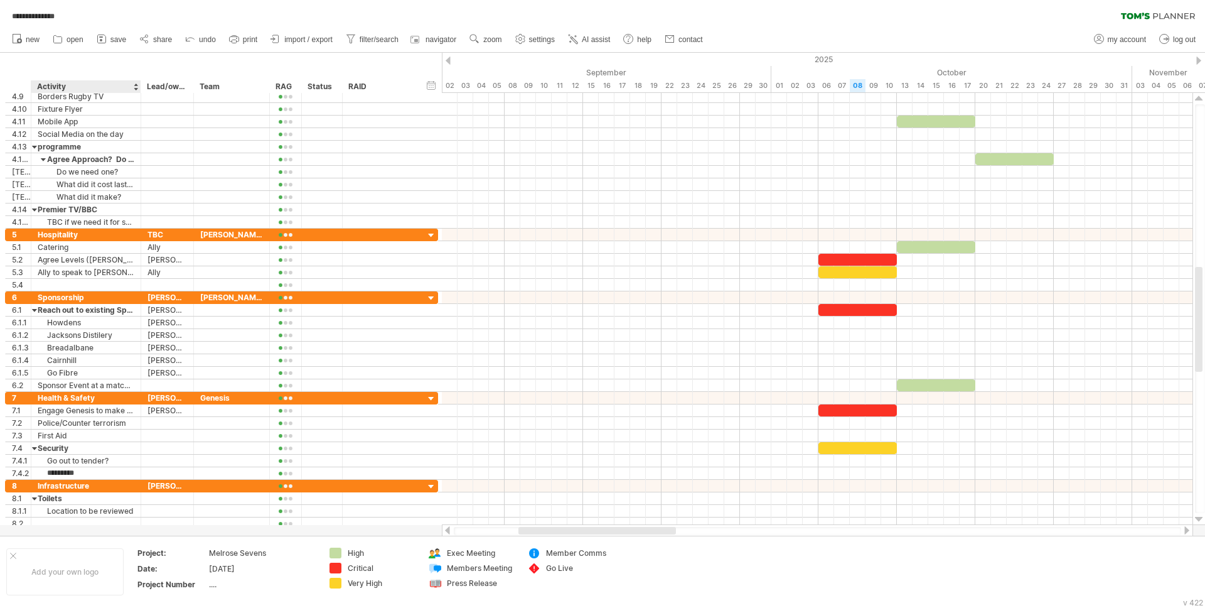
type input "********"
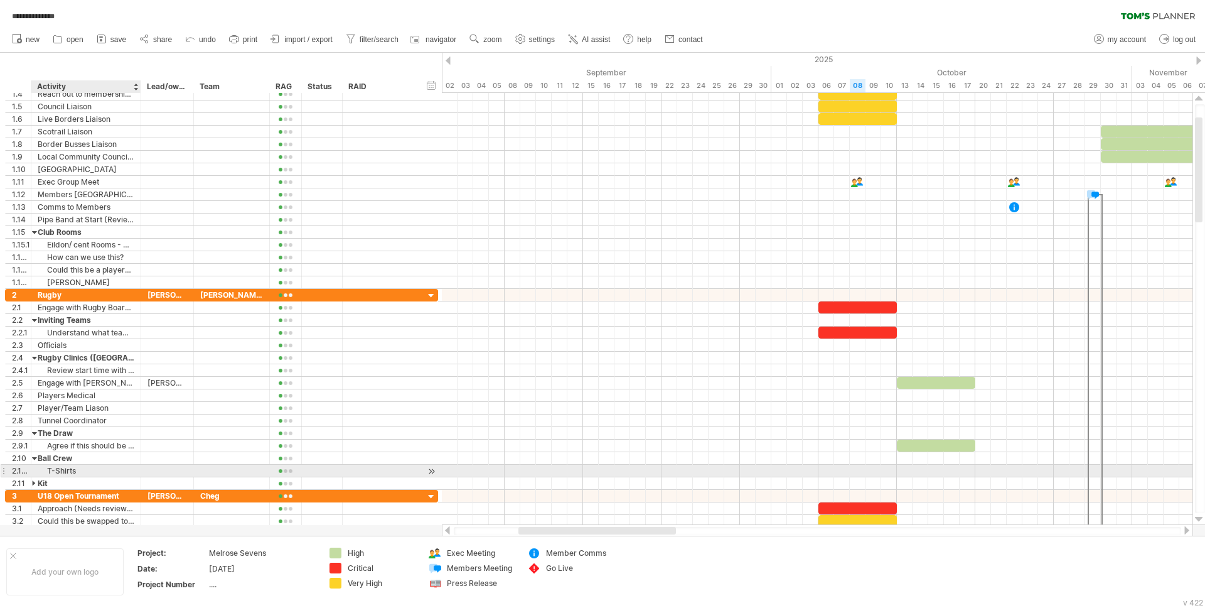
click at [94, 470] on div "T-Shirts" at bounding box center [86, 471] width 97 height 12
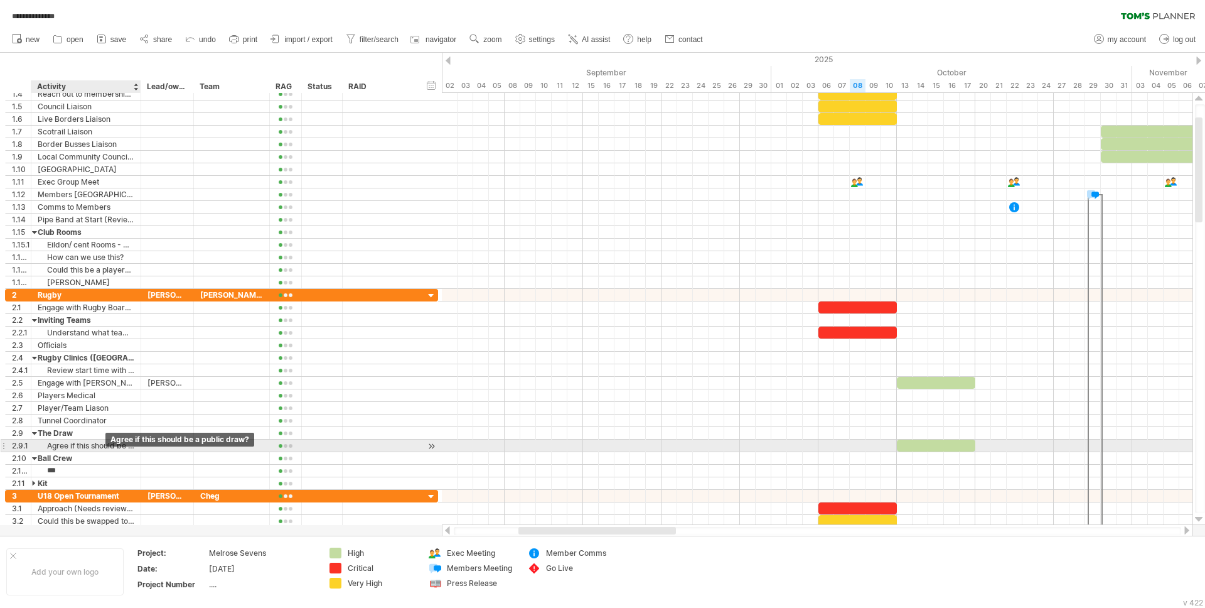
type input "****"
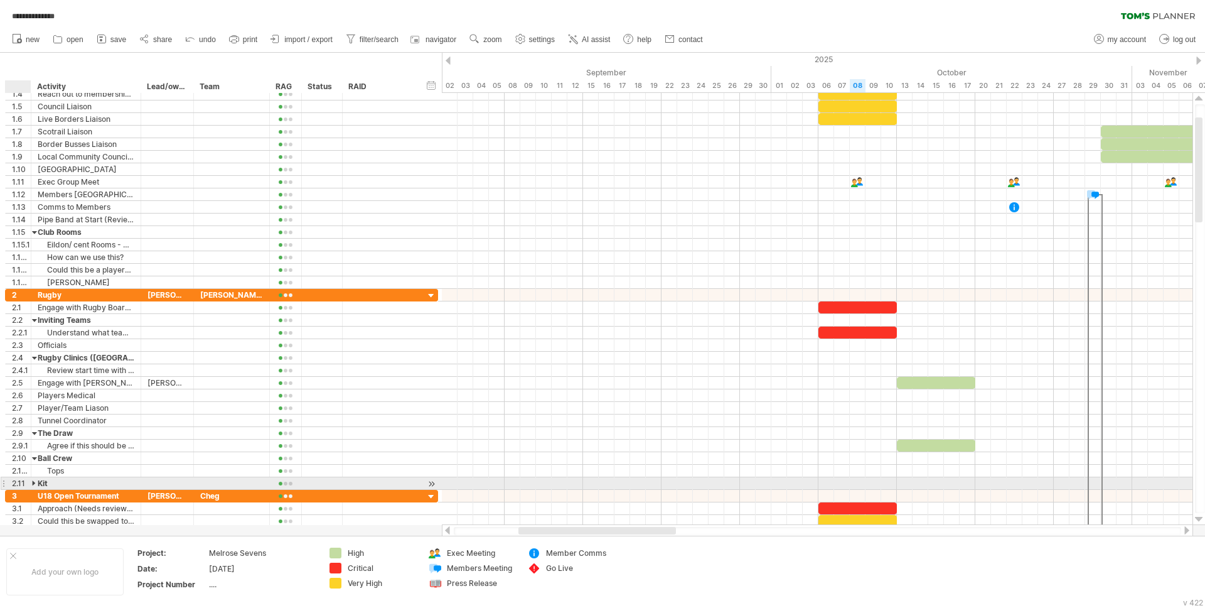
click at [33, 483] on div at bounding box center [35, 483] width 6 height 12
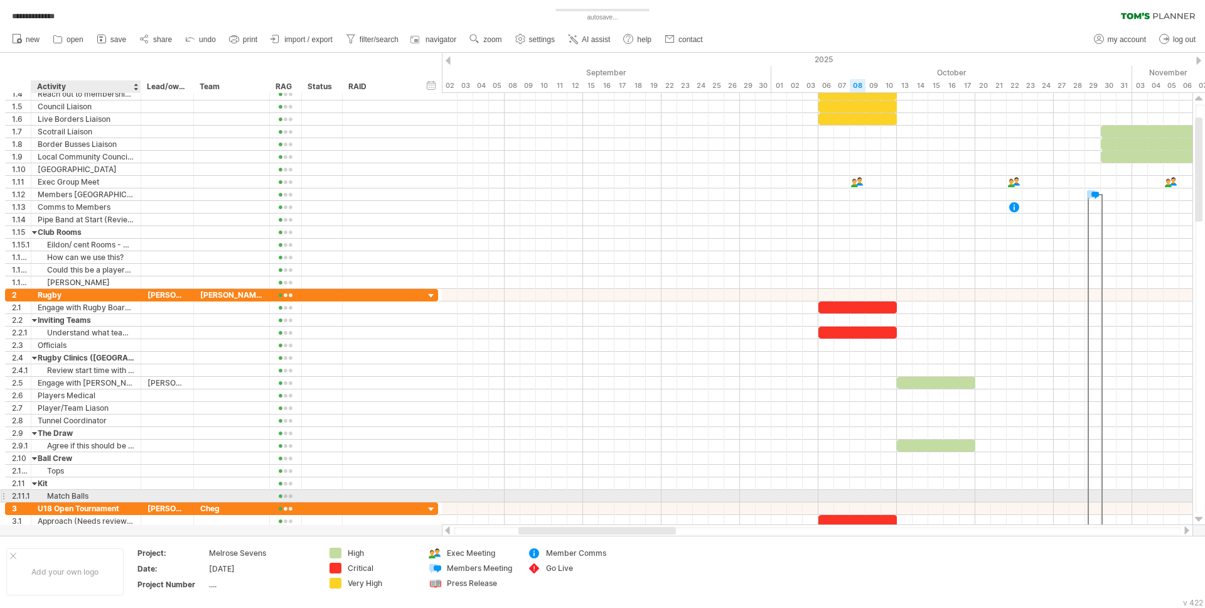
click at [89, 492] on div "Match Balls" at bounding box center [86, 496] width 97 height 12
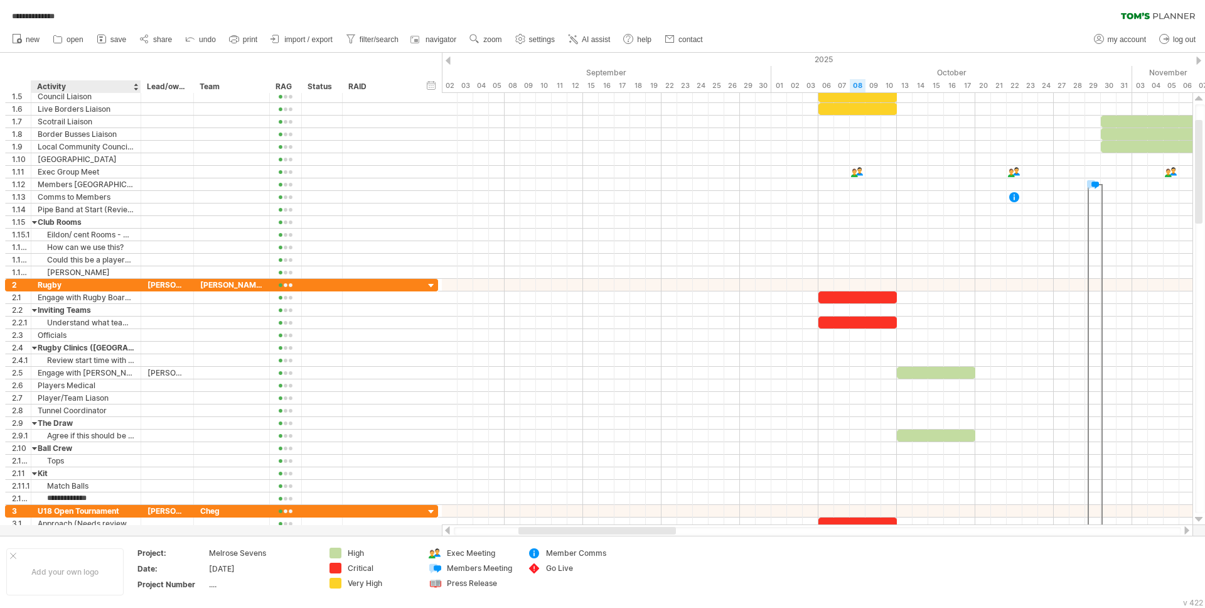
type input "**********"
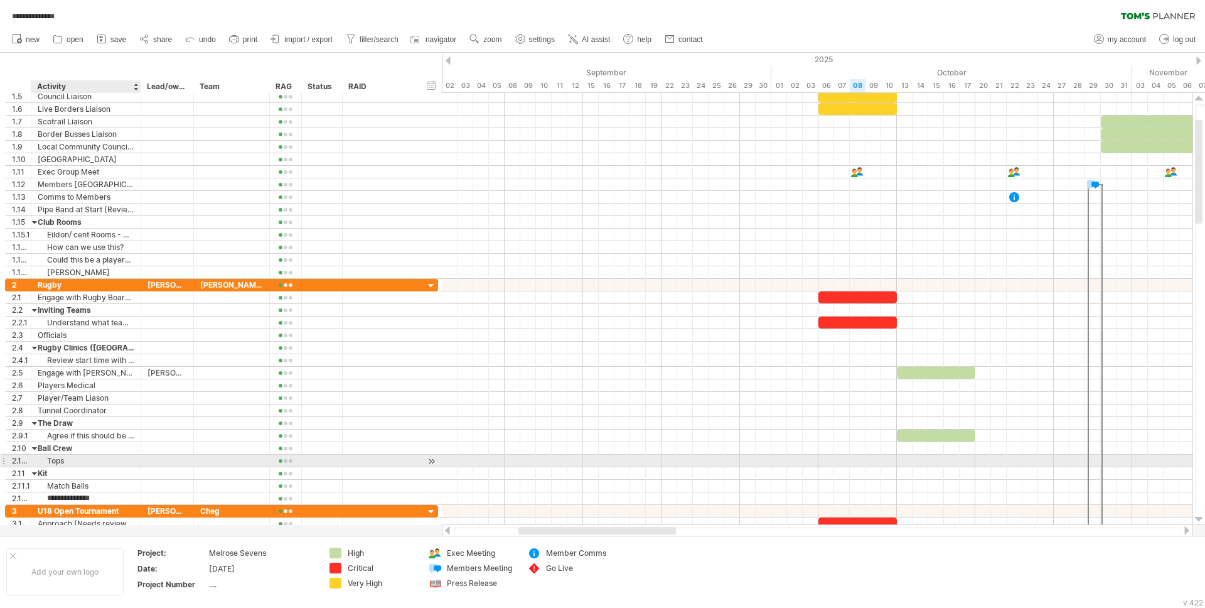
click at [67, 458] on div "Tops" at bounding box center [86, 461] width 97 height 12
drag, startPoint x: 47, startPoint y: 462, endPoint x: 65, endPoint y: 474, distance: 21.8
click at [41, 462] on input "****" at bounding box center [86, 461] width 97 height 12
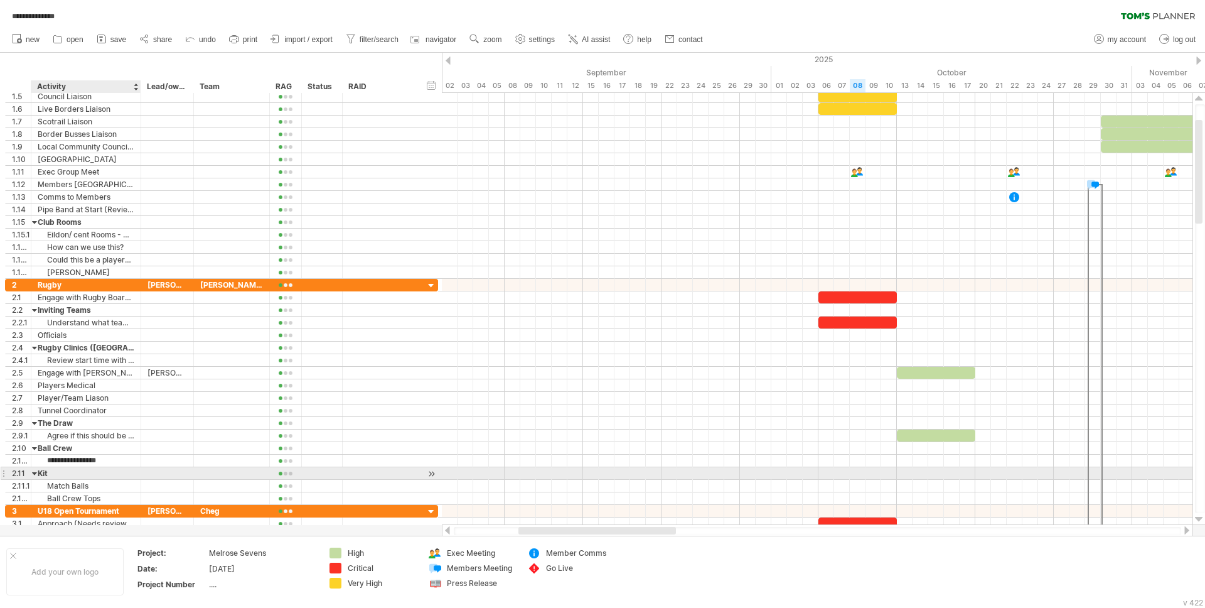
type input "**********"
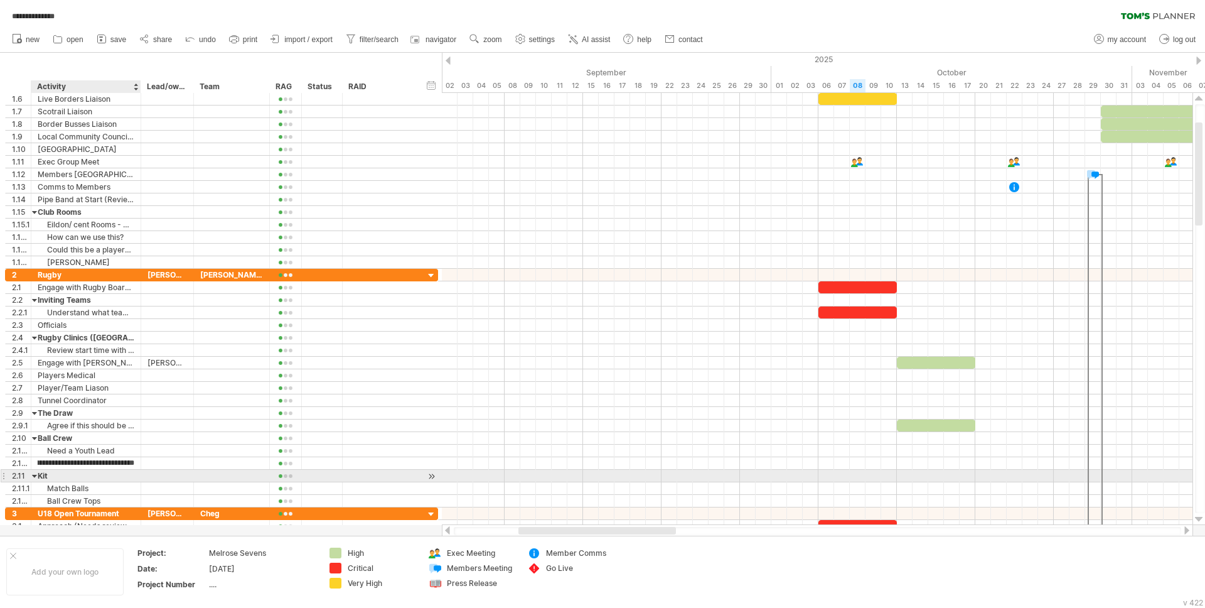
type input "**********"
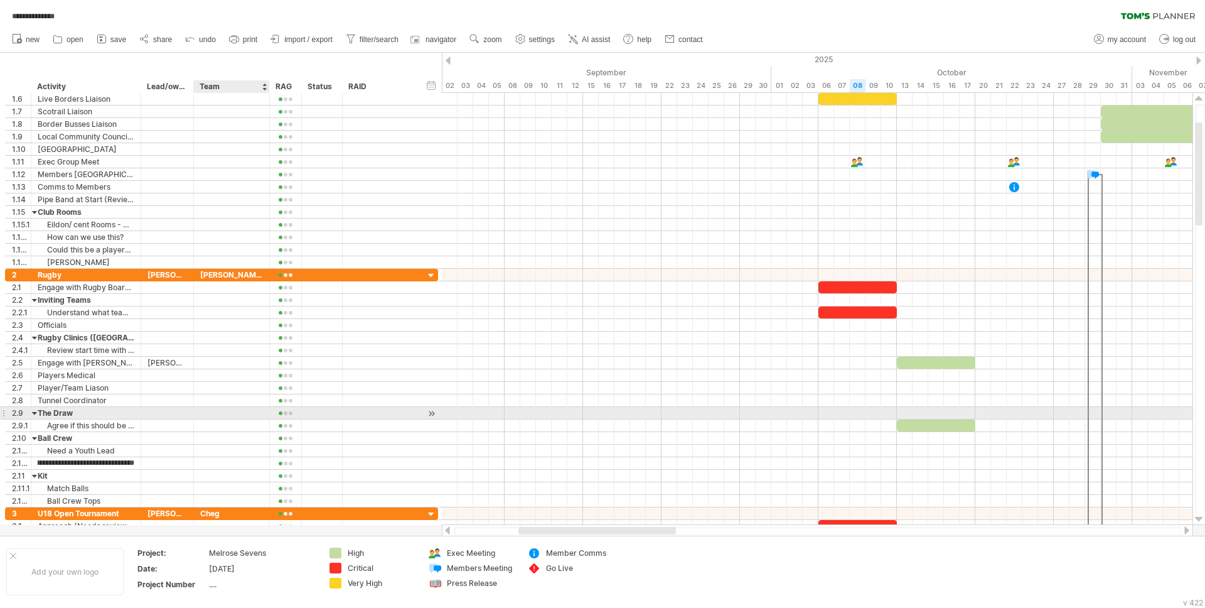
click at [206, 411] on div at bounding box center [231, 413] width 63 height 12
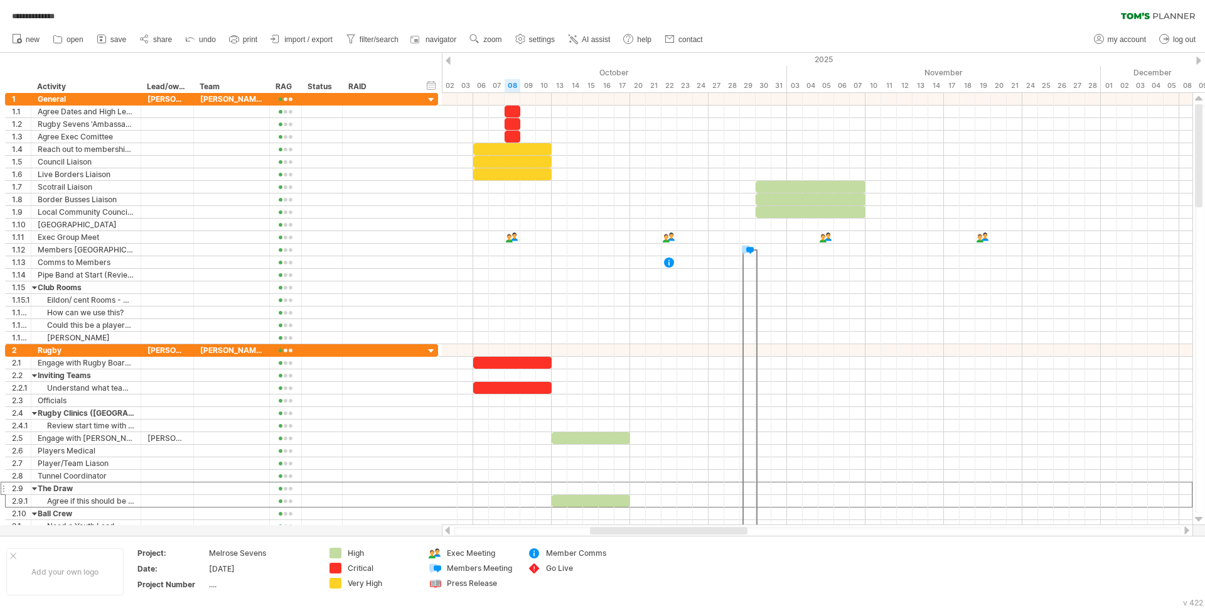
drag, startPoint x: 598, startPoint y: 532, endPoint x: 670, endPoint y: 534, distance: 71.6
click at [670, 534] on div at bounding box center [669, 531] width 158 height 8
